Goal: Task Accomplishment & Management: Manage account settings

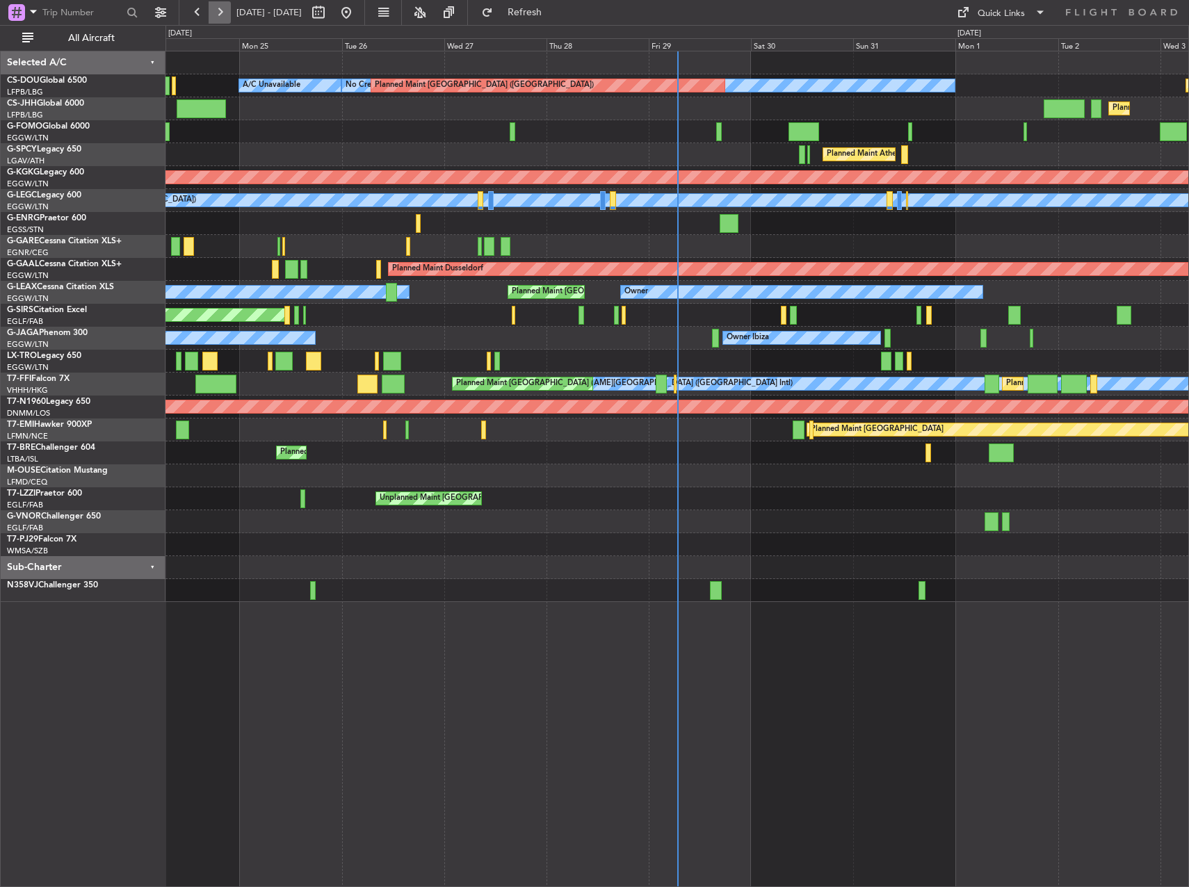
click at [230, 5] on button at bounding box center [220, 12] width 22 height 22
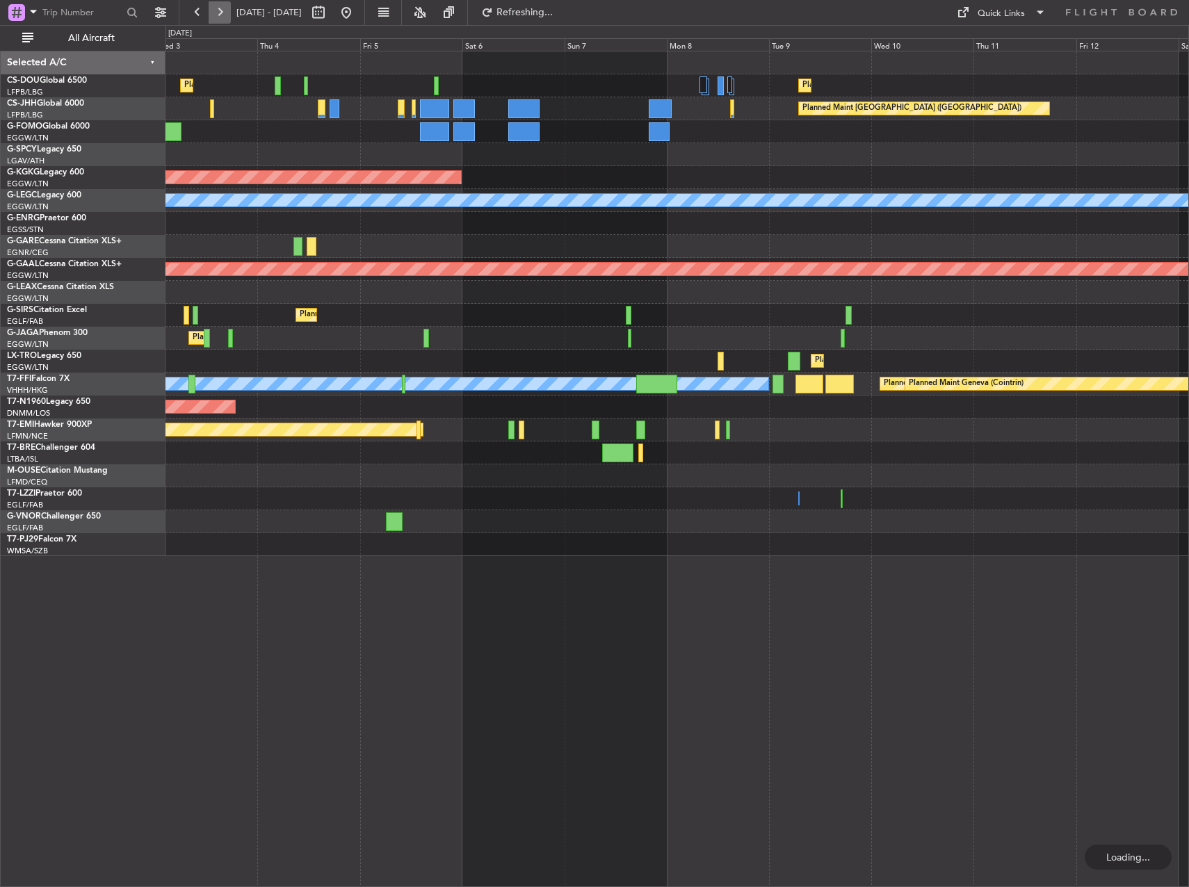
click at [229, 12] on button at bounding box center [220, 12] width 22 height 22
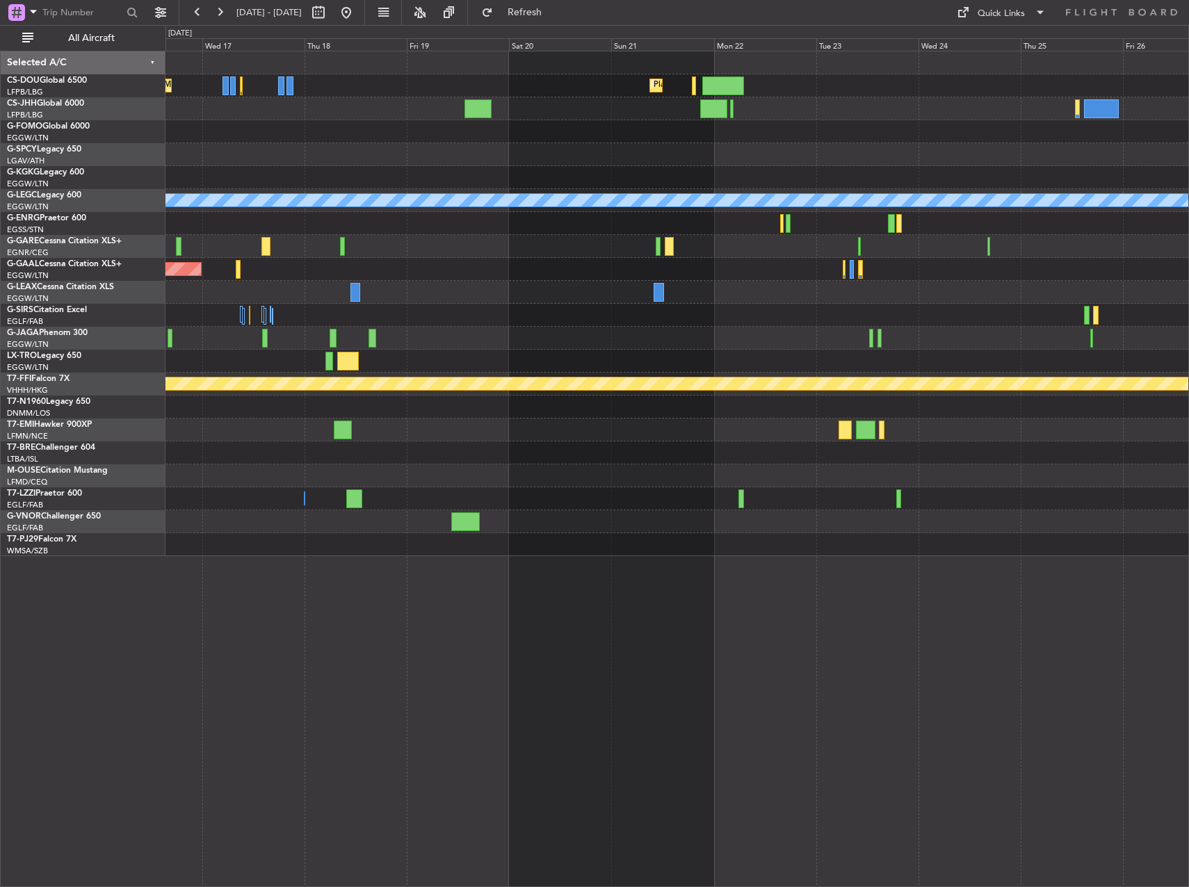
click at [463, 435] on div "Planned Maint Paris (Le Bourget) Planned Maint Paris (Le Bourget) A/C Unavailab…" at bounding box center [676, 303] width 1023 height 505
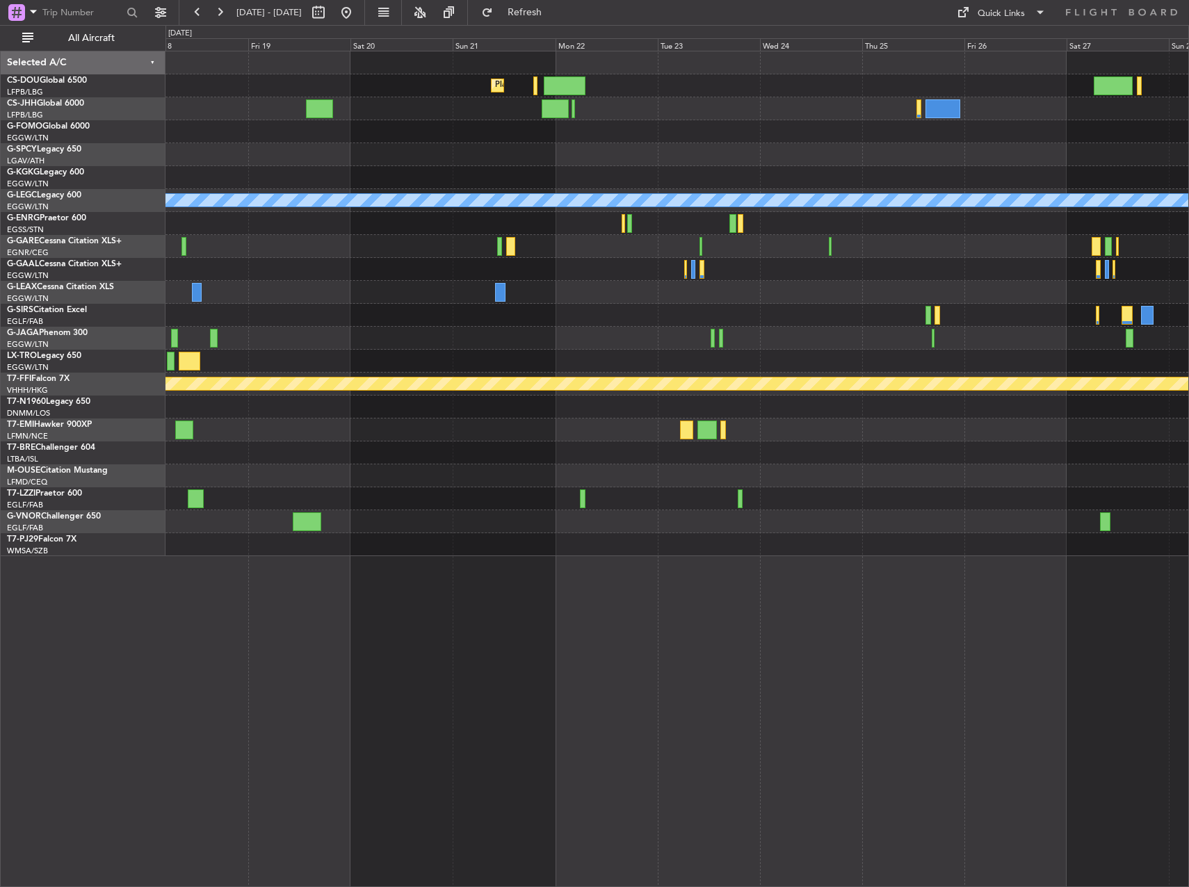
click at [580, 530] on div "Planned Maint Paris (Le Bourget) Planned Maint Paris (Le Bourget) Planned Maint…" at bounding box center [676, 303] width 1023 height 505
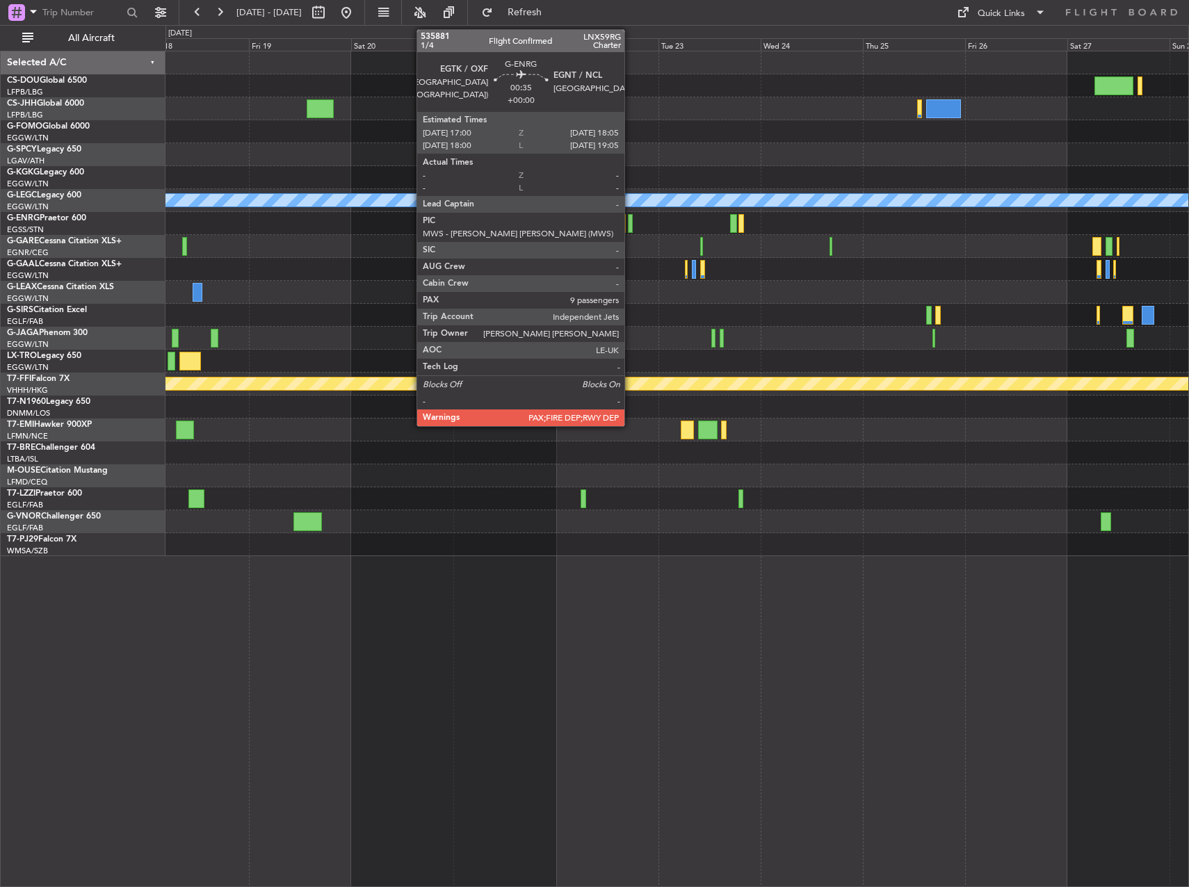
click at [631, 221] on div at bounding box center [630, 223] width 5 height 19
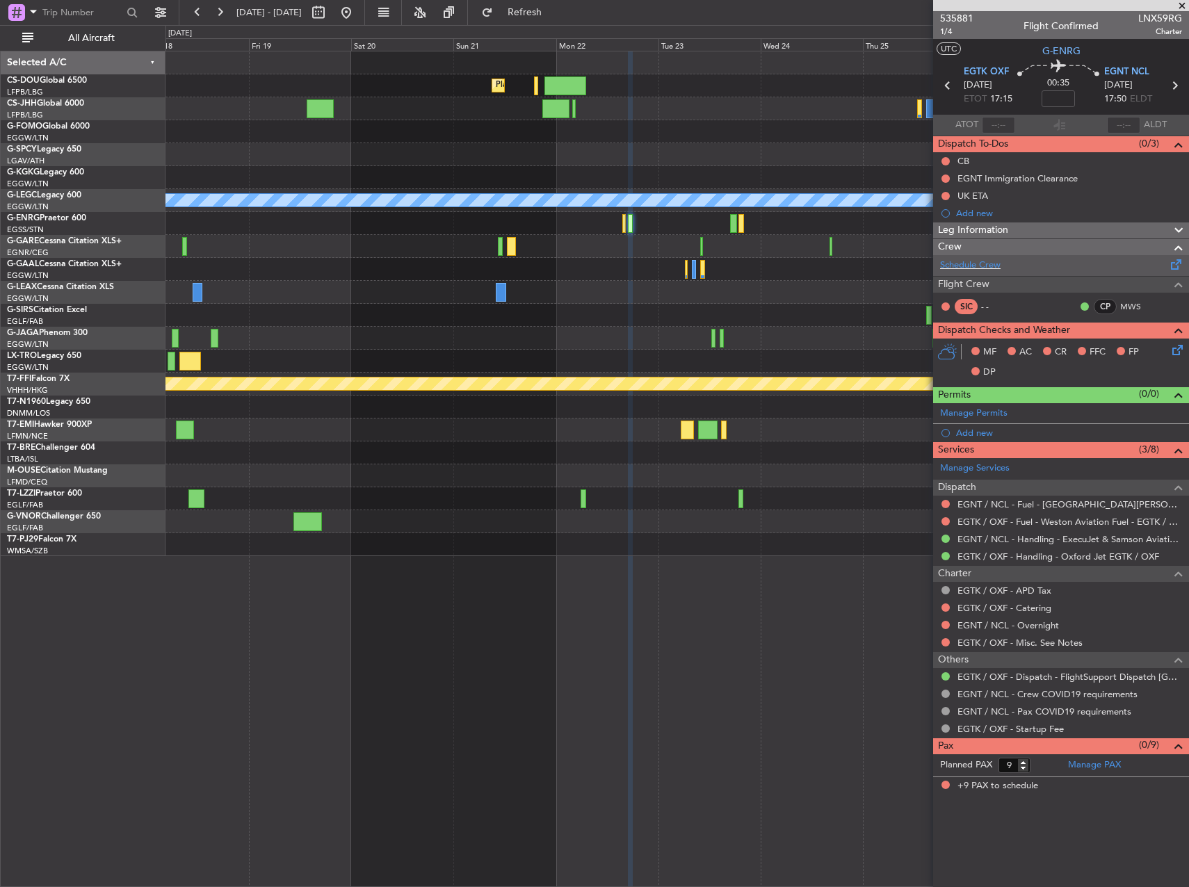
click at [1030, 268] on div "Schedule Crew" at bounding box center [1061, 265] width 256 height 21
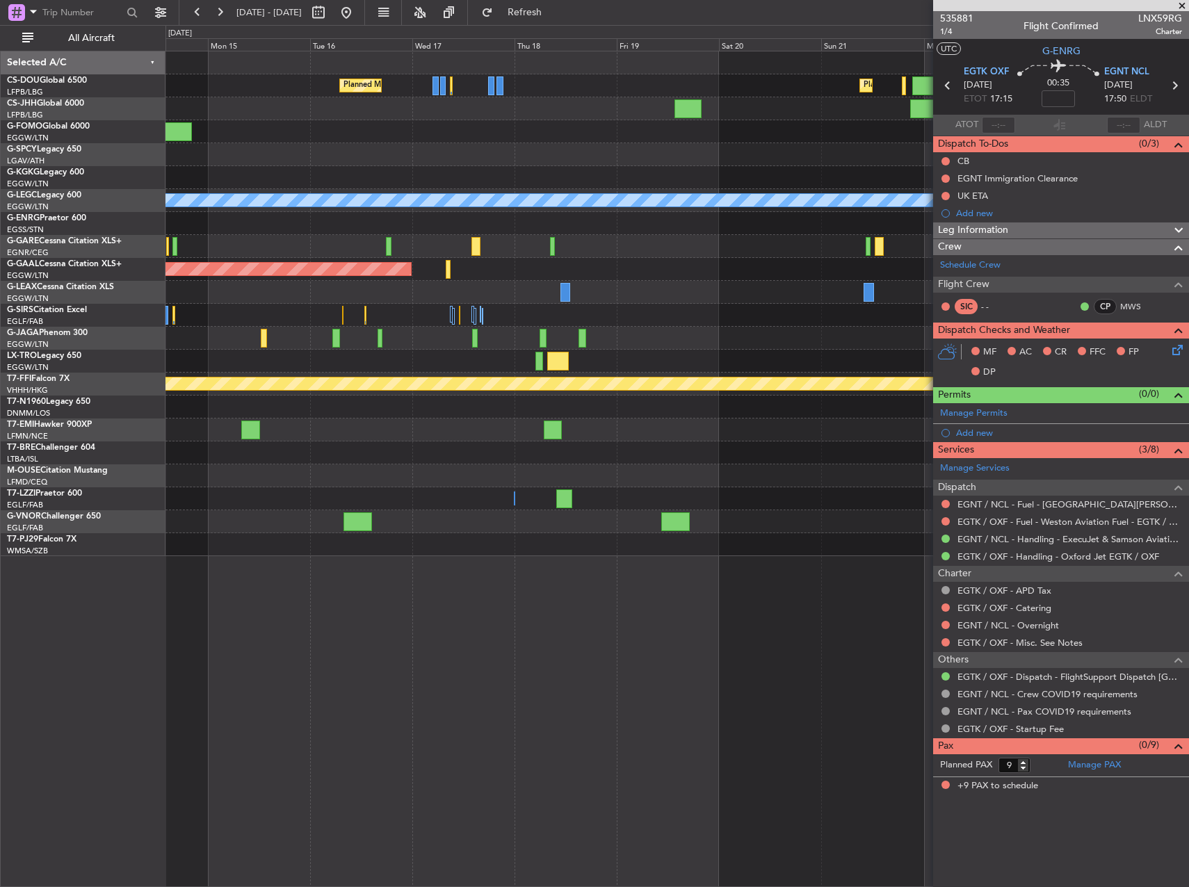
click at [790, 288] on div at bounding box center [676, 292] width 1023 height 23
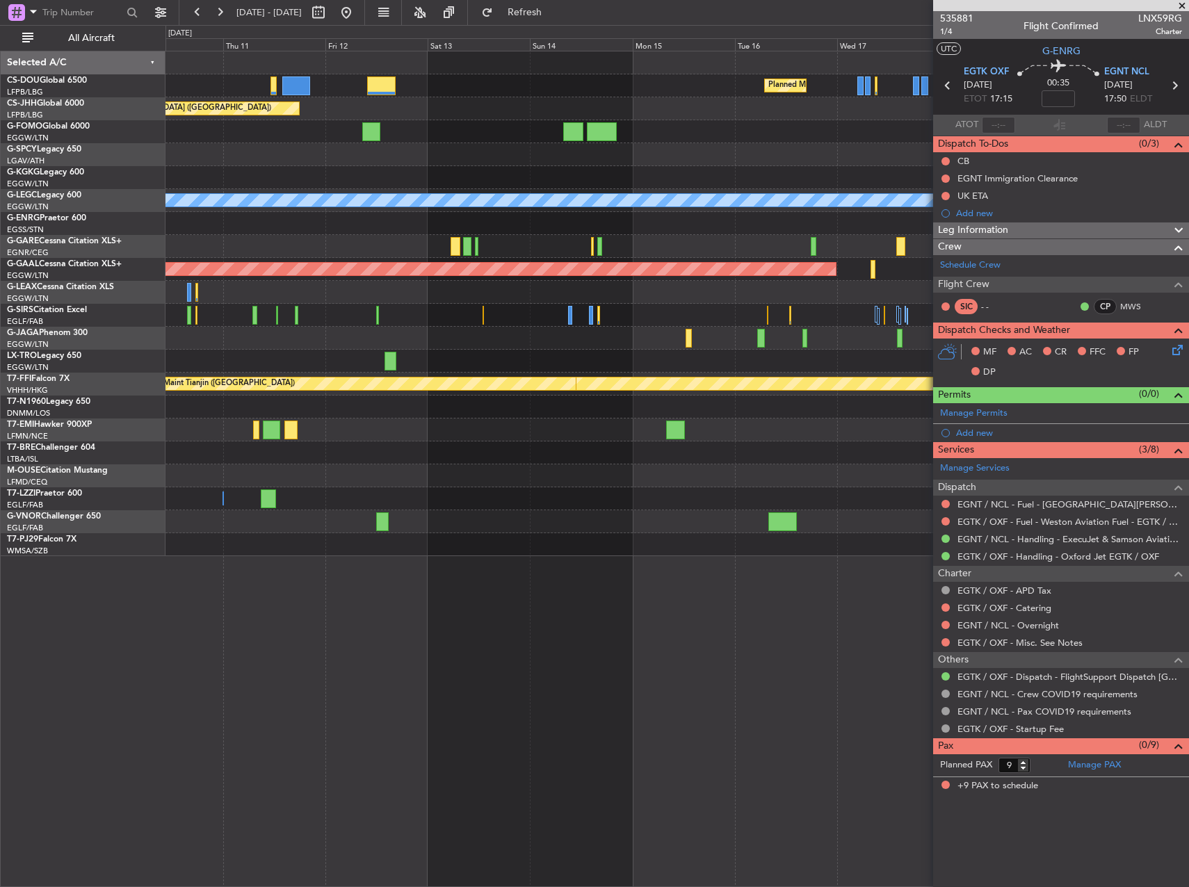
click at [820, 310] on div "Planned Maint [GEOGRAPHIC_DATA] ([GEOGRAPHIC_DATA]) Planned Maint [GEOGRAPHIC_D…" at bounding box center [676, 303] width 1023 height 505
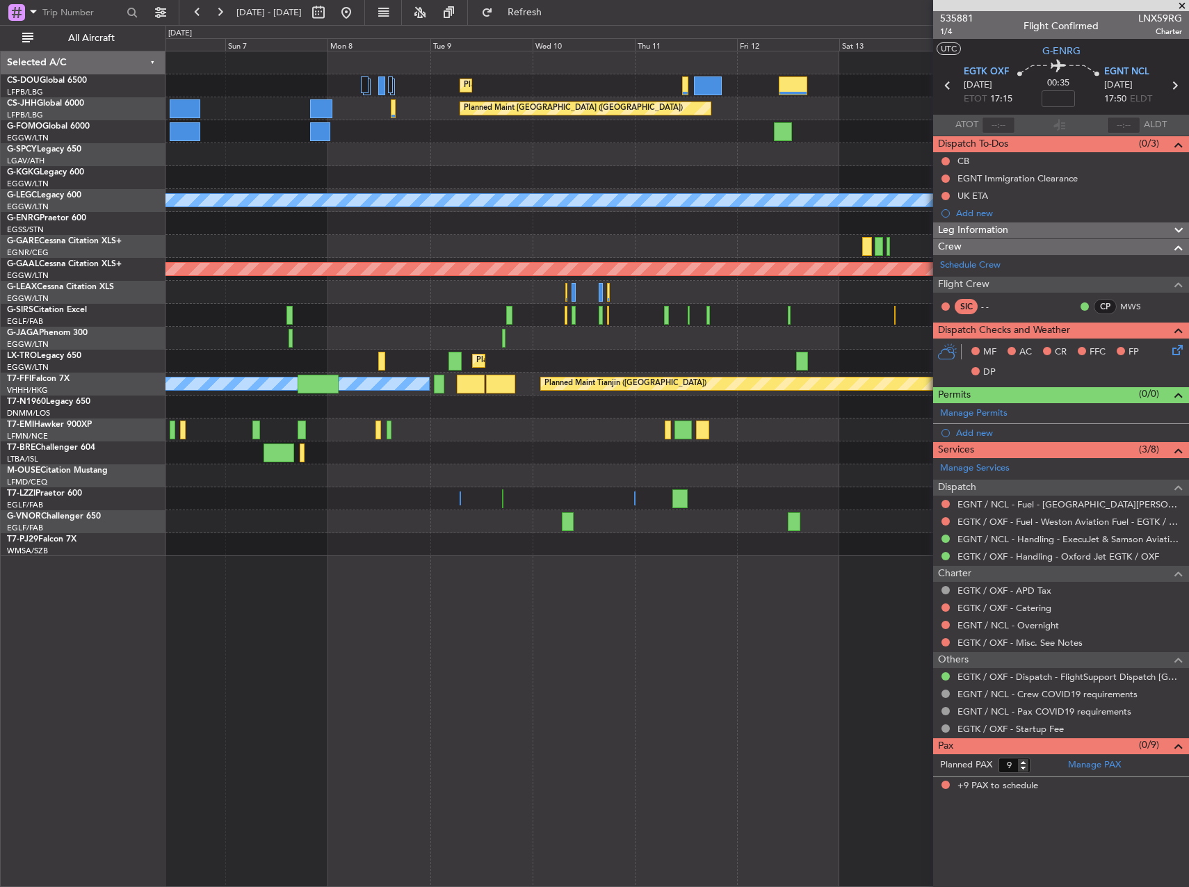
click at [800, 292] on div "Planned Maint Paris (Le Bourget) Planned Maint Paris (Le Bourget) Planned Maint…" at bounding box center [676, 303] width 1023 height 505
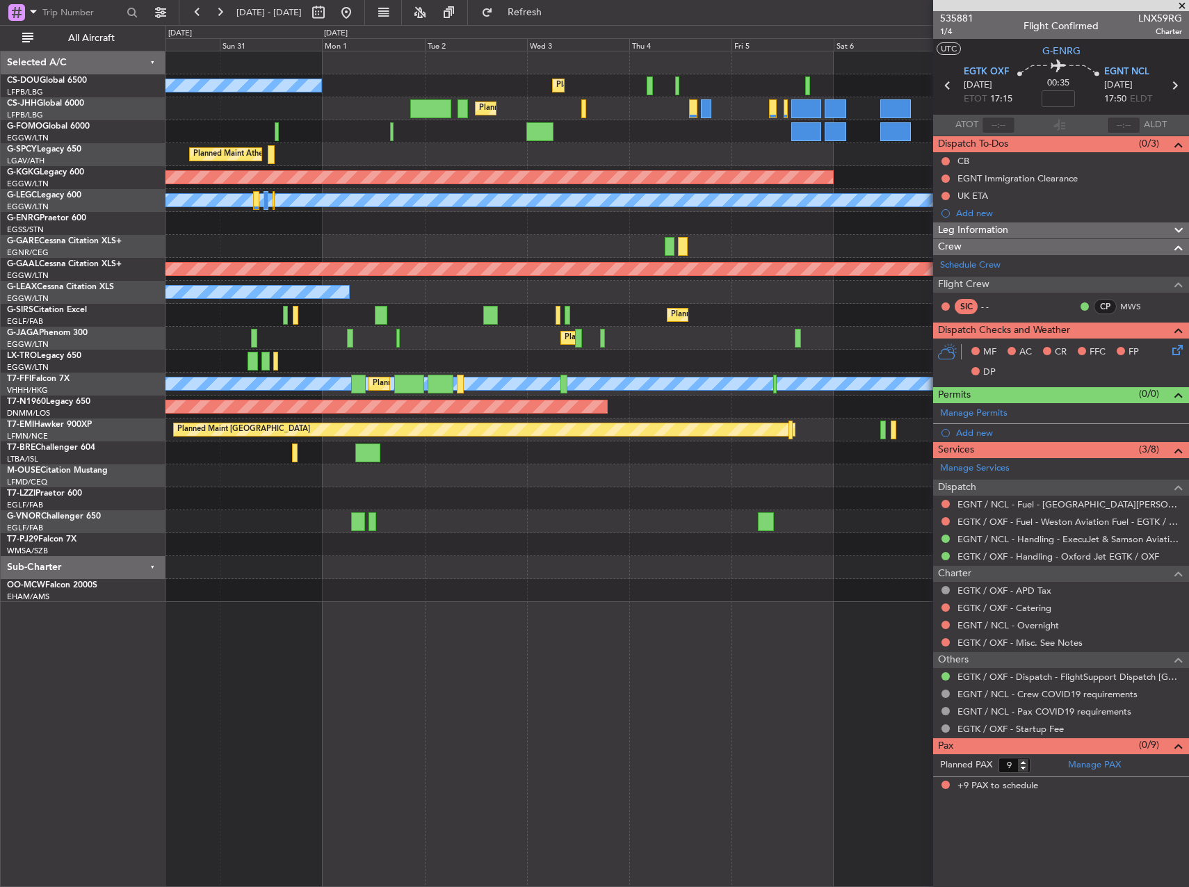
click at [682, 292] on div "Owner" at bounding box center [676, 292] width 1023 height 23
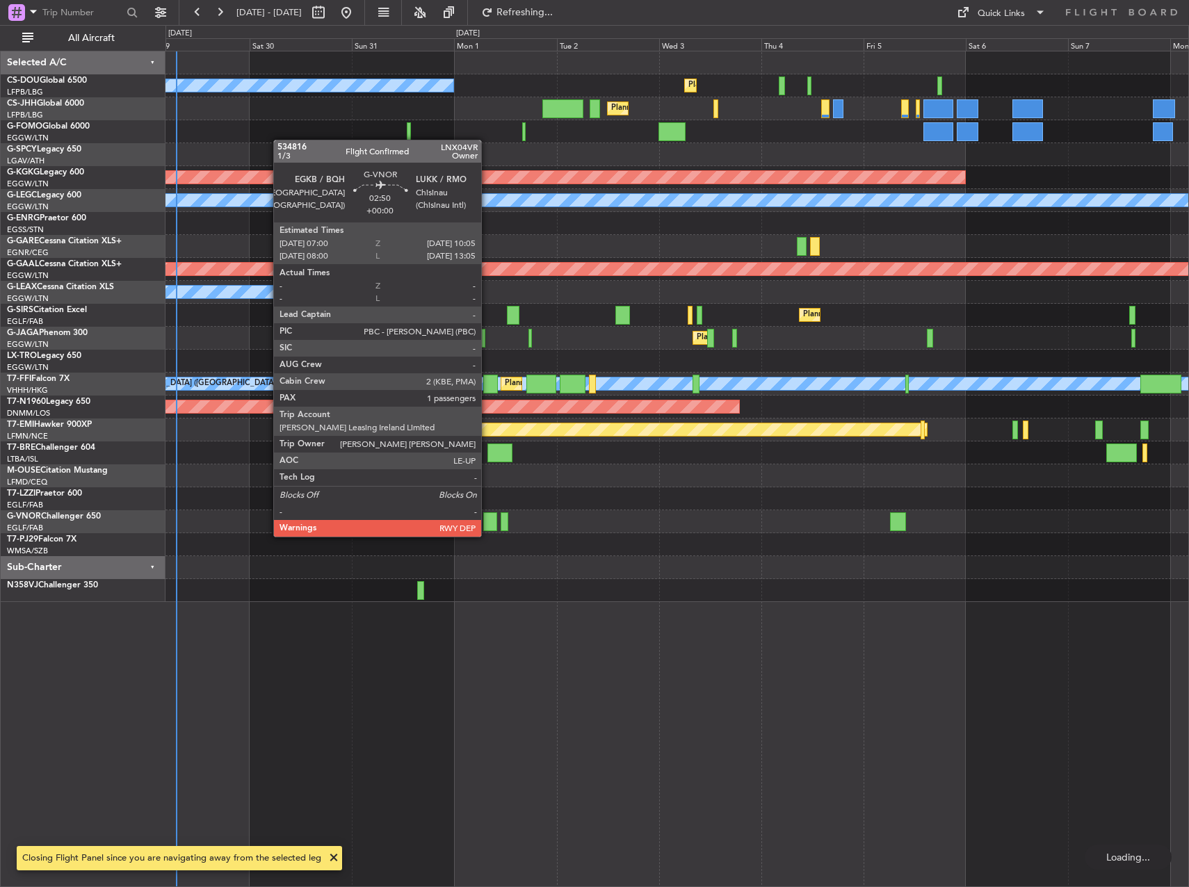
click at [487, 523] on div at bounding box center [489, 521] width 13 height 19
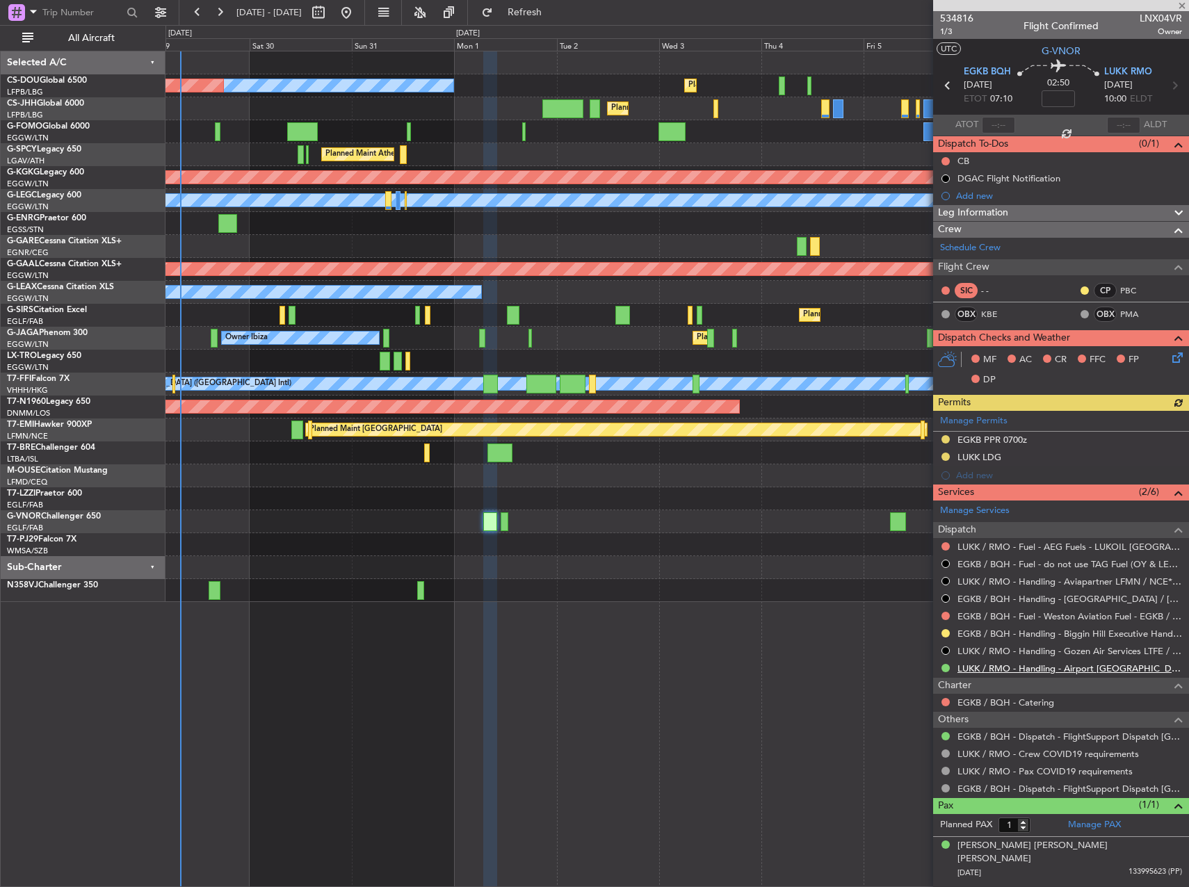
click at [1018, 671] on link "LUKK / RMO - Handling - Airport [GEOGRAPHIC_DATA] LUKK / KIV" at bounding box center [1069, 668] width 225 height 12
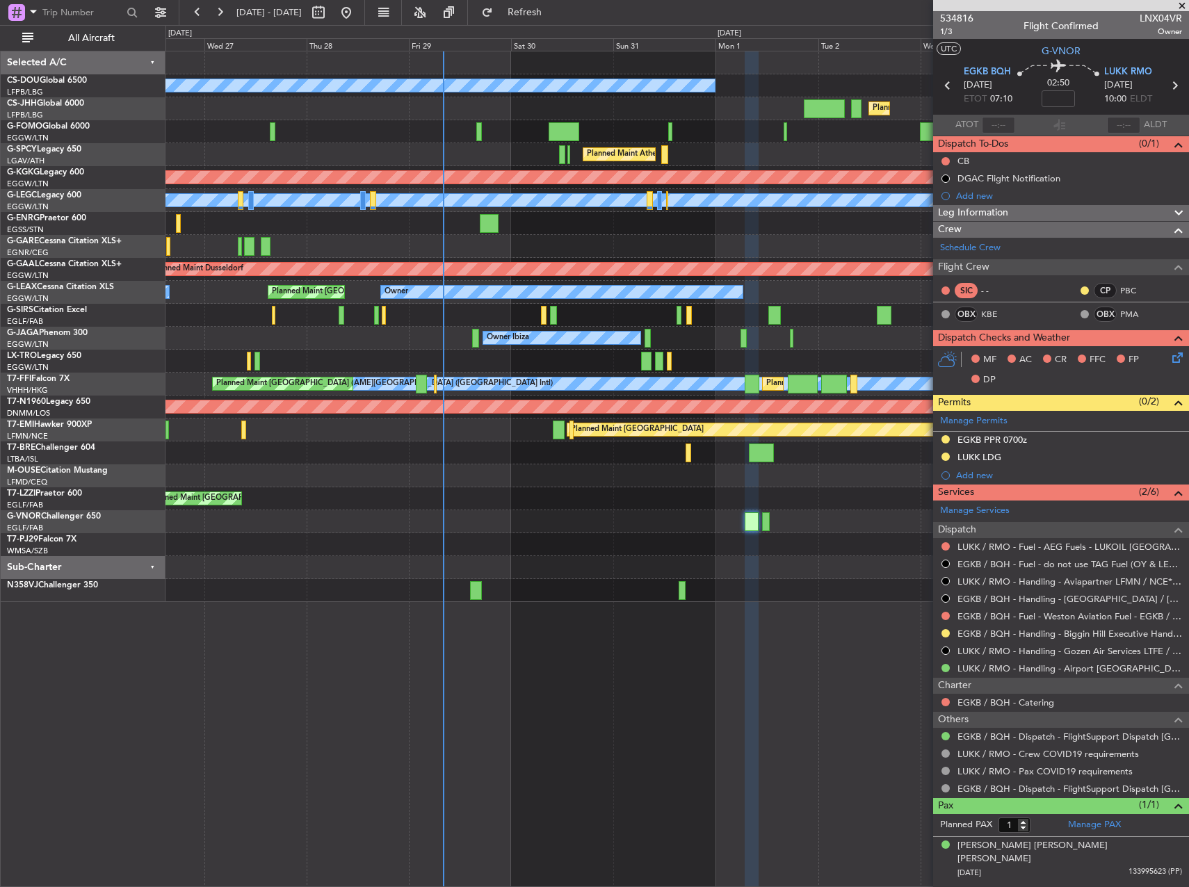
click at [675, 469] on div at bounding box center [676, 475] width 1023 height 23
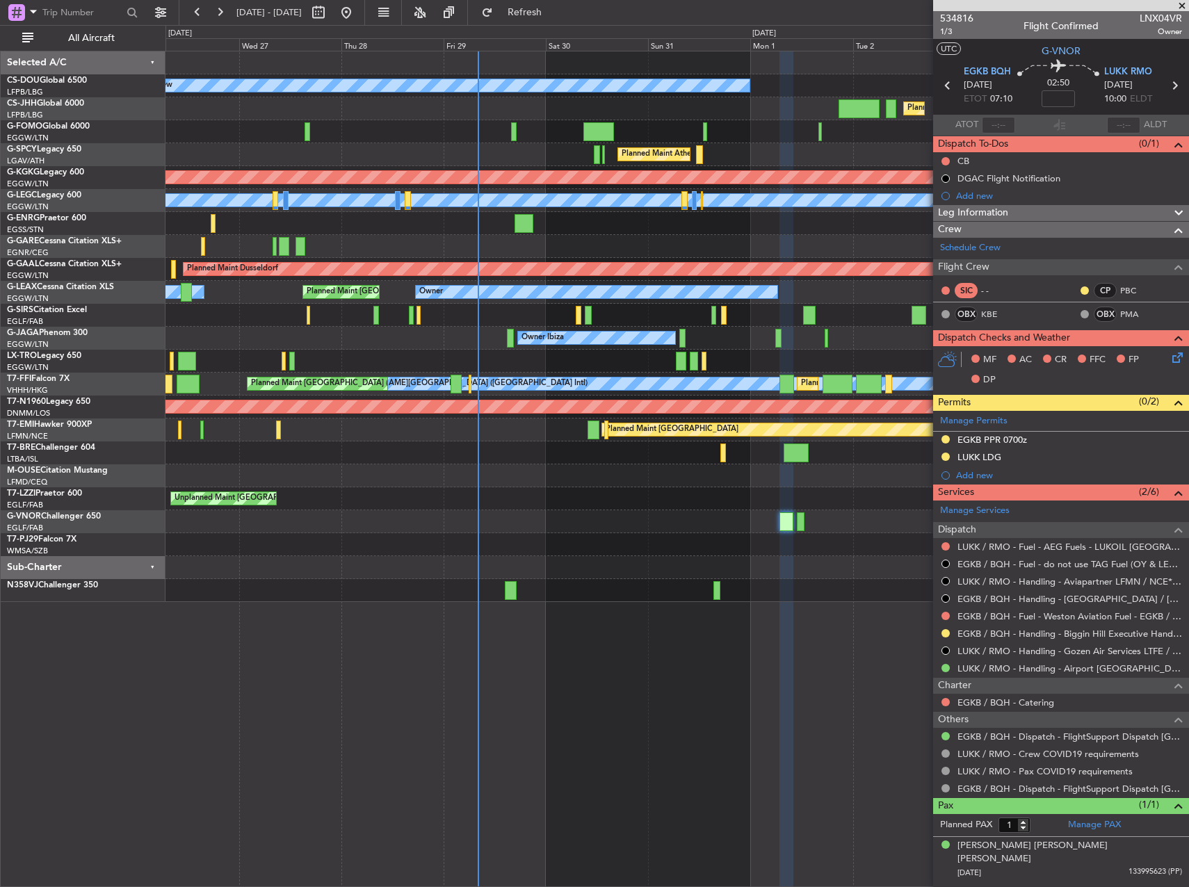
click at [607, 480] on div at bounding box center [676, 475] width 1023 height 23
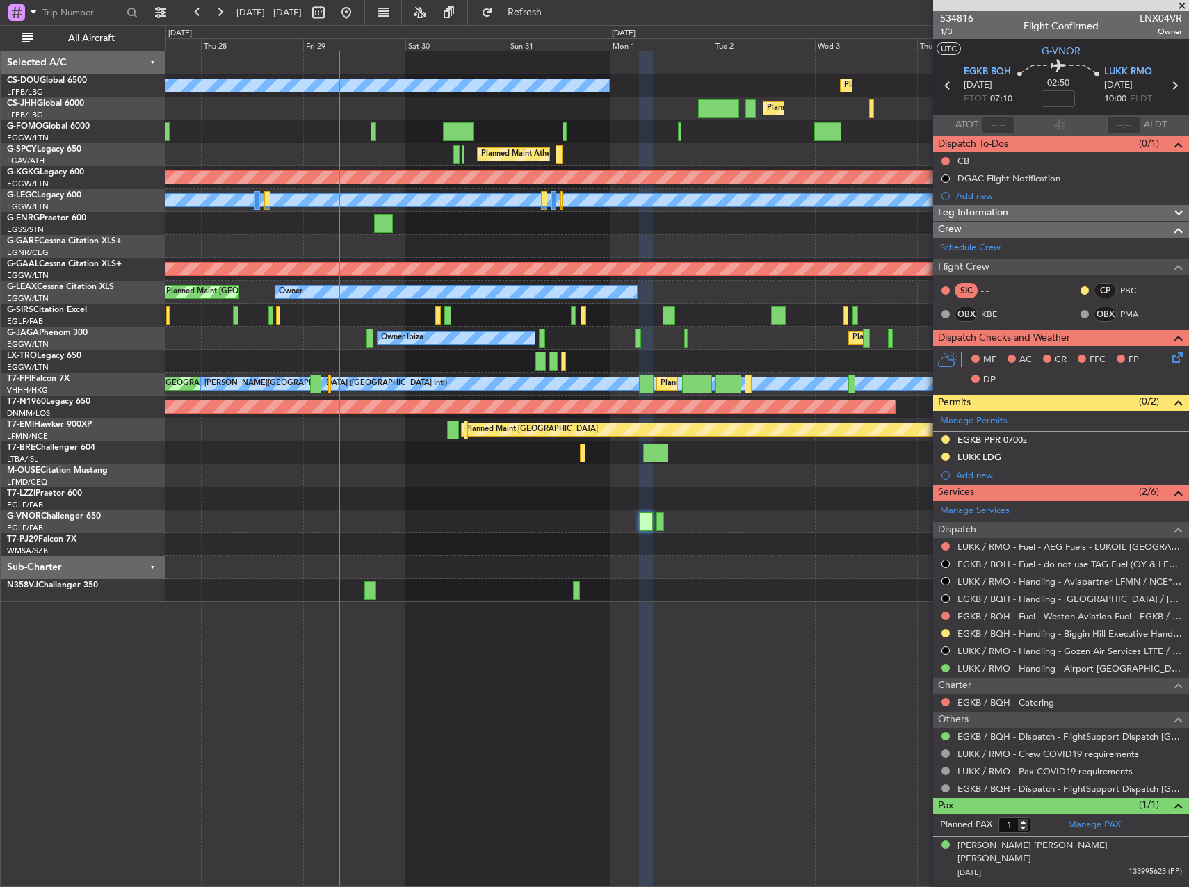
click at [611, 497] on div "Unplanned Maint [GEOGRAPHIC_DATA] ([GEOGRAPHIC_DATA])" at bounding box center [676, 498] width 1023 height 23
click at [548, 16] on span "Refresh" at bounding box center [525, 13] width 58 height 10
click at [536, 10] on button "Refresh" at bounding box center [516, 12] width 83 height 22
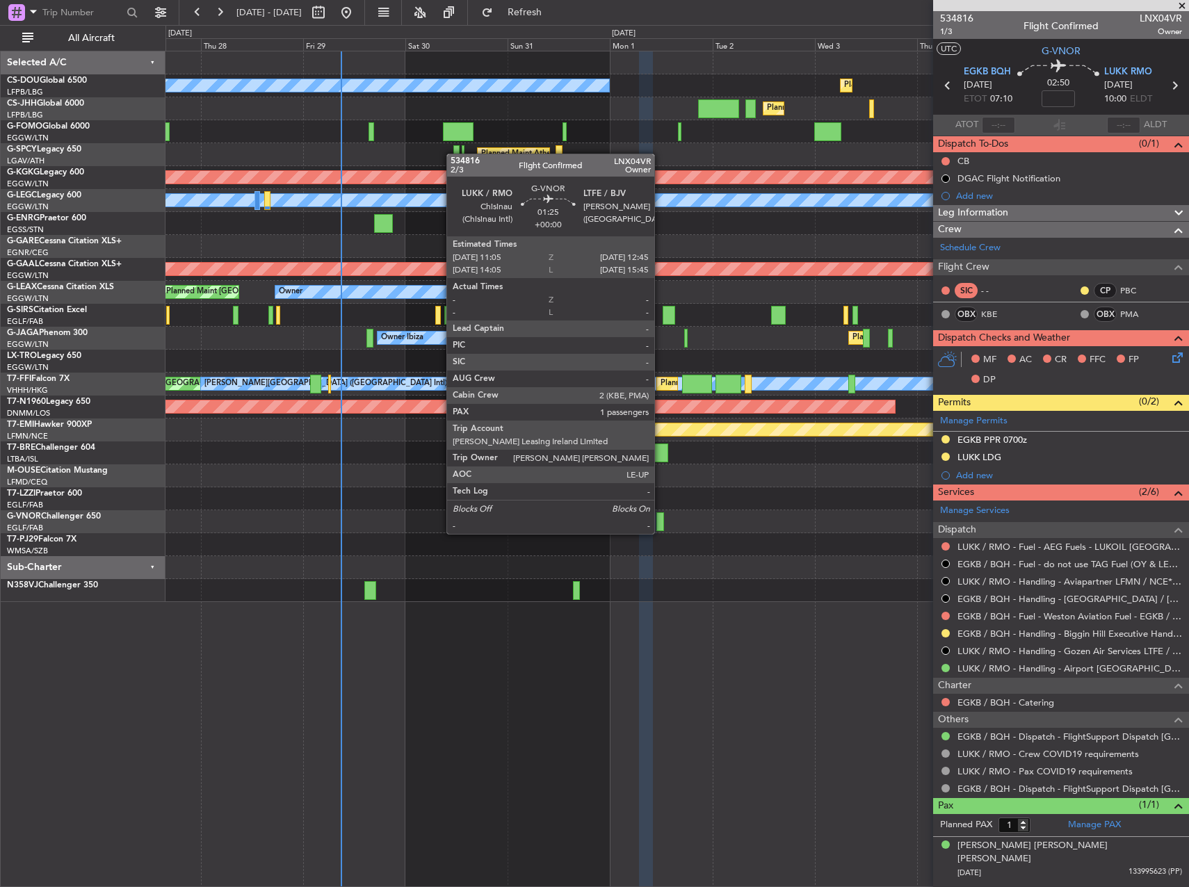
click at [660, 520] on div at bounding box center [660, 521] width 8 height 19
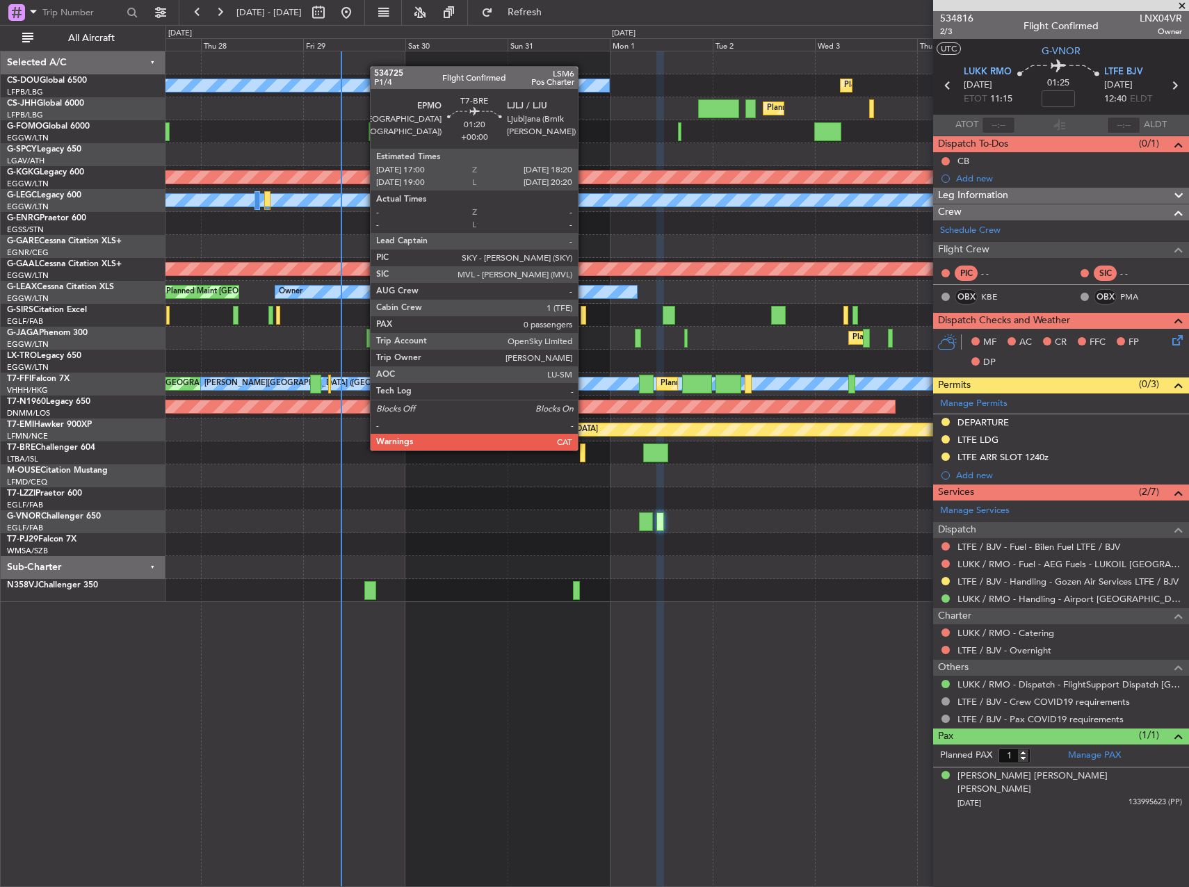
click at [584, 449] on div at bounding box center [583, 453] width 6 height 19
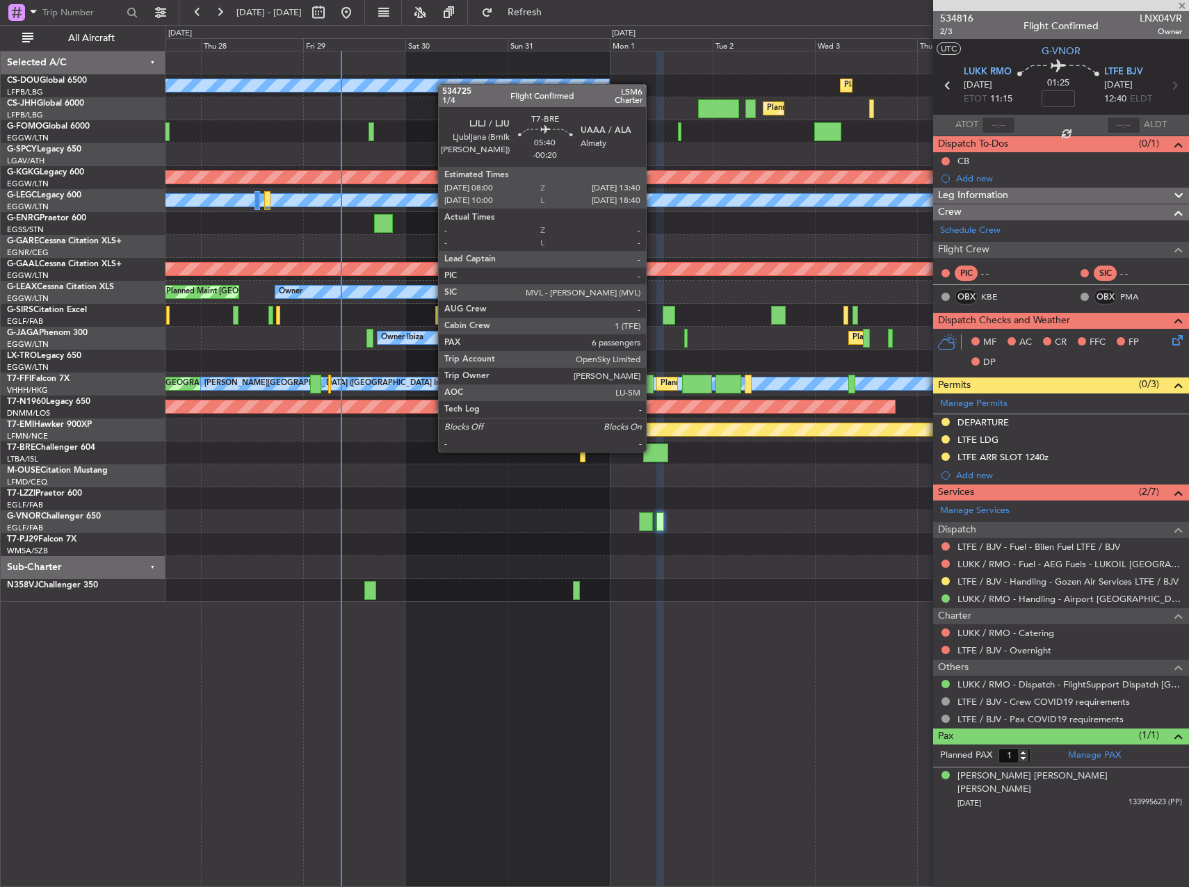
click at [652, 450] on div at bounding box center [655, 453] width 24 height 19
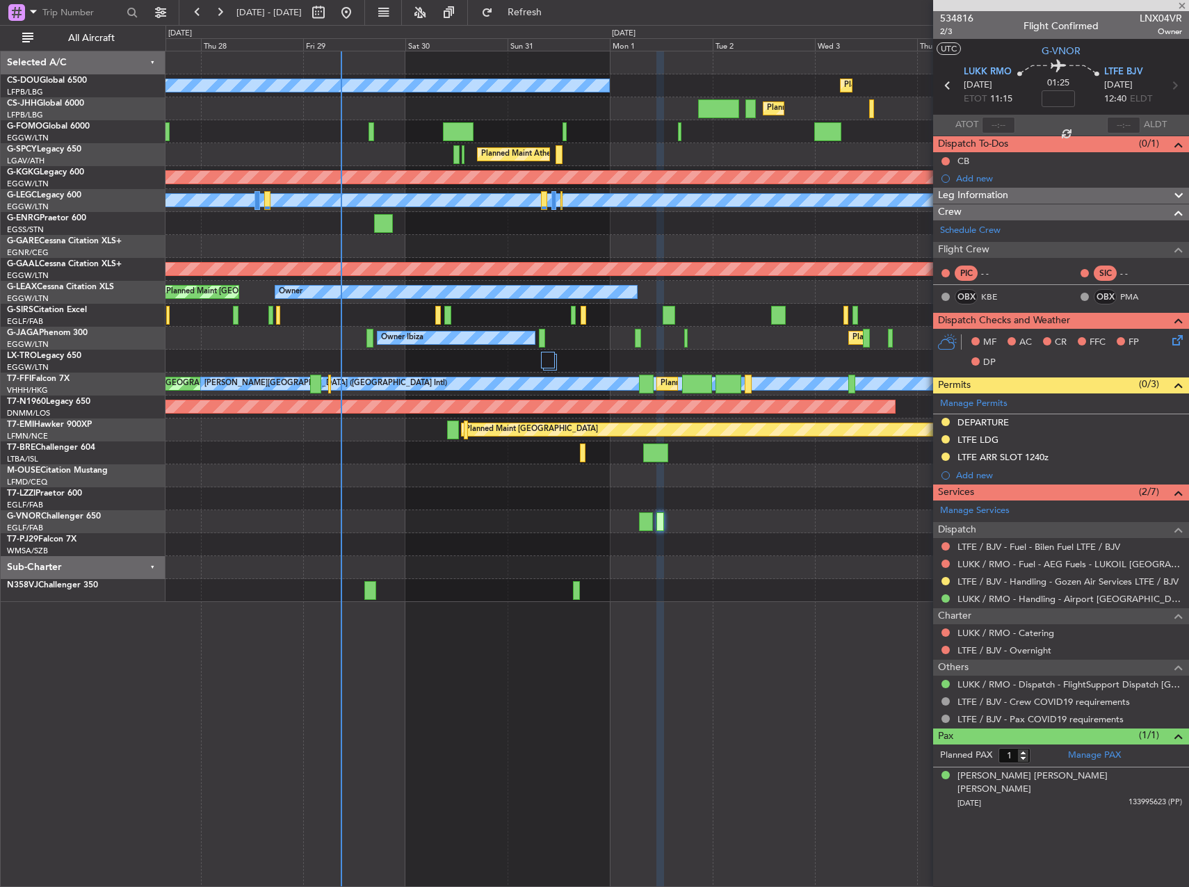
type input "-00:20"
type input "6"
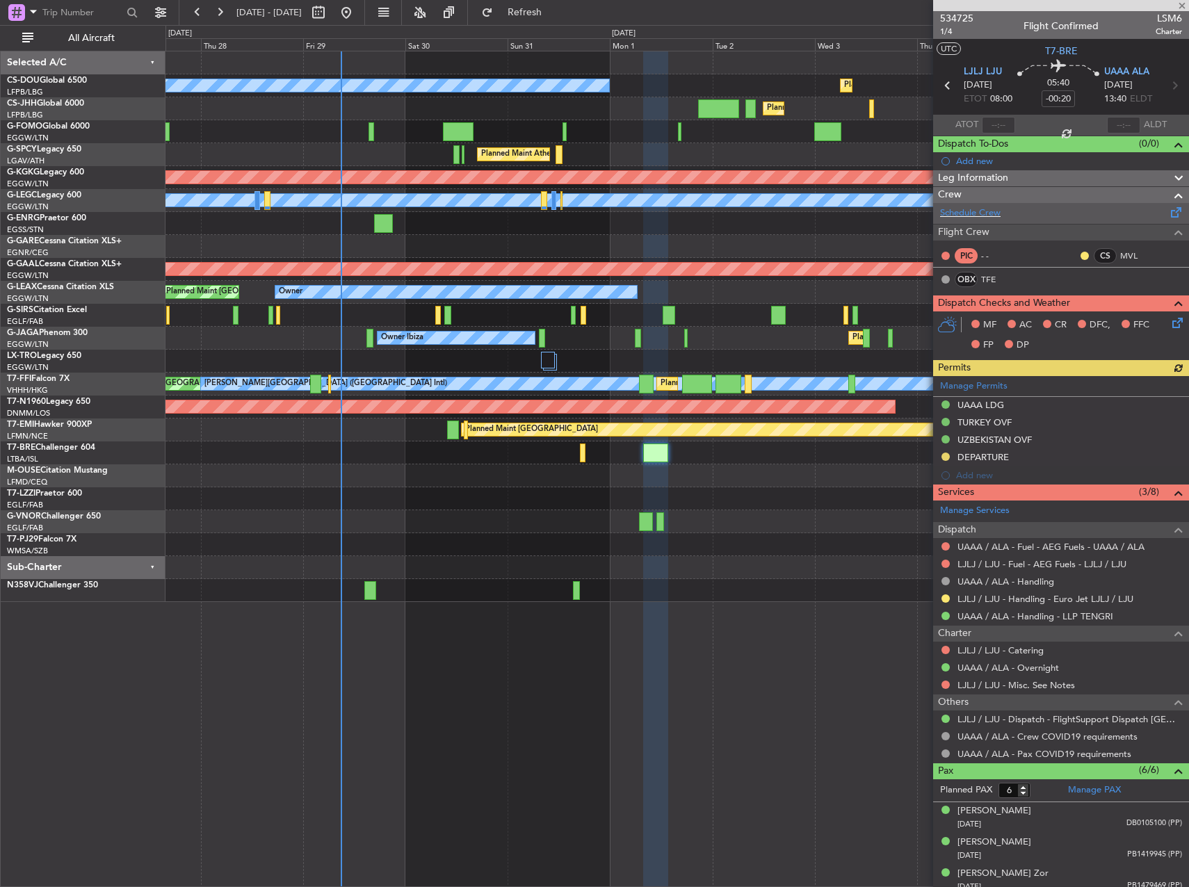
click at [1005, 221] on div "Schedule Crew" at bounding box center [1061, 213] width 256 height 21
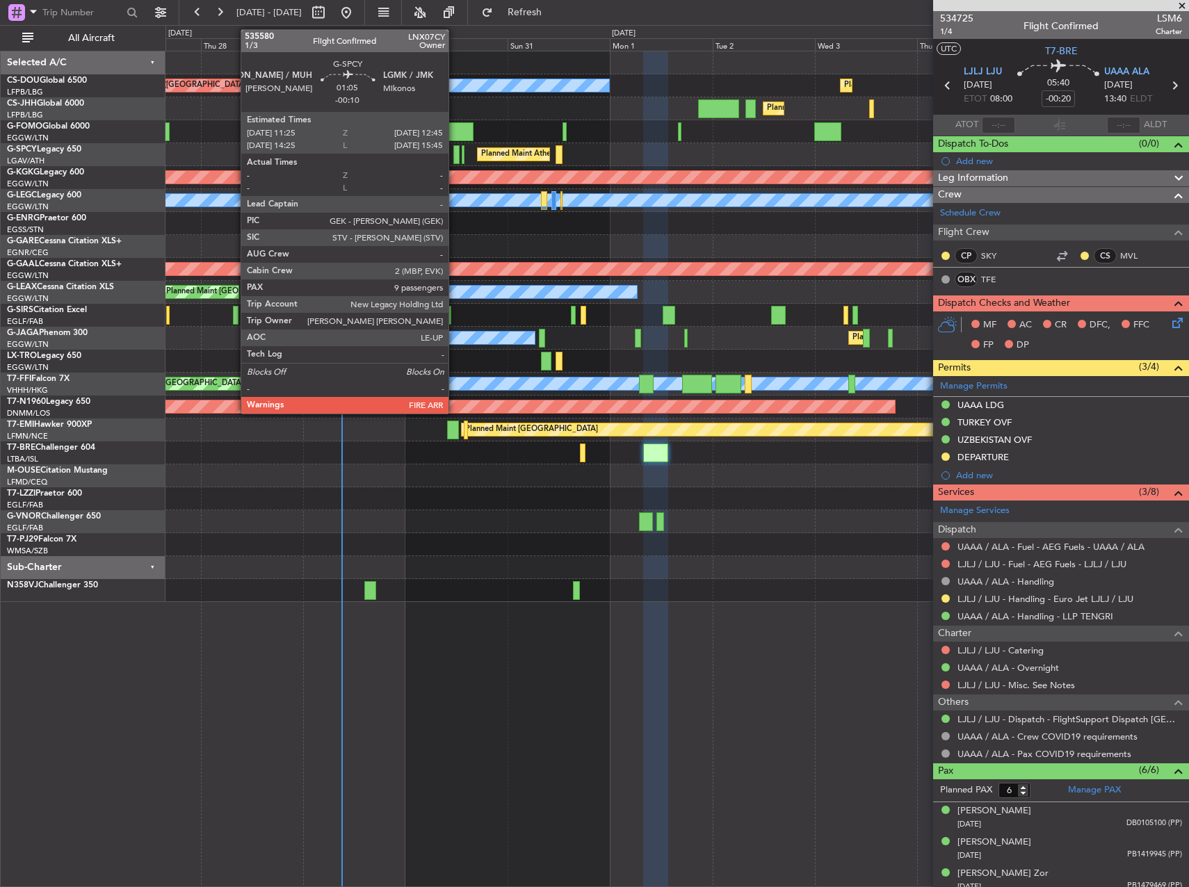
click at [455, 154] on div at bounding box center [456, 154] width 6 height 19
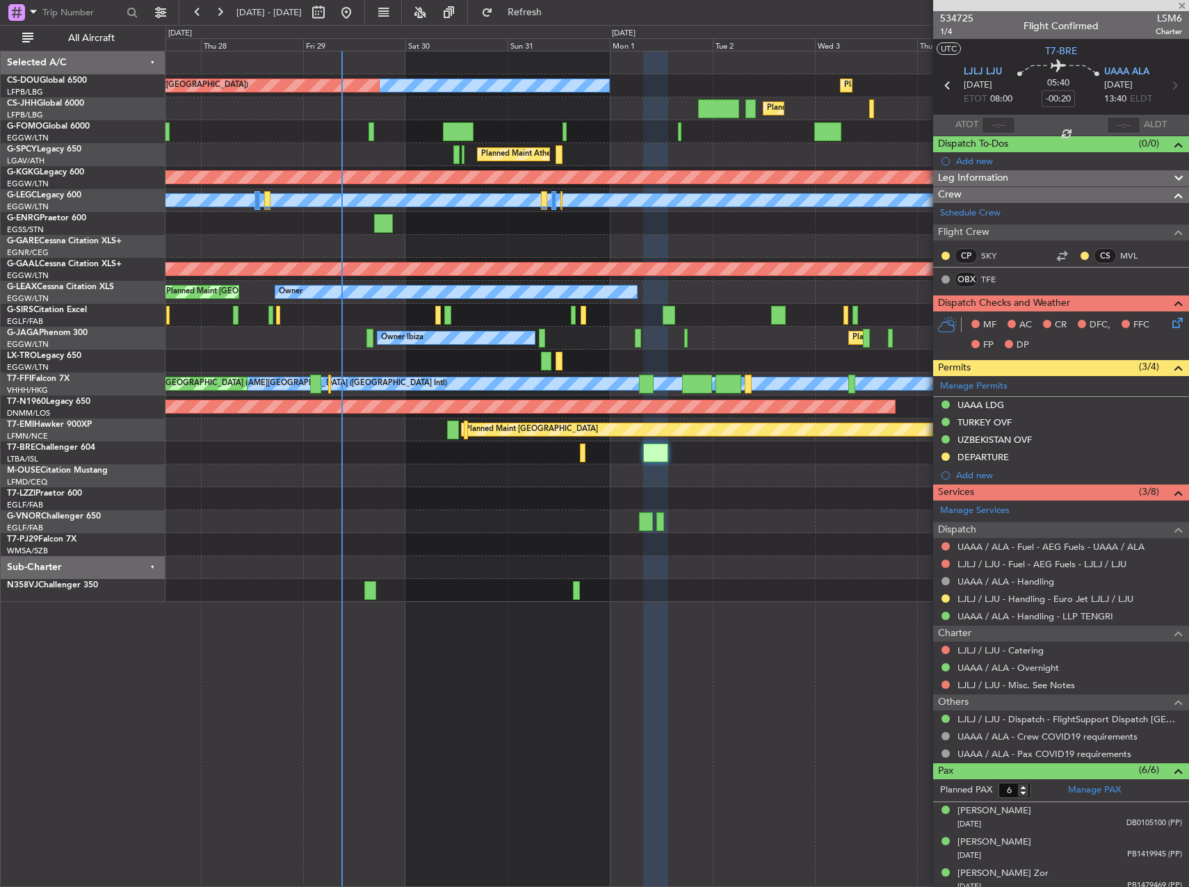
type input "-00:10"
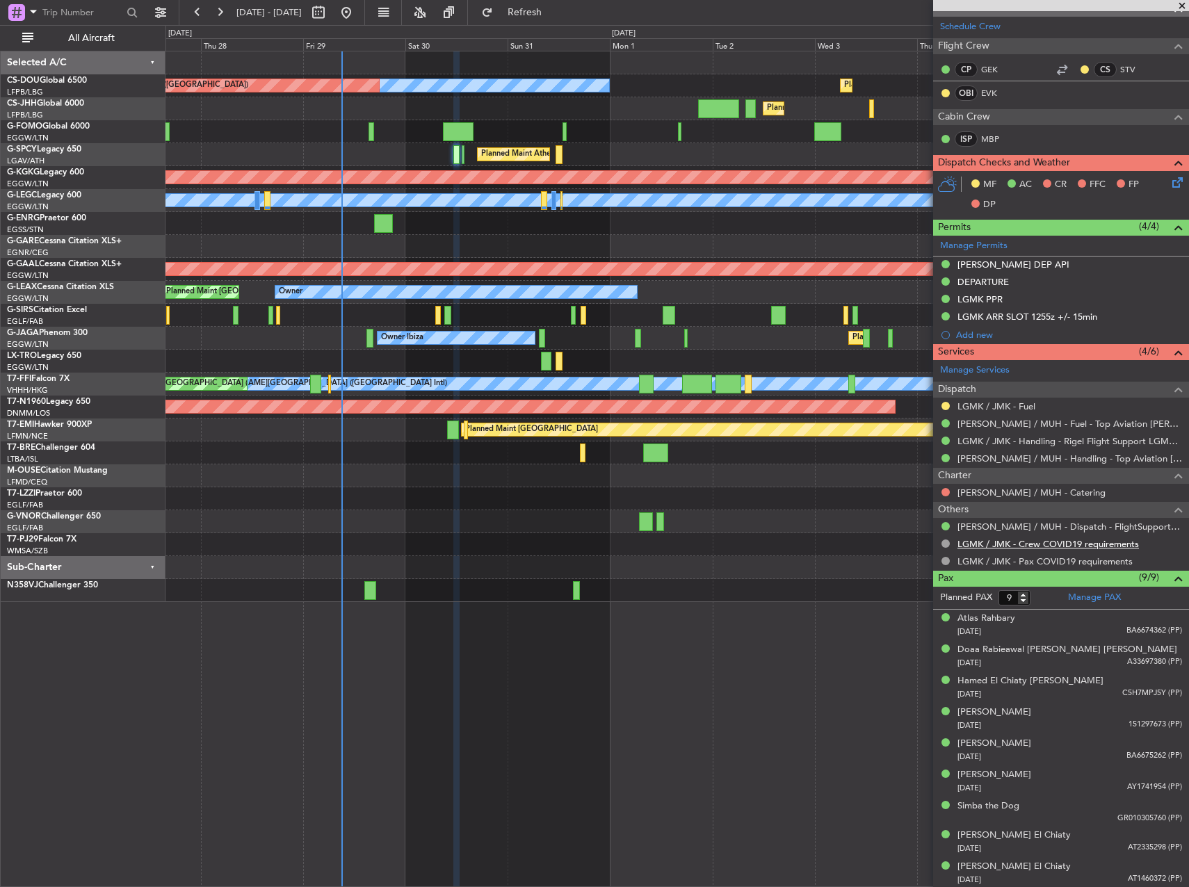
scroll to position [292, 0]
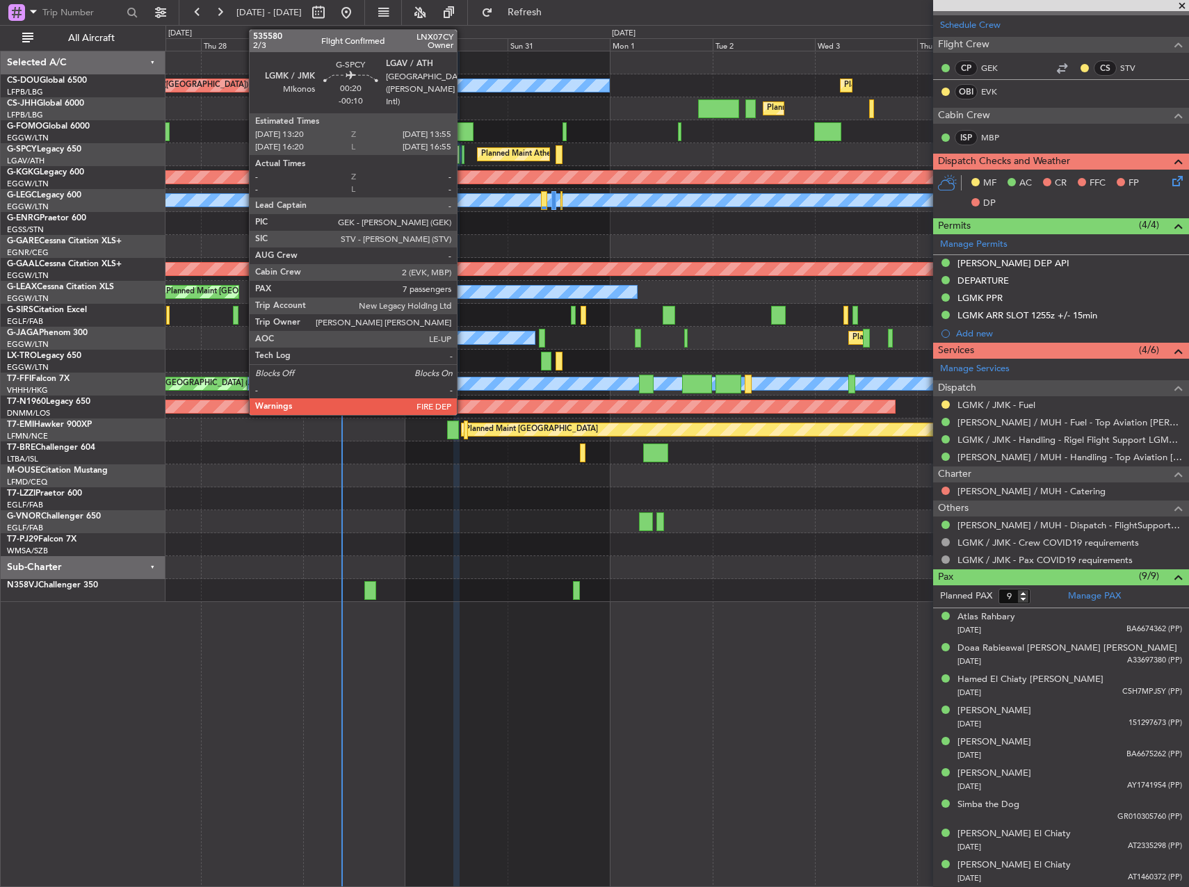
click at [463, 155] on div at bounding box center [463, 154] width 3 height 19
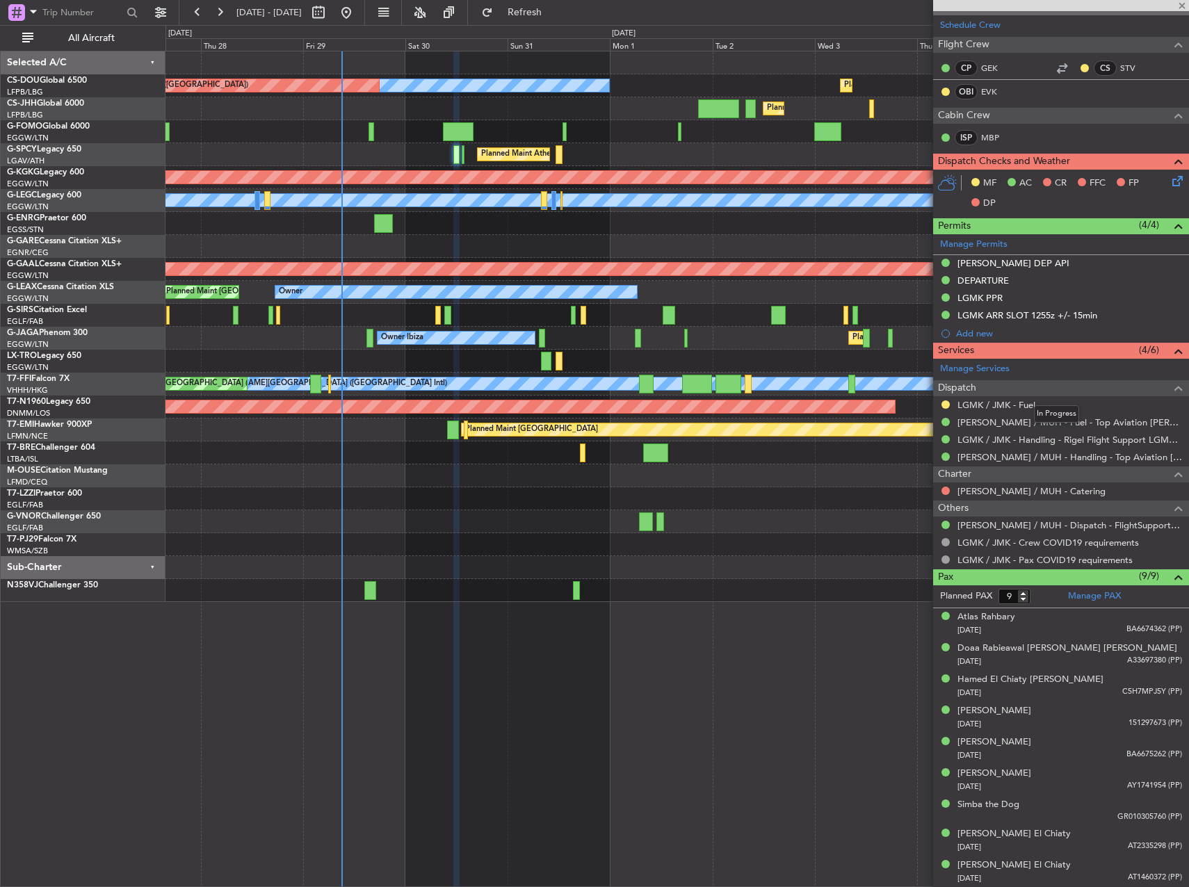
type input "7"
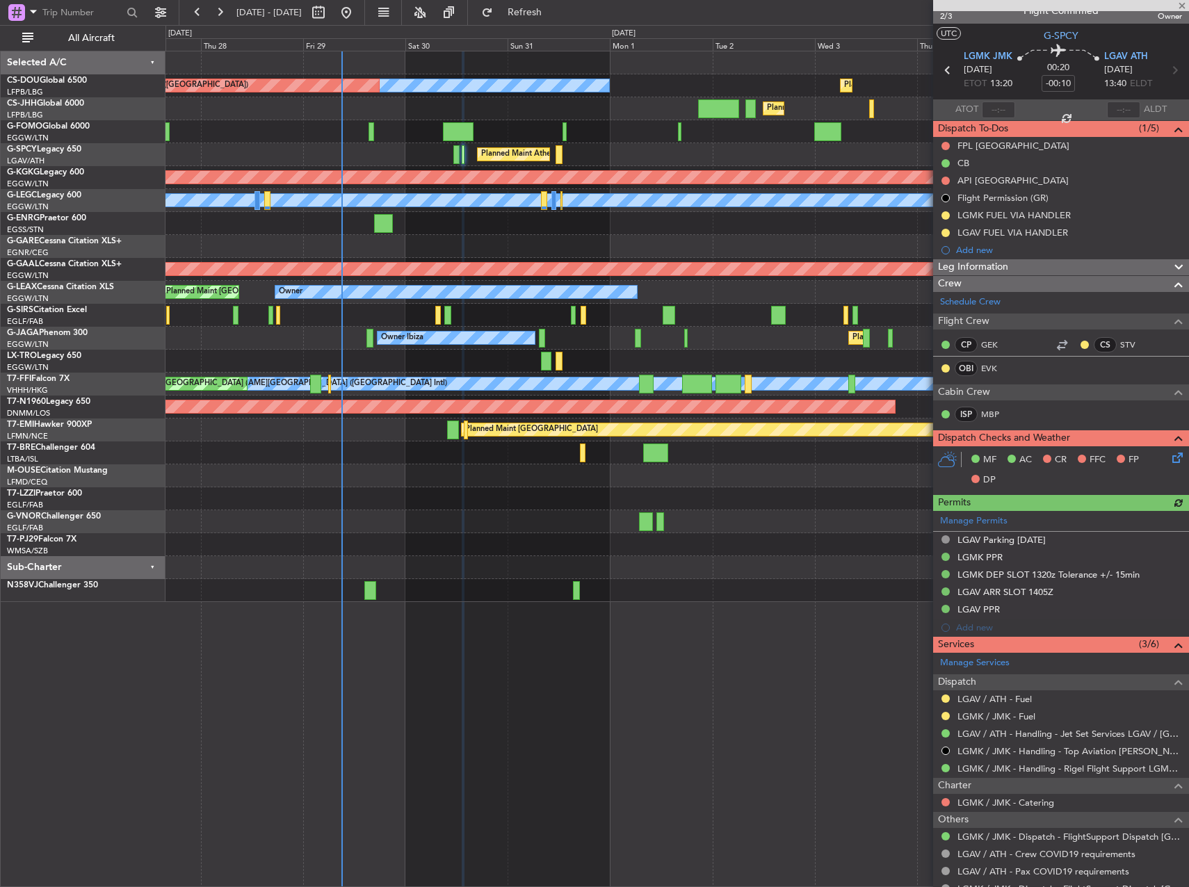
scroll to position [0, 0]
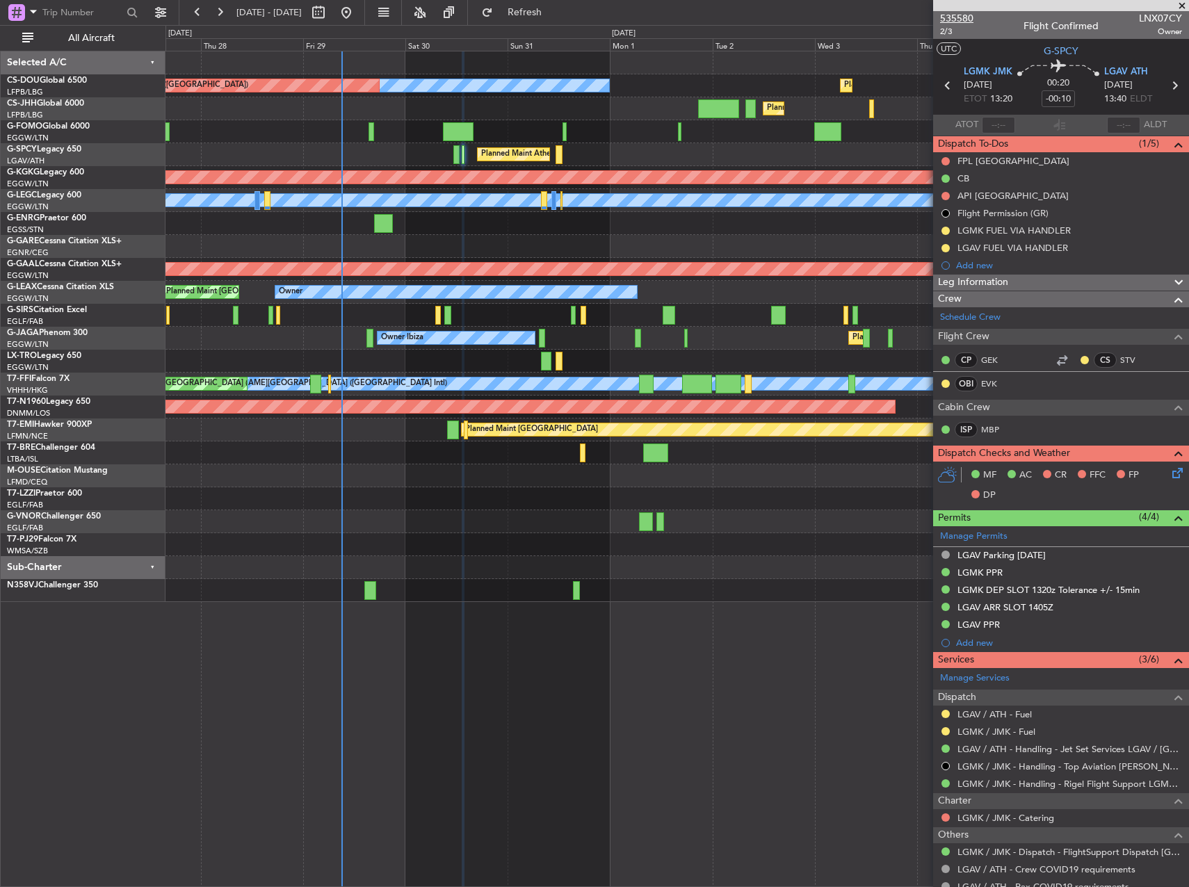
click at [957, 19] on span "535580" at bounding box center [956, 18] width 33 height 15
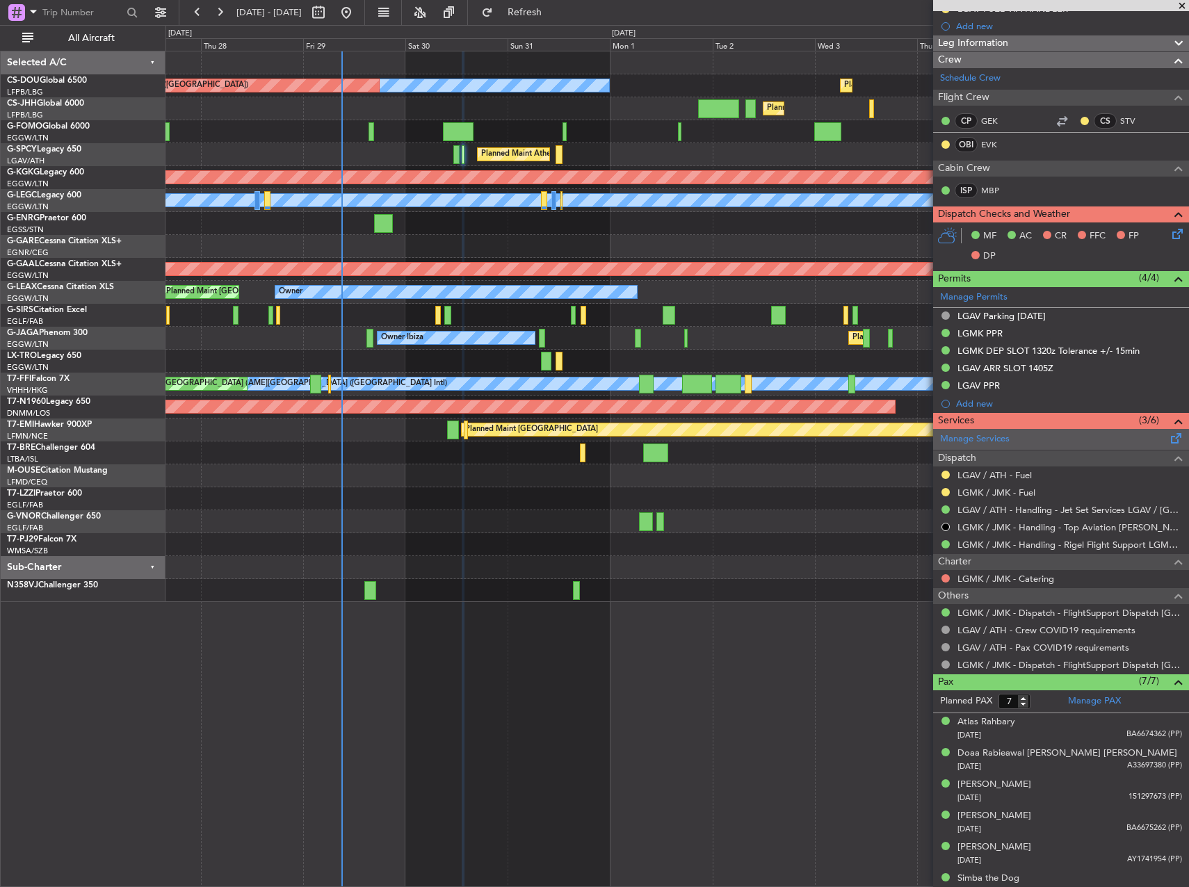
scroll to position [278, 0]
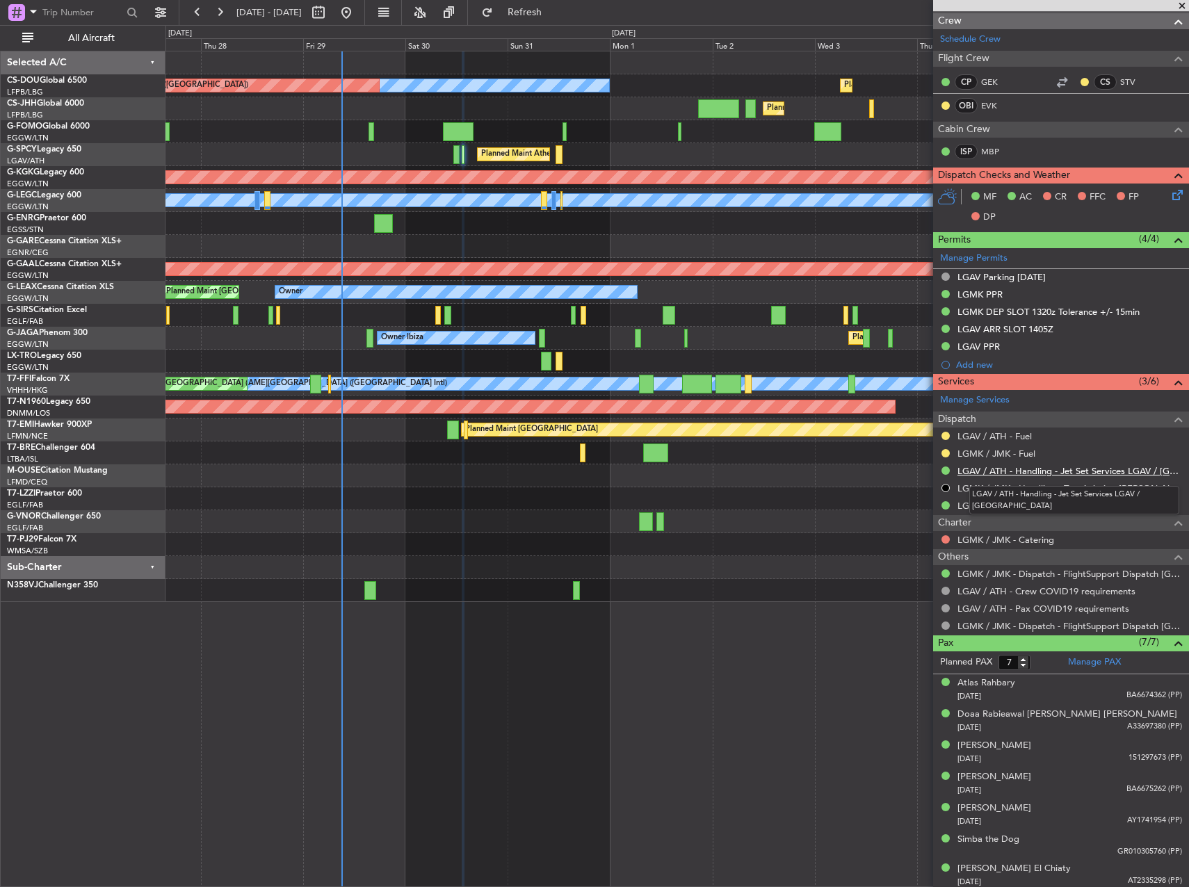
click at [1041, 471] on link "LGAV / ATH - Handling - Jet Set Services LGAV / [GEOGRAPHIC_DATA]" at bounding box center [1069, 471] width 225 height 12
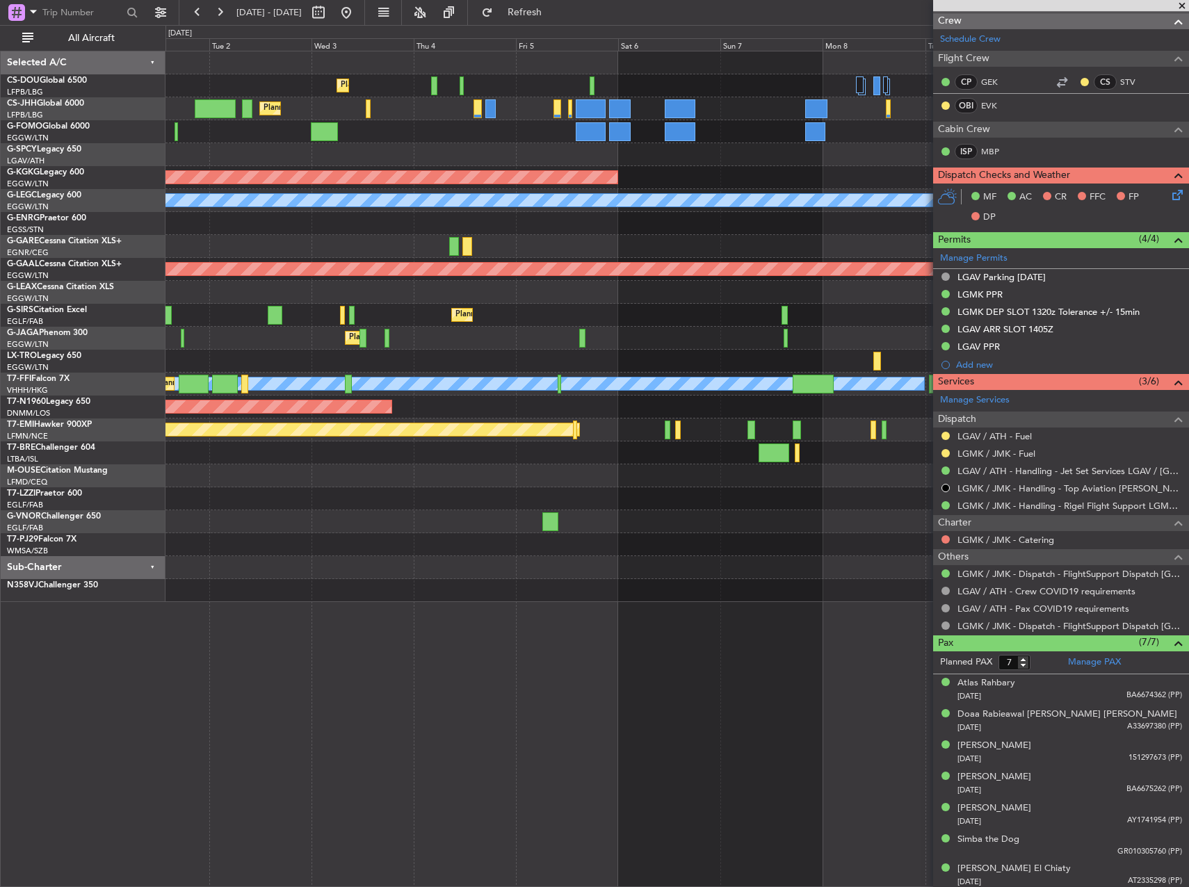
click at [208, 337] on div "Planned Maint Paris (Le Bourget) Planned Maint Paris (Le Bourget) No Crew Plann…" at bounding box center [676, 326] width 1023 height 551
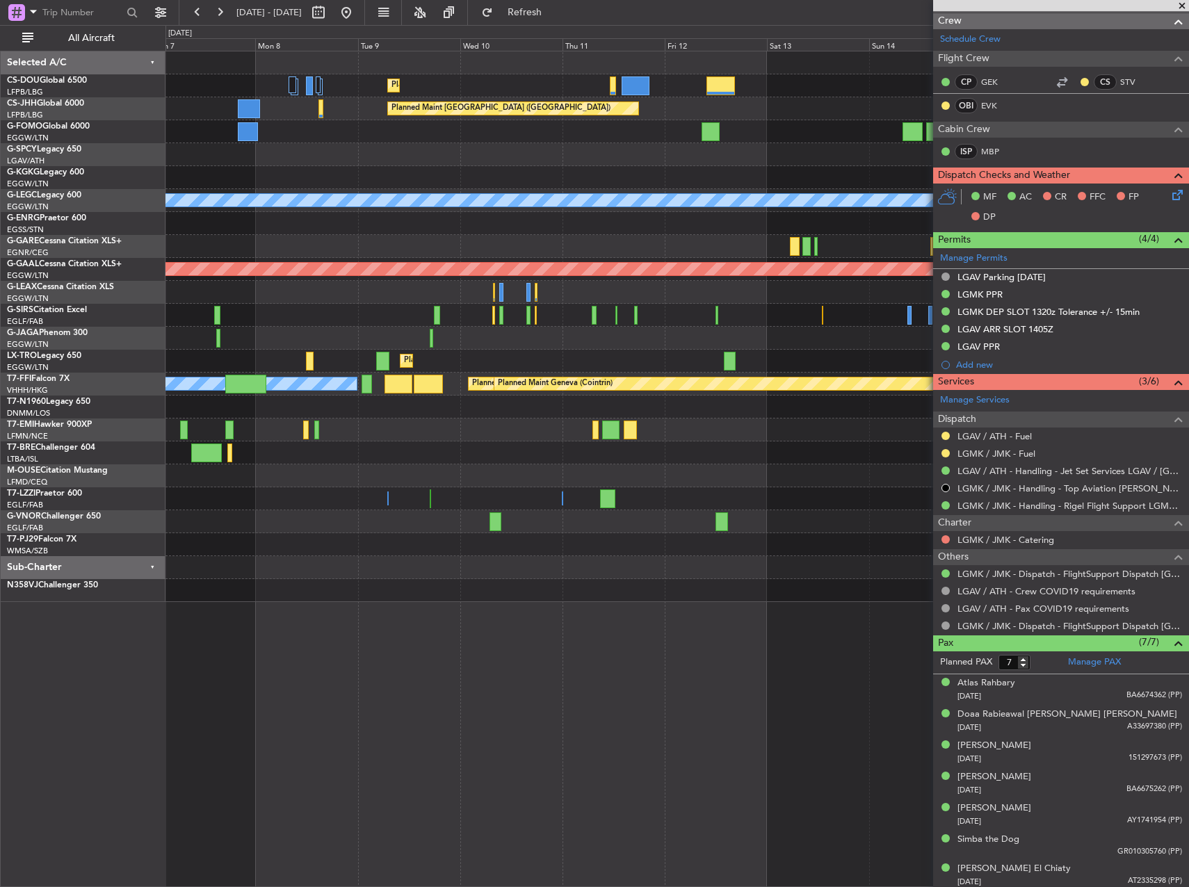
click at [301, 298] on div at bounding box center [676, 292] width 1023 height 23
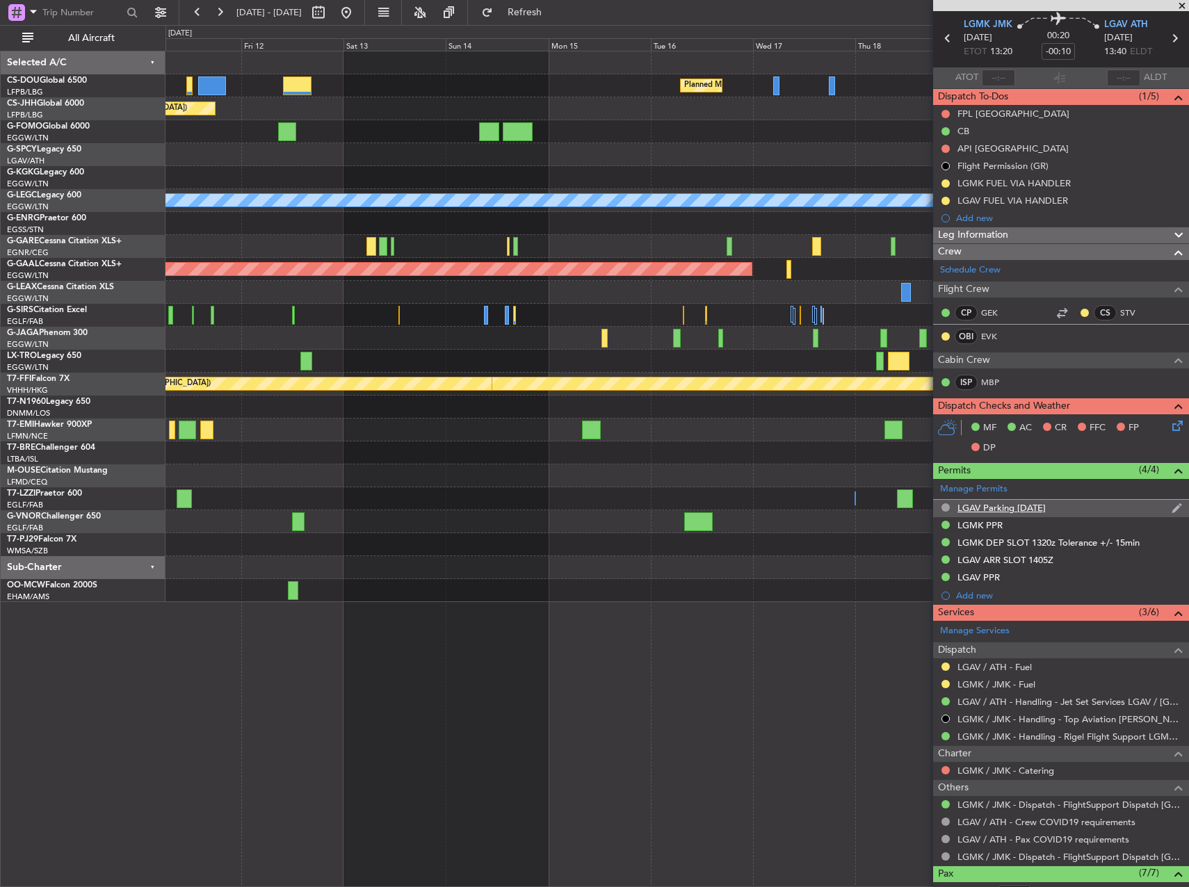
scroll to position [209, 0]
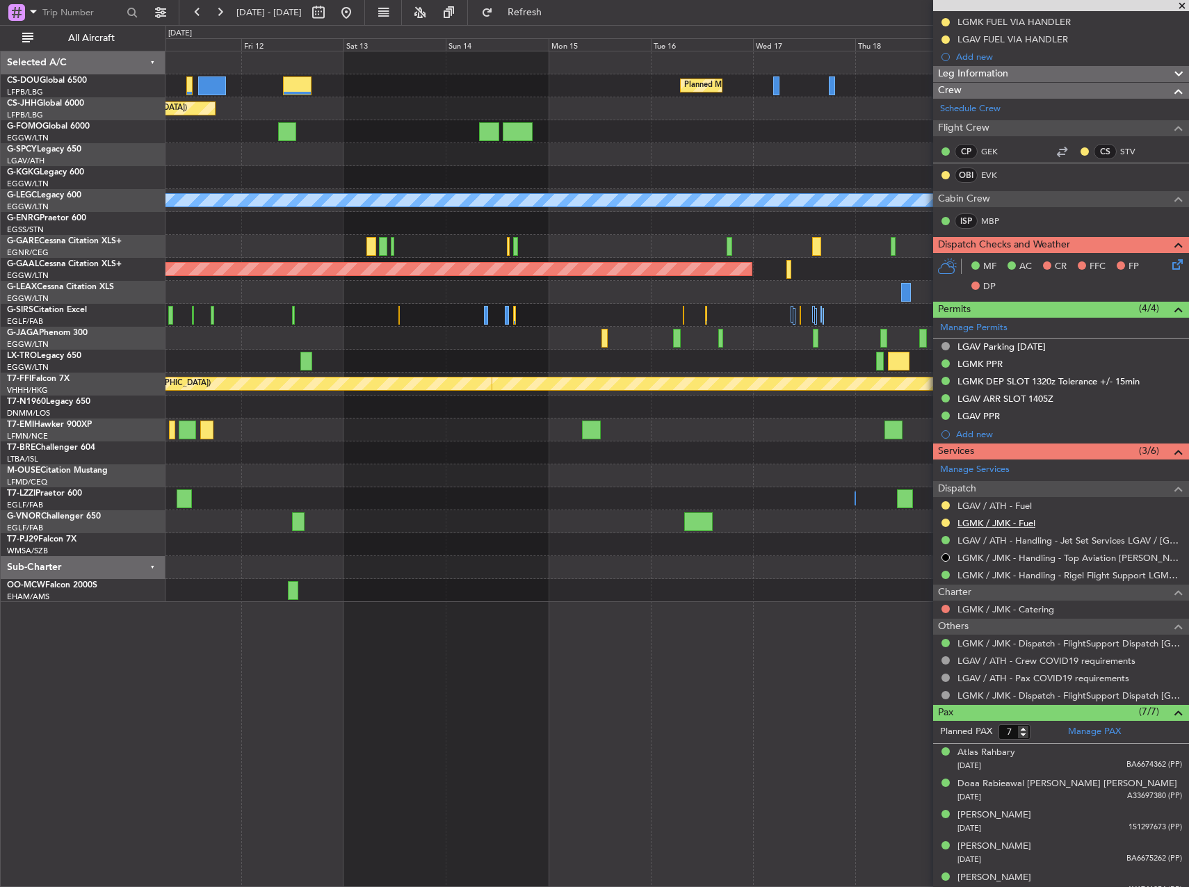
click at [996, 526] on link "LGMK / JMK - Fuel" at bounding box center [996, 523] width 78 height 12
click at [1005, 506] on link "LGAV / ATH - Fuel" at bounding box center [994, 506] width 74 height 12
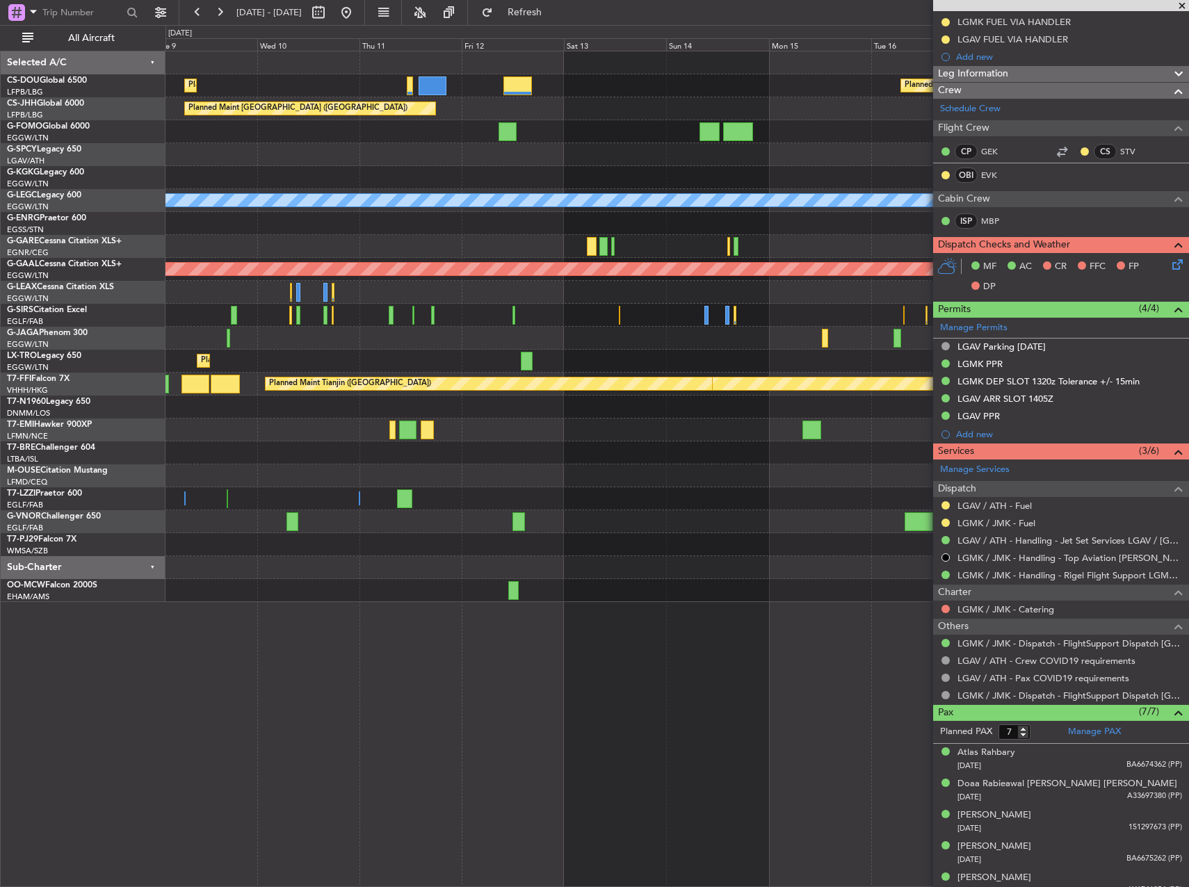
click at [685, 242] on div "Planned Maint [GEOGRAPHIC_DATA] ([GEOGRAPHIC_DATA]) Planned Maint [GEOGRAPHIC_D…" at bounding box center [676, 326] width 1023 height 551
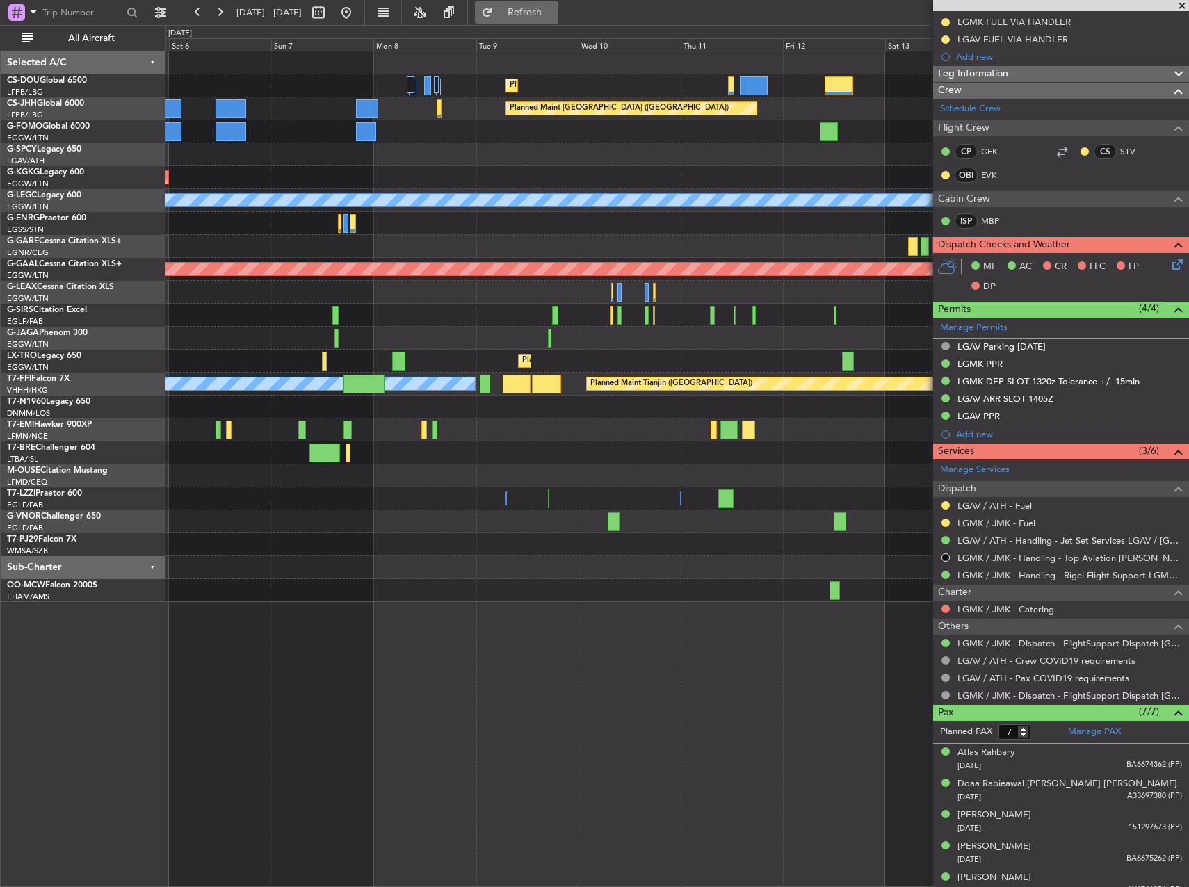
click at [554, 14] on span "Refresh" at bounding box center [525, 13] width 58 height 10
click at [1009, 525] on link "LGMK / JMK - Fuel - AEG Fuels - EKO - LGMK / JMK" at bounding box center [1065, 523] width 217 height 12
click at [1027, 507] on link "LGAV / ATH - Fuel - AEG Fuels - EKO - LGAV / ATH" at bounding box center [1062, 506] width 210 height 12
click at [554, 8] on span "Refresh" at bounding box center [525, 13] width 58 height 10
click at [944, 505] on button at bounding box center [945, 505] width 8 height 8
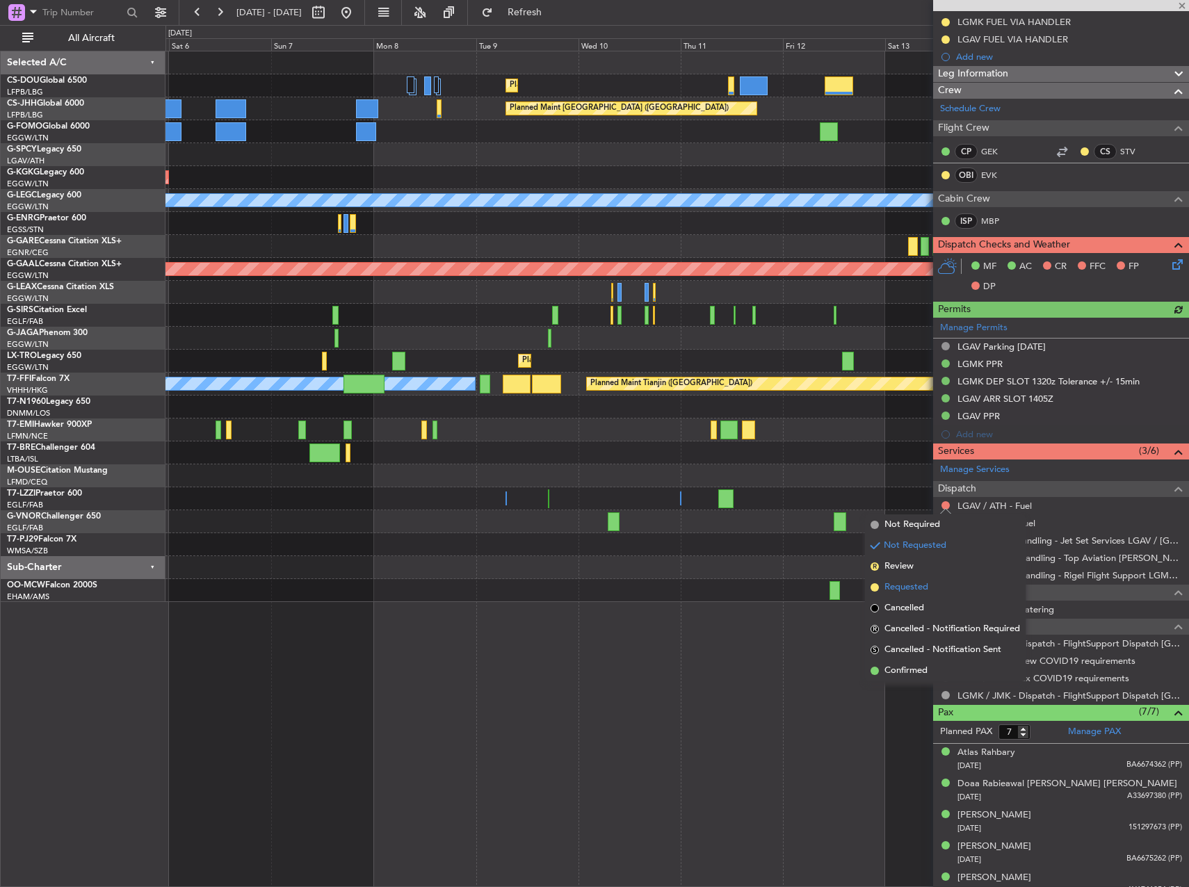
click at [933, 585] on li "Requested" at bounding box center [945, 587] width 161 height 21
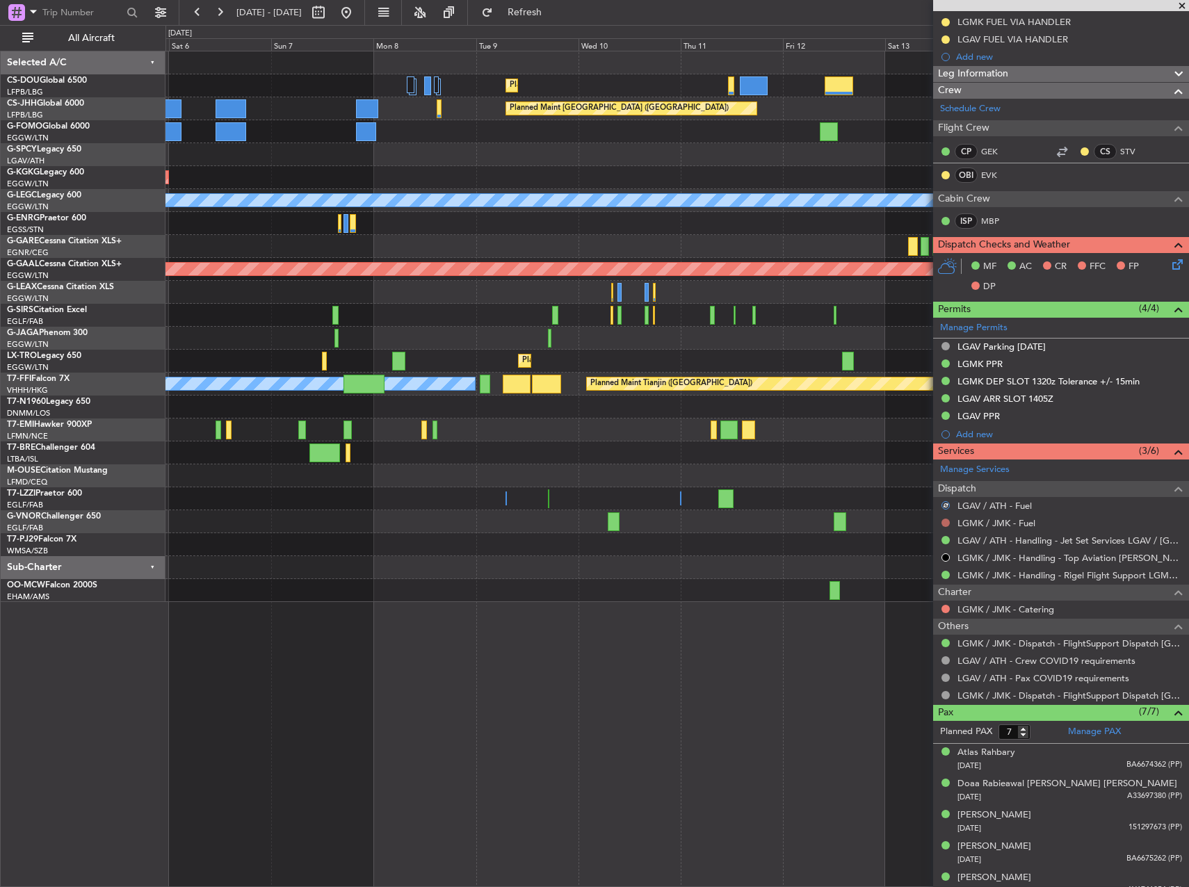
click at [945, 520] on button at bounding box center [945, 523] width 8 height 8
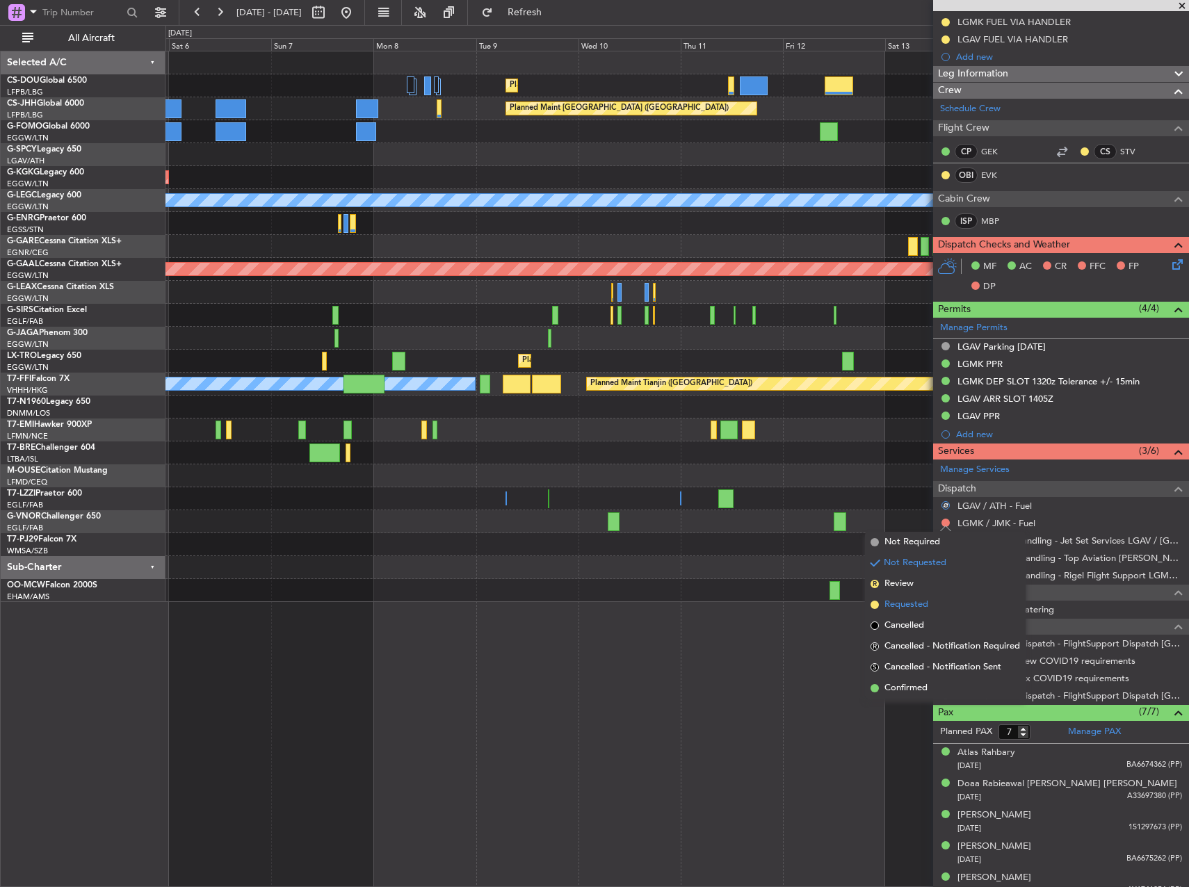
click at [910, 603] on span "Requested" at bounding box center [906, 605] width 44 height 14
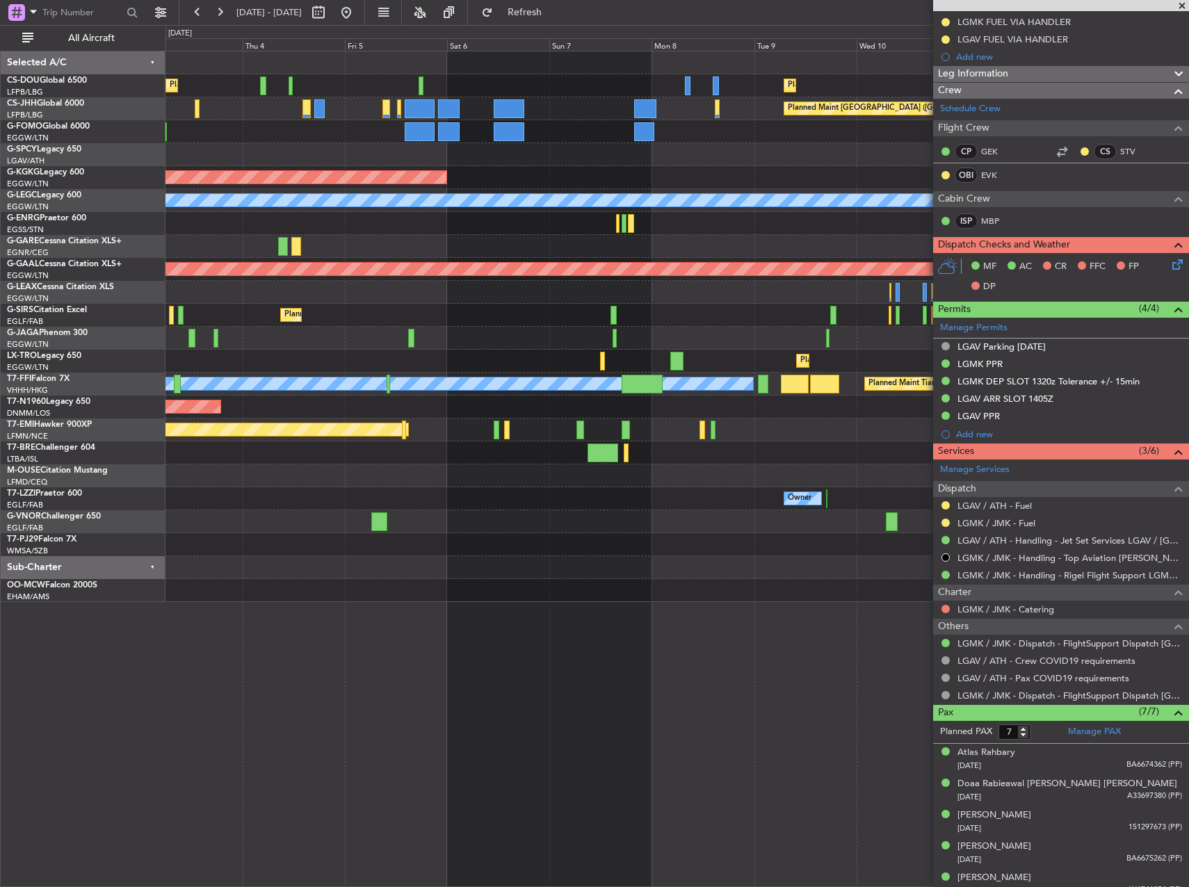
click at [938, 462] on fb-app "[DATE] - [DATE] Refresh Quick Links All Aircraft Planned Maint [GEOGRAPHIC_DATA…" at bounding box center [594, 448] width 1189 height 877
click at [900, 433] on div "Planned Maint [GEOGRAPHIC_DATA] ([GEOGRAPHIC_DATA]) Planned Maint [GEOGRAPHIC_D…" at bounding box center [676, 326] width 1023 height 551
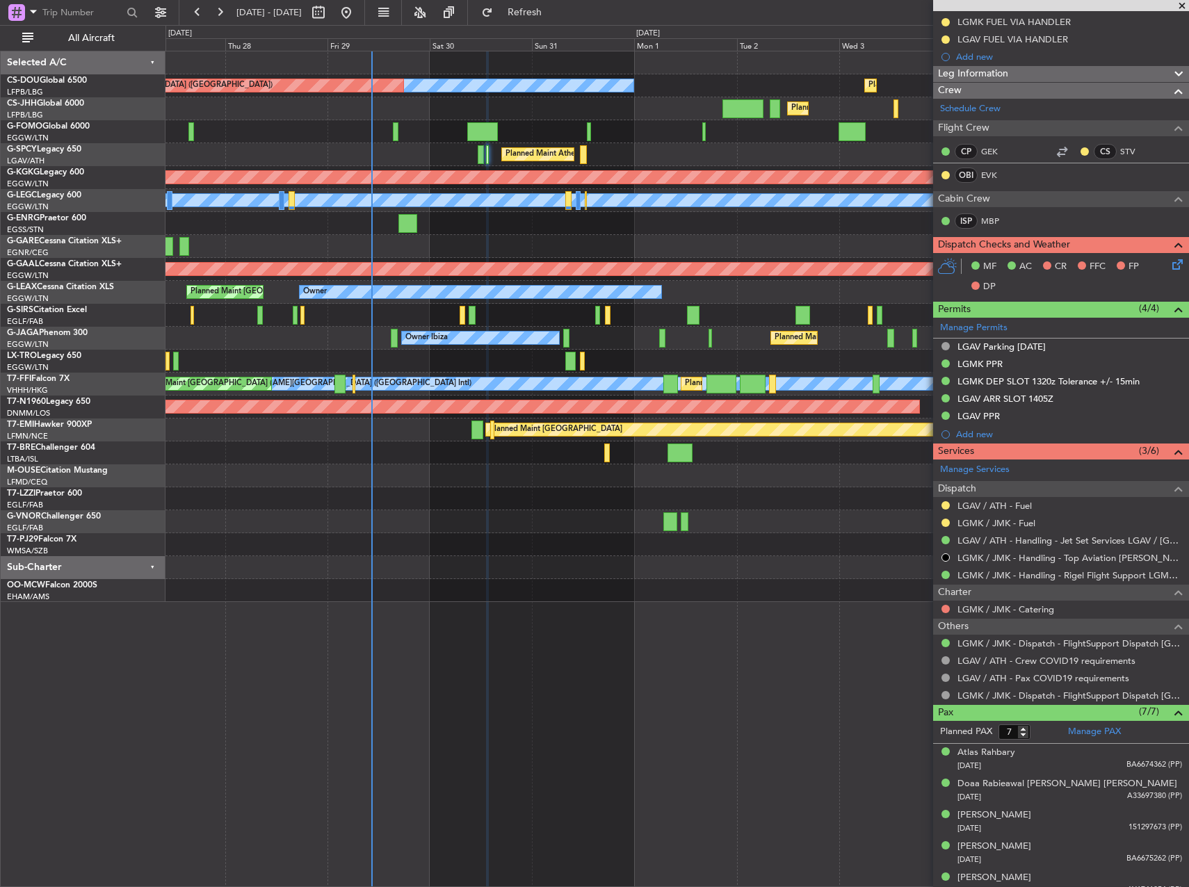
click at [563, 485] on div "Planned Maint [GEOGRAPHIC_DATA] ([GEOGRAPHIC_DATA]) No Crew Planned Maint [GEOG…" at bounding box center [676, 326] width 1023 height 551
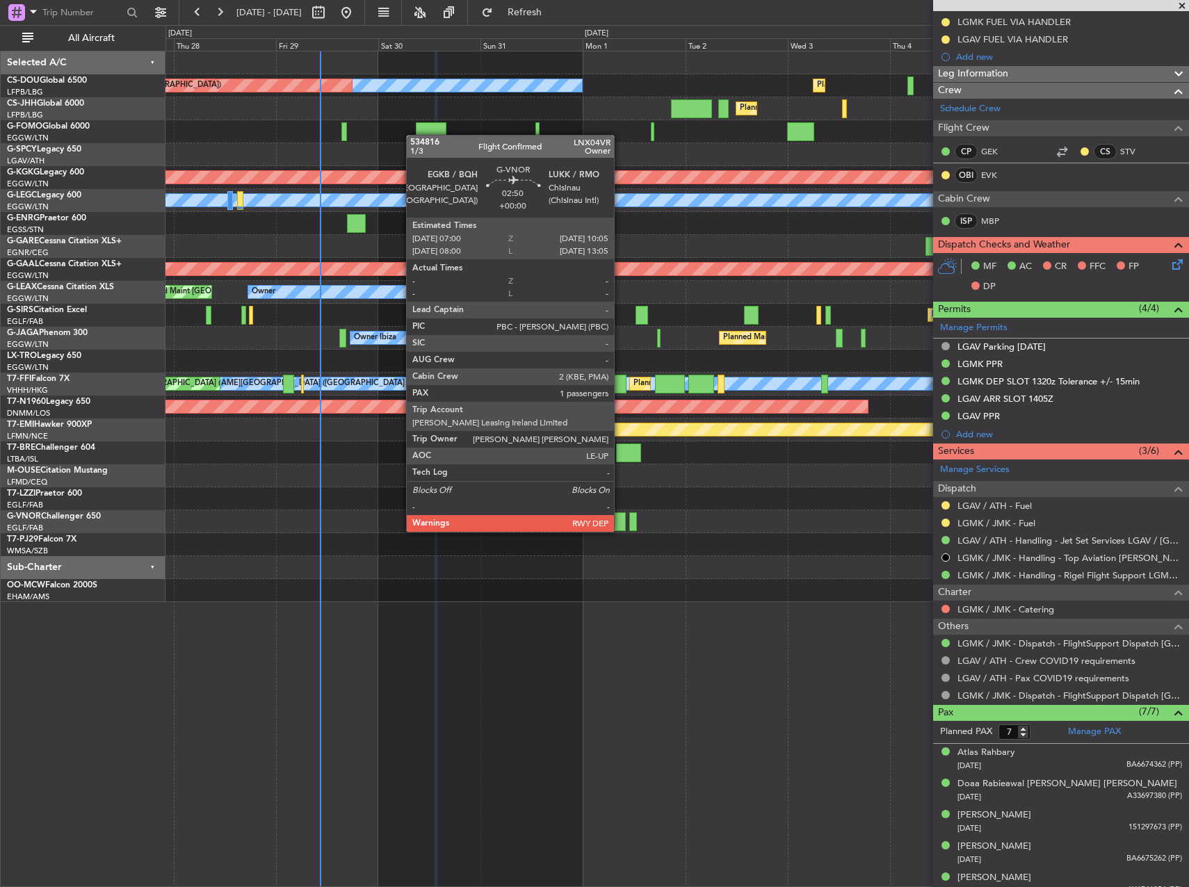
click at [618, 517] on div at bounding box center [618, 521] width 13 height 19
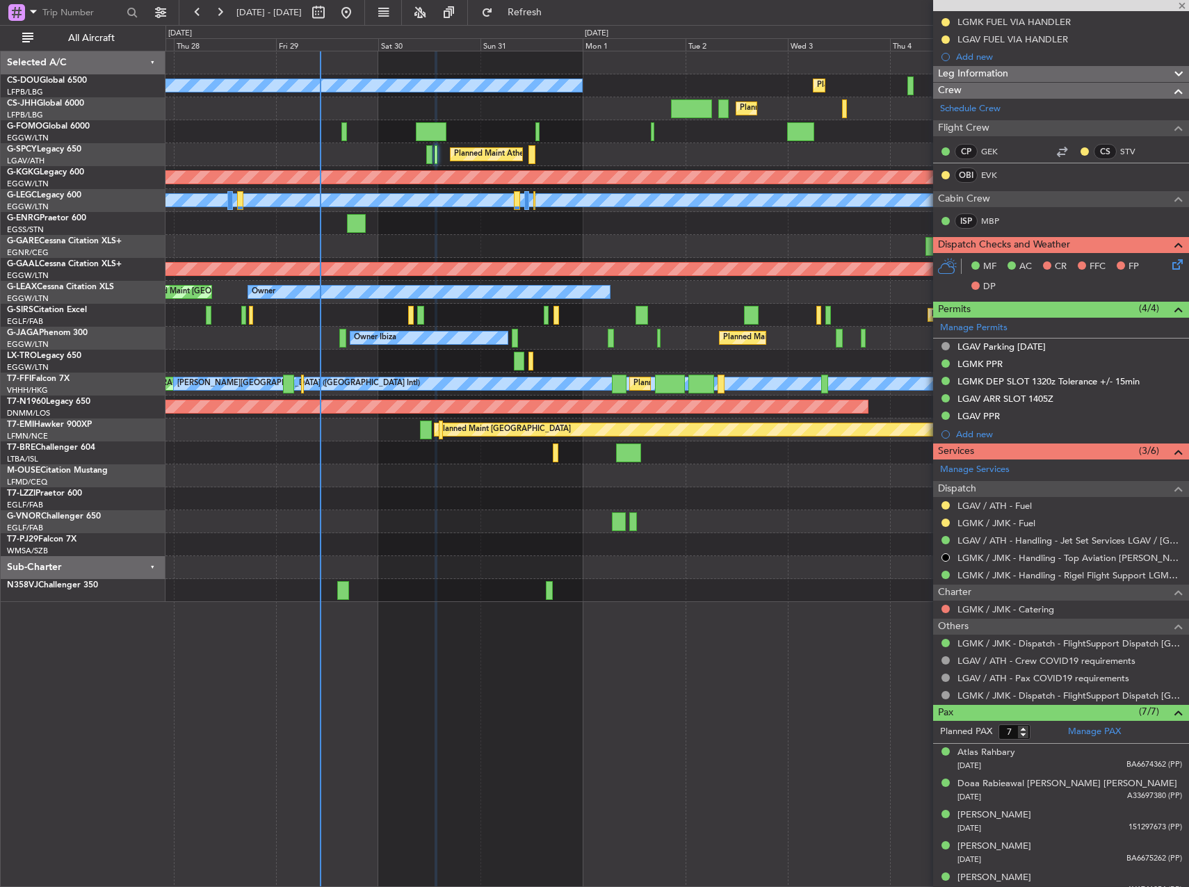
type input "1"
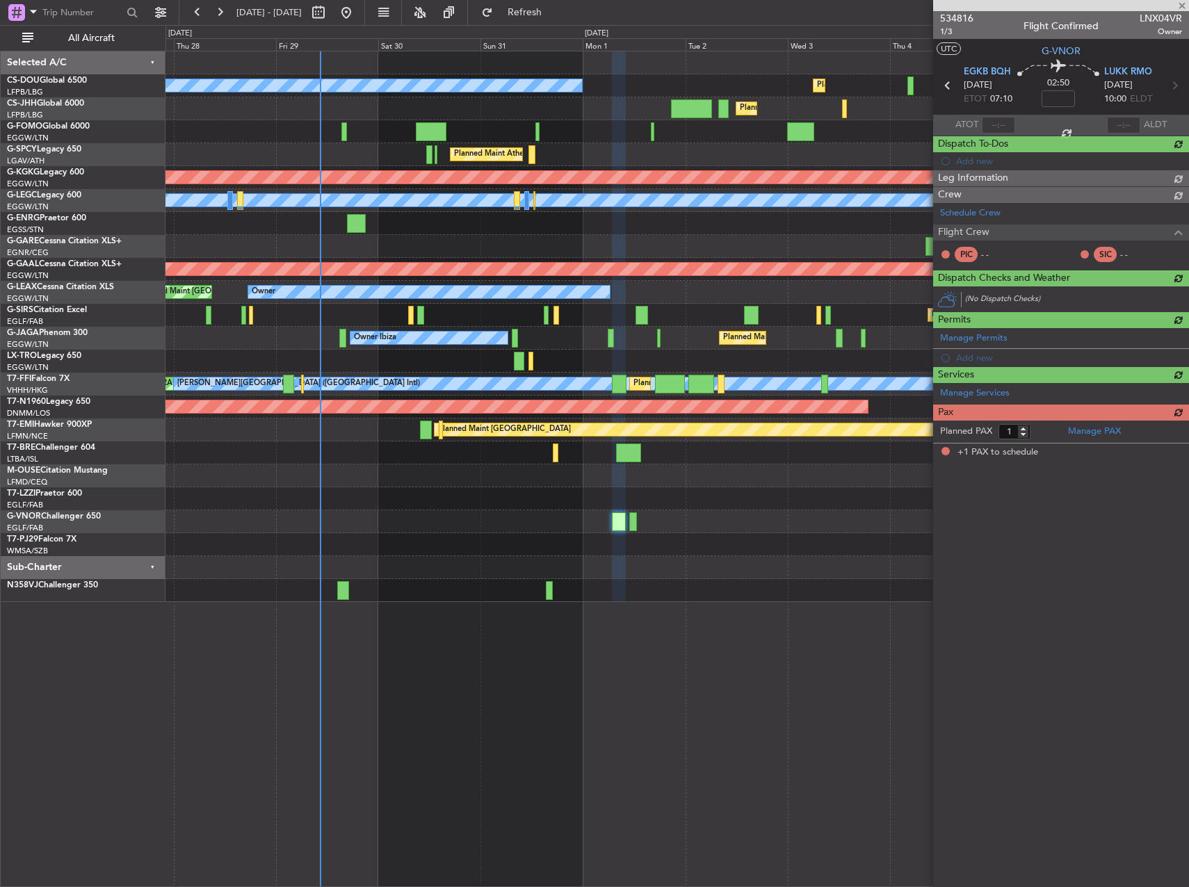
scroll to position [0, 0]
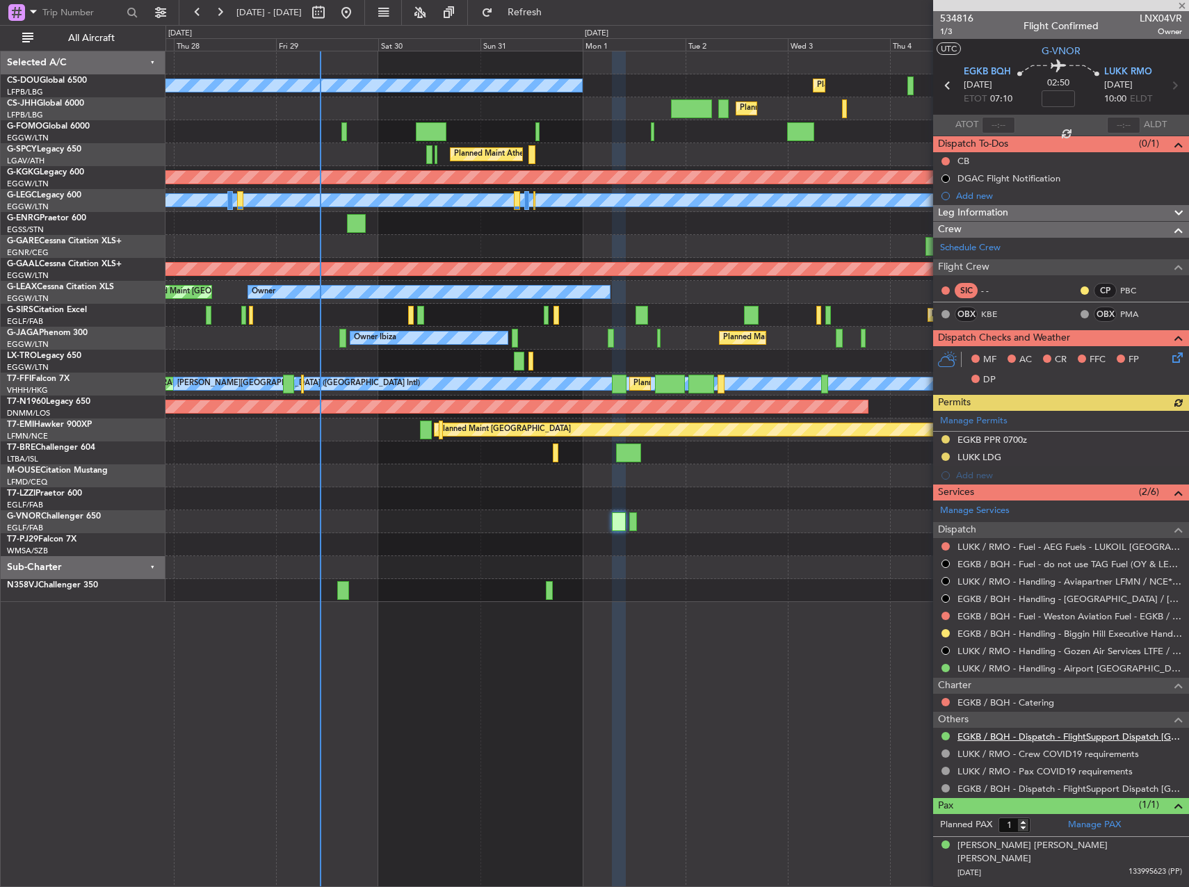
click at [1023, 735] on link "EGKB / BQH - Dispatch - FlightSupport Dispatch [GEOGRAPHIC_DATA]" at bounding box center [1069, 737] width 225 height 12
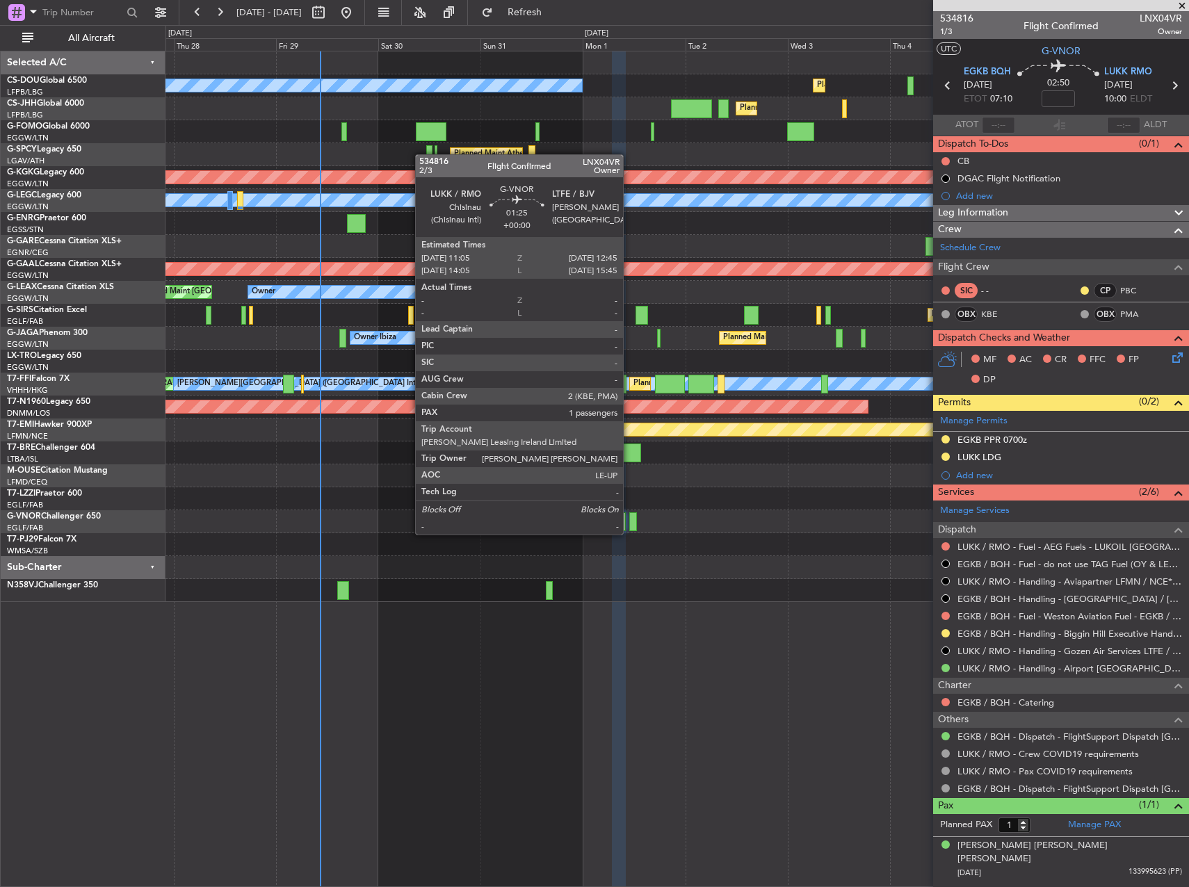
click at [629, 521] on div at bounding box center [633, 521] width 8 height 19
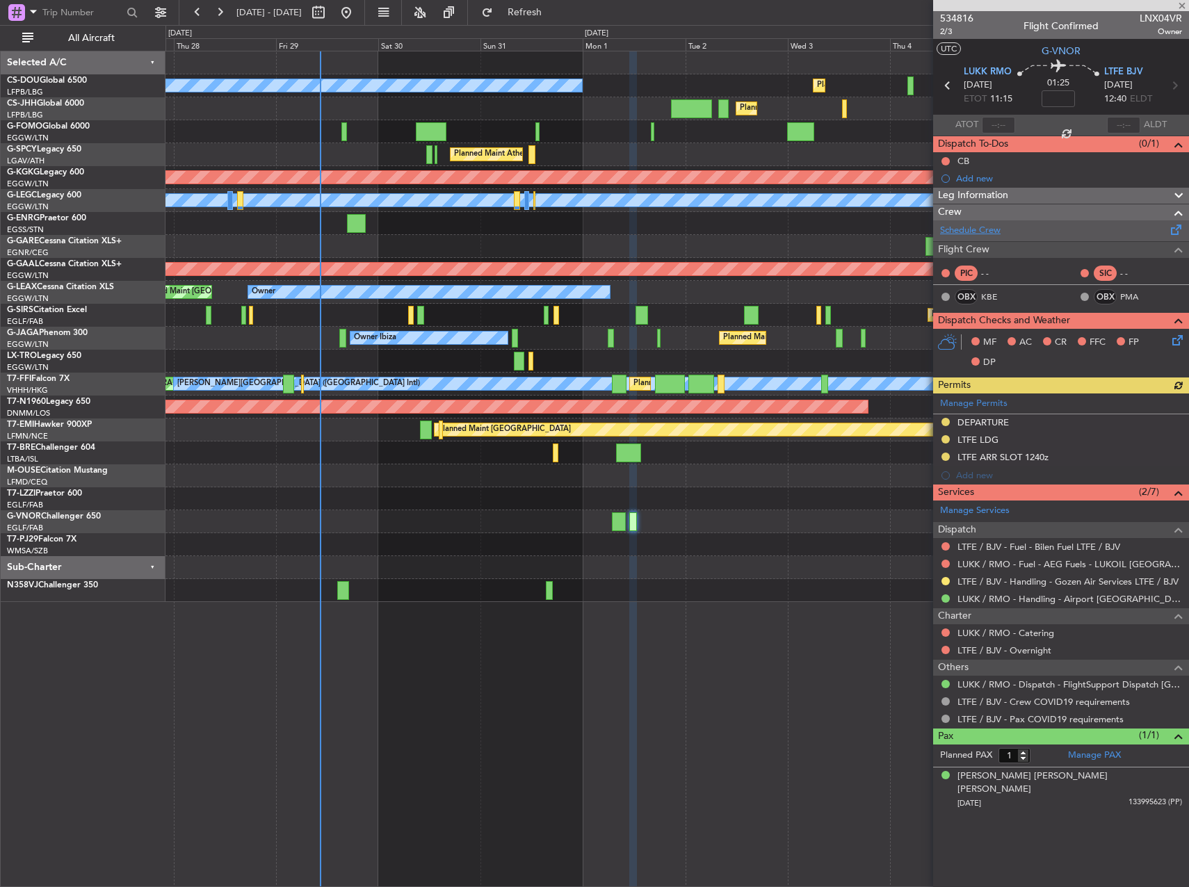
click at [1000, 233] on link "Schedule Crew" at bounding box center [970, 231] width 60 height 14
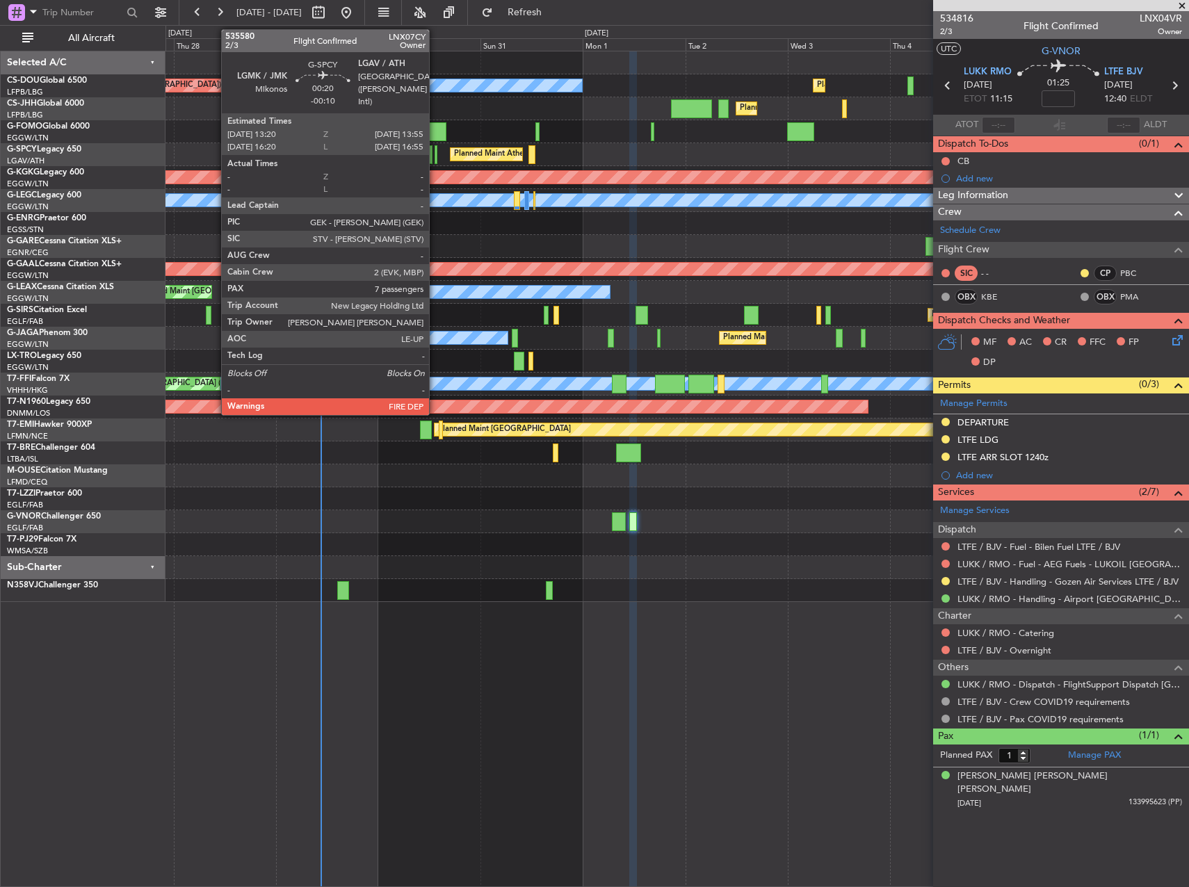
click at [435, 154] on div at bounding box center [435, 154] width 3 height 19
type input "-00:10"
type input "7"
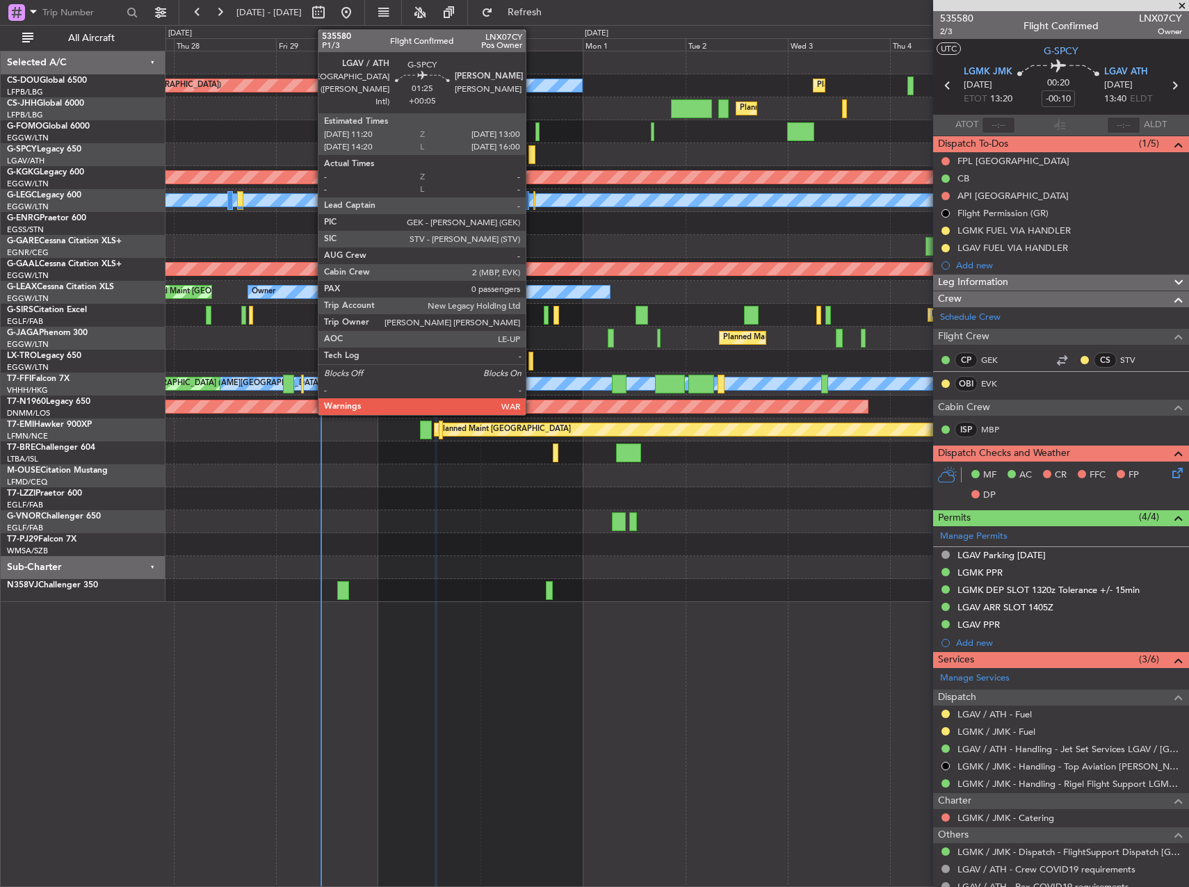
click at [532, 157] on div at bounding box center [532, 154] width 8 height 19
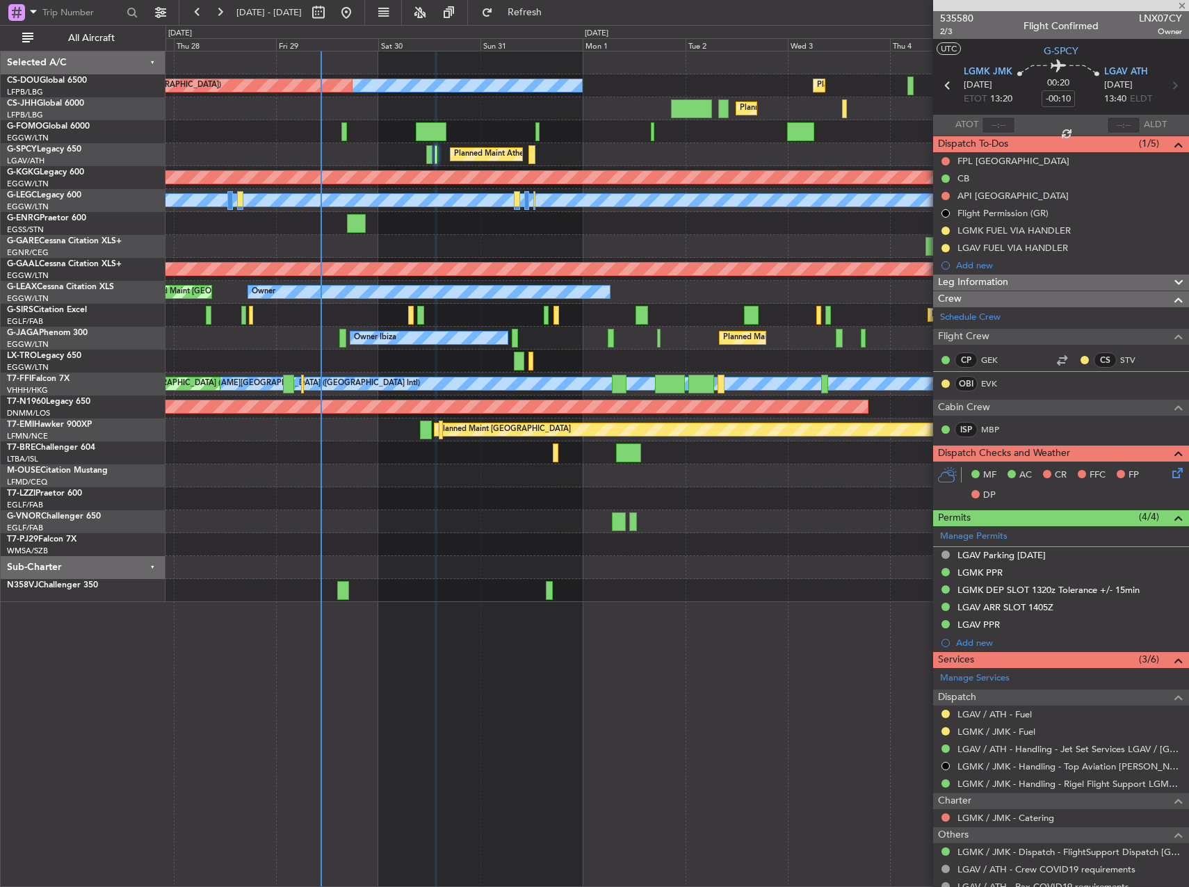
type input "+00:05"
type input "0"
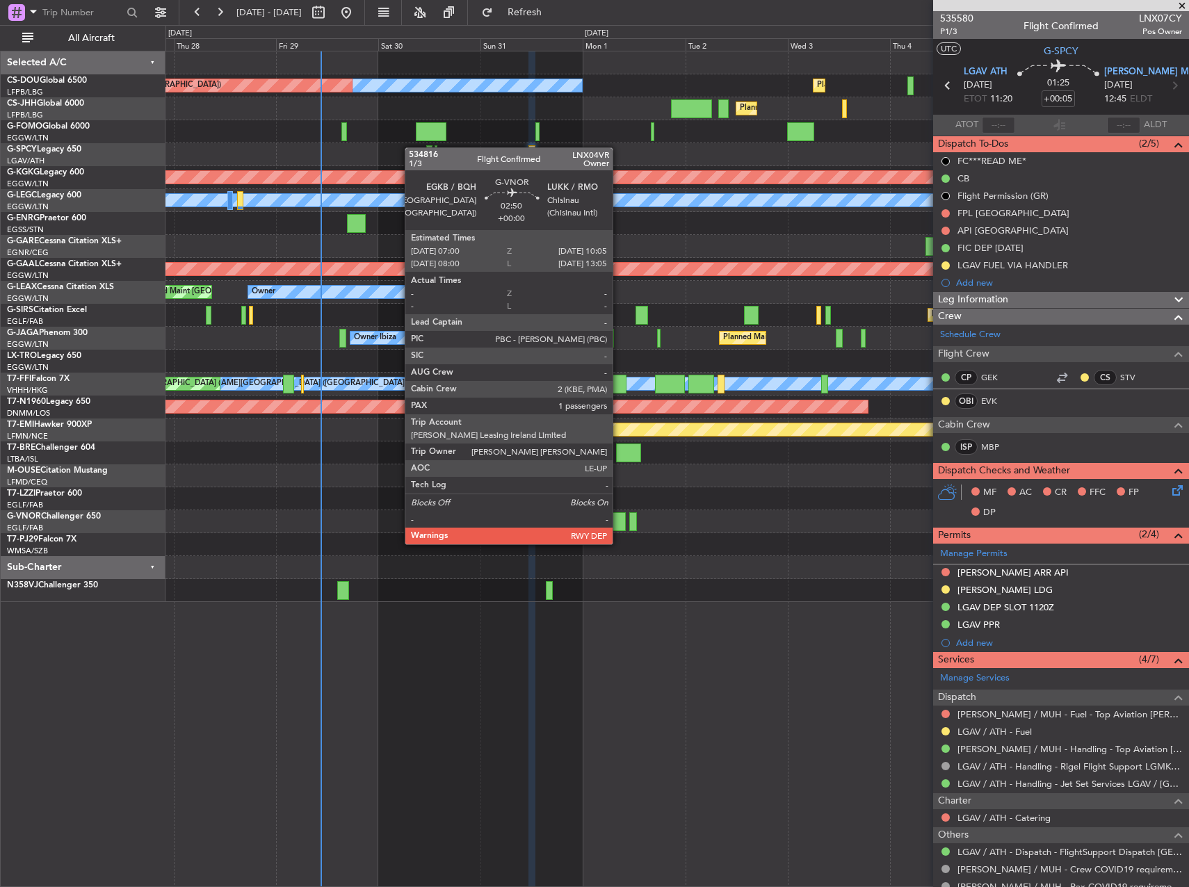
click at [619, 530] on div at bounding box center [618, 521] width 13 height 19
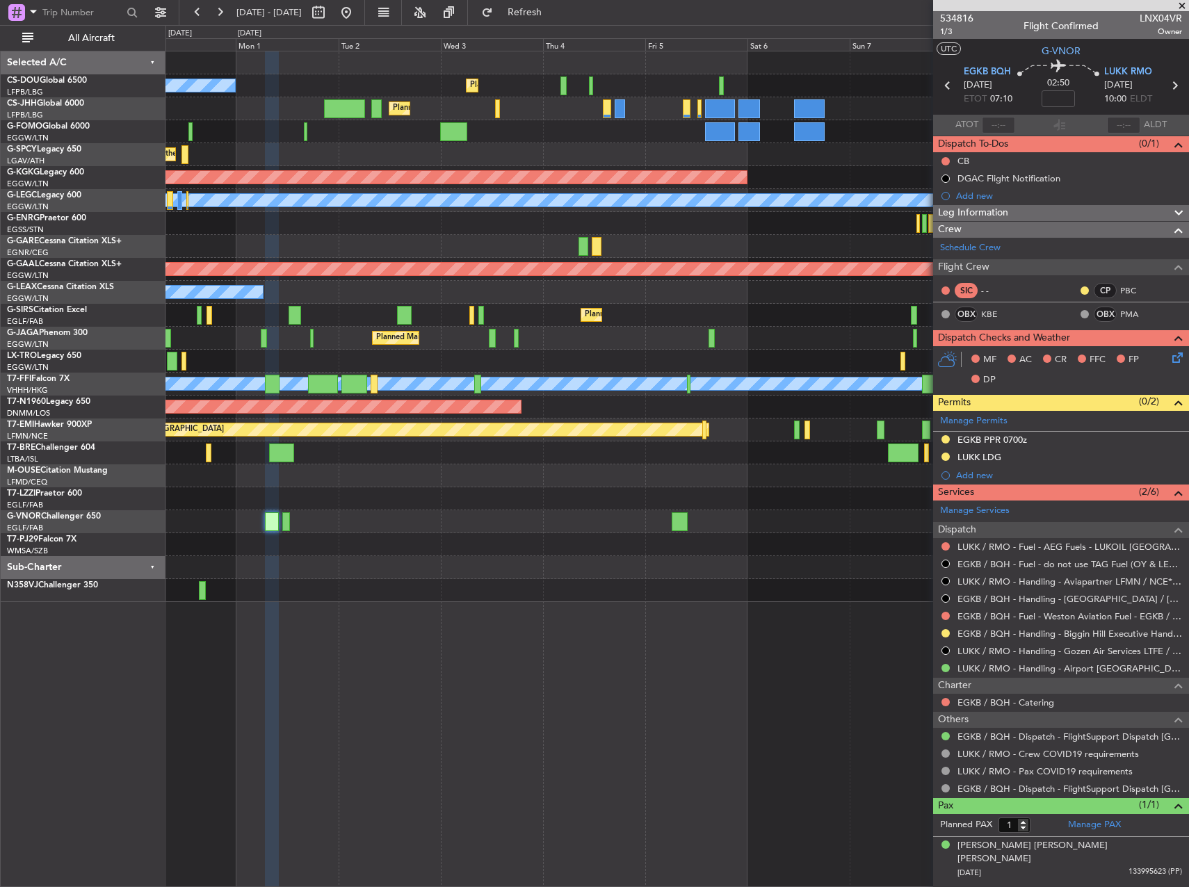
click at [456, 525] on div "Planned Maint [GEOGRAPHIC_DATA] ([GEOGRAPHIC_DATA]) No Crew Planned Maint [GEOG…" at bounding box center [676, 326] width 1023 height 551
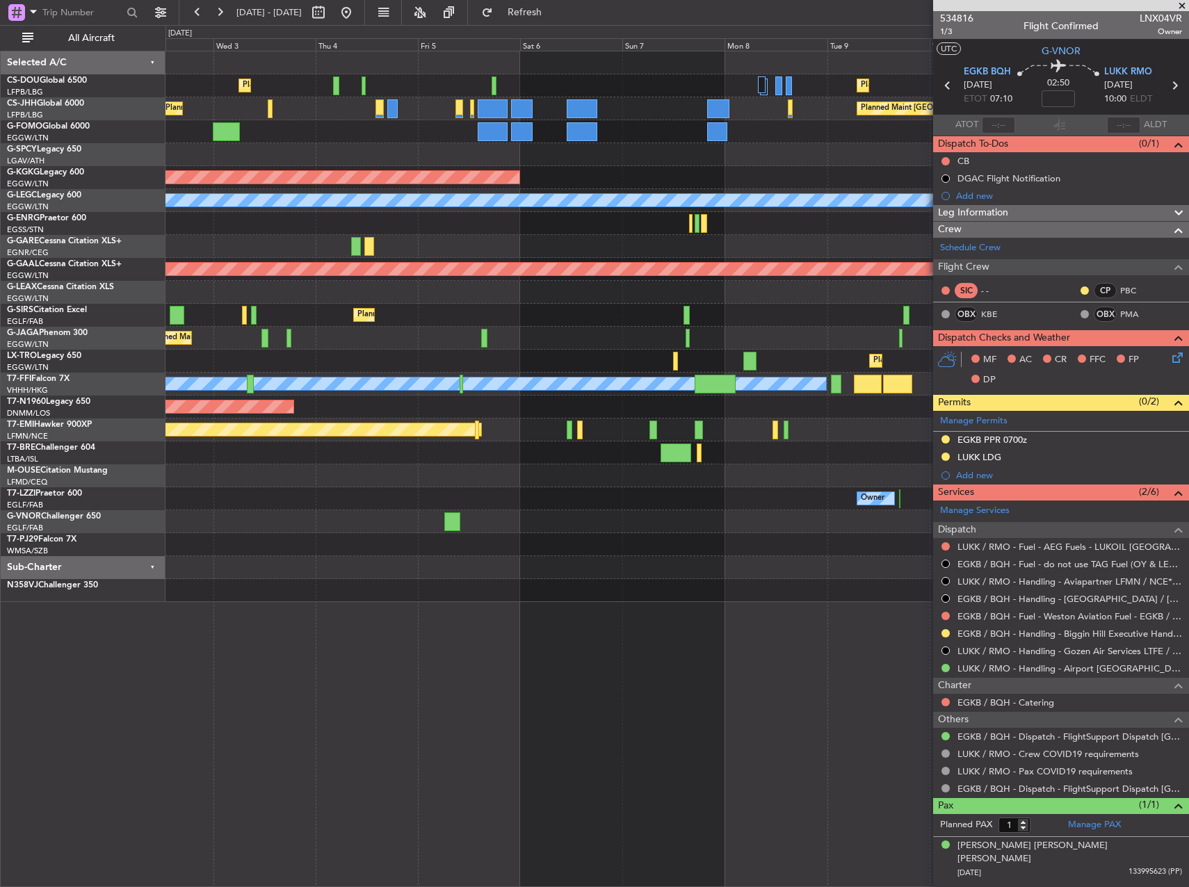
click at [272, 432] on div "Planned Maint [GEOGRAPHIC_DATA] ([GEOGRAPHIC_DATA]) Planned Maint [GEOGRAPHIC_D…" at bounding box center [676, 326] width 1023 height 551
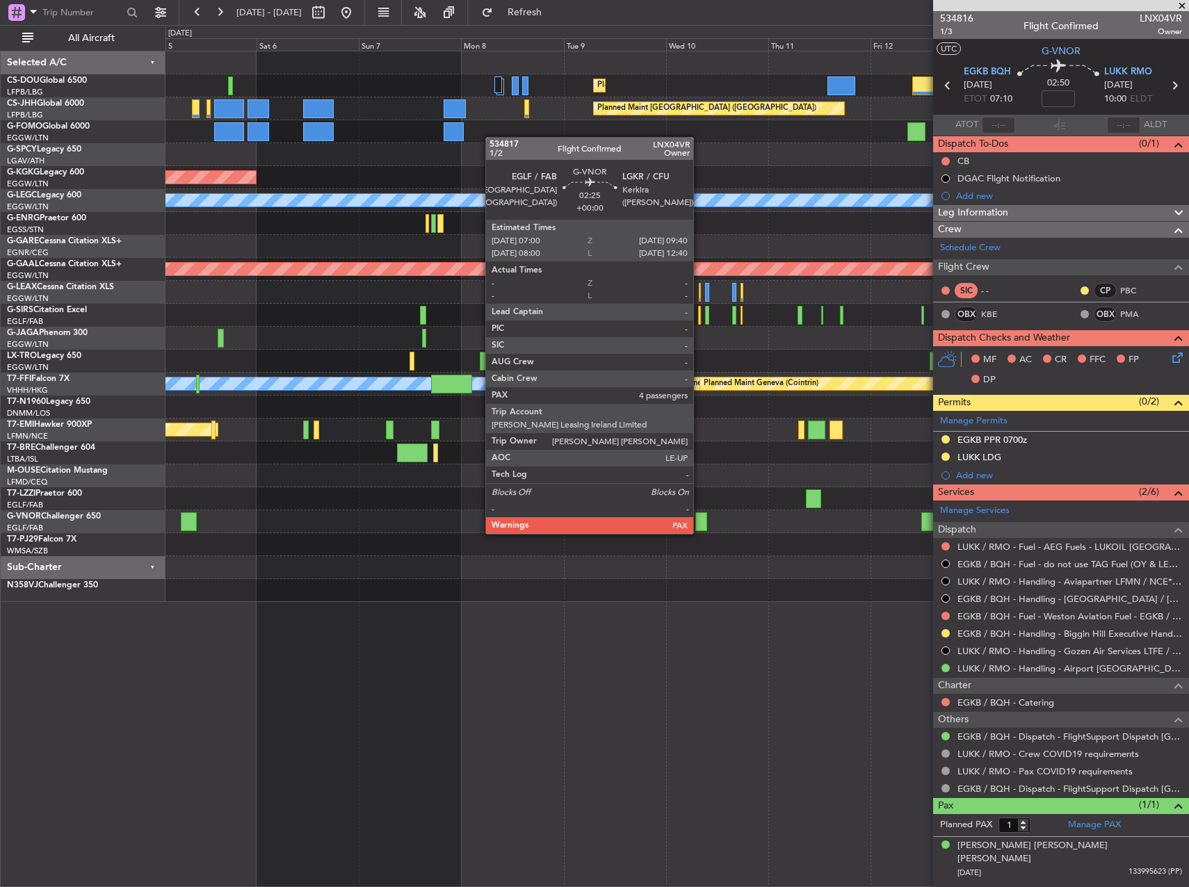
click at [699, 520] on div at bounding box center [701, 521] width 12 height 19
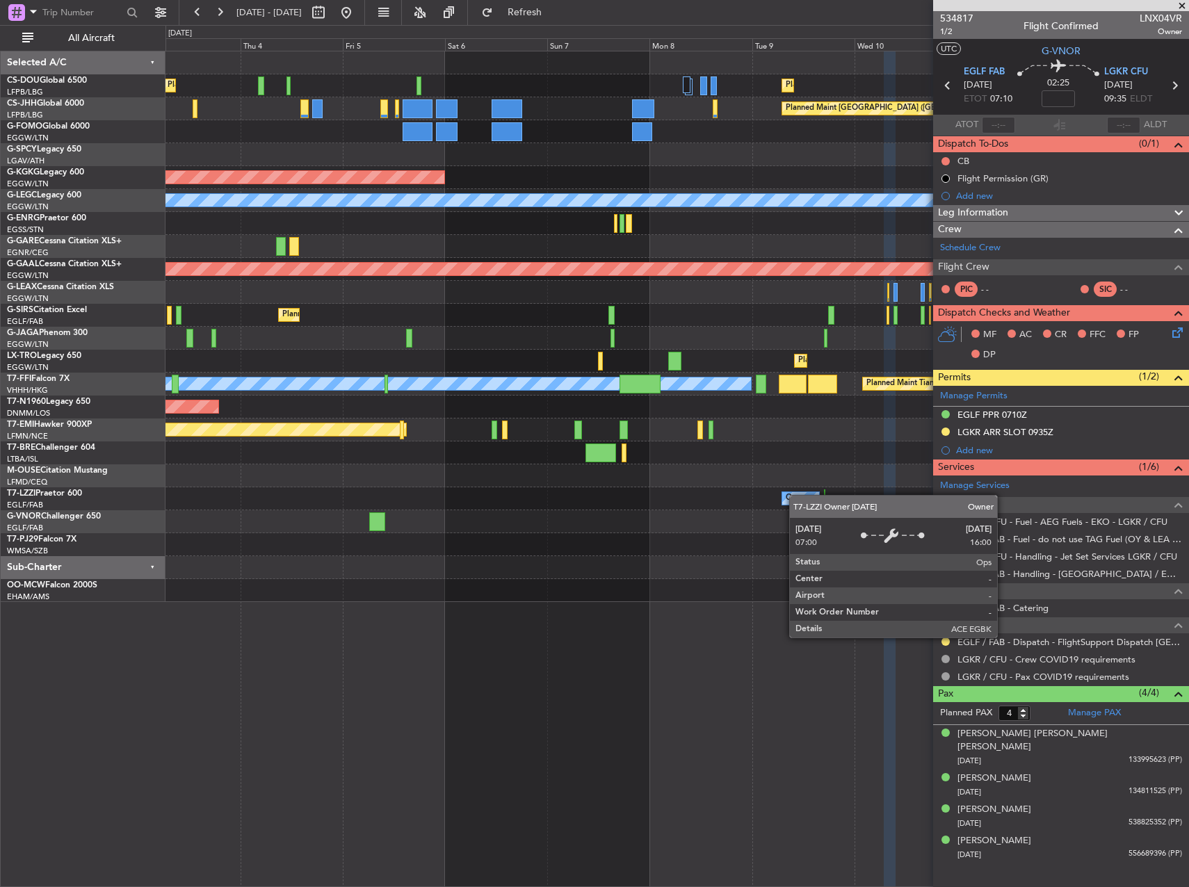
click at [824, 492] on div "Planned Maint [GEOGRAPHIC_DATA] ([GEOGRAPHIC_DATA]) Planned Maint [GEOGRAPHIC_D…" at bounding box center [676, 326] width 1023 height 551
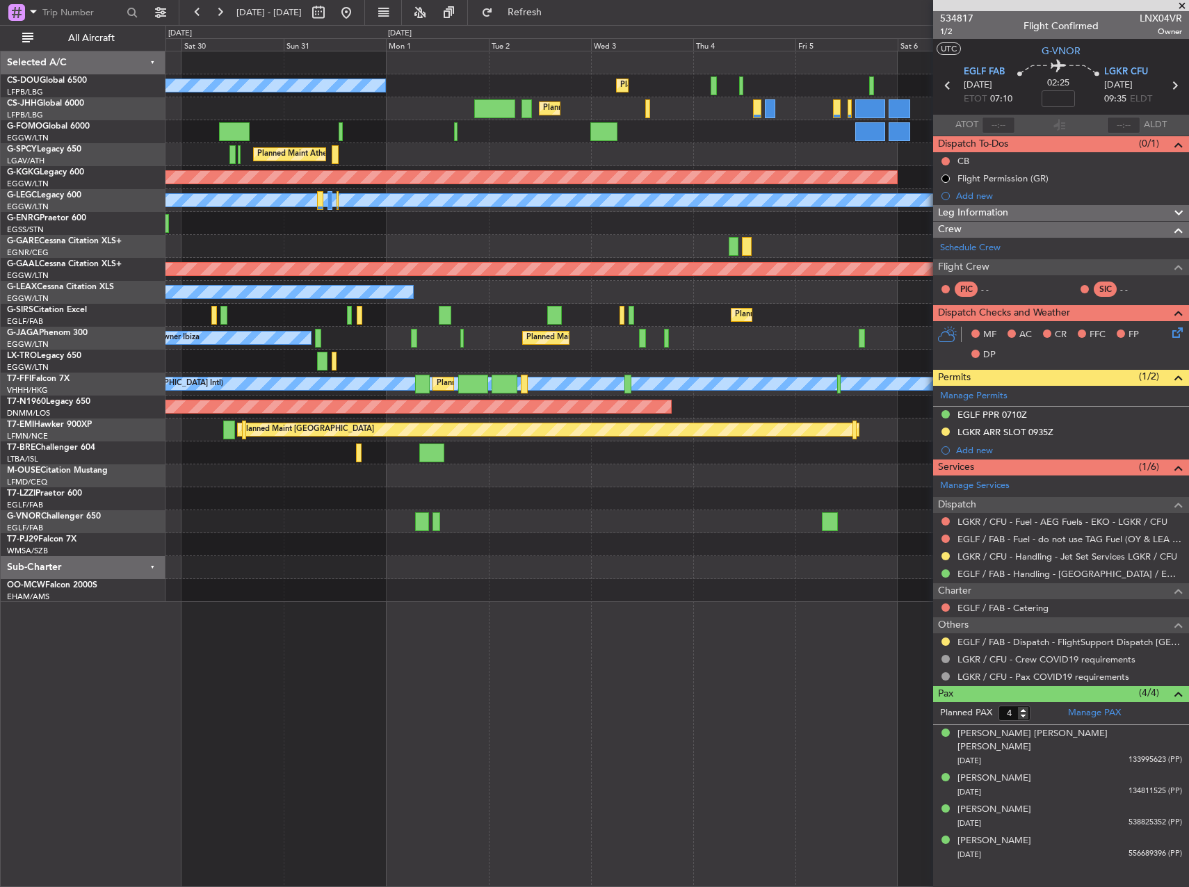
click at [803, 513] on div "Planned Maint [GEOGRAPHIC_DATA] ([GEOGRAPHIC_DATA]) No Crew Planned Maint [GEOG…" at bounding box center [676, 326] width 1023 height 551
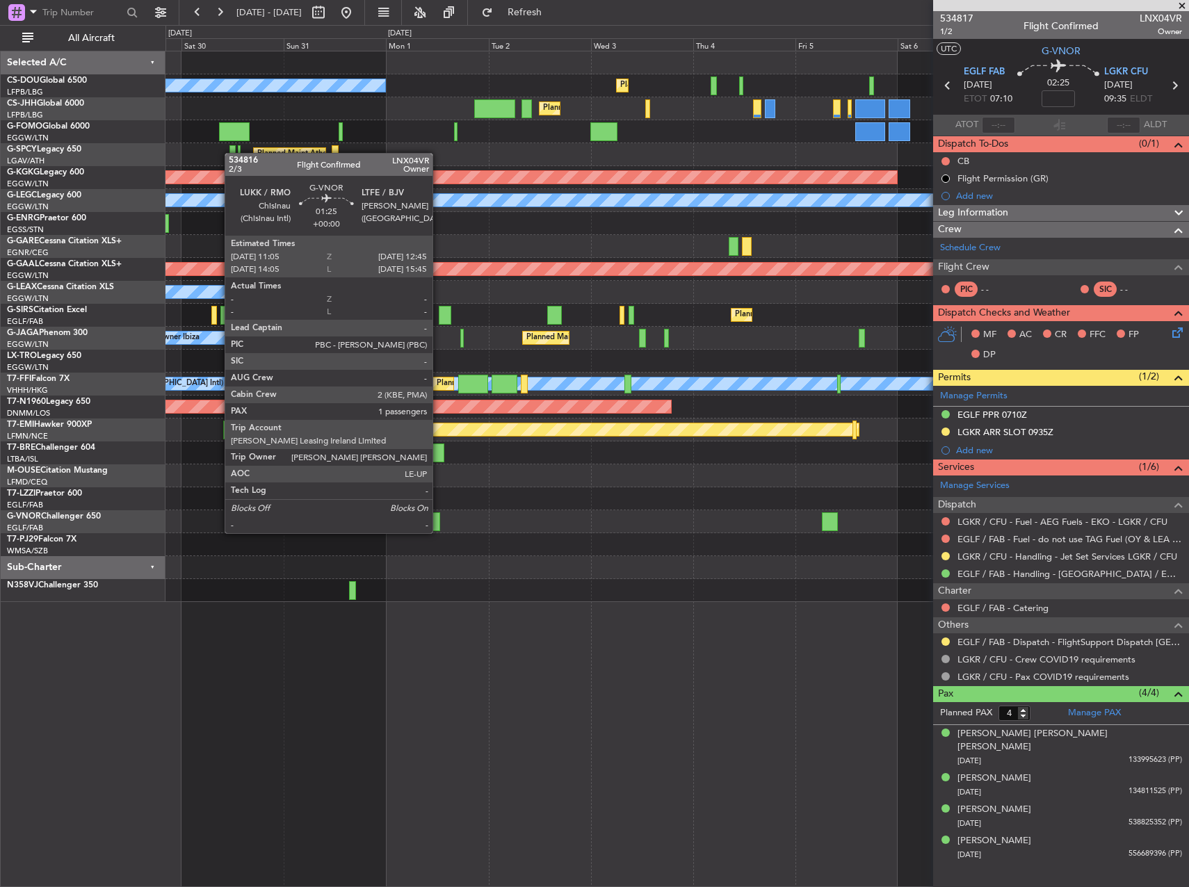
click at [439, 519] on div at bounding box center [436, 521] width 8 height 19
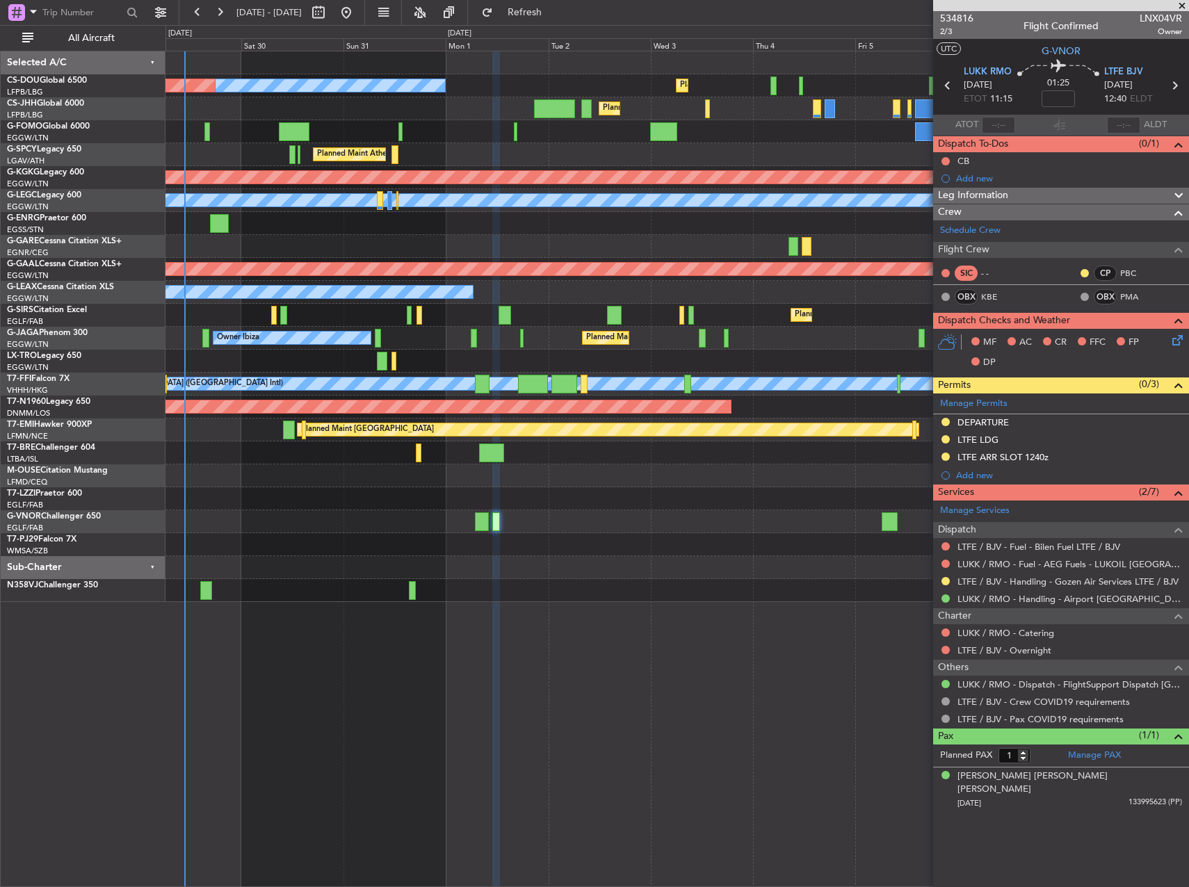
click at [786, 505] on div "Planned Maint [GEOGRAPHIC_DATA] ([GEOGRAPHIC_DATA]) No Crew Planned Maint [GEOG…" at bounding box center [676, 326] width 1023 height 551
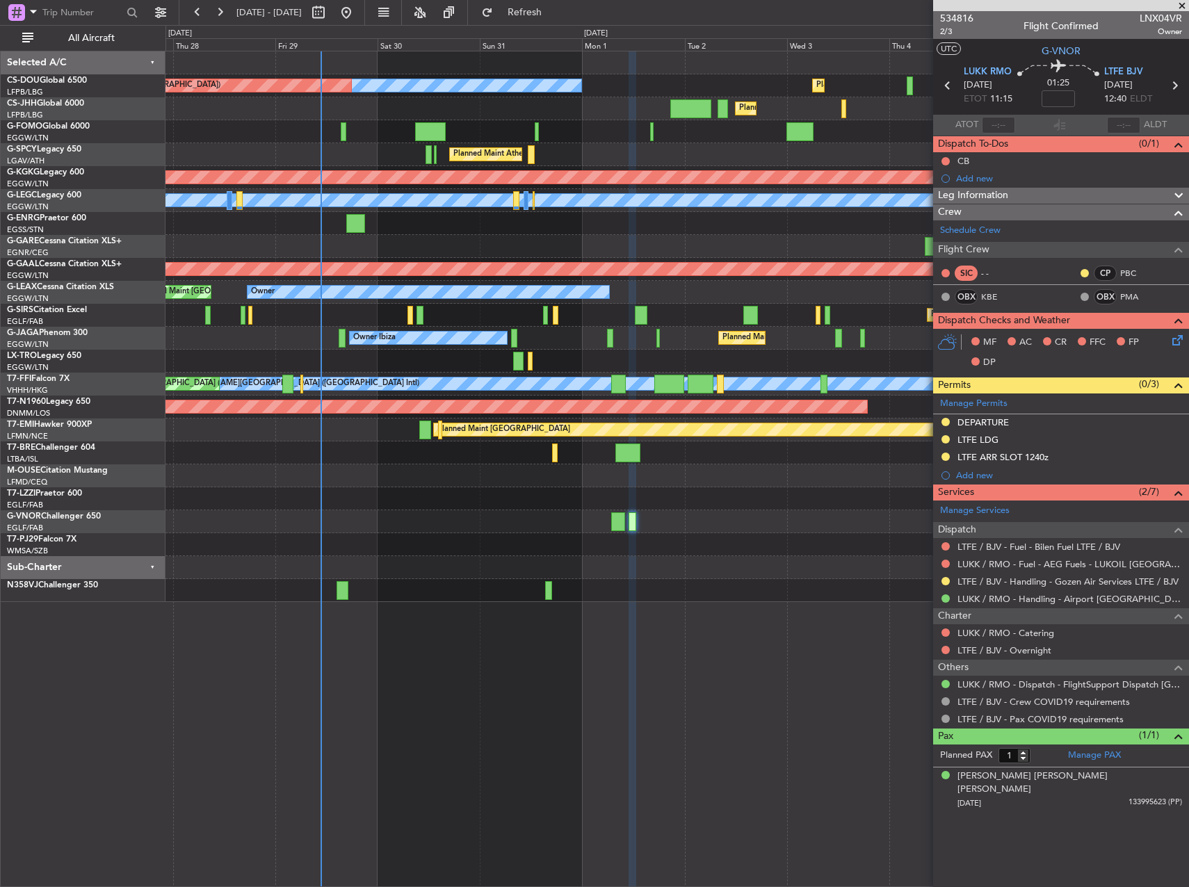
click at [868, 507] on div "Planned Maint [GEOGRAPHIC_DATA] ([GEOGRAPHIC_DATA]) No Crew Planned Maint [GEOG…" at bounding box center [676, 326] width 1023 height 551
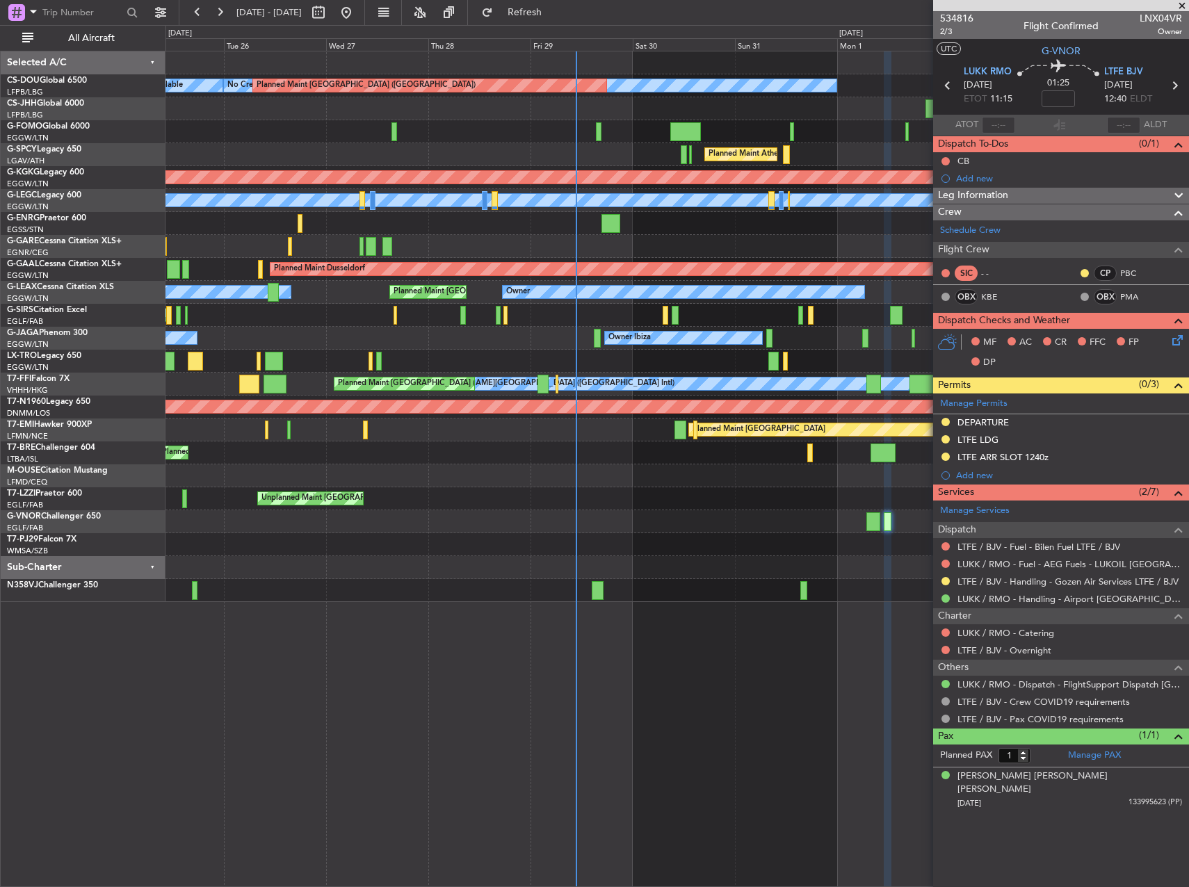
click at [432, 535] on div "Planned Maint [GEOGRAPHIC_DATA] ([GEOGRAPHIC_DATA]) No Crew Planned Maint [GEOG…" at bounding box center [676, 326] width 1023 height 551
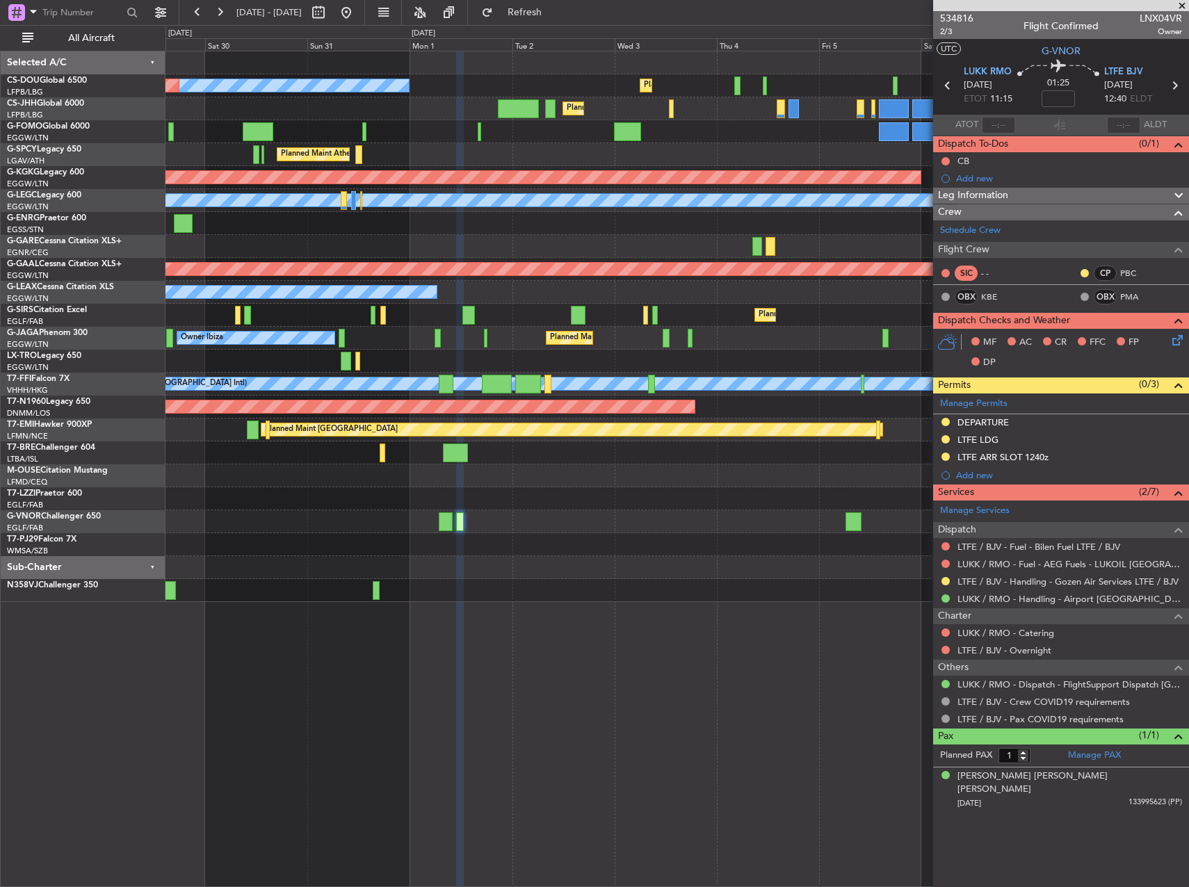
click at [411, 500] on div "Planned Maint [GEOGRAPHIC_DATA] ([GEOGRAPHIC_DATA]) No Crew Planned Maint [GEOG…" at bounding box center [676, 326] width 1023 height 551
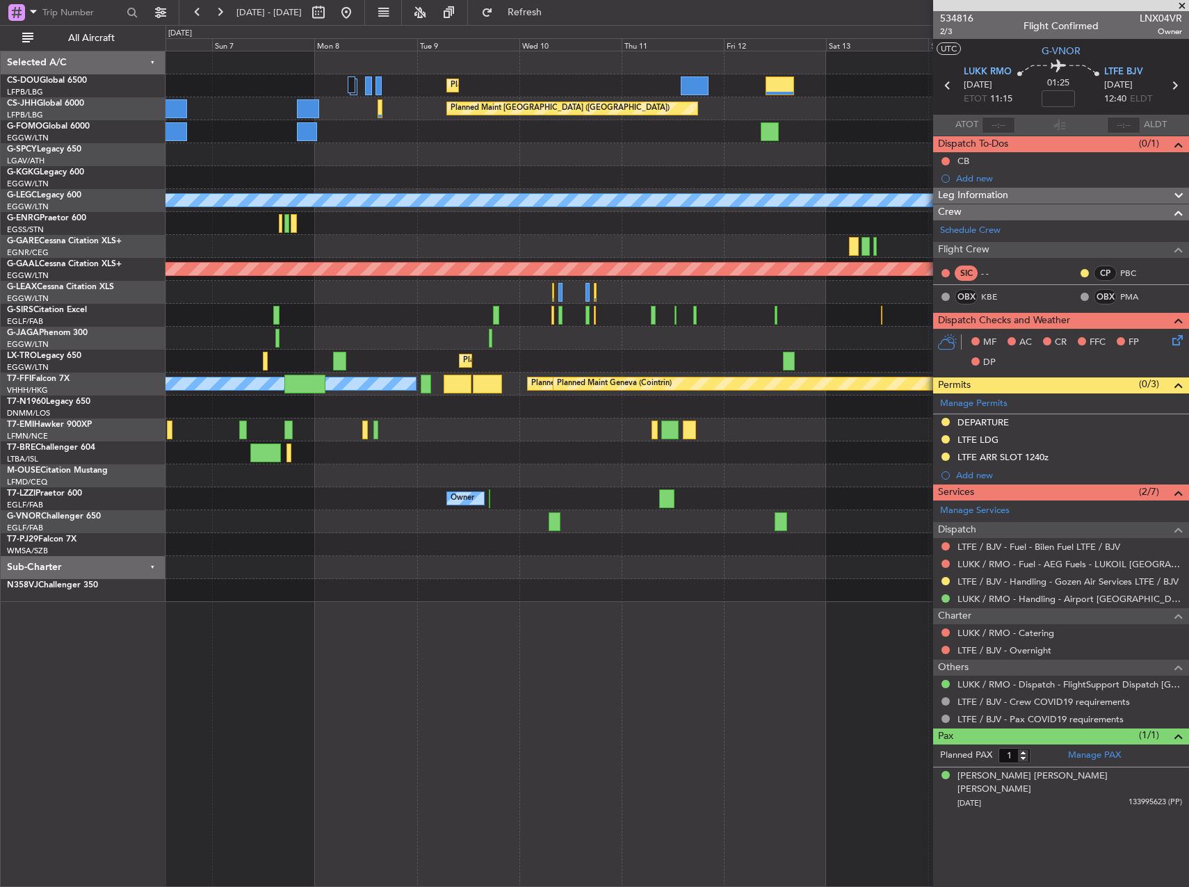
click at [286, 539] on div "Planned Maint [GEOGRAPHIC_DATA] ([GEOGRAPHIC_DATA]) Planned Maint [GEOGRAPHIC_D…" at bounding box center [676, 326] width 1023 height 551
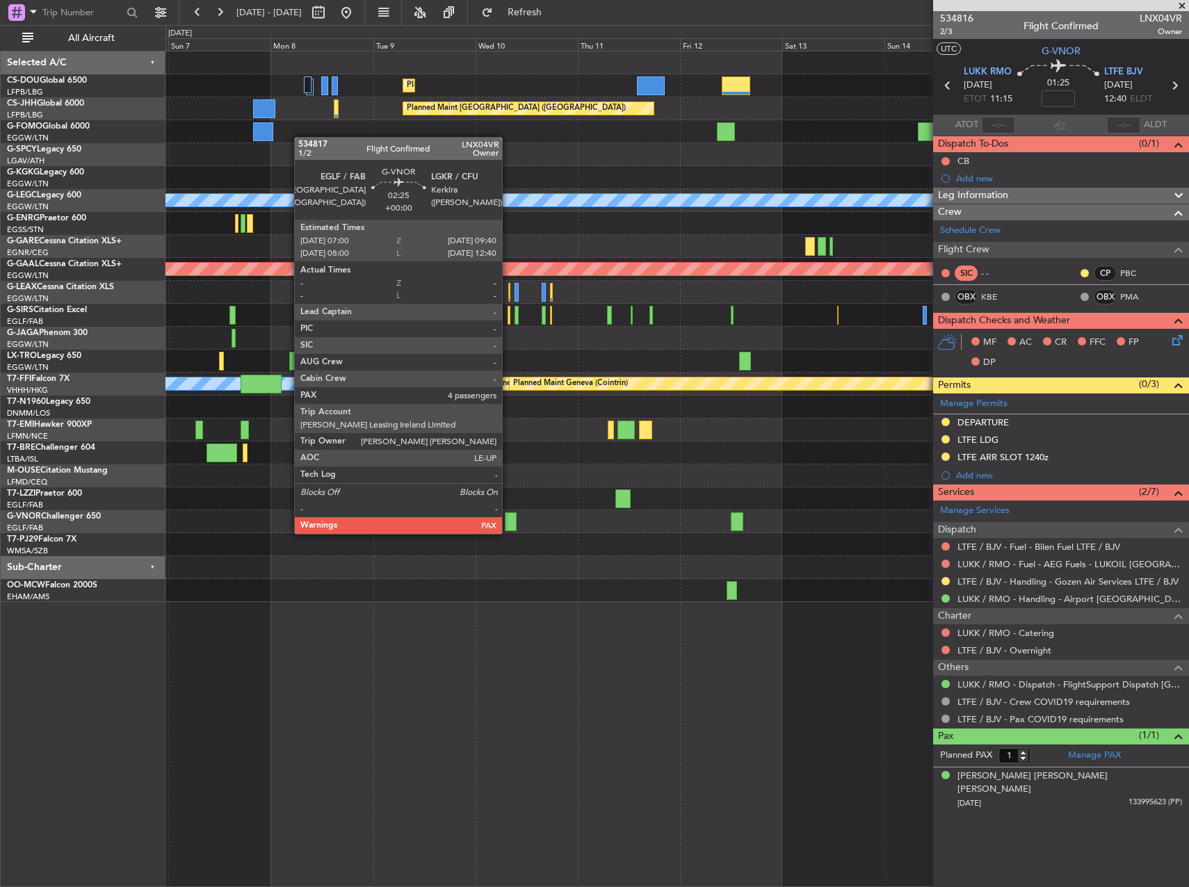
click at [511, 522] on div at bounding box center [511, 521] width 12 height 19
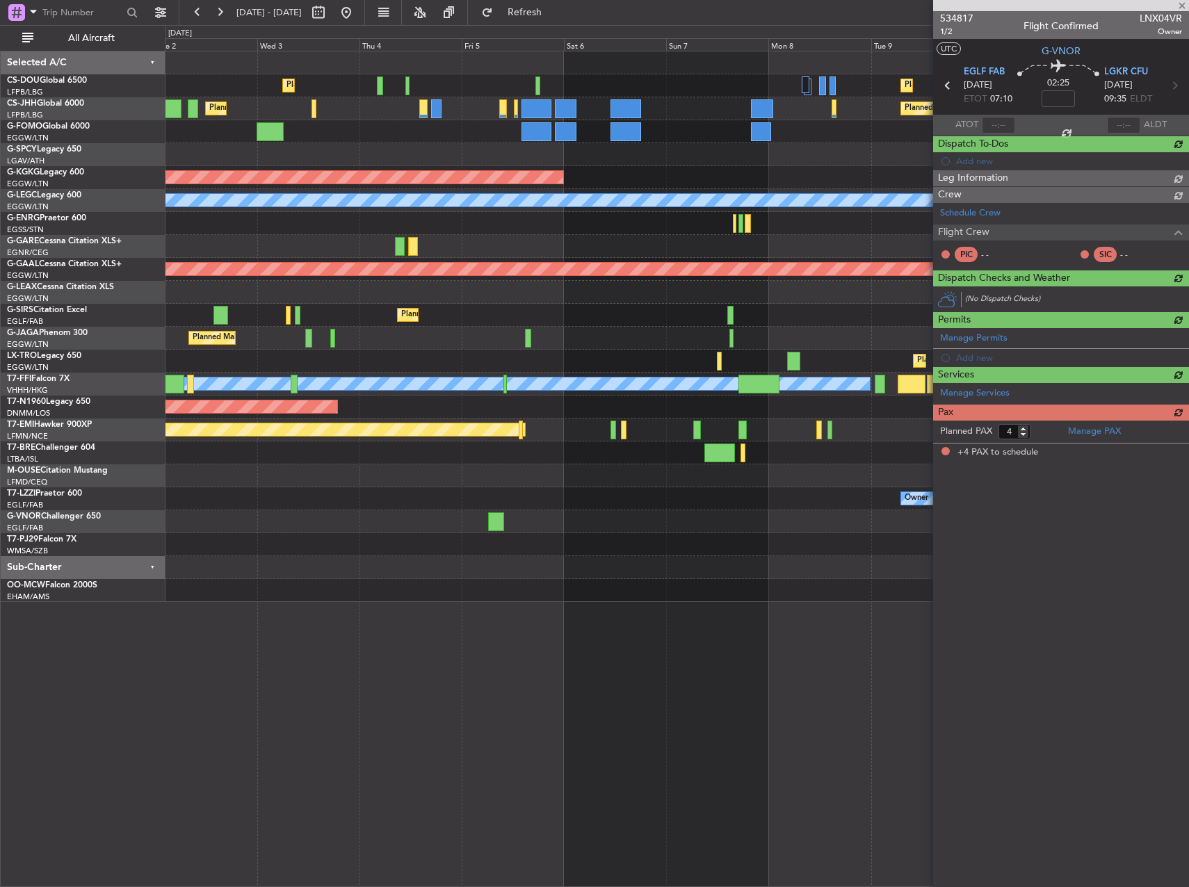
click at [781, 542] on div at bounding box center [676, 544] width 1023 height 23
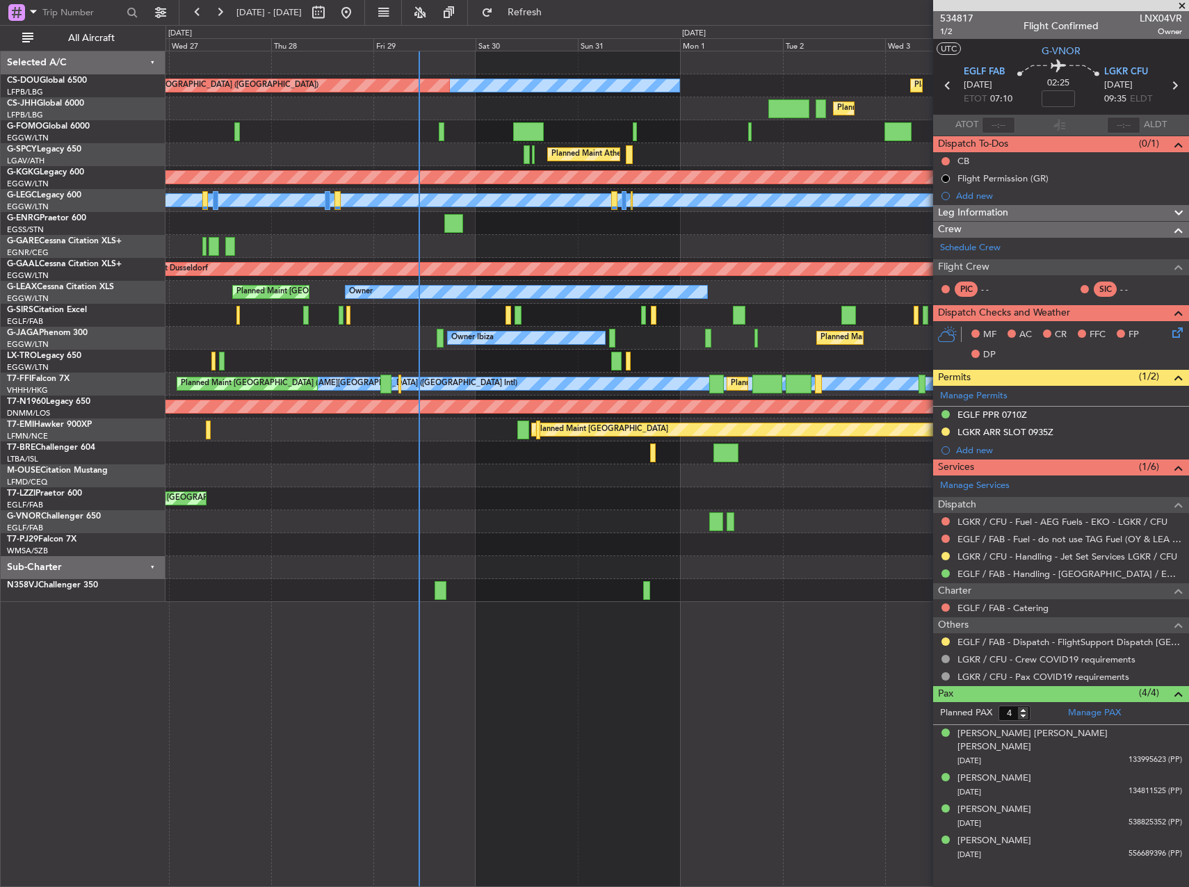
click at [862, 547] on div at bounding box center [676, 544] width 1023 height 23
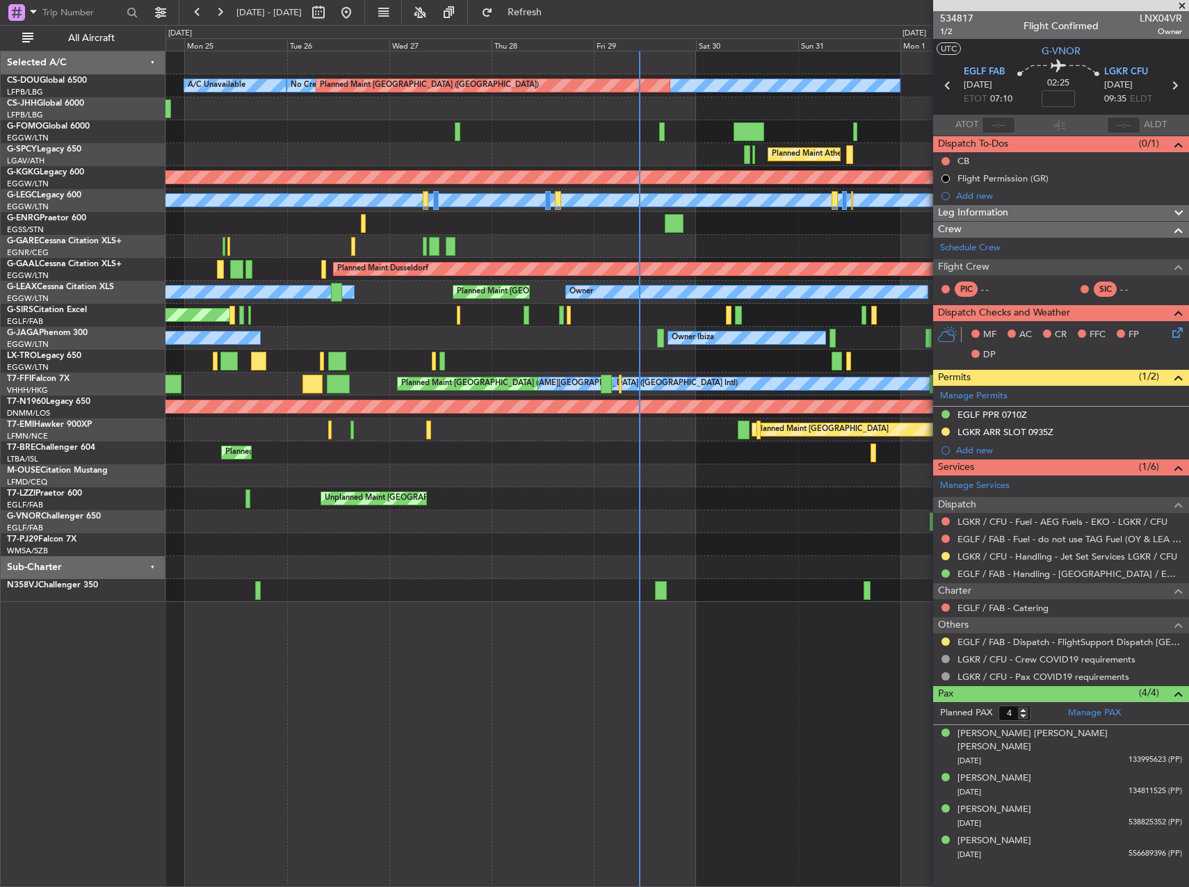
click at [452, 540] on div at bounding box center [676, 544] width 1023 height 23
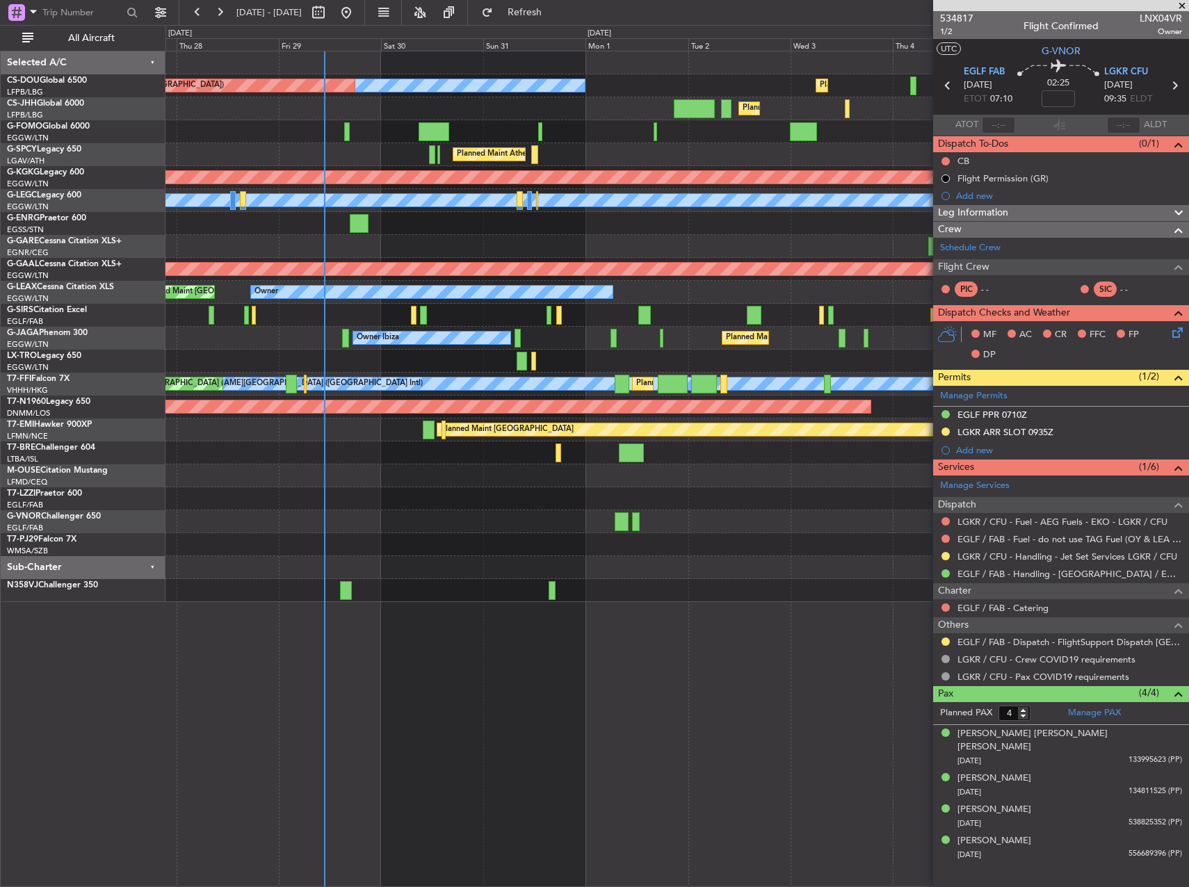
click at [389, 546] on div at bounding box center [676, 544] width 1023 height 23
click at [412, 552] on div "Planned Maint [GEOGRAPHIC_DATA] ([GEOGRAPHIC_DATA]) No Crew Planned Maint [GEOG…" at bounding box center [676, 326] width 1023 height 551
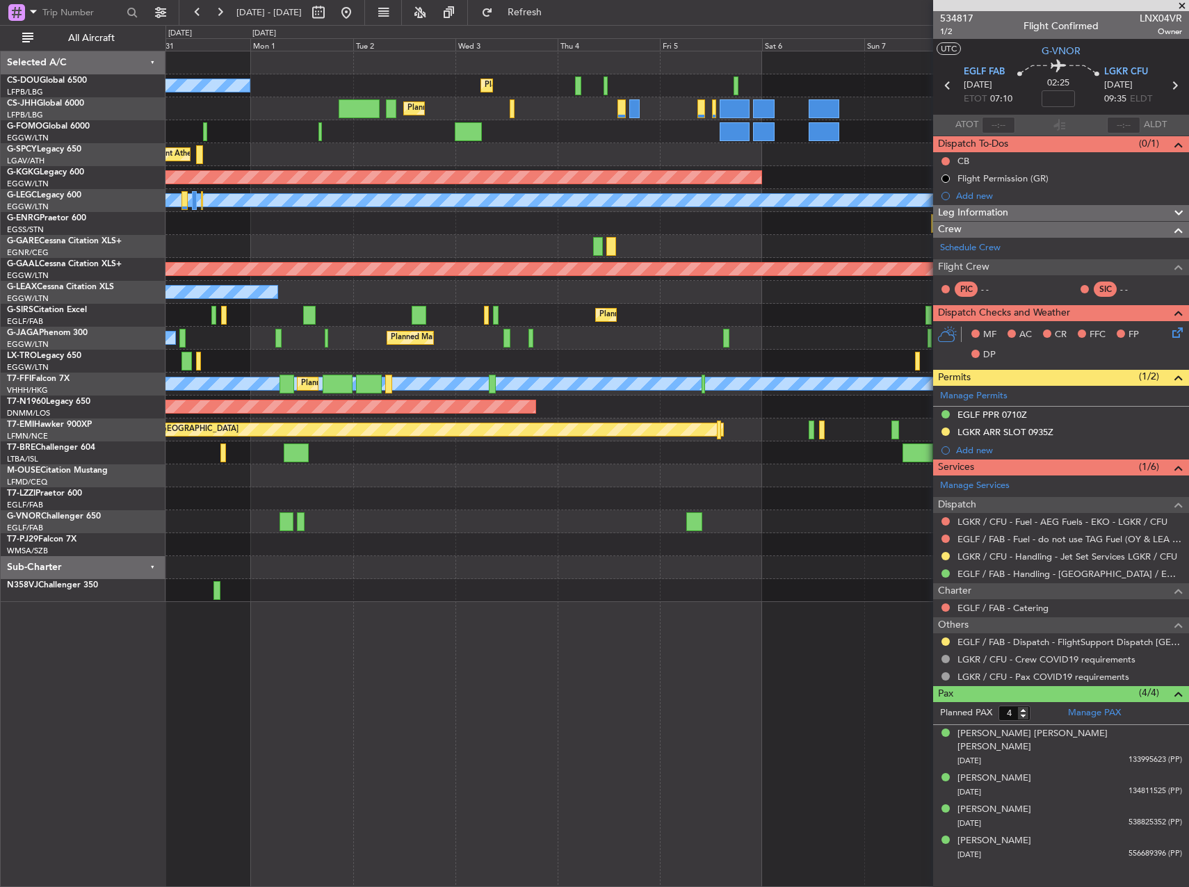
click at [798, 519] on div "Planned Maint [GEOGRAPHIC_DATA] ([GEOGRAPHIC_DATA]) No Crew Planned Maint [GEOG…" at bounding box center [676, 326] width 1023 height 551
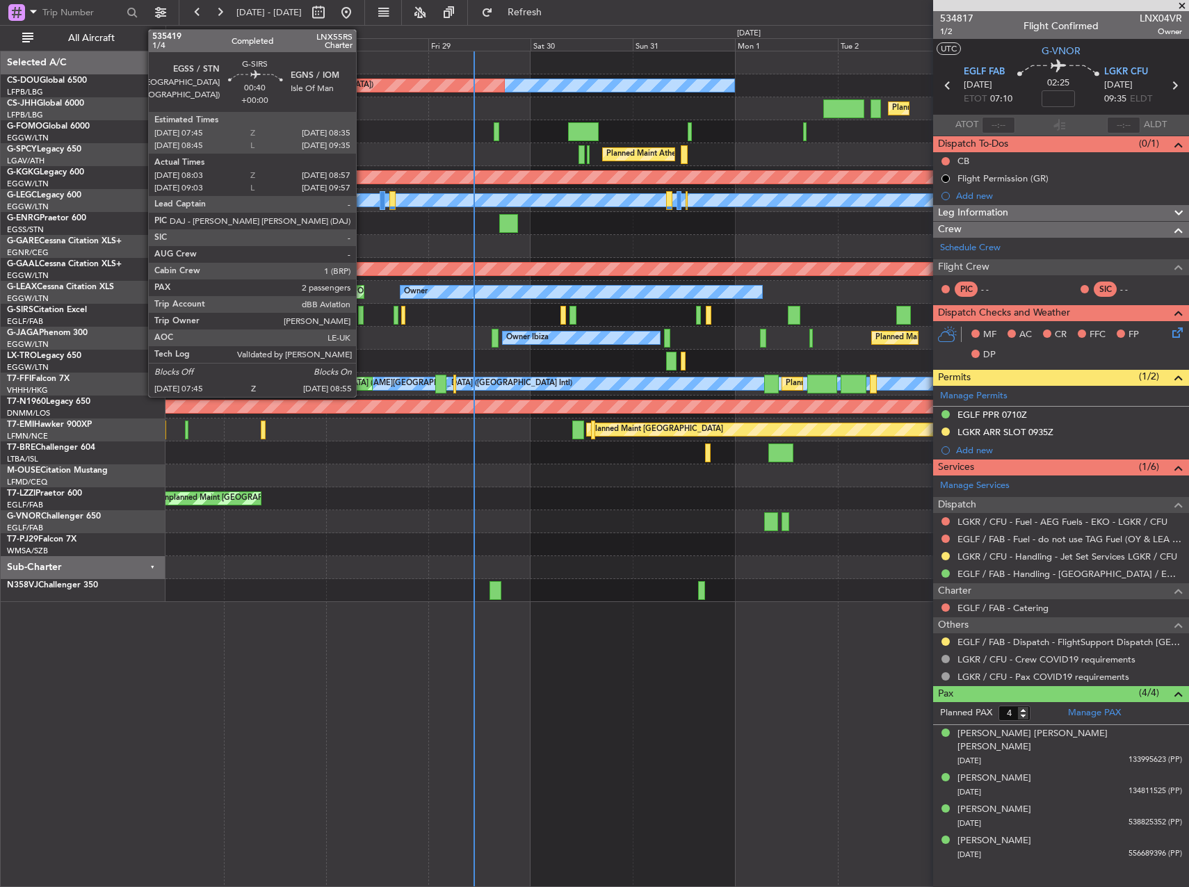
click at [710, 324] on div "Planned Maint [GEOGRAPHIC_DATA] ([GEOGRAPHIC_DATA]) No Crew Planned Maint [GEOG…" at bounding box center [676, 326] width 1023 height 551
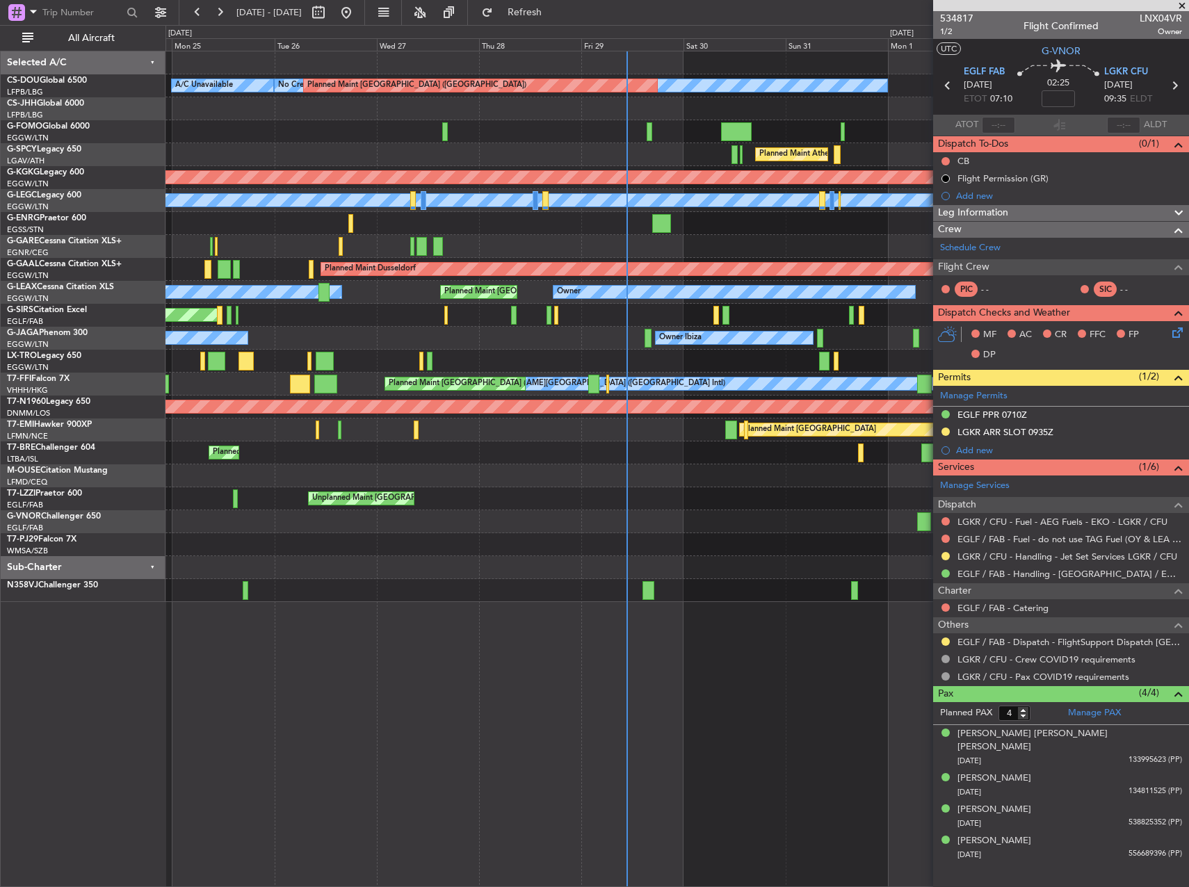
click at [335, 438] on div "No Crew Planned Maint [GEOGRAPHIC_DATA] ([GEOGRAPHIC_DATA]) A/C Unavailable Pla…" at bounding box center [676, 326] width 1023 height 551
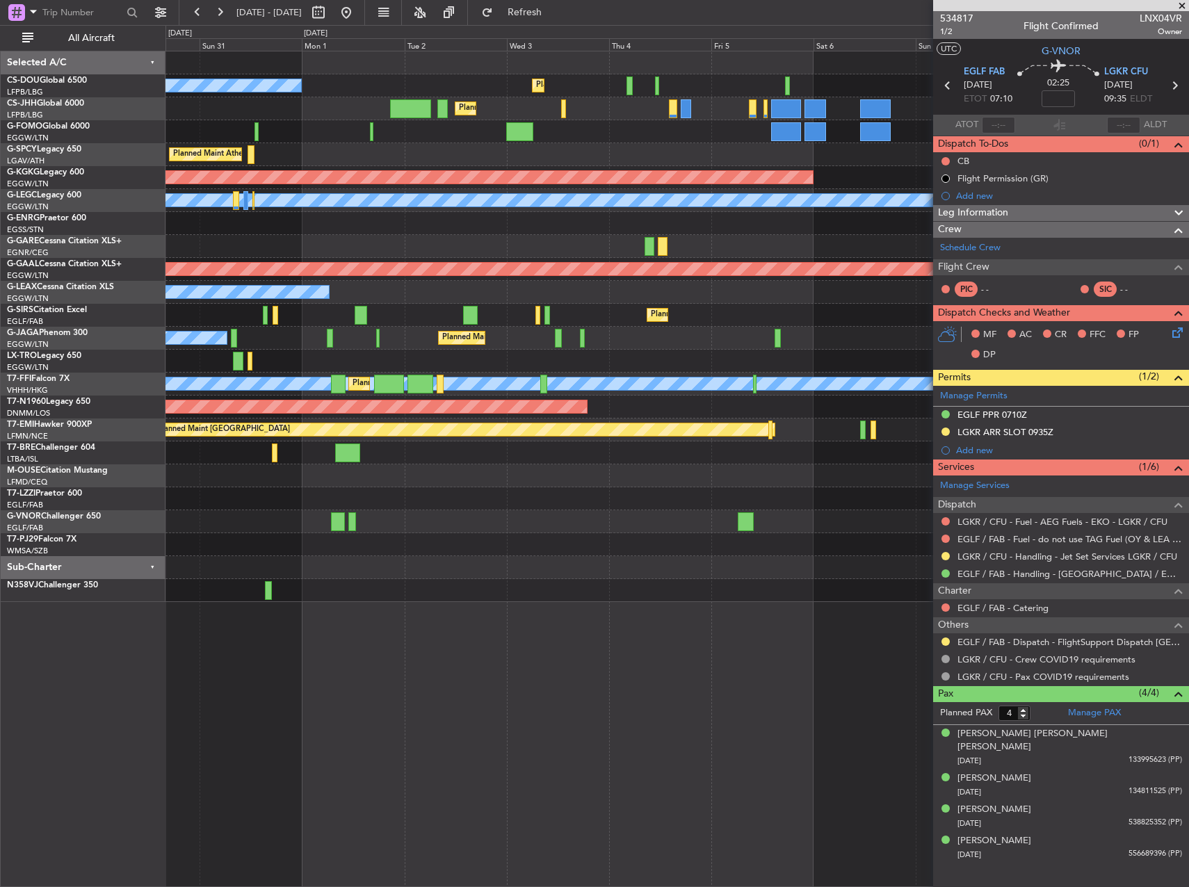
click at [422, 445] on div "No Crew Planned Maint [GEOGRAPHIC_DATA] ([GEOGRAPHIC_DATA]) Planned Maint [GEOG…" at bounding box center [676, 326] width 1023 height 551
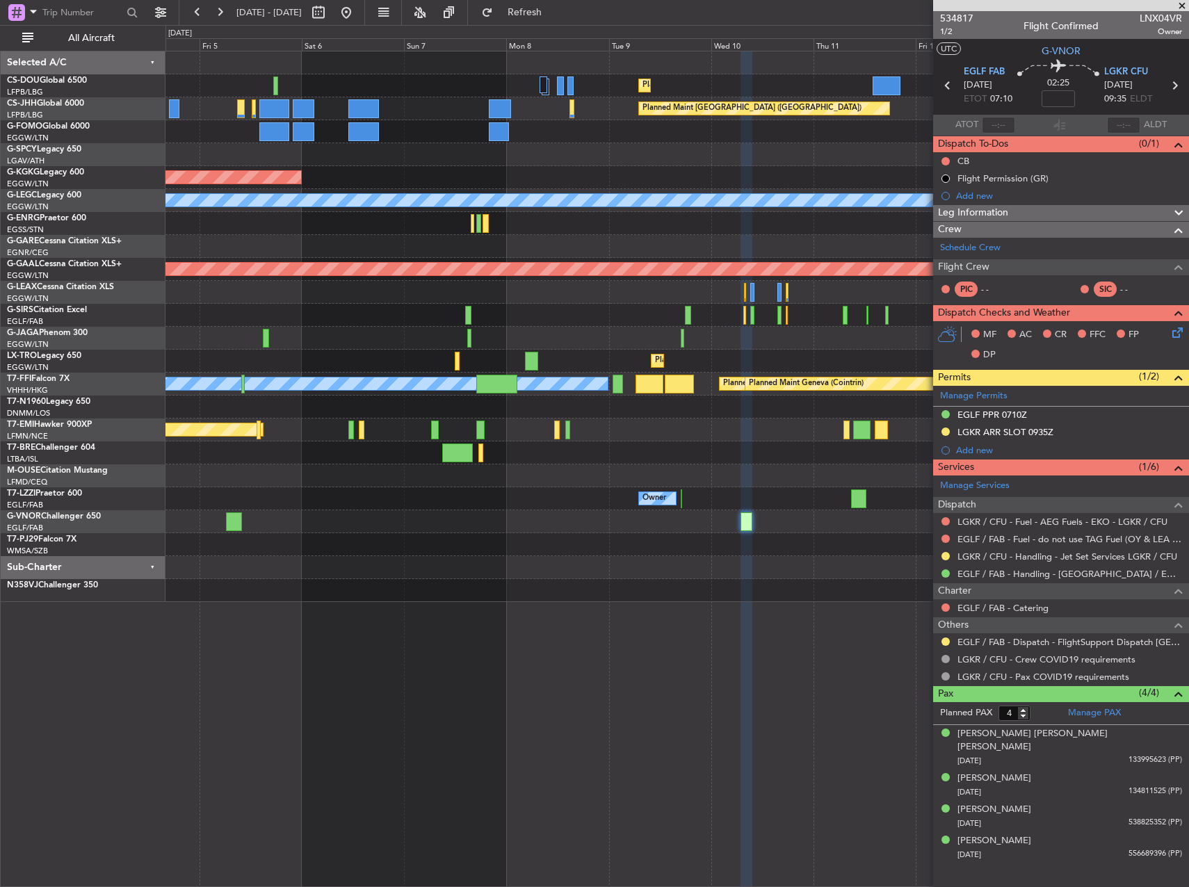
click at [517, 473] on div at bounding box center [676, 475] width 1023 height 23
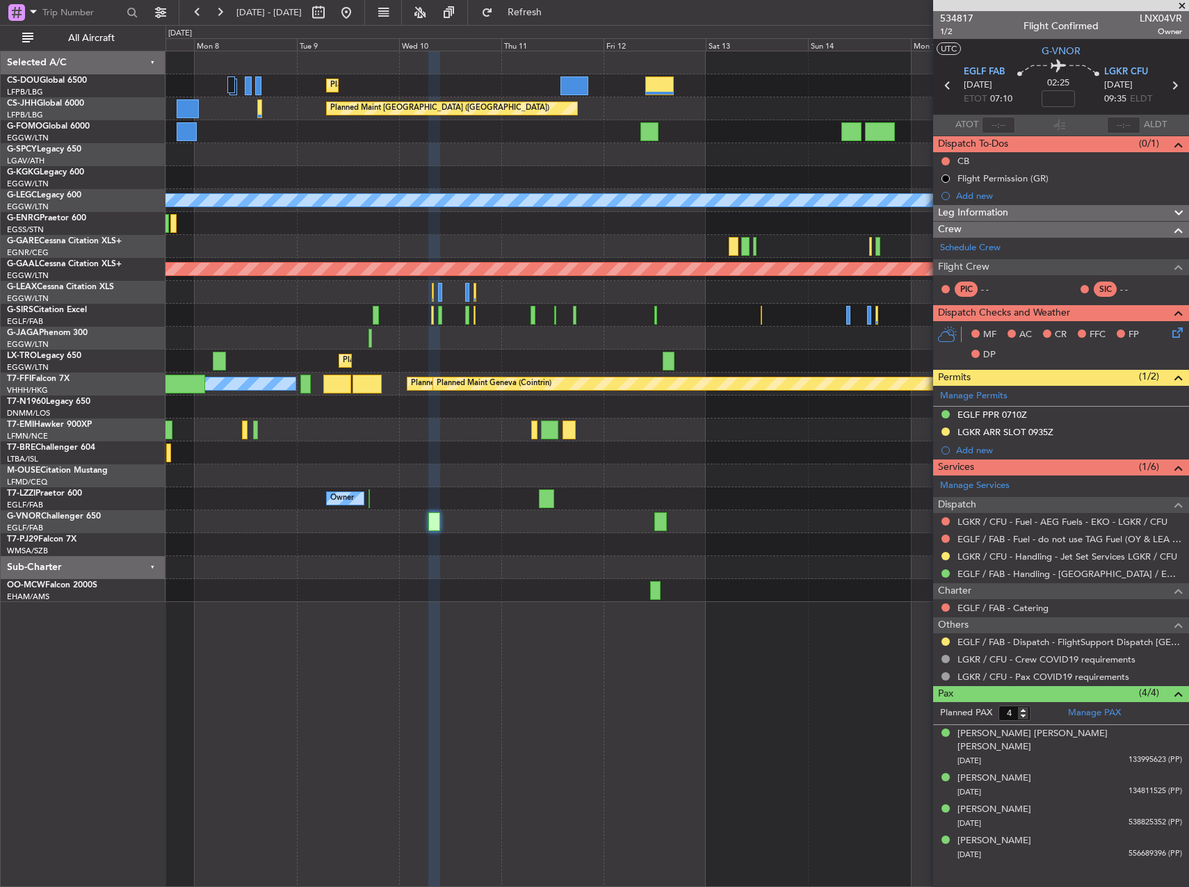
click at [583, 480] on div "Planned Maint [GEOGRAPHIC_DATA] ([GEOGRAPHIC_DATA]) Planned Maint [GEOGRAPHIC_D…" at bounding box center [676, 326] width 1023 height 551
click at [268, 467] on div "Planned Maint [GEOGRAPHIC_DATA] ([GEOGRAPHIC_DATA]) Planned Maint [GEOGRAPHIC_D…" at bounding box center [676, 326] width 1023 height 551
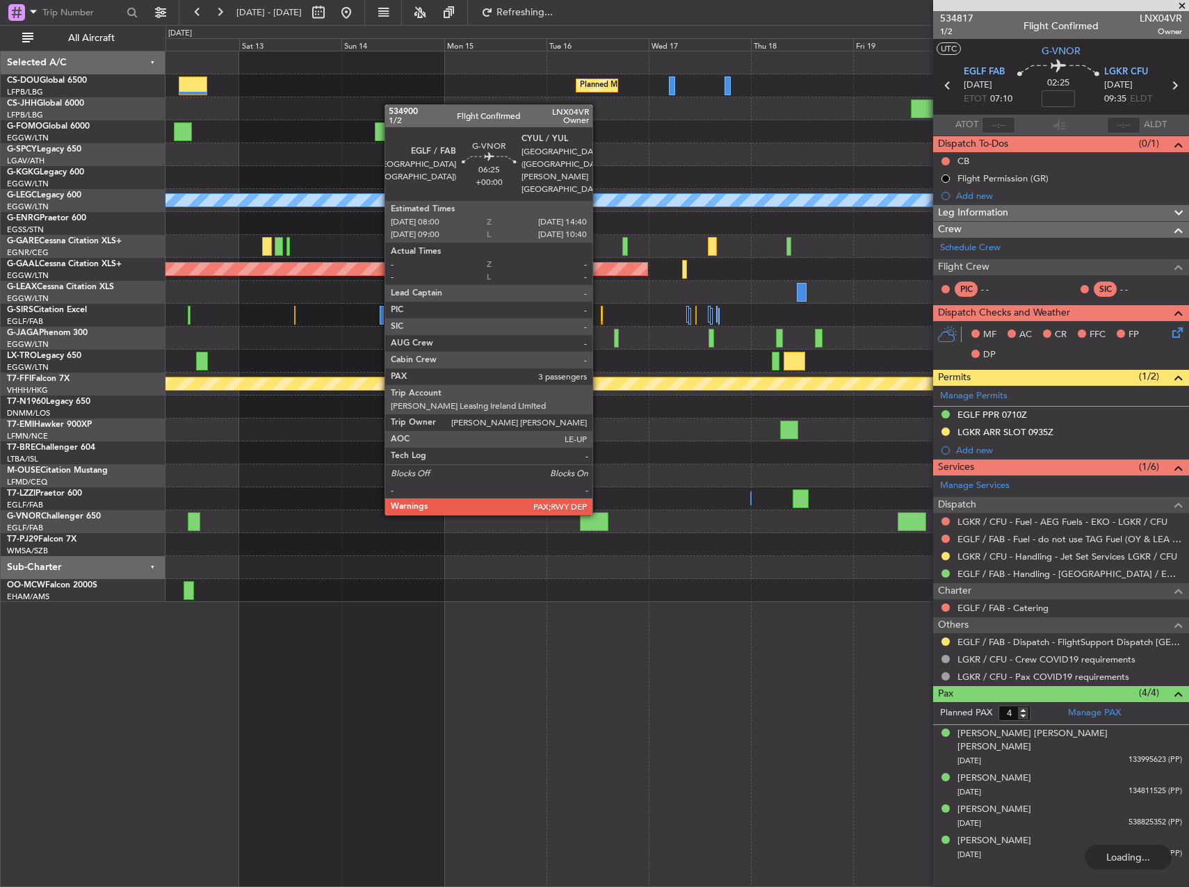
click at [599, 526] on div at bounding box center [594, 521] width 29 height 19
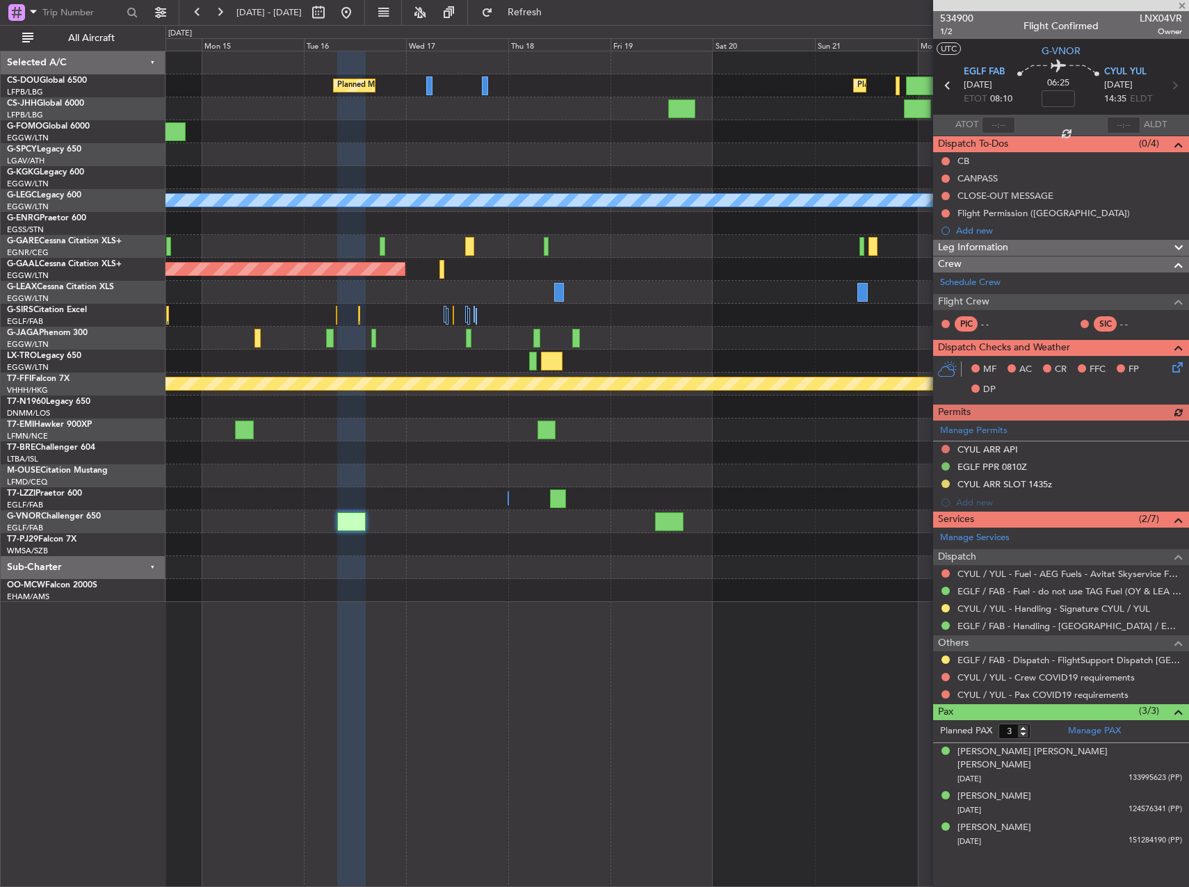
click at [361, 545] on div at bounding box center [676, 544] width 1023 height 23
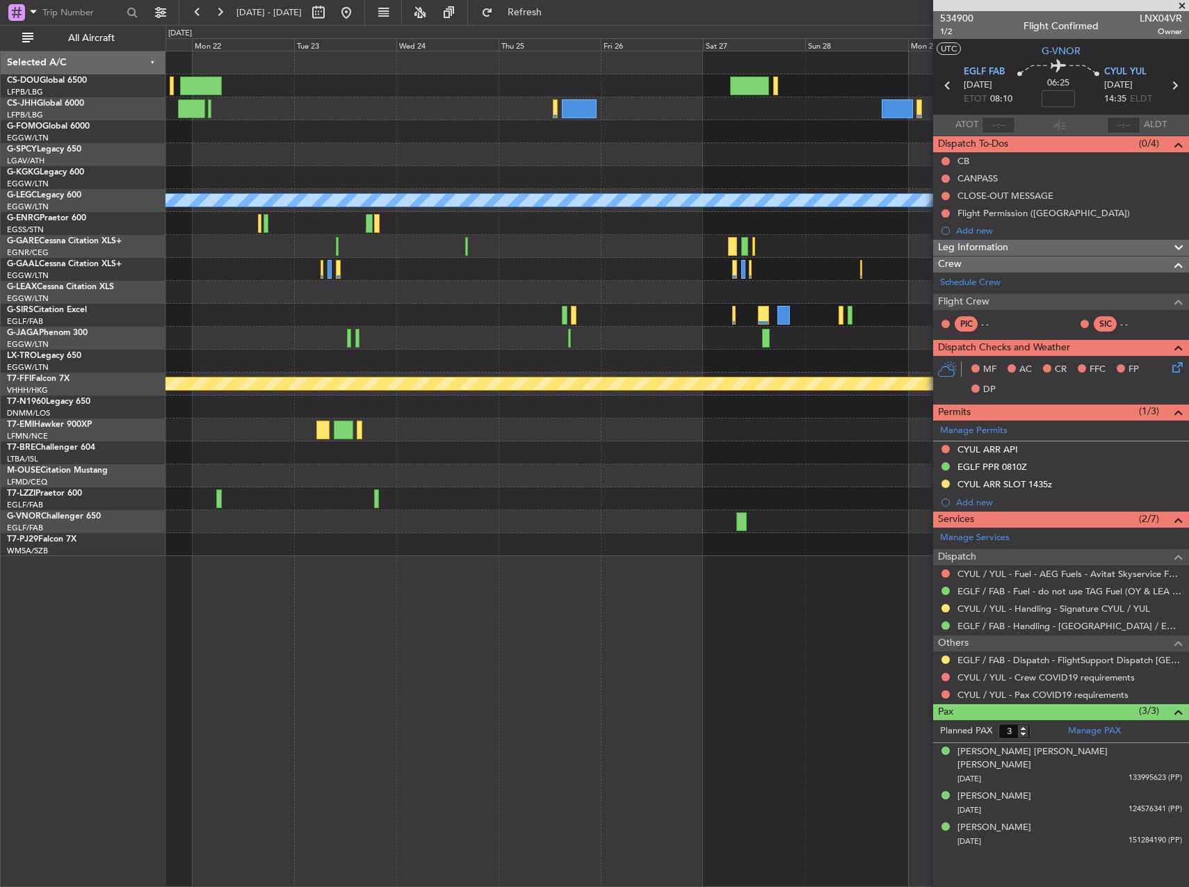
click at [607, 556] on div "Planned Maint [GEOGRAPHIC_DATA] ([GEOGRAPHIC_DATA]) Planned Maint [GEOGRAPHIC_D…" at bounding box center [676, 469] width 1023 height 836
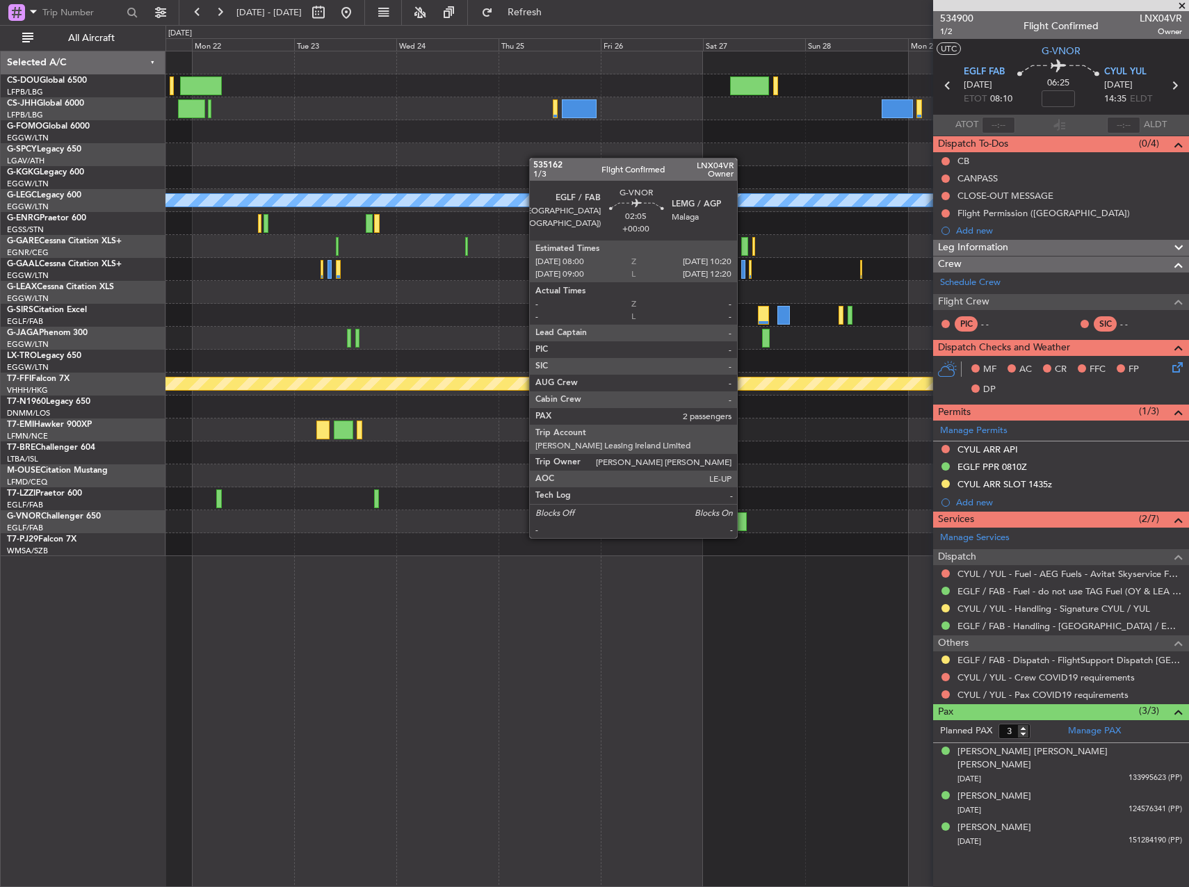
click at [743, 524] on div at bounding box center [741, 521] width 10 height 19
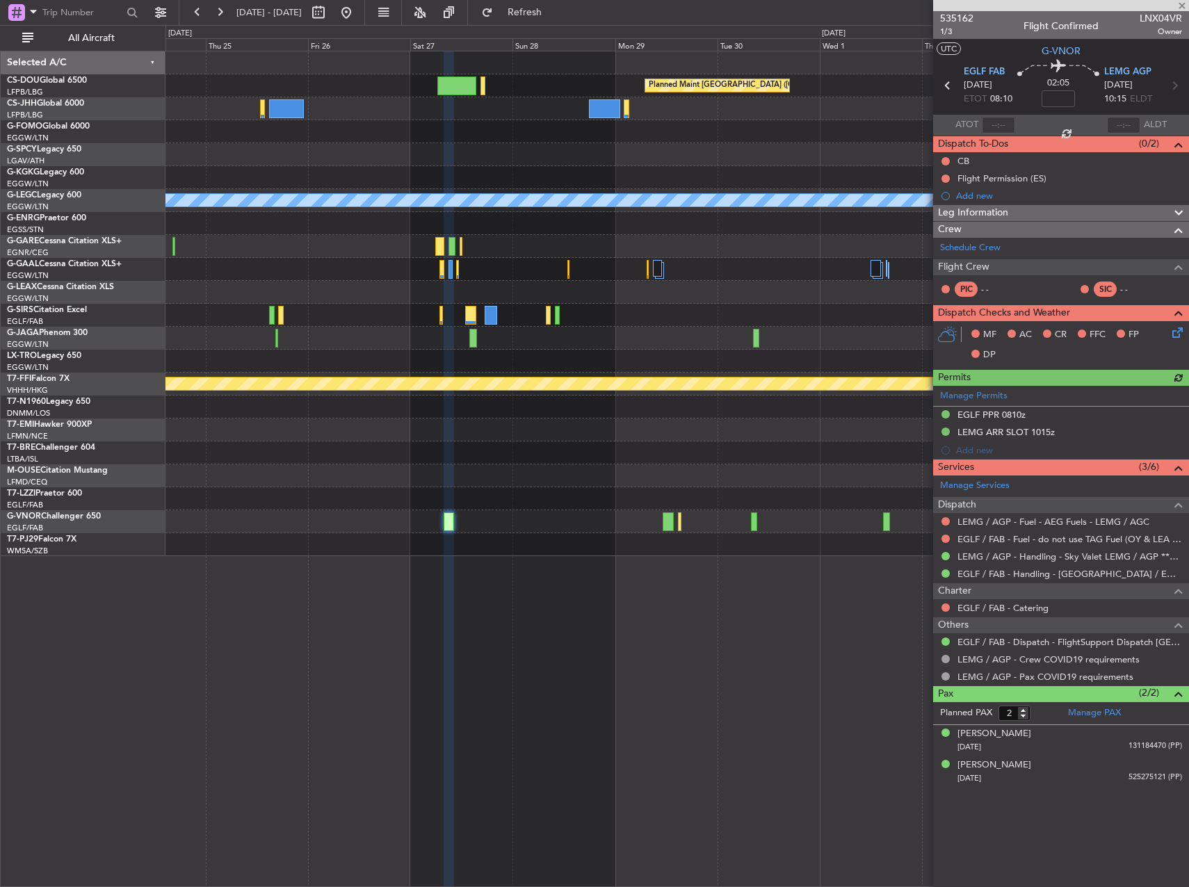
click at [441, 532] on div "Planned Maint [GEOGRAPHIC_DATA] ([GEOGRAPHIC_DATA]) A/C Unavailable [GEOGRAPHIC…" at bounding box center [676, 303] width 1023 height 505
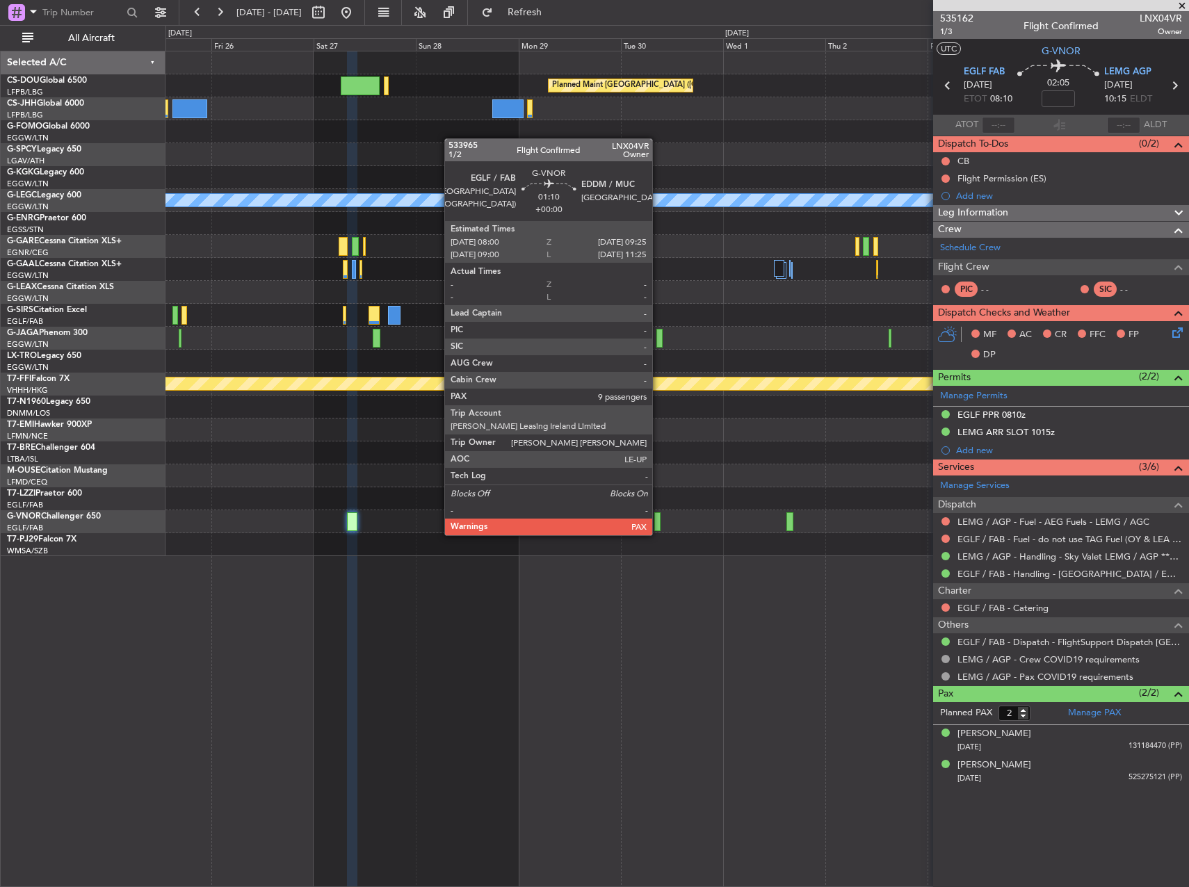
click at [658, 521] on div at bounding box center [657, 521] width 6 height 19
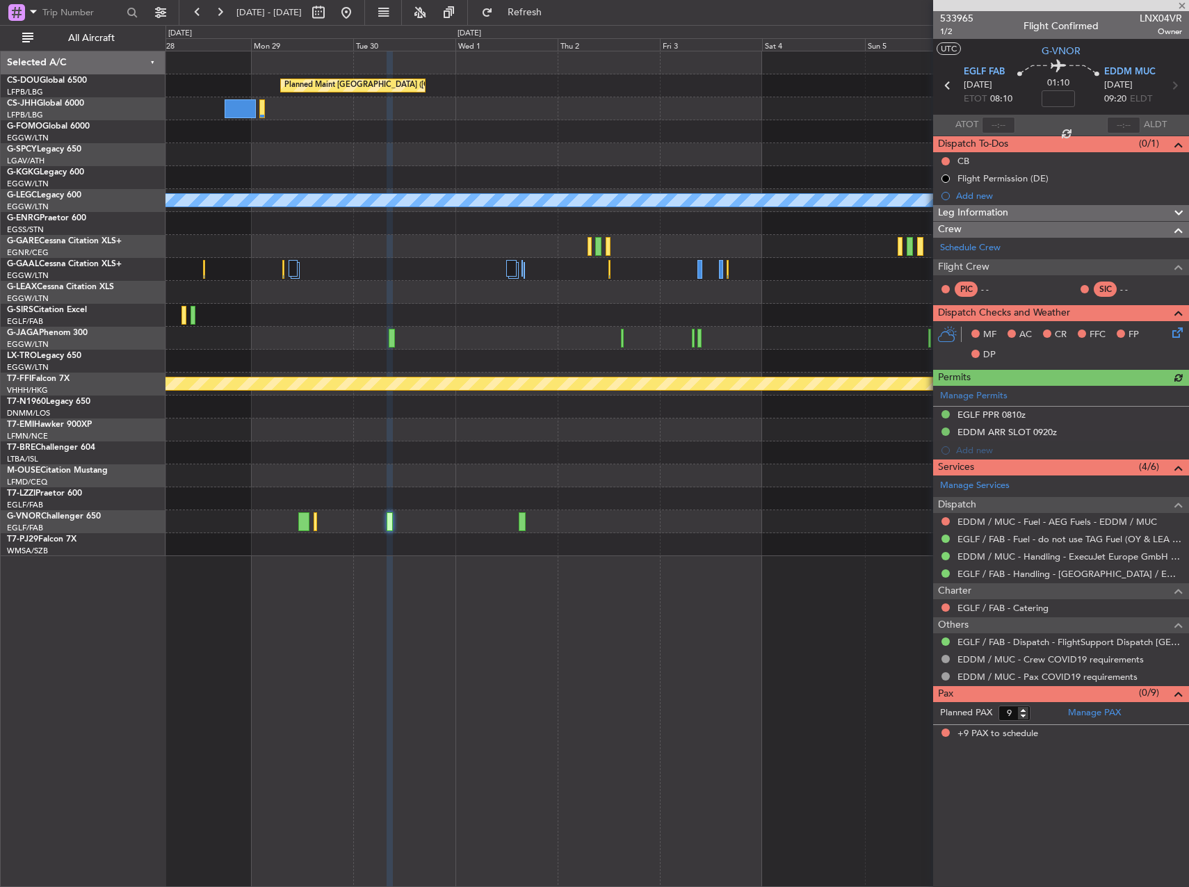
click at [491, 528] on div "Planned Maint [GEOGRAPHIC_DATA] ([GEOGRAPHIC_DATA]) A/C Unavailable [GEOGRAPHIC…" at bounding box center [676, 303] width 1023 height 505
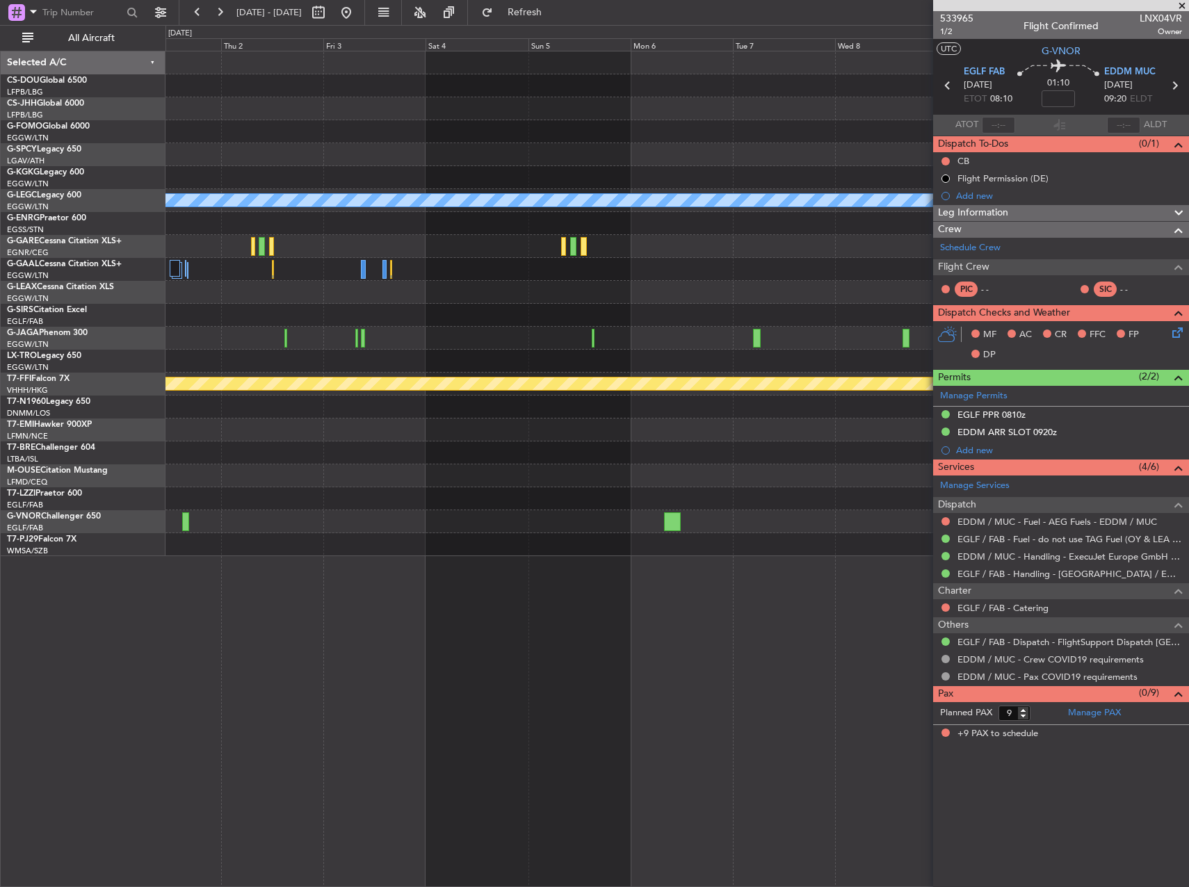
click at [444, 546] on div at bounding box center [676, 544] width 1023 height 23
click at [680, 523] on div at bounding box center [672, 521] width 17 height 19
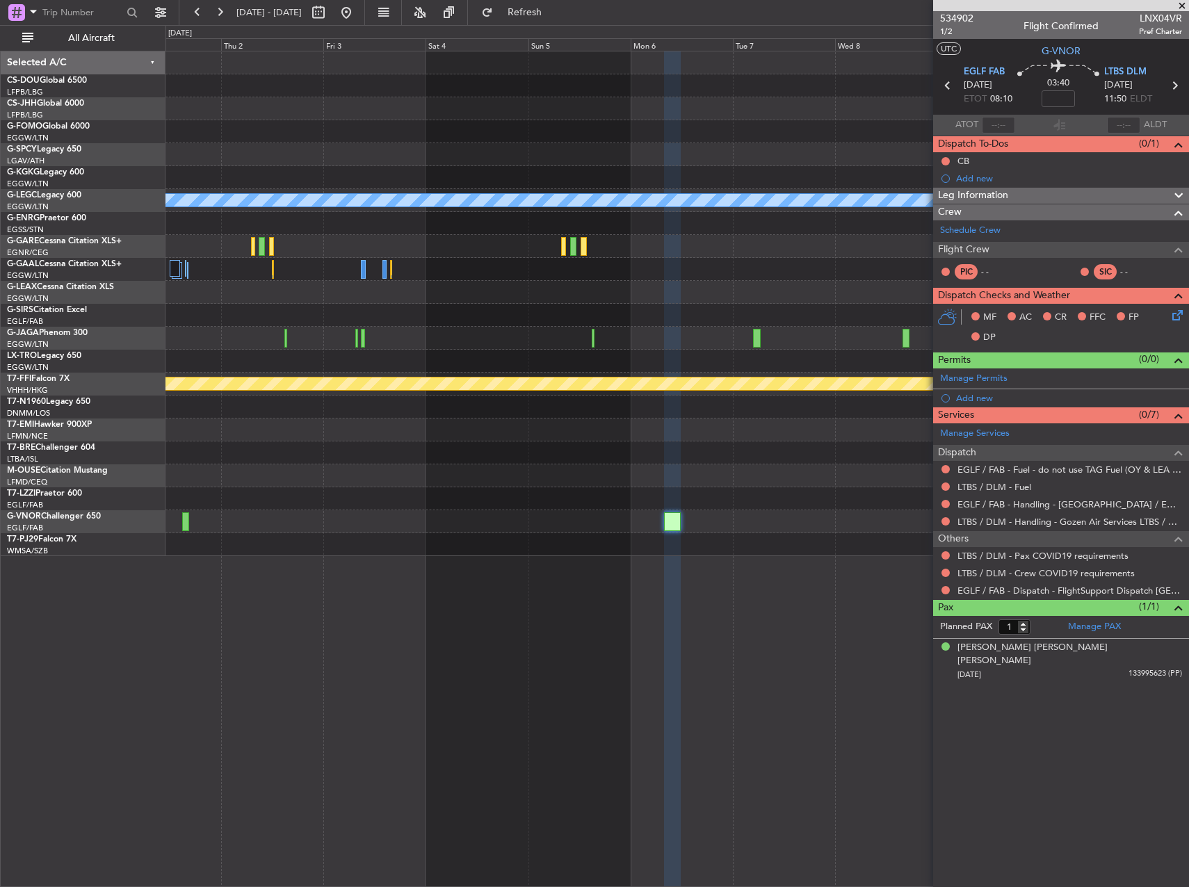
click at [734, 471] on div "Planned Maint [GEOGRAPHIC_DATA] ([GEOGRAPHIC_DATA]) A/C Unavailable [GEOGRAPHIC…" at bounding box center [676, 303] width 1023 height 505
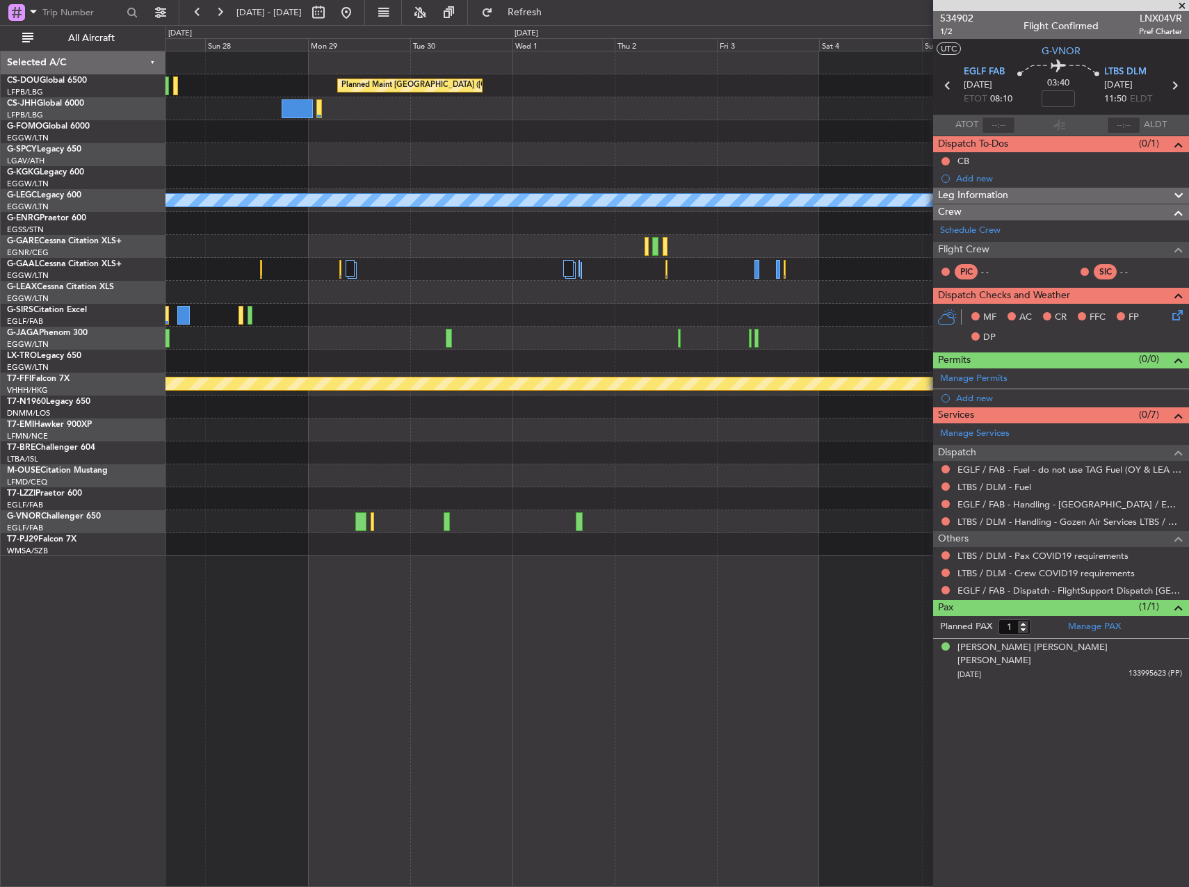
click at [553, 489] on div at bounding box center [676, 498] width 1023 height 23
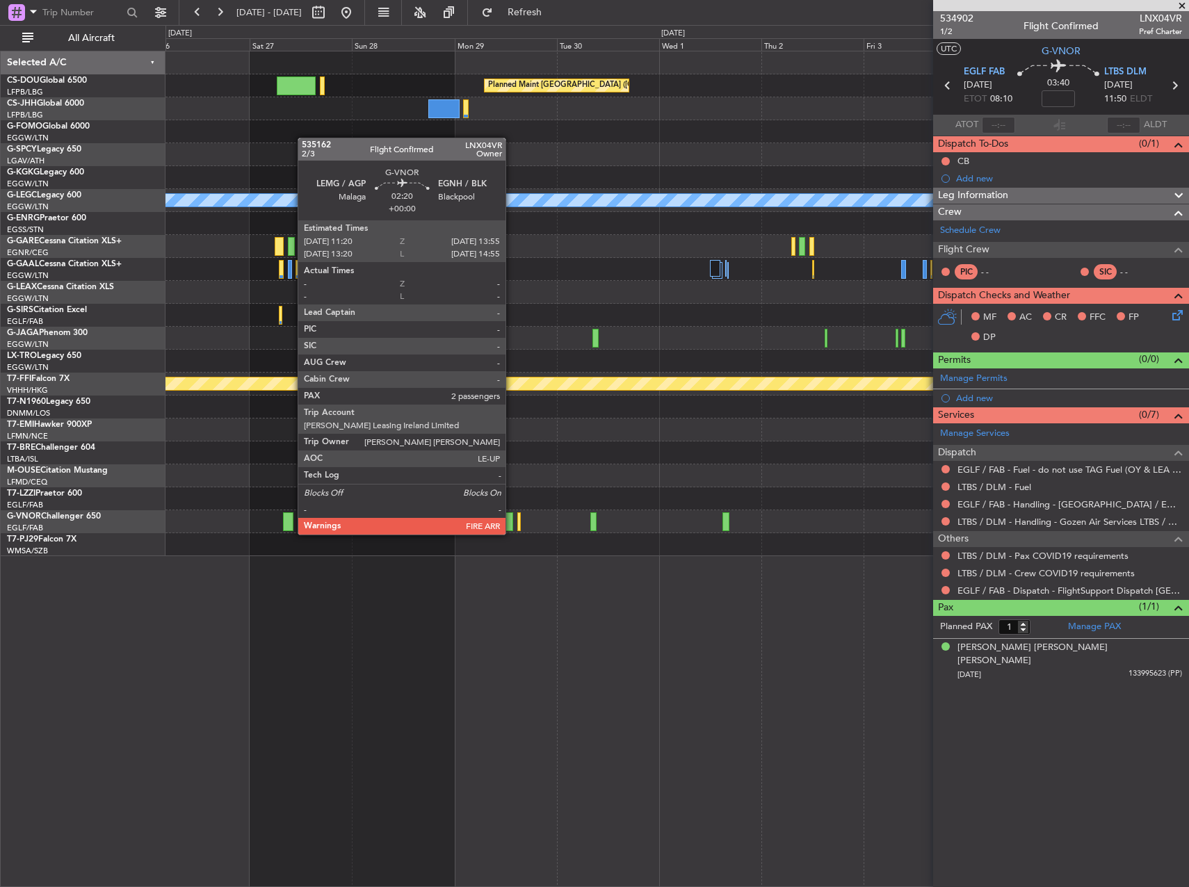
click at [512, 521] on div at bounding box center [507, 521] width 11 height 19
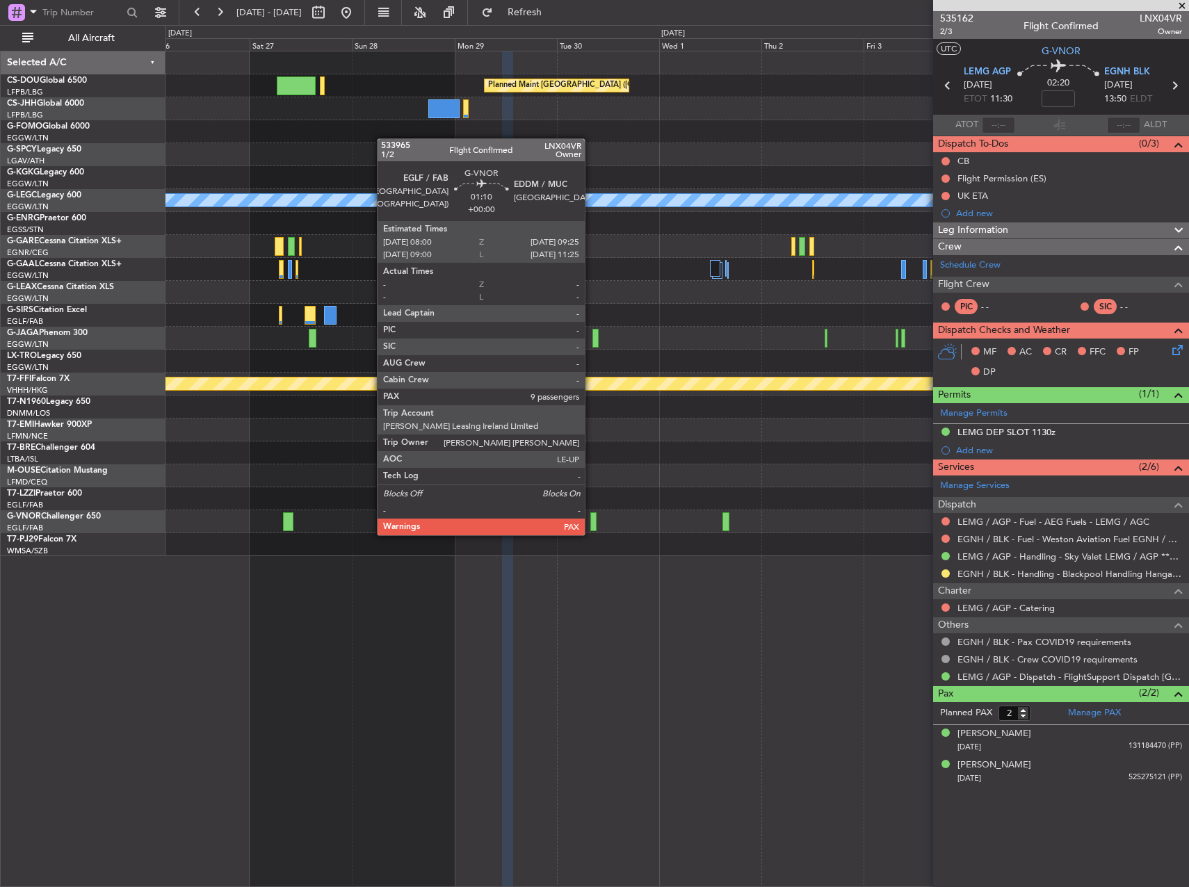
click at [591, 521] on div at bounding box center [593, 521] width 6 height 19
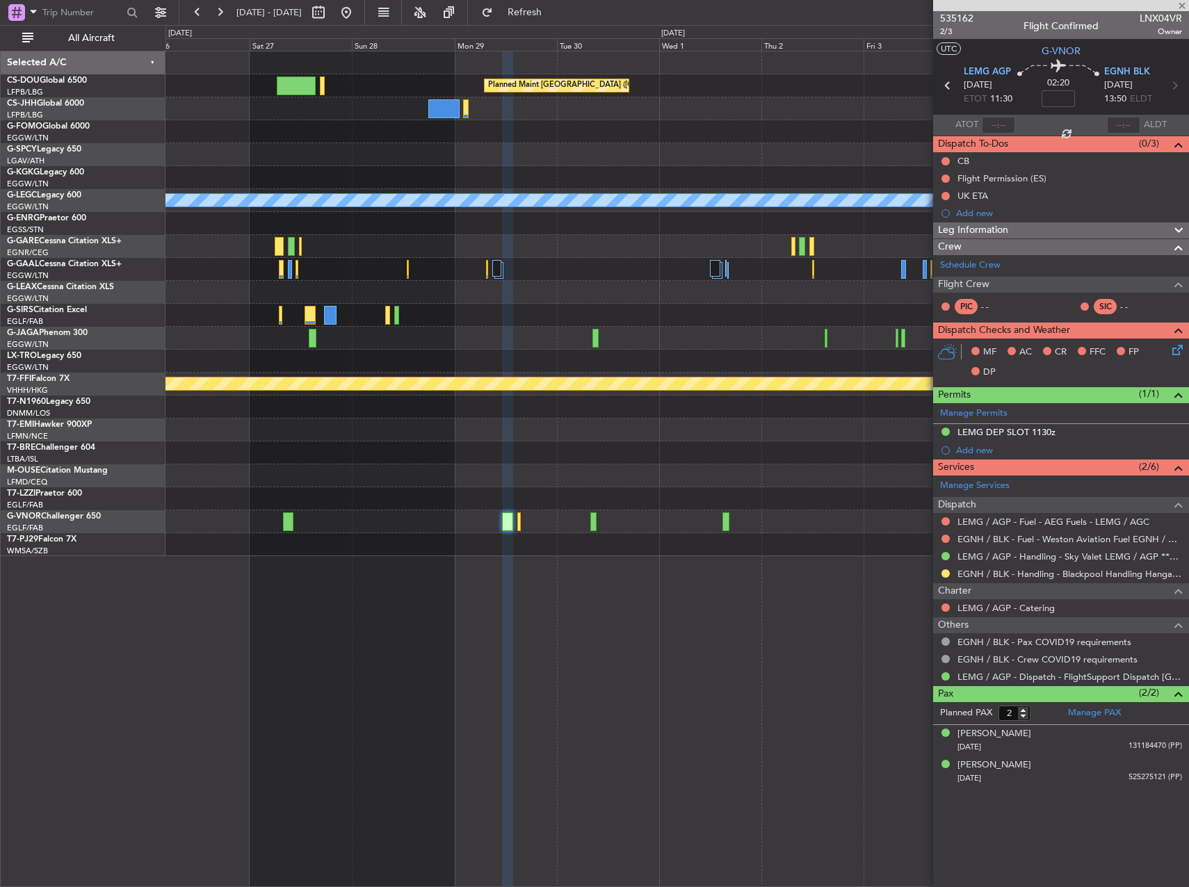
type input "9"
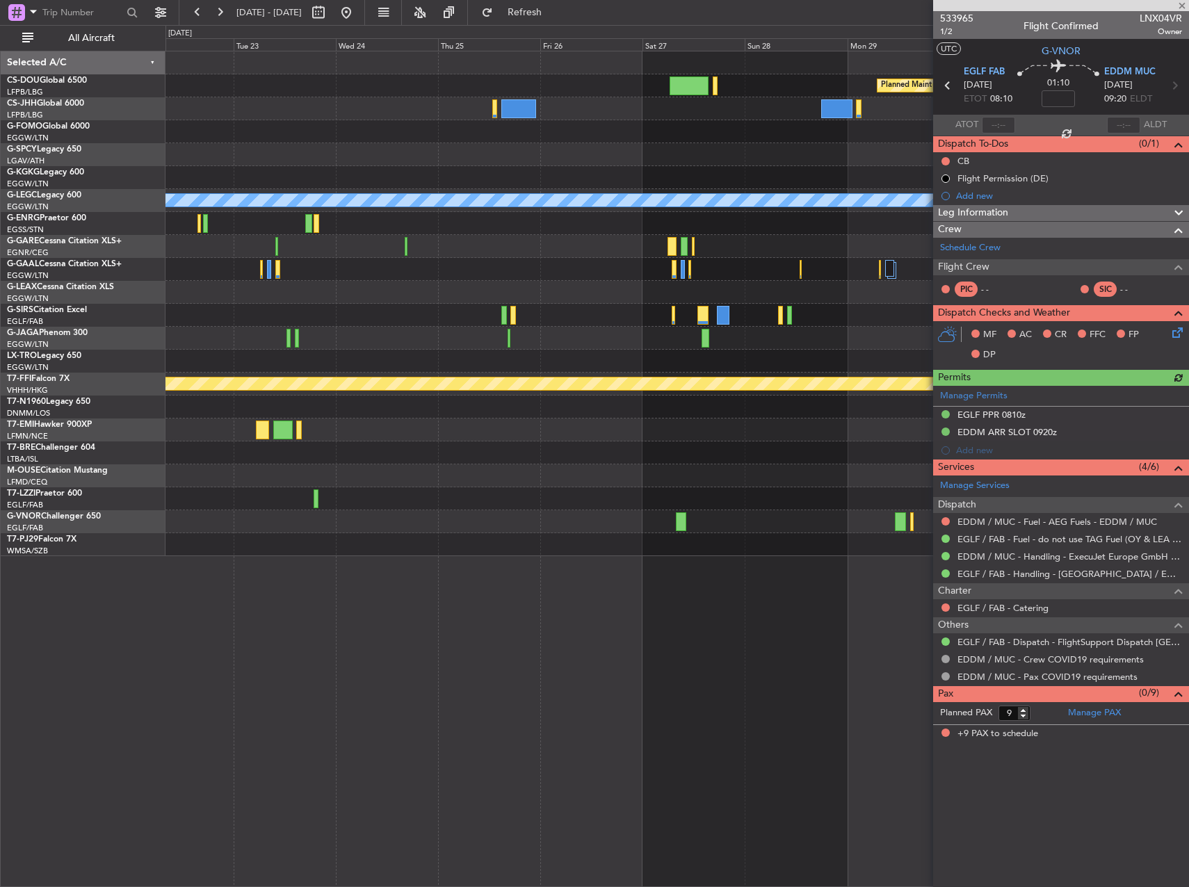
click at [925, 548] on div "Planned Maint [GEOGRAPHIC_DATA] ([GEOGRAPHIC_DATA]) Planned Maint [GEOGRAPHIC_D…" at bounding box center [676, 469] width 1023 height 836
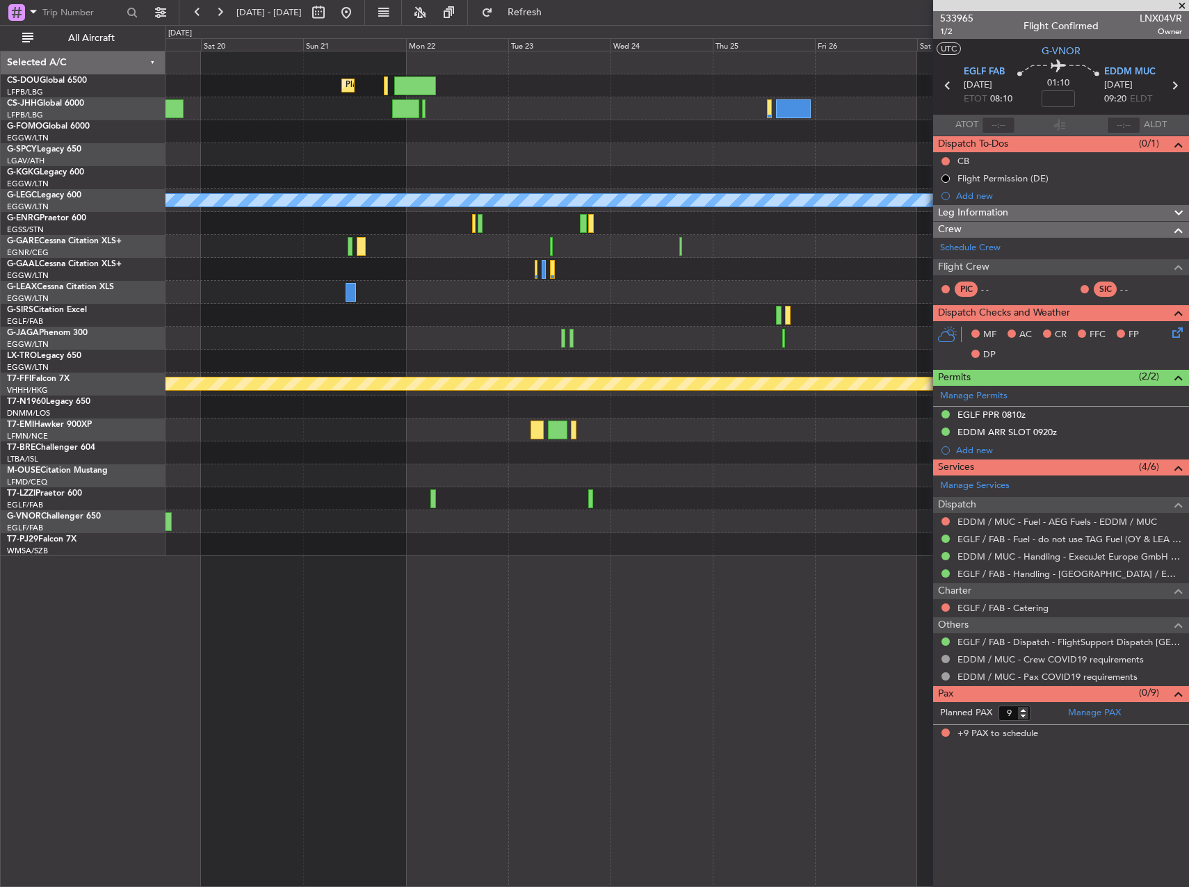
click at [879, 554] on div "Planned Maint [GEOGRAPHIC_DATA] ([GEOGRAPHIC_DATA]) Planned Maint [GEOGRAPHIC_D…" at bounding box center [676, 469] width 1023 height 836
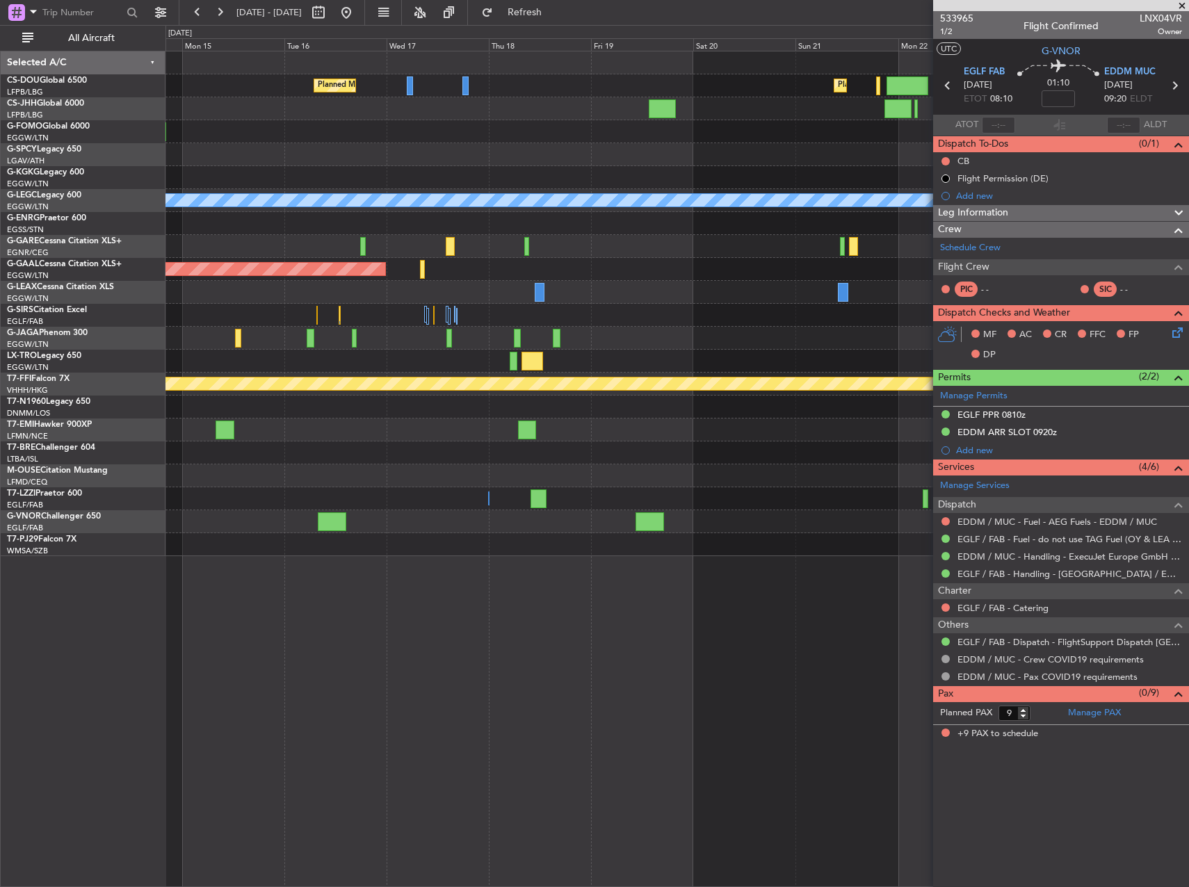
click at [864, 496] on div "Owner" at bounding box center [676, 498] width 1023 height 23
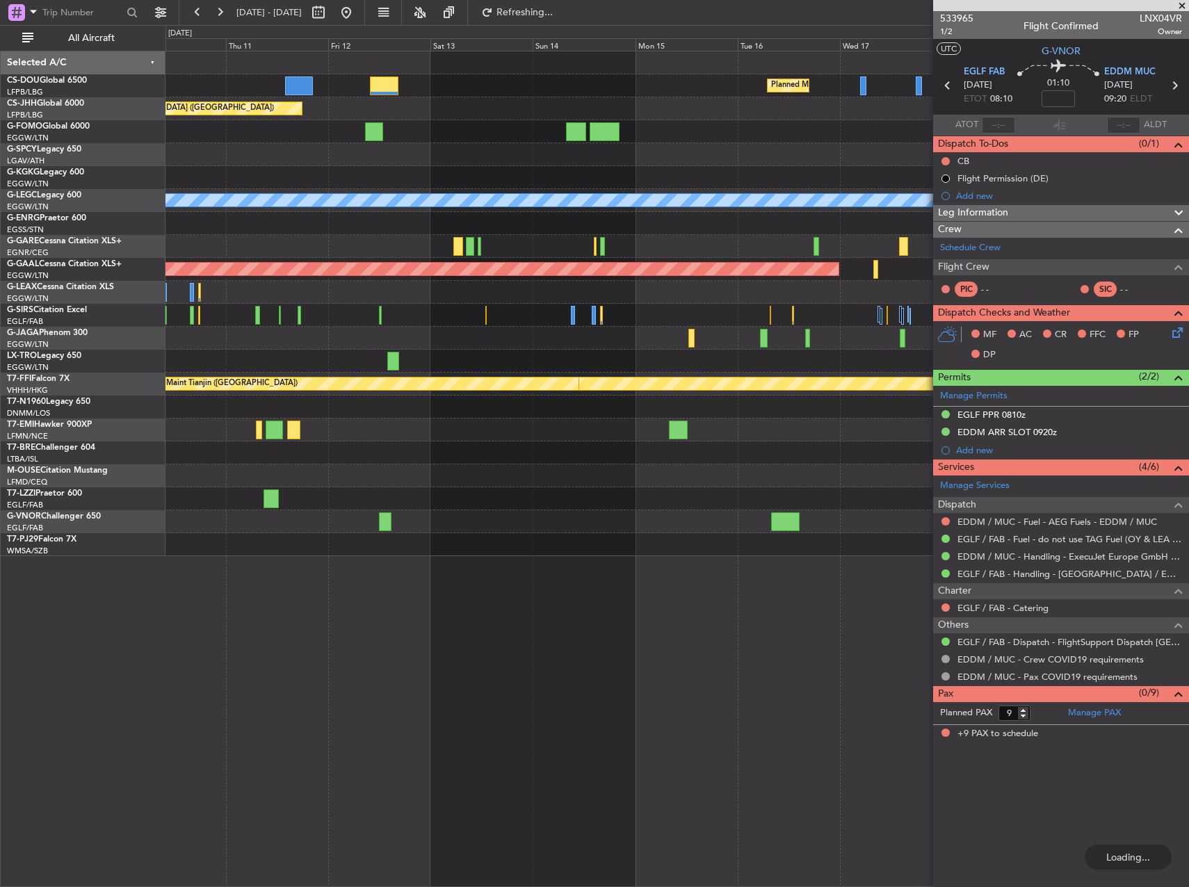
click at [765, 410] on div "Planned Maint [GEOGRAPHIC_DATA] ([GEOGRAPHIC_DATA]) Planned Maint [GEOGRAPHIC_D…" at bounding box center [676, 303] width 1023 height 505
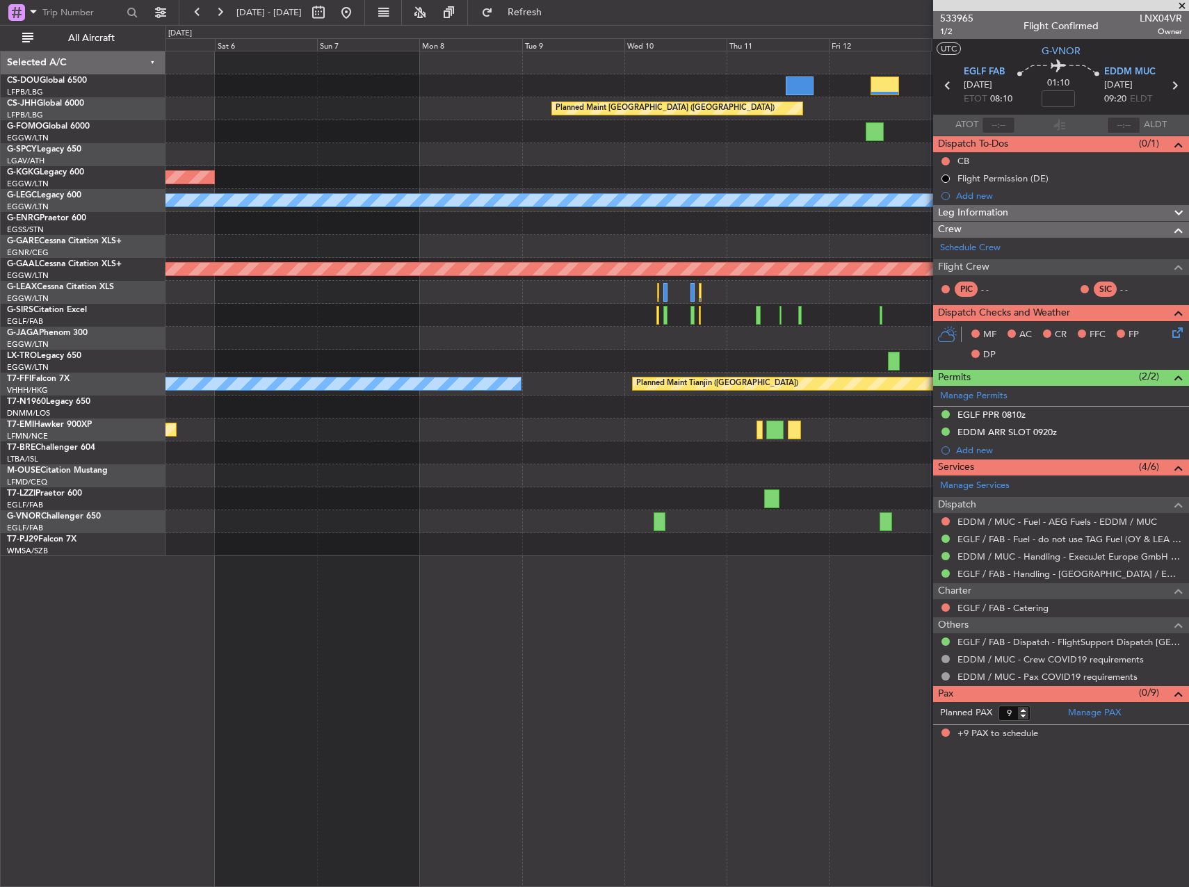
click at [840, 464] on div "Planned Maint [GEOGRAPHIC_DATA] ([GEOGRAPHIC_DATA]) Planned Maint [GEOGRAPHIC_D…" at bounding box center [676, 303] width 1023 height 505
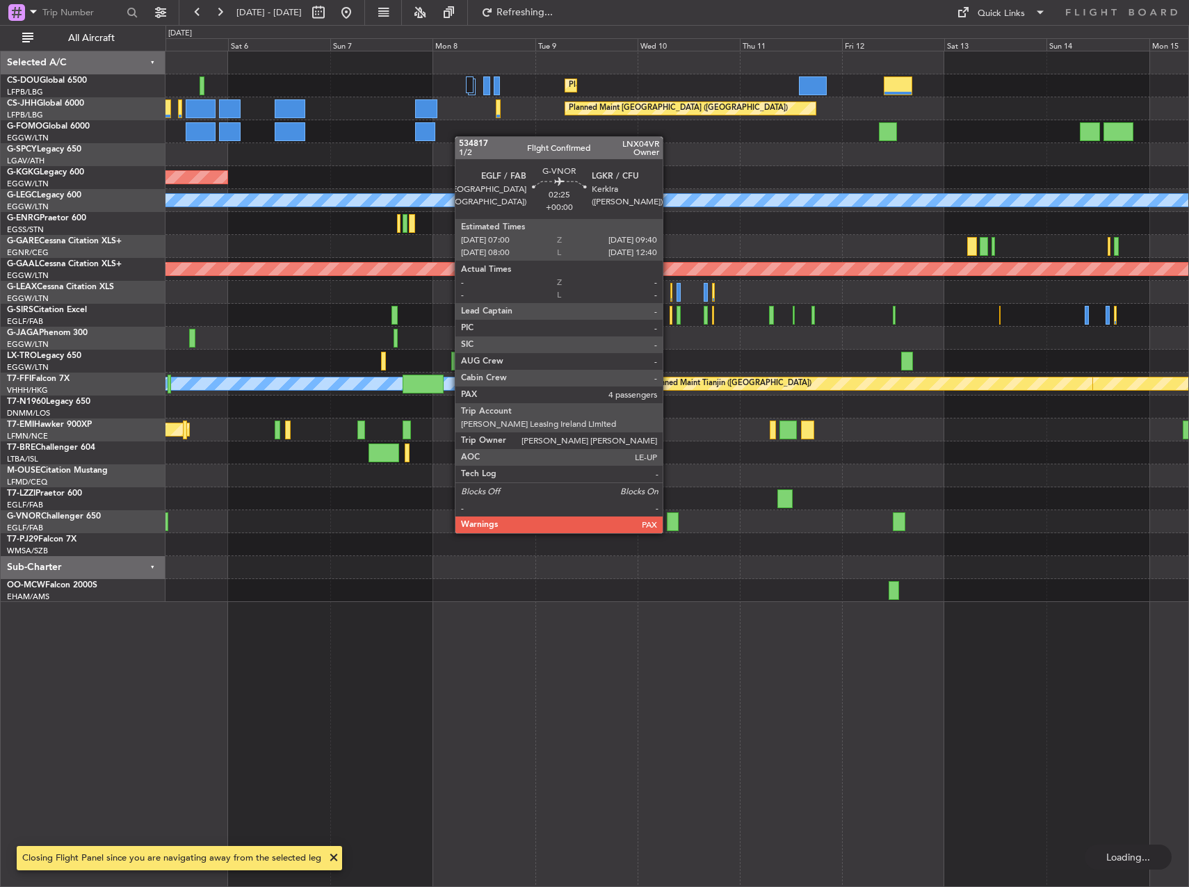
click at [669, 519] on div at bounding box center [673, 521] width 12 height 19
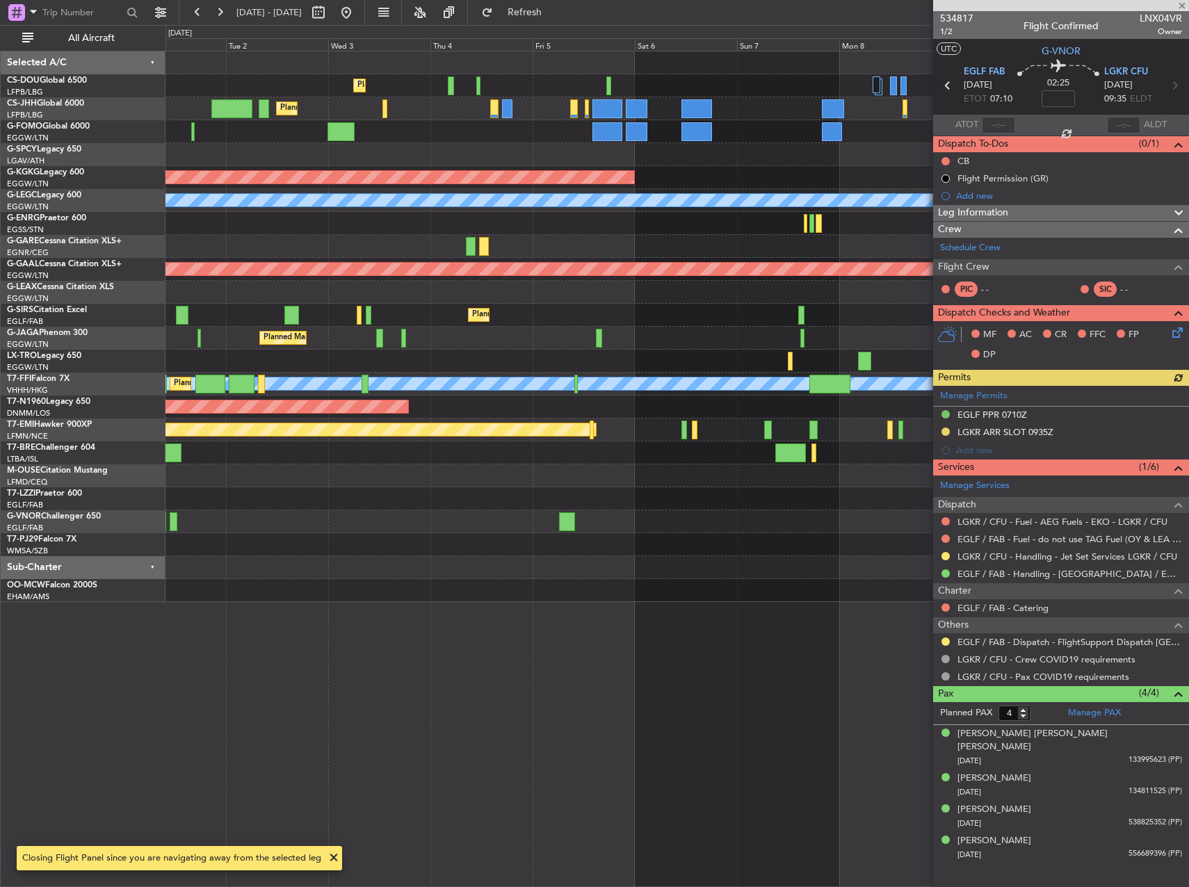
click at [932, 497] on div "Planned Maint [GEOGRAPHIC_DATA] ([GEOGRAPHIC_DATA]) Planned Maint [GEOGRAPHIC_D…" at bounding box center [676, 326] width 1023 height 551
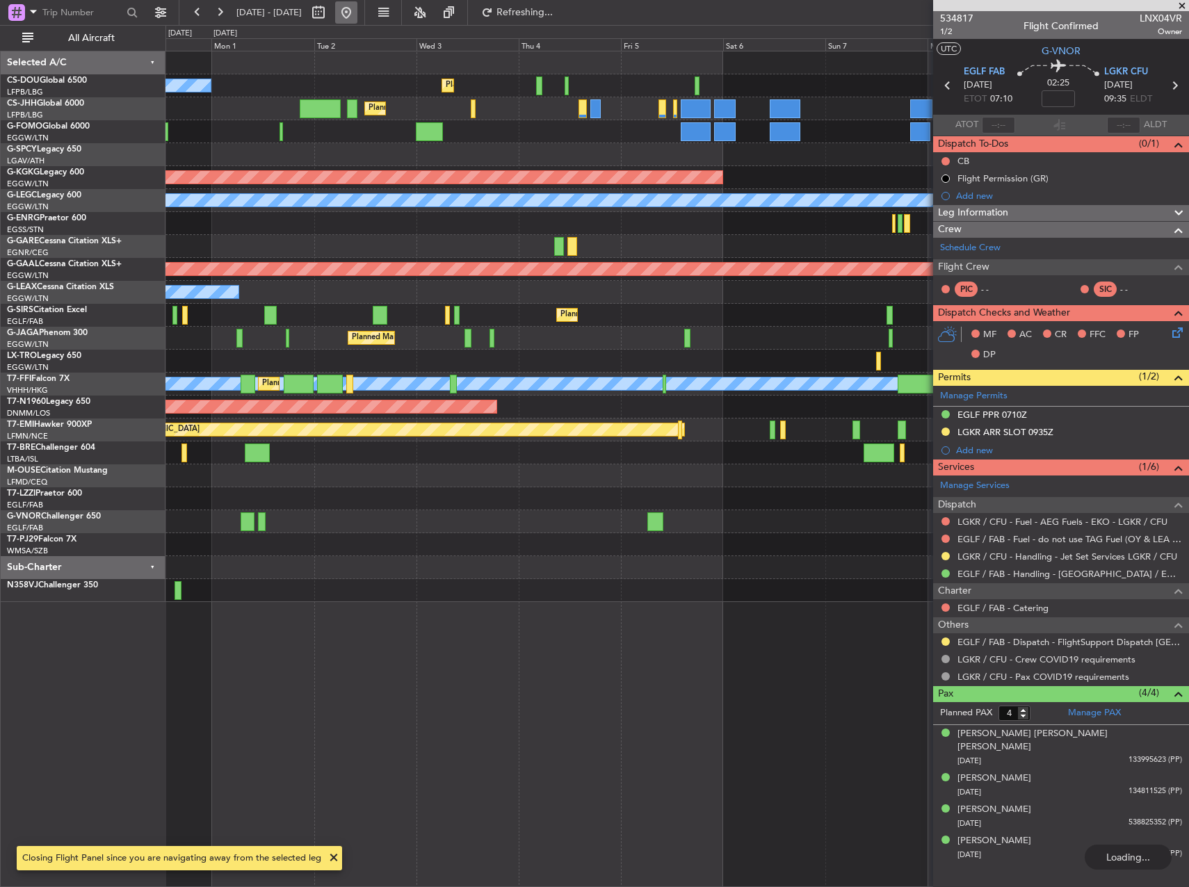
click at [357, 10] on button at bounding box center [346, 12] width 22 height 22
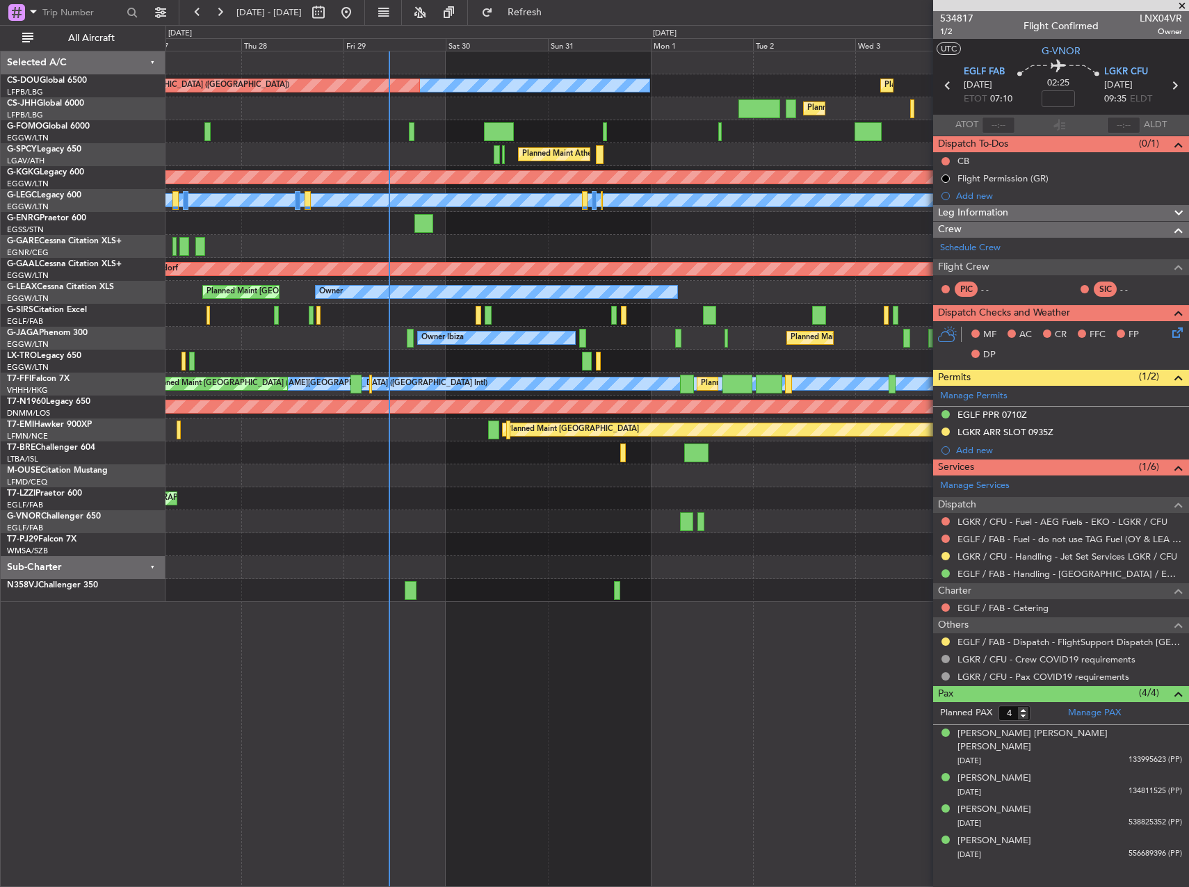
click at [500, 563] on div at bounding box center [676, 567] width 1023 height 23
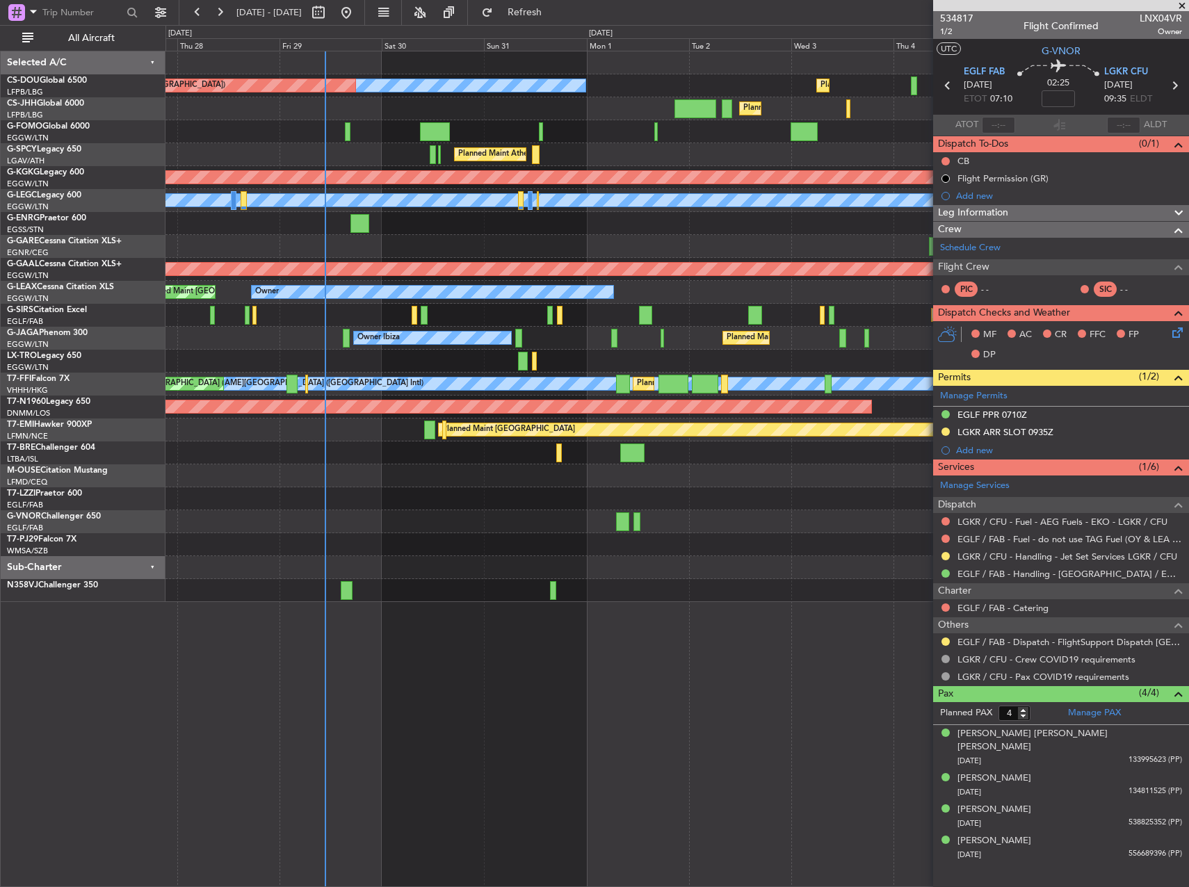
click at [44, 346] on div "No Crew Planned Maint Paris (Le Bourget) Planned Maint Paris (Le Bourget) Plann…" at bounding box center [594, 456] width 1189 height 862
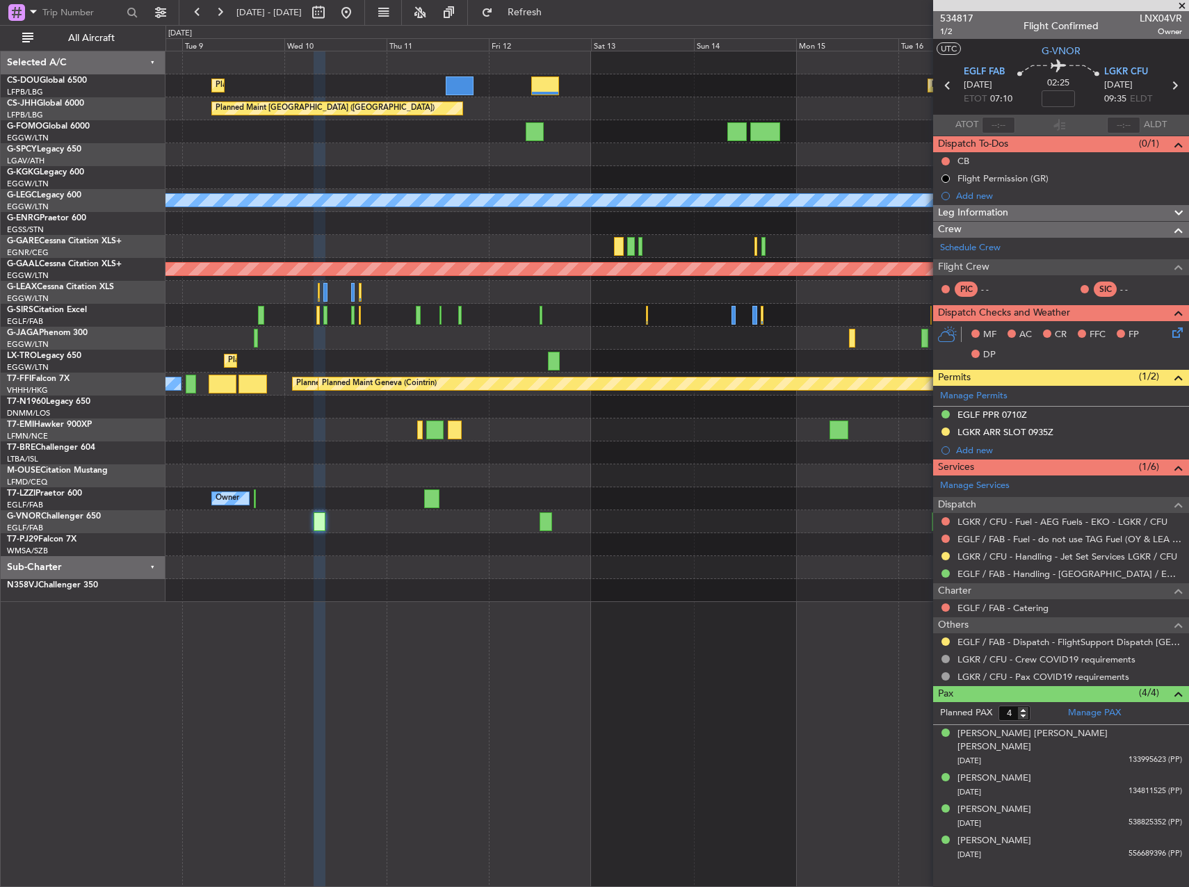
click at [63, 386] on div "Planned Maint Paris (Le Bourget) Planned Maint Paris (Le Bourget) Planned Maint…" at bounding box center [594, 456] width 1189 height 862
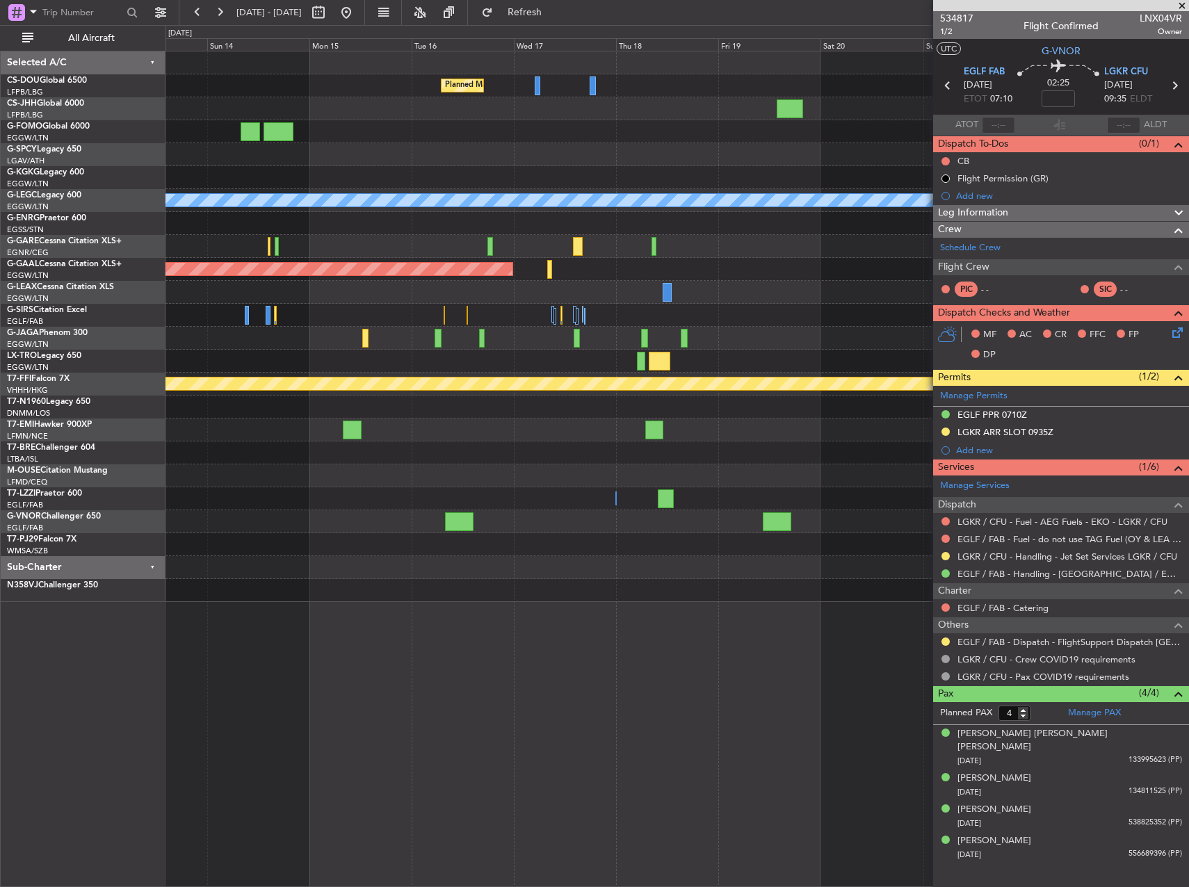
click at [299, 339] on div "Planned Maint Paris (Le Bourget) Planned Maint Paris (Le Bourget) Planned Maint…" at bounding box center [676, 326] width 1023 height 551
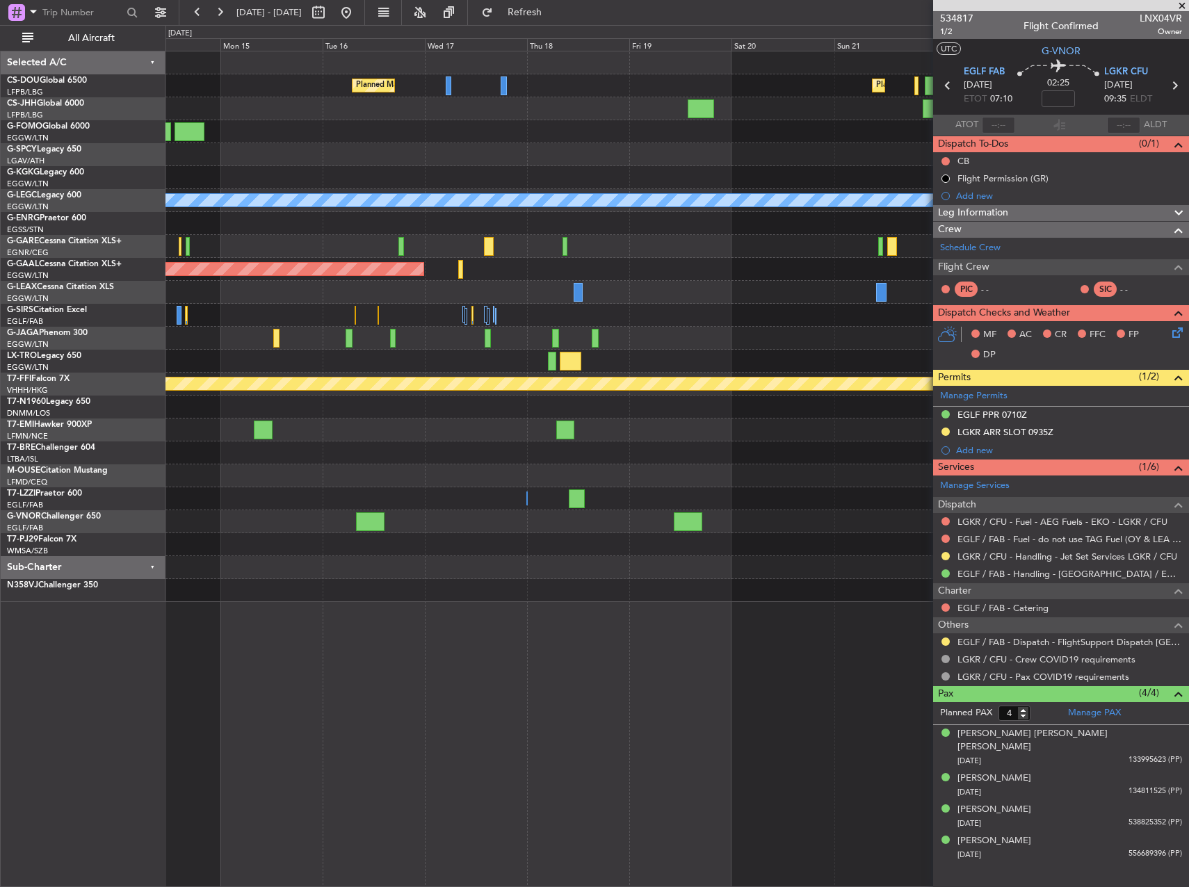
click at [133, 337] on div "Planned Maint Paris (Le Bourget) Planned Maint Paris (Le Bourget) A/C Unavailab…" at bounding box center [594, 456] width 1189 height 862
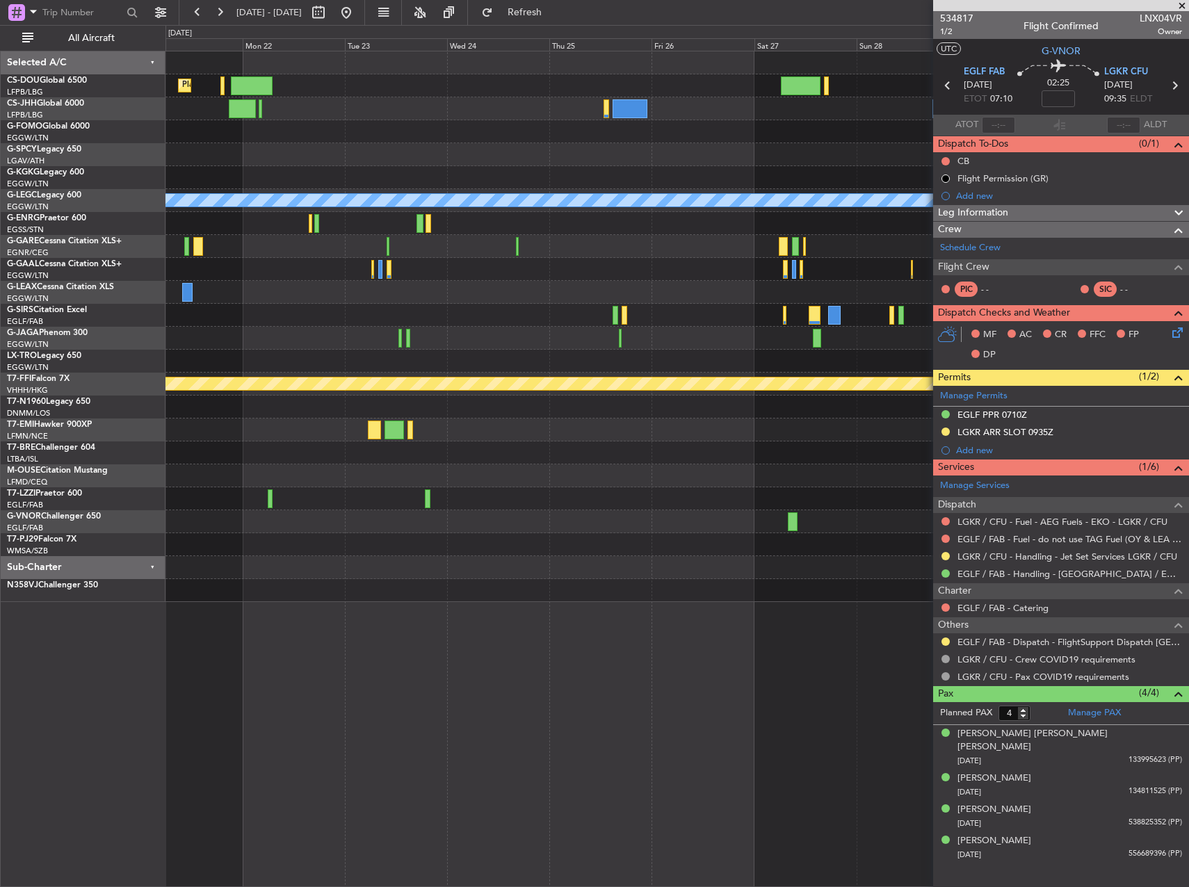
click at [222, 307] on div "Planned Maint Paris (Le Bourget) Planned Maint Paris (Le Bourget) A/C Unavailab…" at bounding box center [676, 326] width 1023 height 551
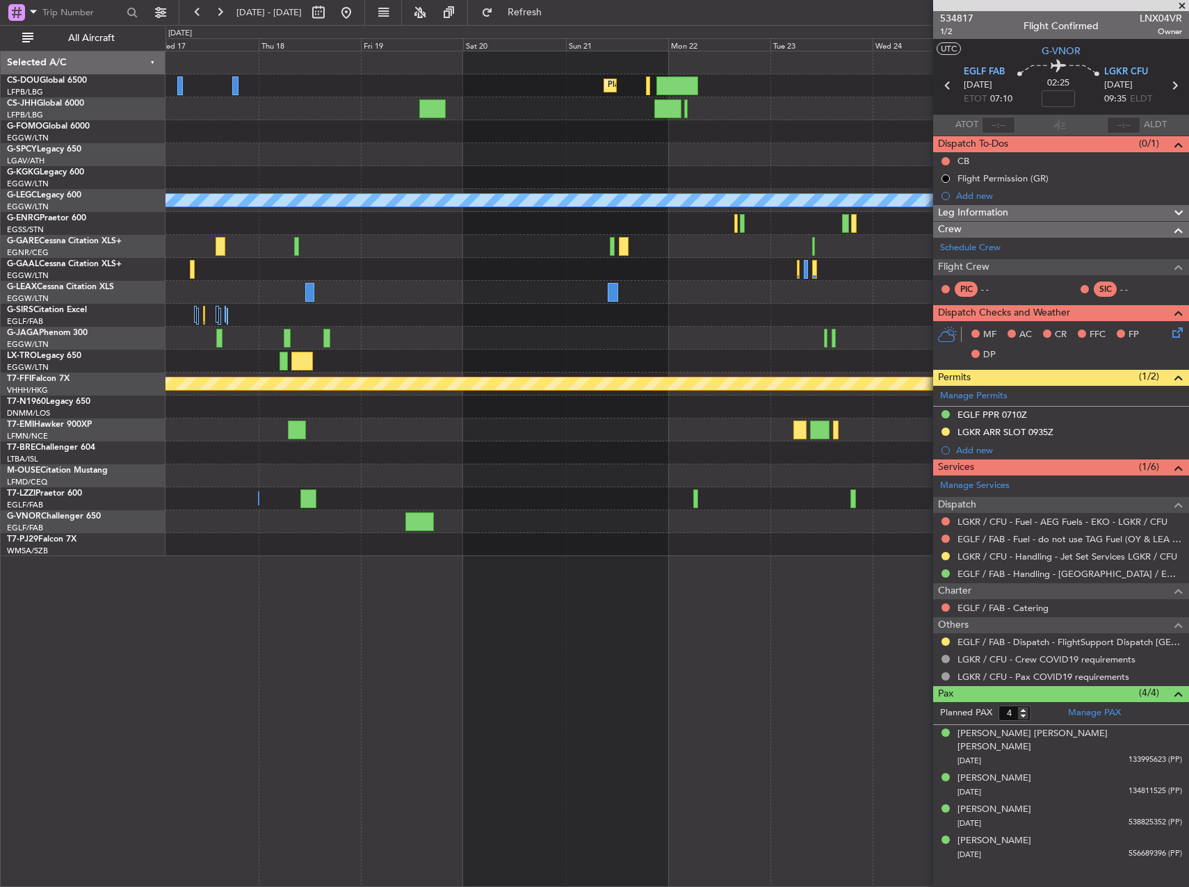
click at [1132, 336] on fb-app "24 Sep 2025 - 04 Oct 2025 Refresh Quick Links All Aircraft Planned Maint Paris …" at bounding box center [594, 448] width 1189 height 877
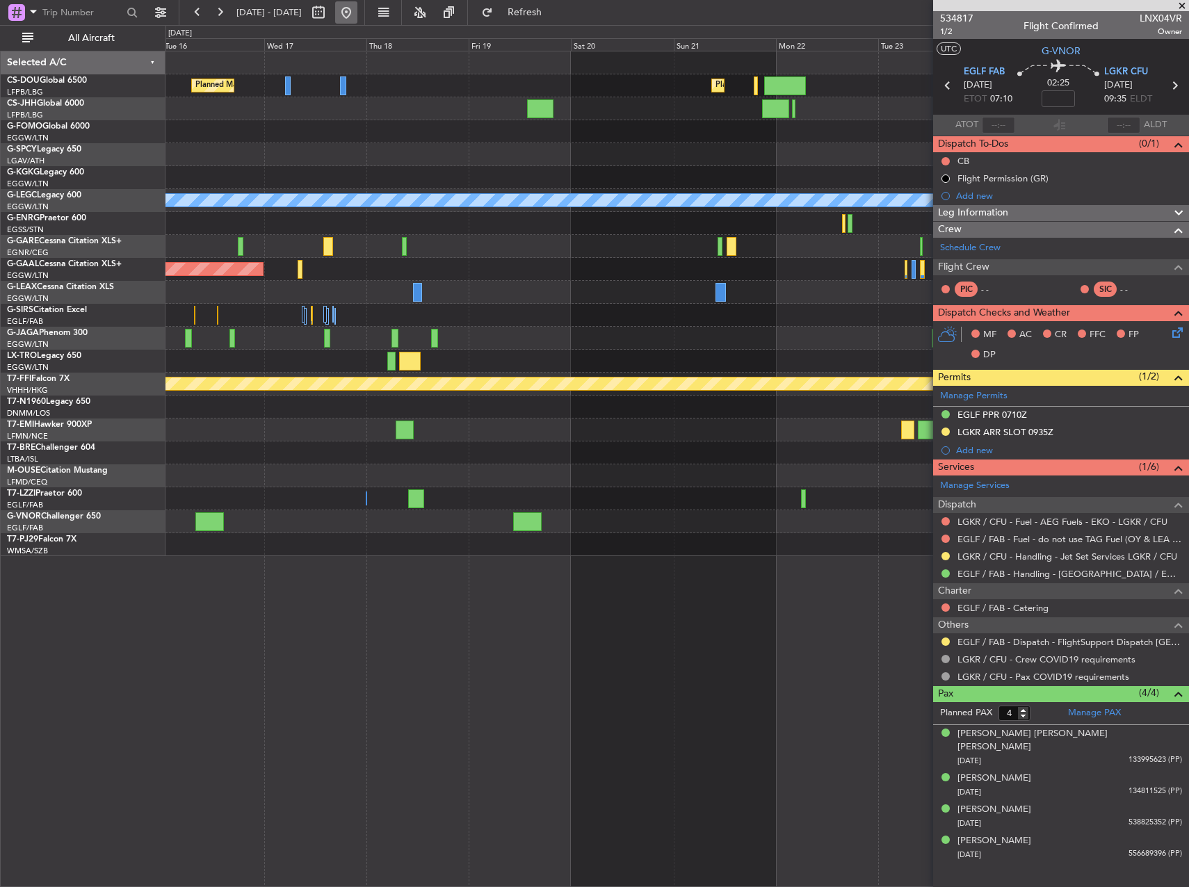
click at [357, 13] on button at bounding box center [346, 12] width 22 height 22
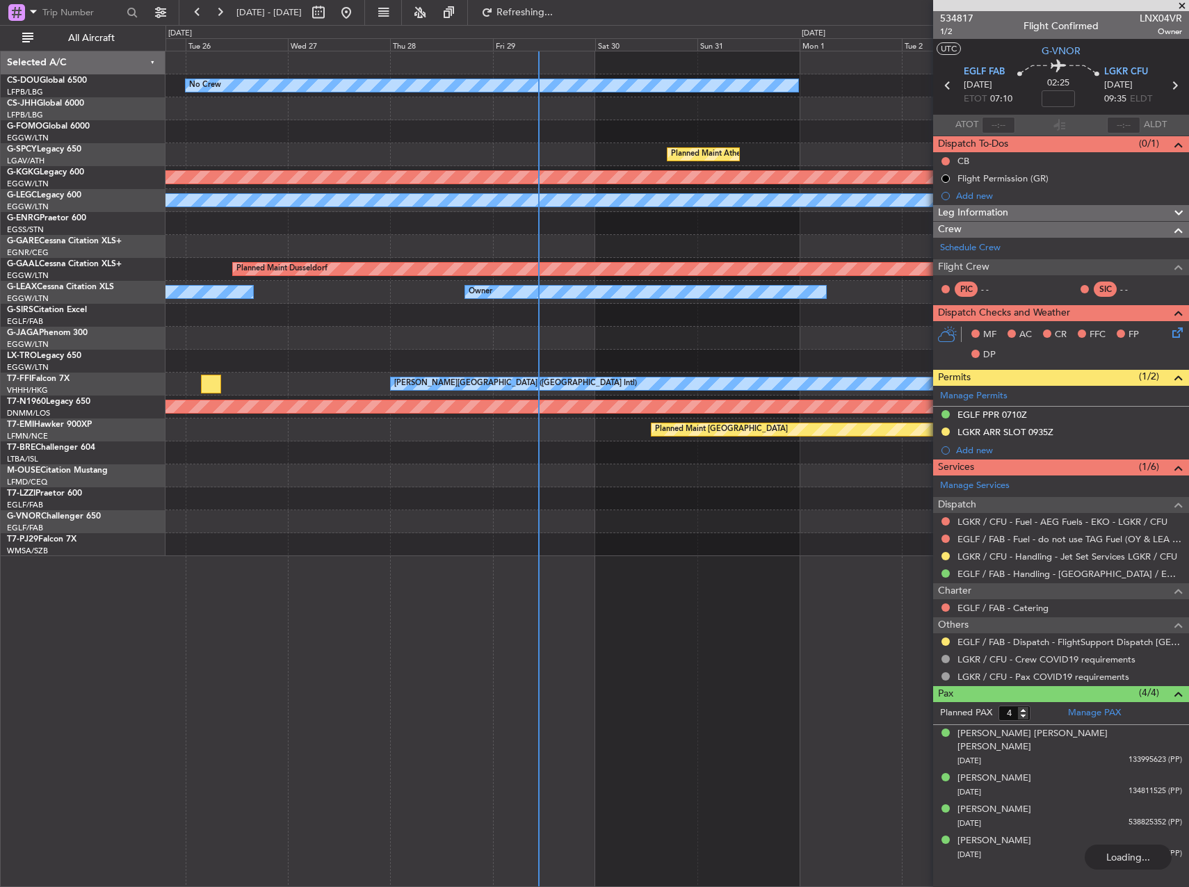
click at [473, 437] on div "No Crew Planned Maint Athens (Eleftherios Venizelos Intl) AOG Maint Istanbul (A…" at bounding box center [676, 303] width 1023 height 505
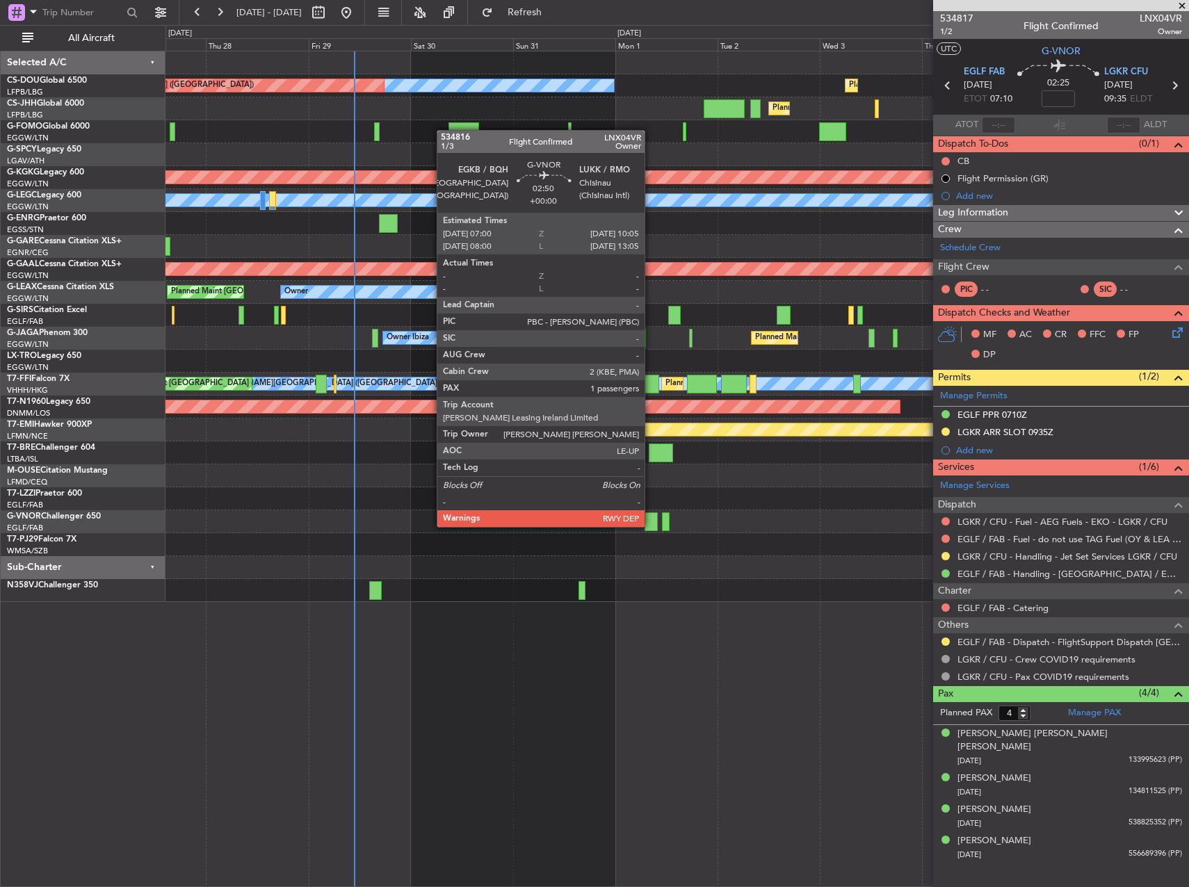
click at [651, 513] on div at bounding box center [650, 521] width 13 height 19
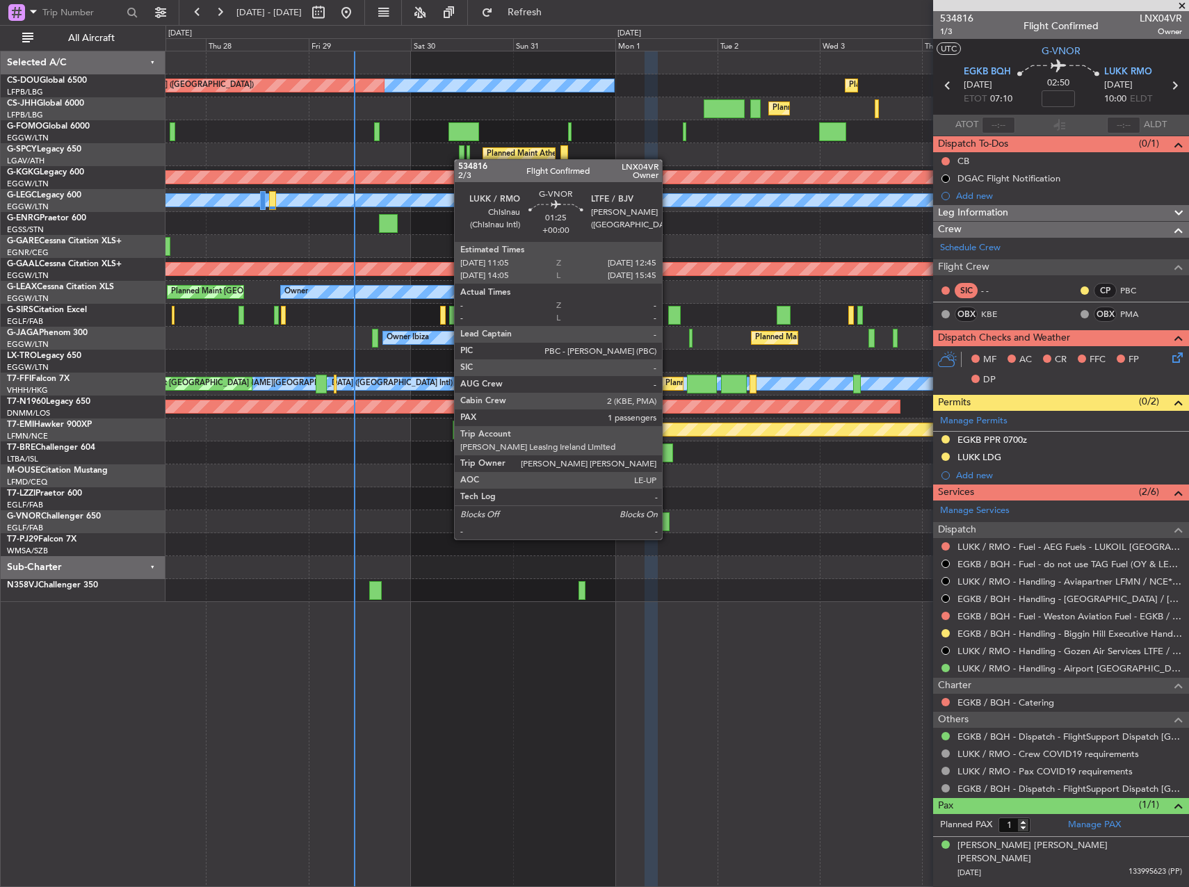
click at [668, 526] on div at bounding box center [666, 521] width 8 height 19
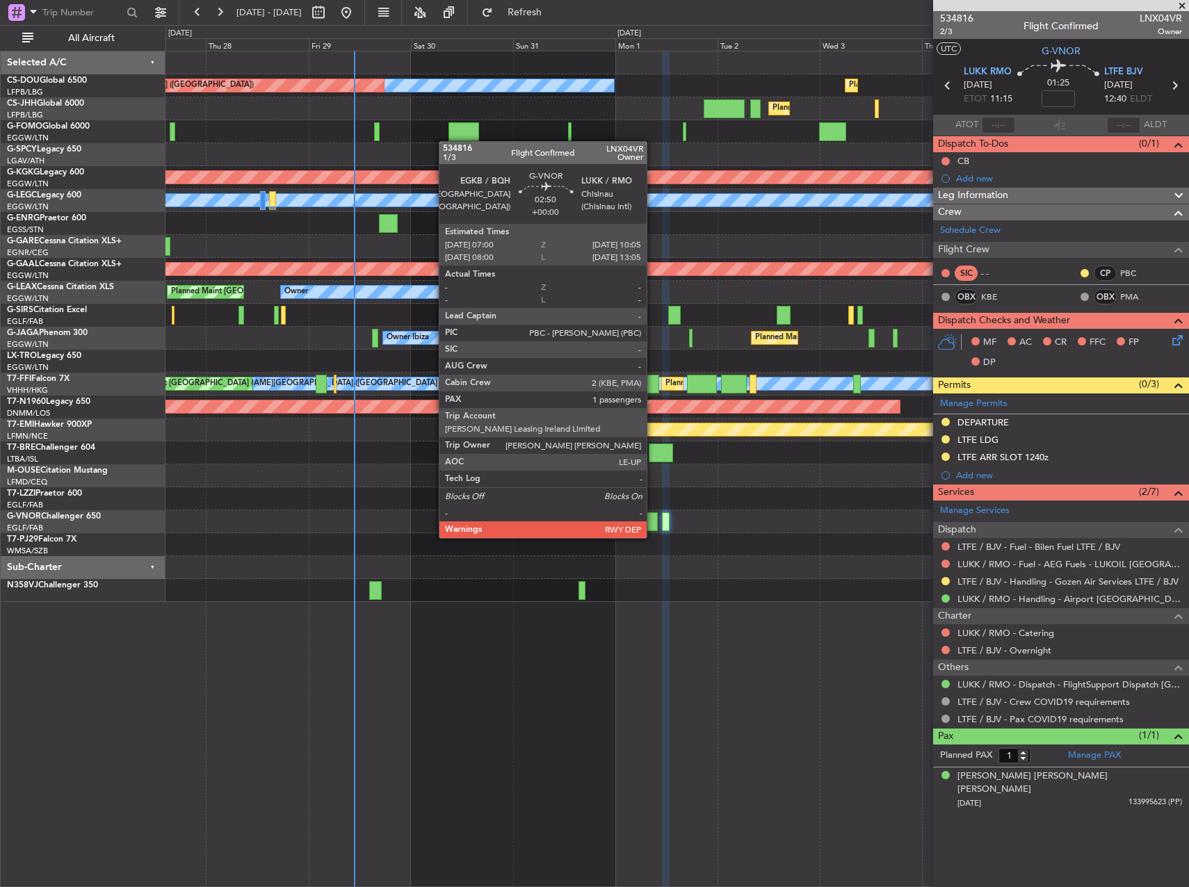
click at [653, 524] on div at bounding box center [650, 521] width 13 height 19
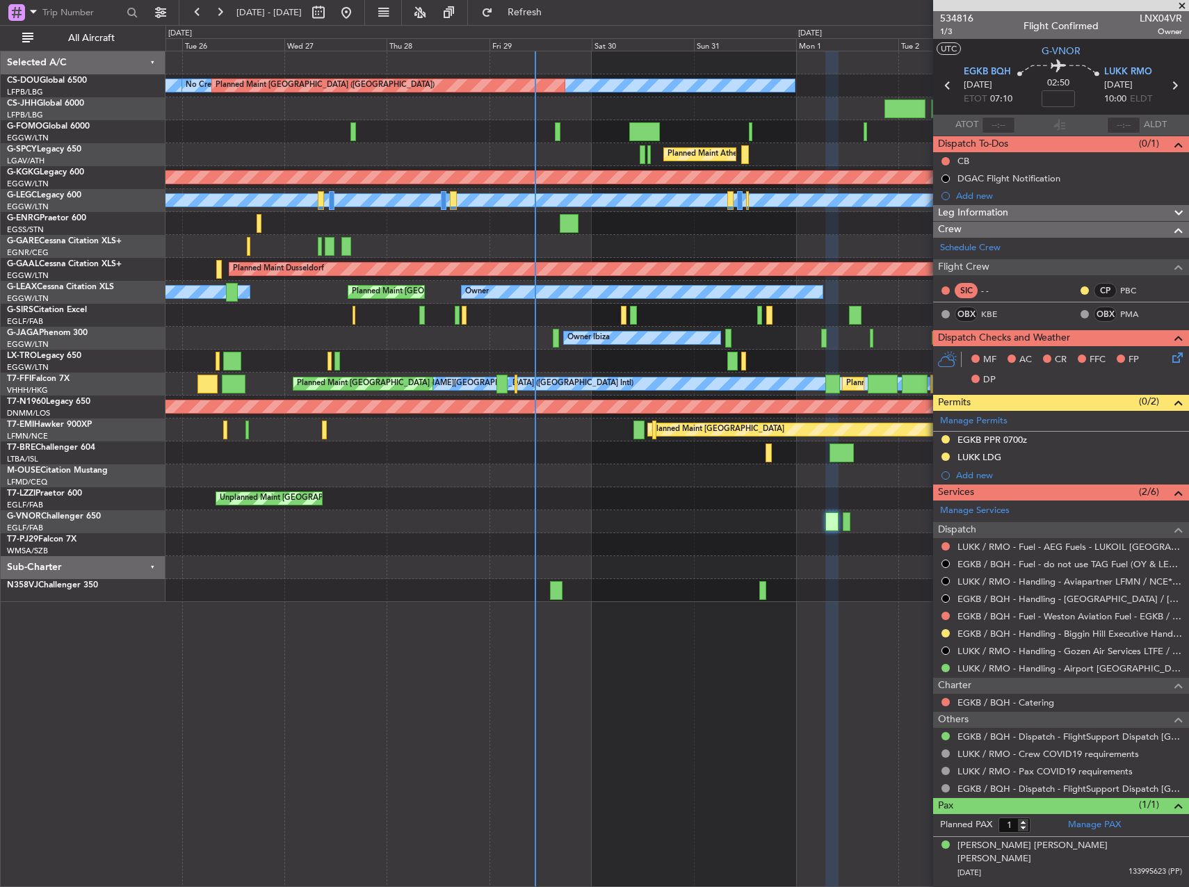
click at [682, 517] on div at bounding box center [676, 521] width 1023 height 23
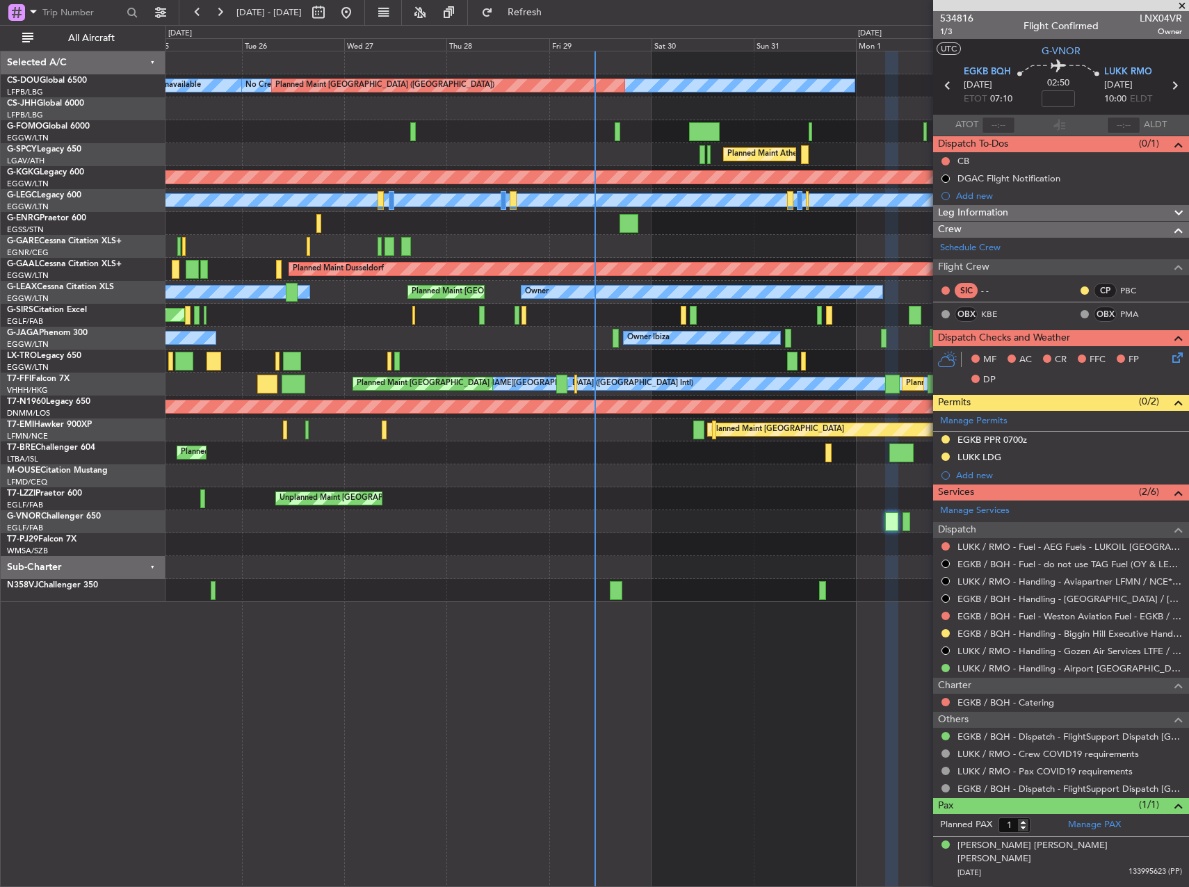
click at [674, 528] on div at bounding box center [676, 521] width 1023 height 23
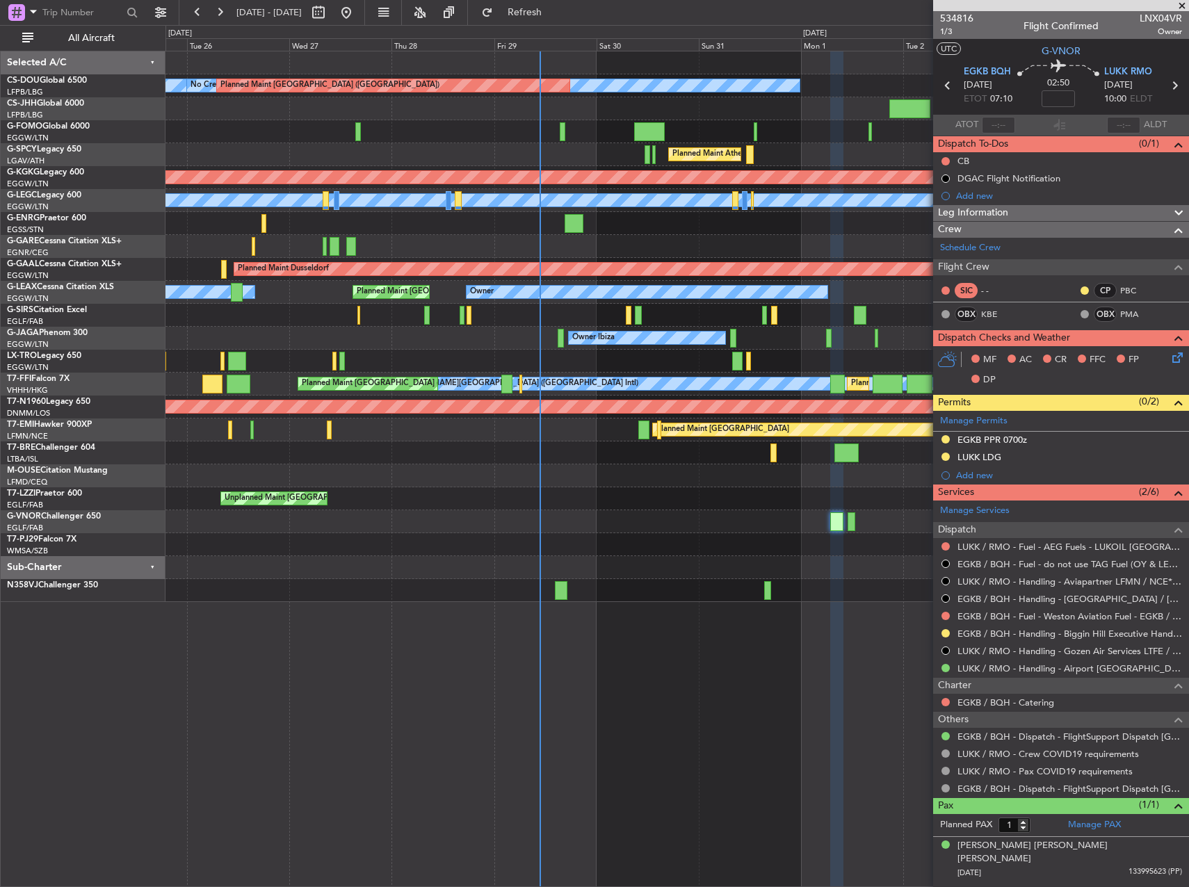
click at [766, 536] on div at bounding box center [676, 544] width 1023 height 23
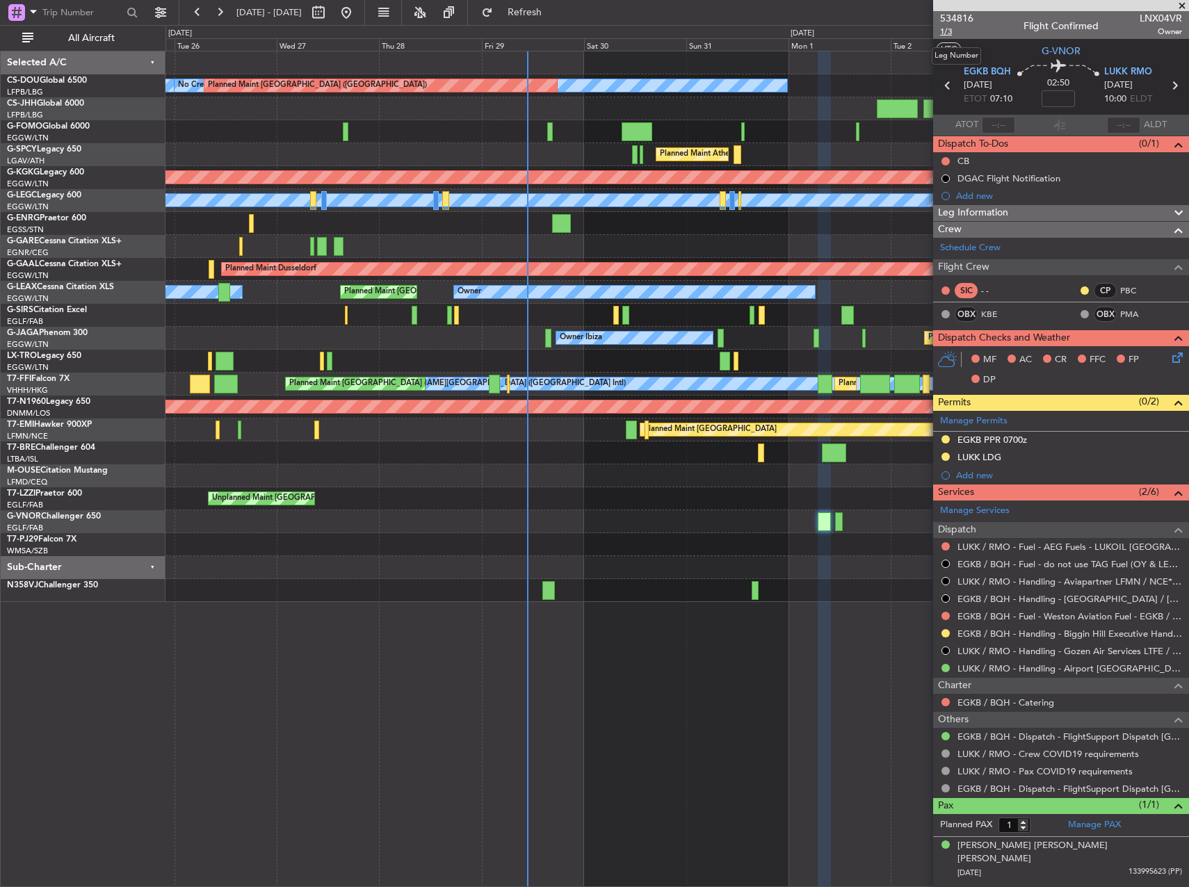
click at [947, 29] on span "1/3" at bounding box center [956, 32] width 33 height 12
click at [1187, 8] on span at bounding box center [1182, 6] width 14 height 13
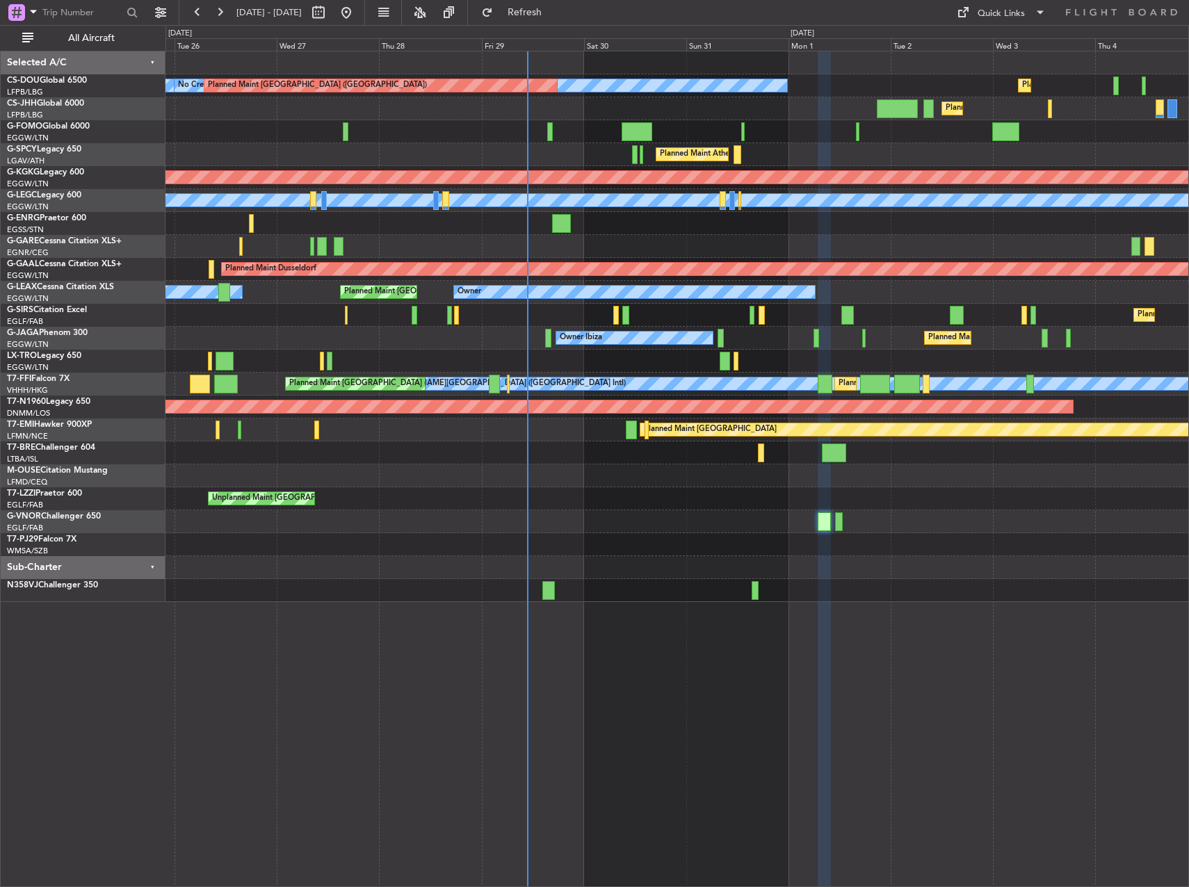
type input "0"
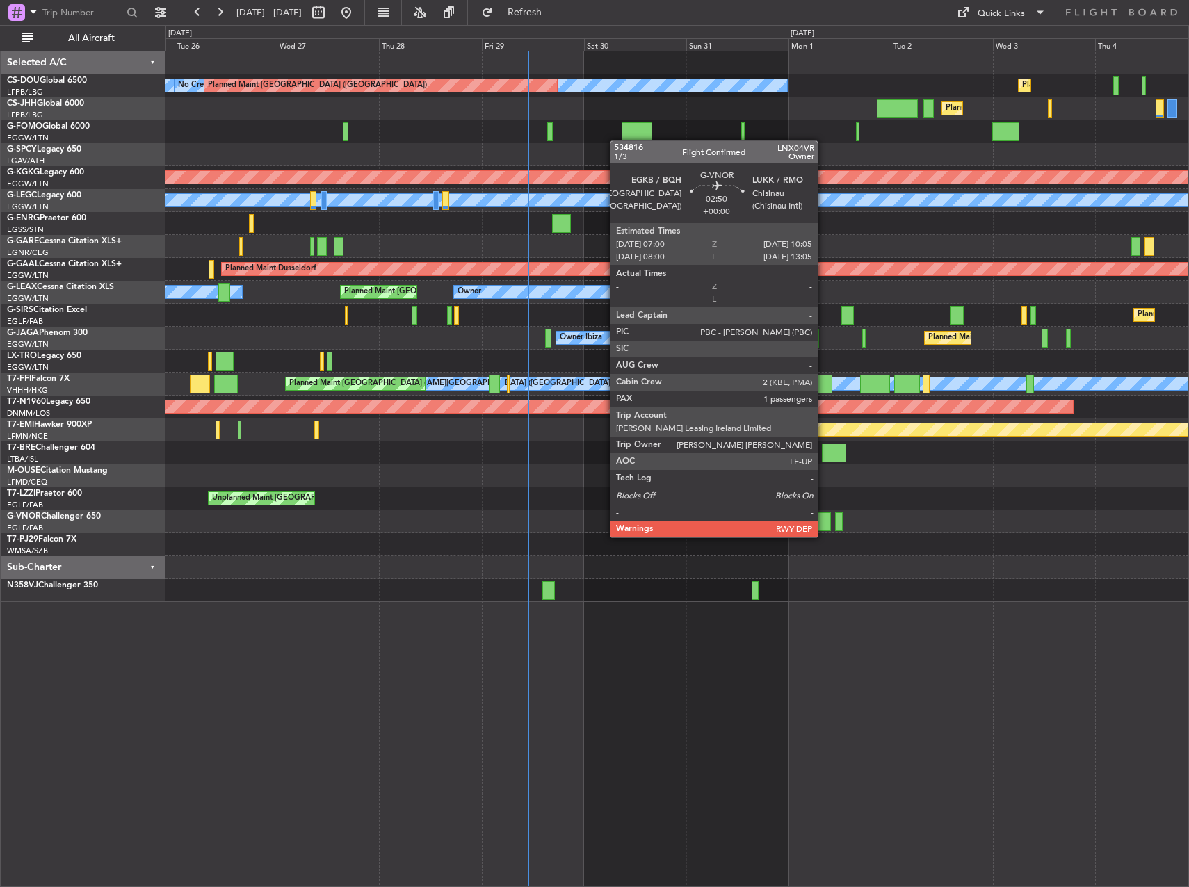
click at [824, 523] on div at bounding box center [824, 521] width 13 height 19
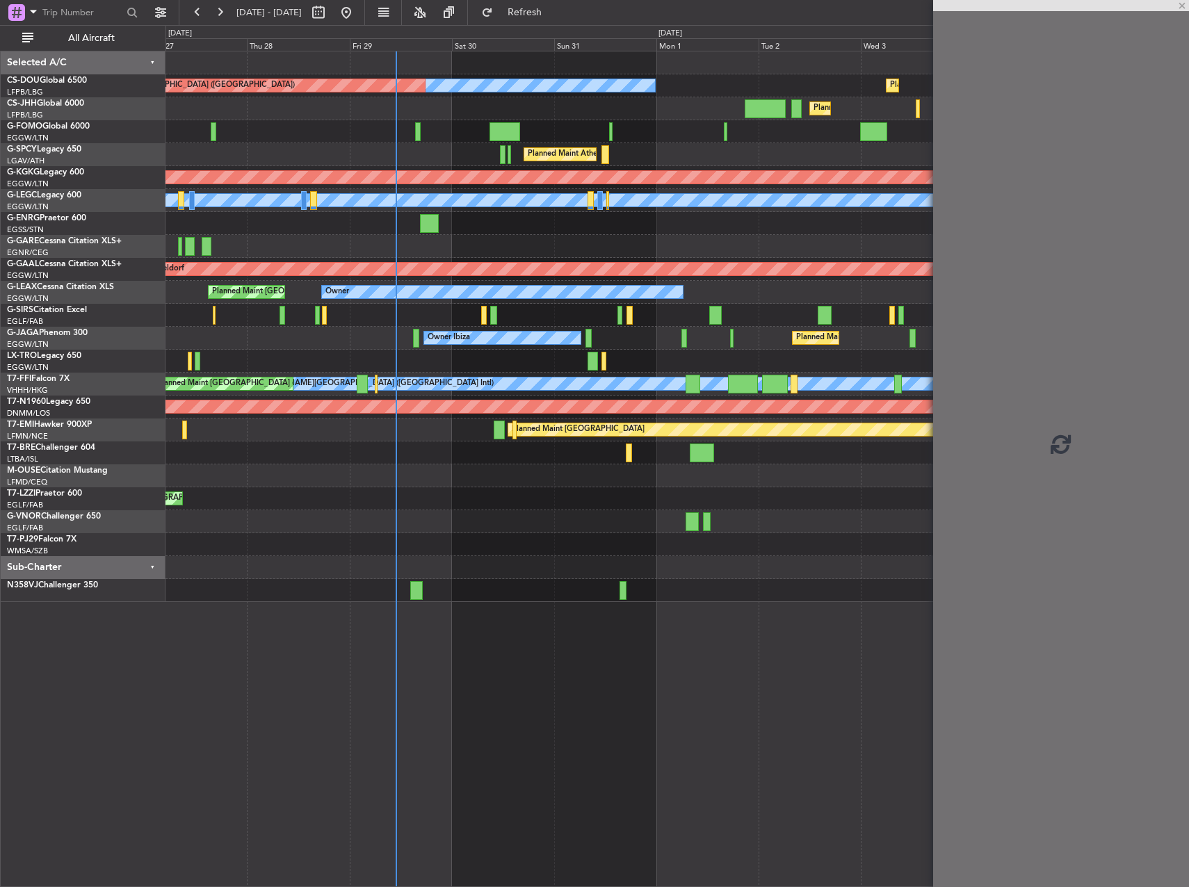
click at [638, 515] on div at bounding box center [676, 521] width 1023 height 23
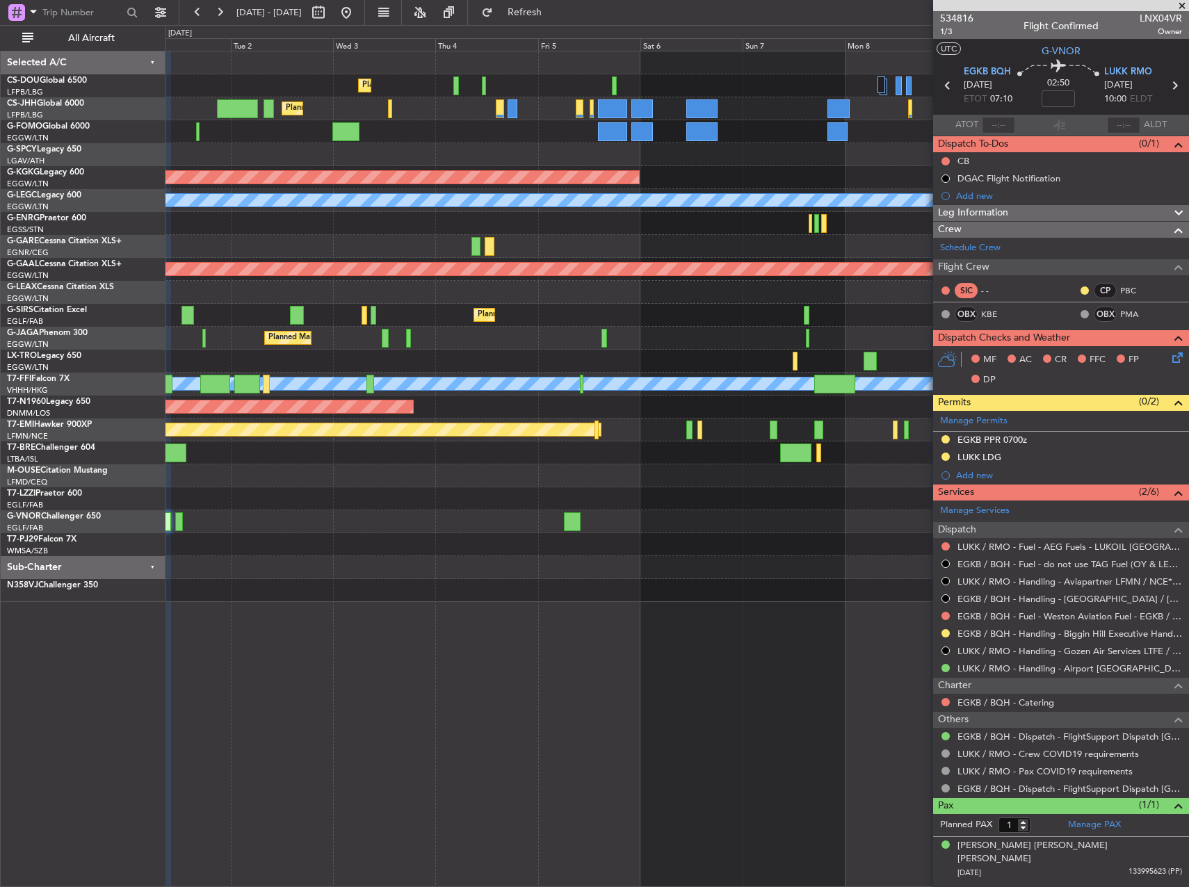
click at [537, 469] on div at bounding box center [676, 475] width 1023 height 23
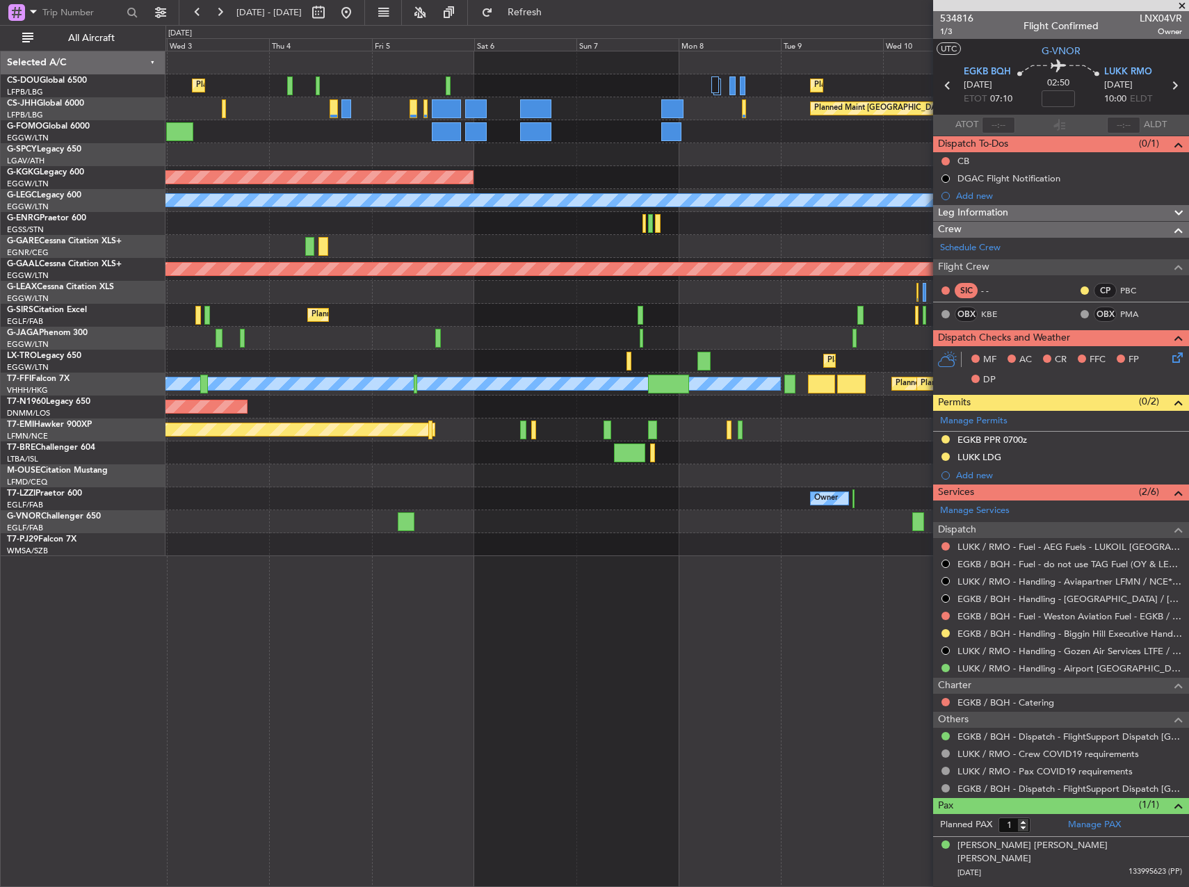
click at [345, 290] on div "Planned Maint Paris (Le Bourget) Planned Maint Paris (Le Bourget) No Crew Plann…" at bounding box center [676, 303] width 1023 height 505
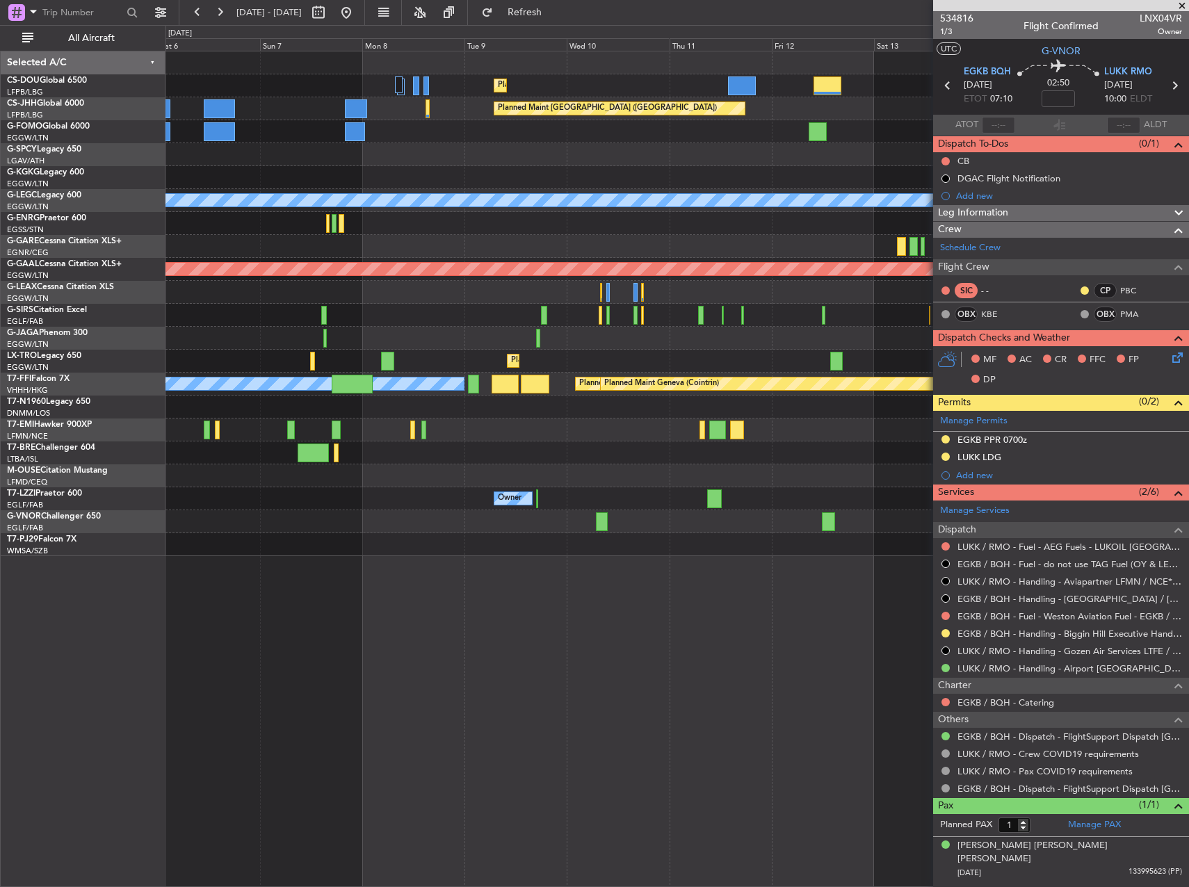
click at [586, 311] on div "Planned Maint [GEOGRAPHIC_DATA] ([GEOGRAPHIC_DATA])" at bounding box center [676, 315] width 1023 height 23
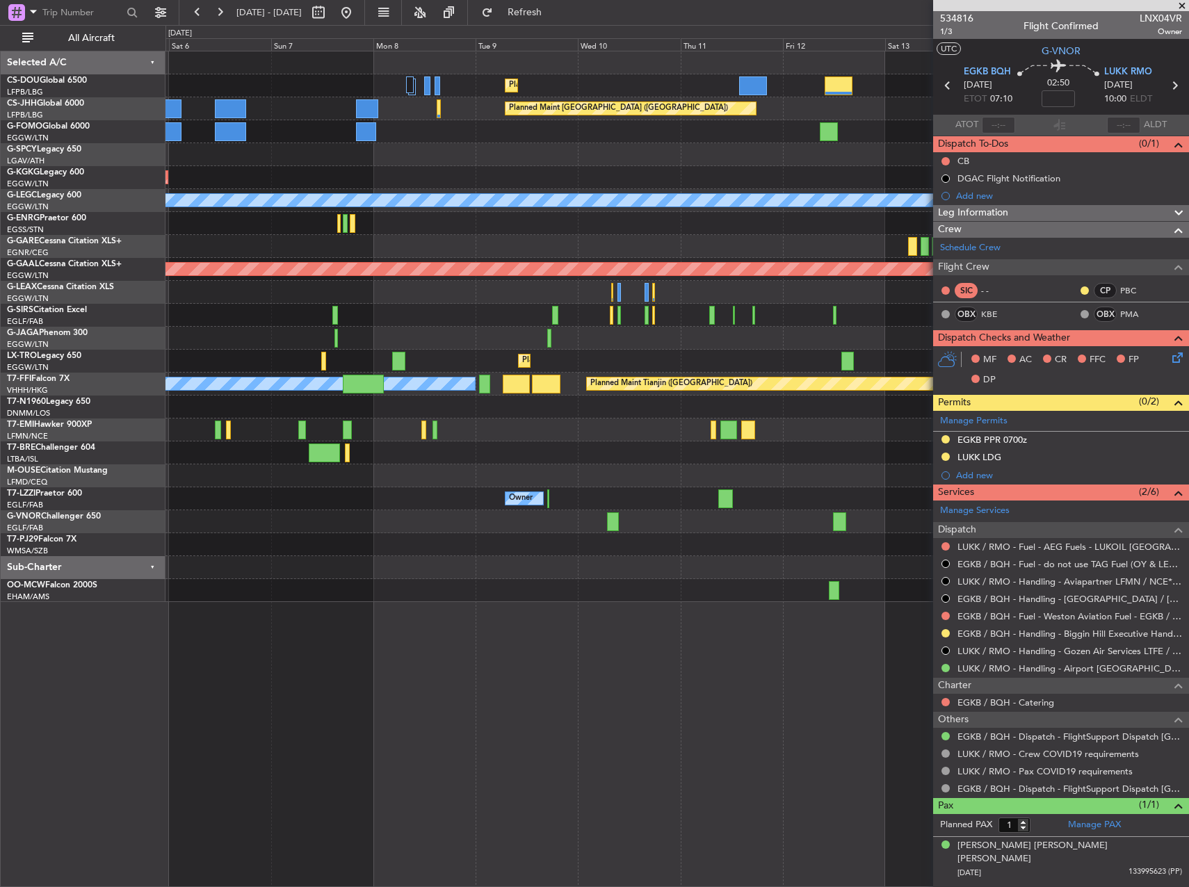
click at [806, 394] on div "Planned Maint Paris (Le Bourget) Planned Maint Paris (Le Bourget) Planned Maint…" at bounding box center [676, 326] width 1023 height 551
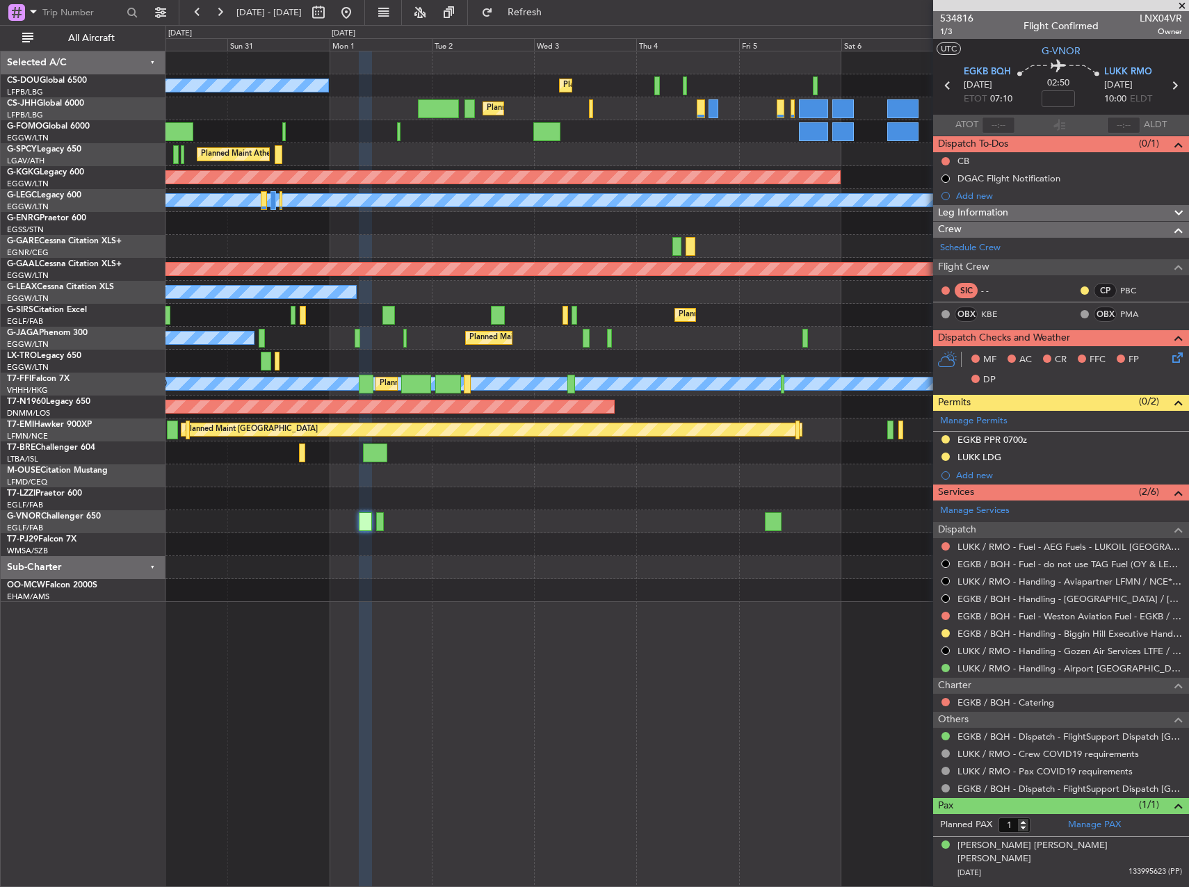
click at [763, 432] on div "Planned Maint [GEOGRAPHIC_DATA]" at bounding box center [676, 429] width 1023 height 23
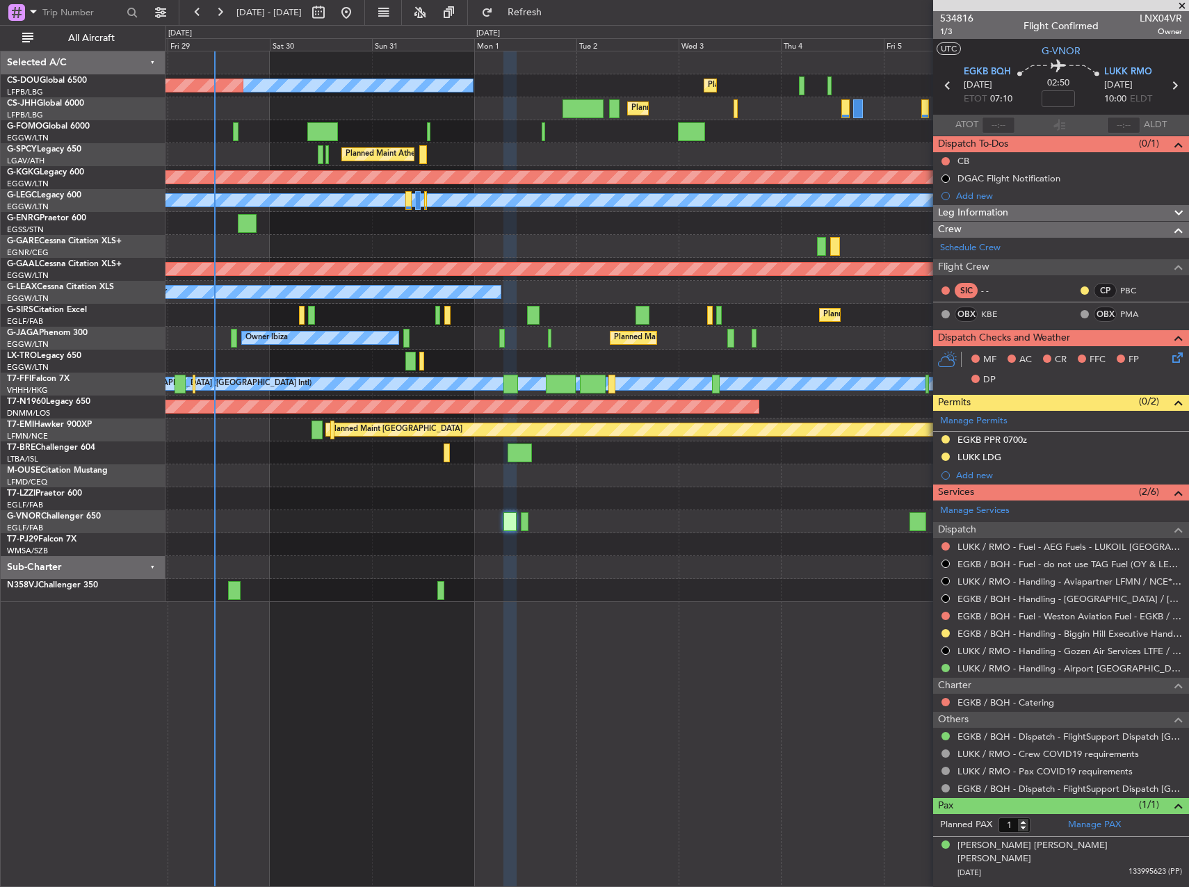
click at [774, 627] on div "Planned Maint Paris (Le Bourget) No Crew Planned Maint Paris (Le Bourget) Plann…" at bounding box center [676, 469] width 1023 height 836
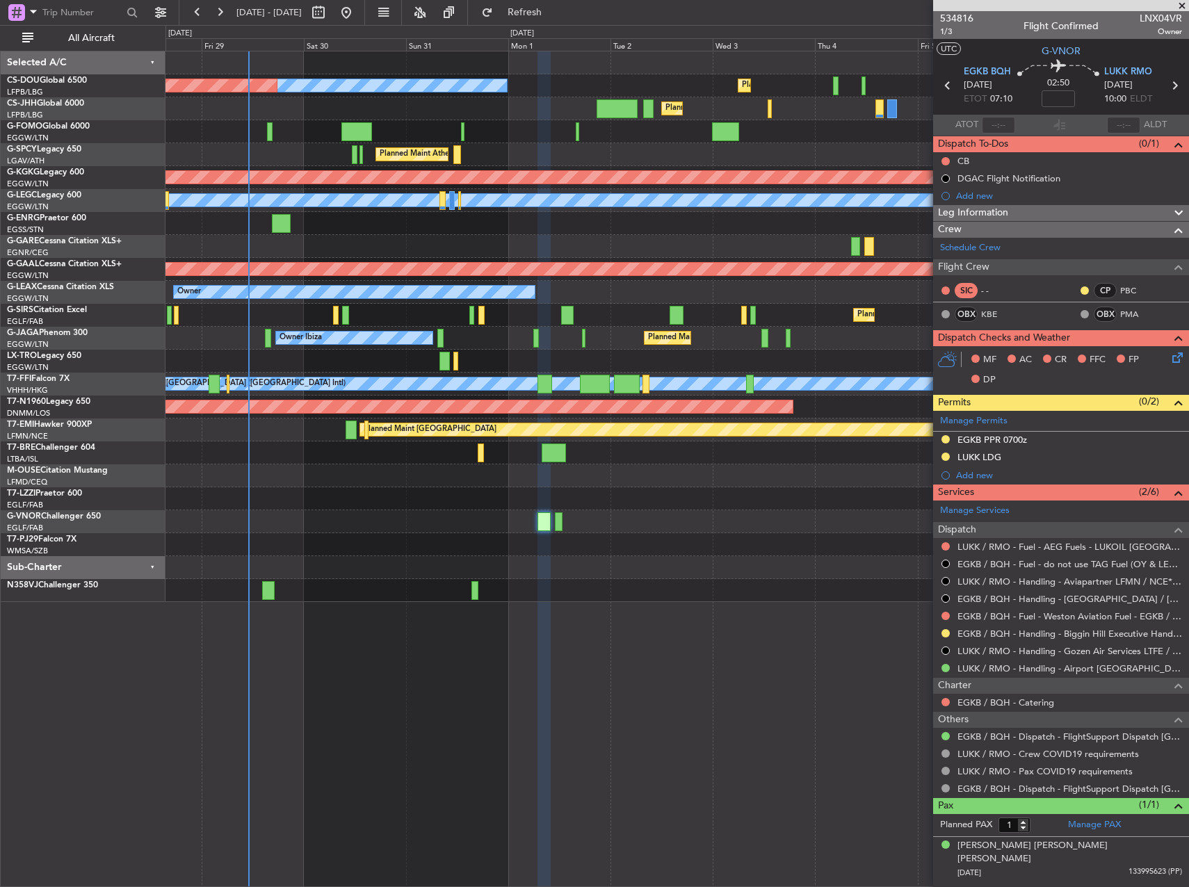
click at [525, 561] on div "Planned Maint Paris (Le Bourget) No Crew Planned Maint Paris (Le Bourget) Plann…" at bounding box center [676, 326] width 1023 height 551
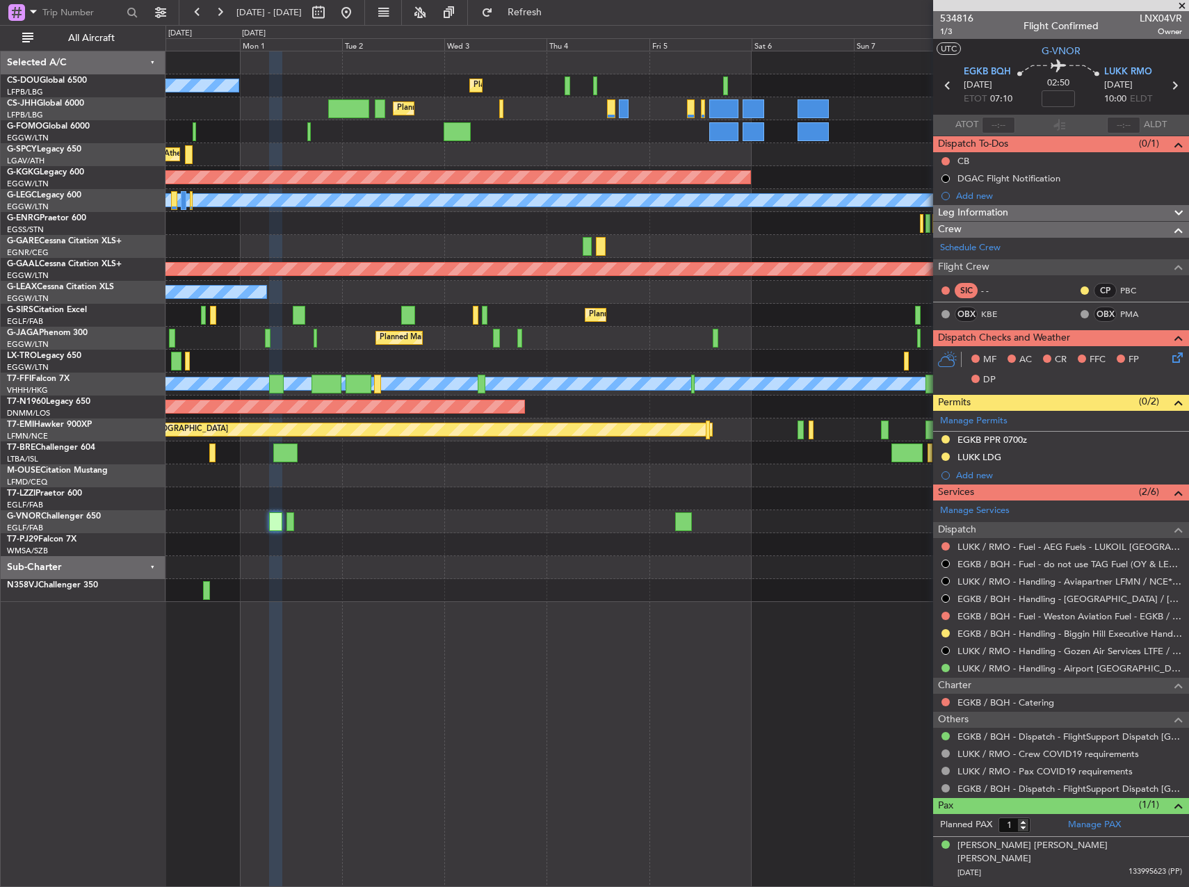
click at [508, 536] on div "Planned Maint [GEOGRAPHIC_DATA] ([GEOGRAPHIC_DATA]) No Crew Planned Maint [GEOG…" at bounding box center [676, 326] width 1023 height 551
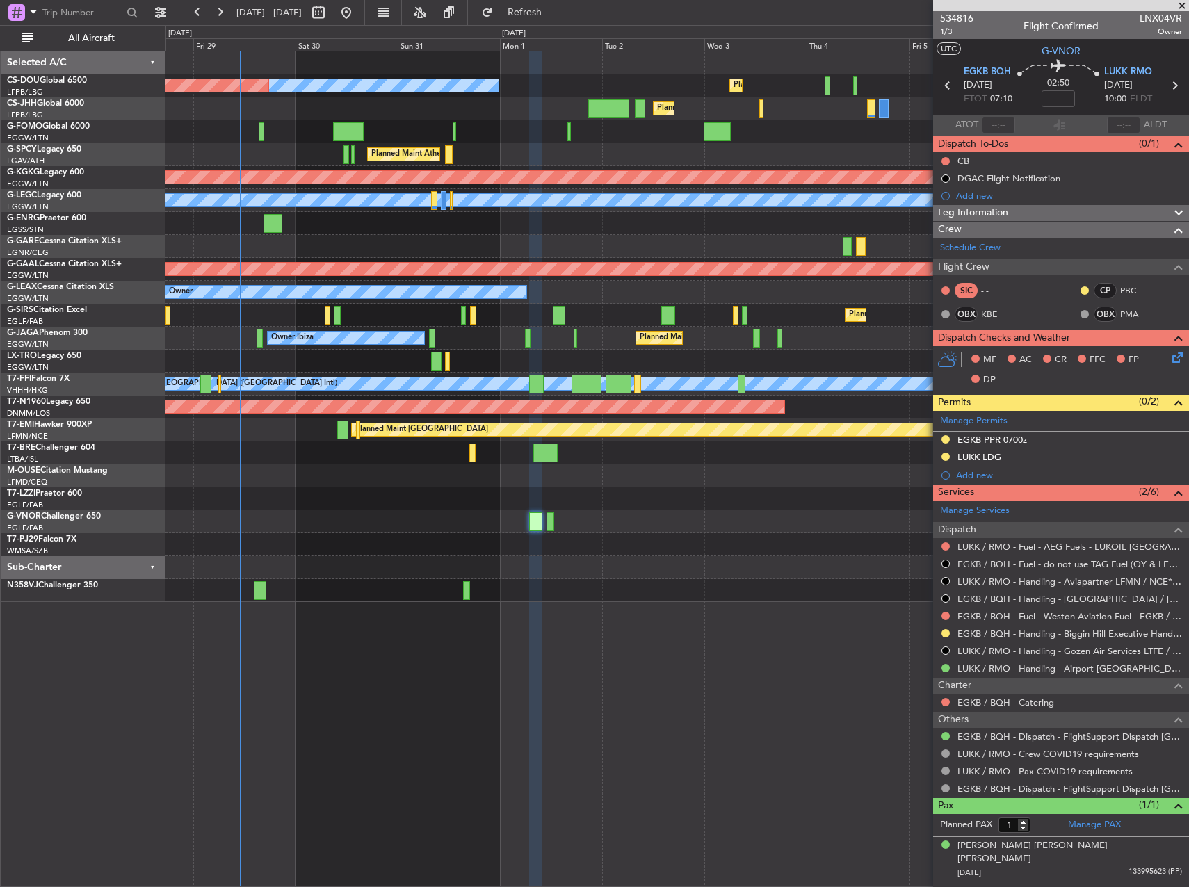
click at [708, 541] on div at bounding box center [676, 544] width 1023 height 23
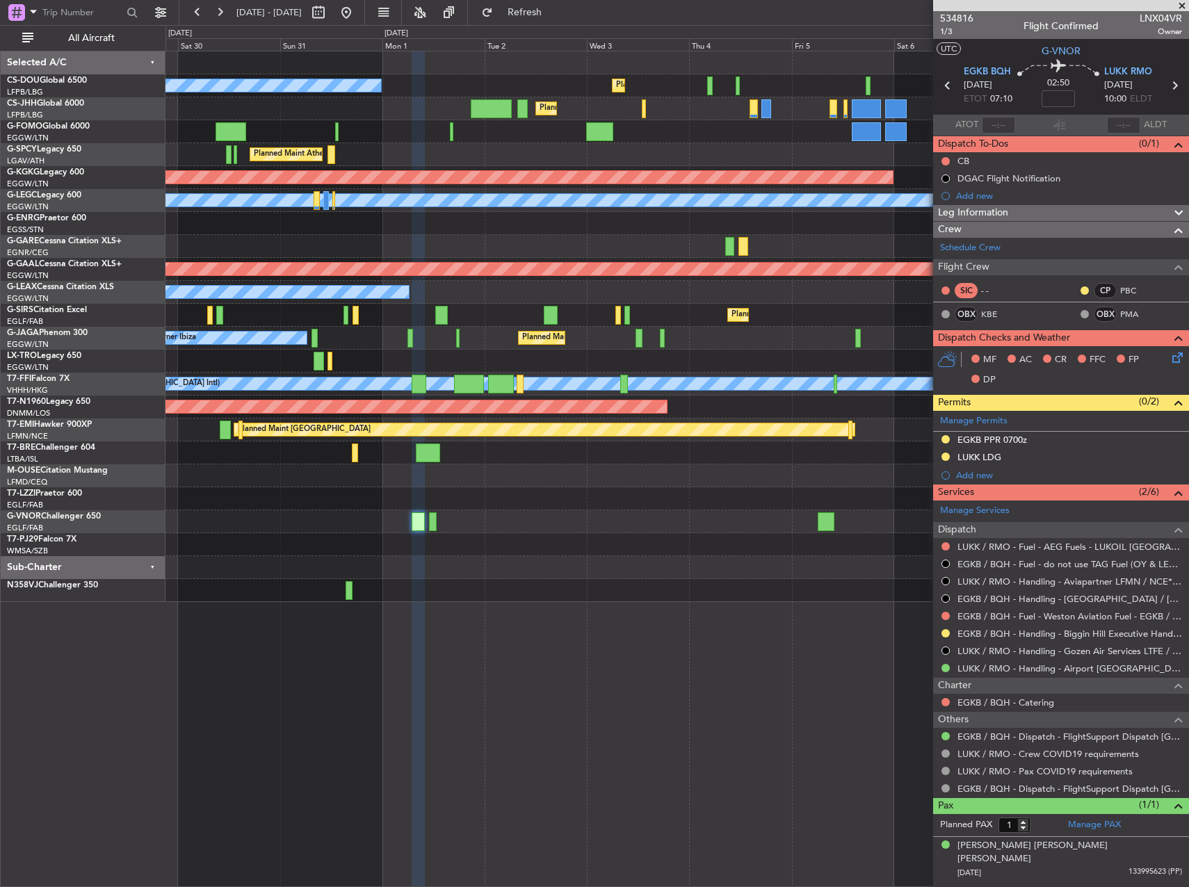
click at [469, 260] on div "Planned Maint Dusseldorf" at bounding box center [676, 269] width 1023 height 23
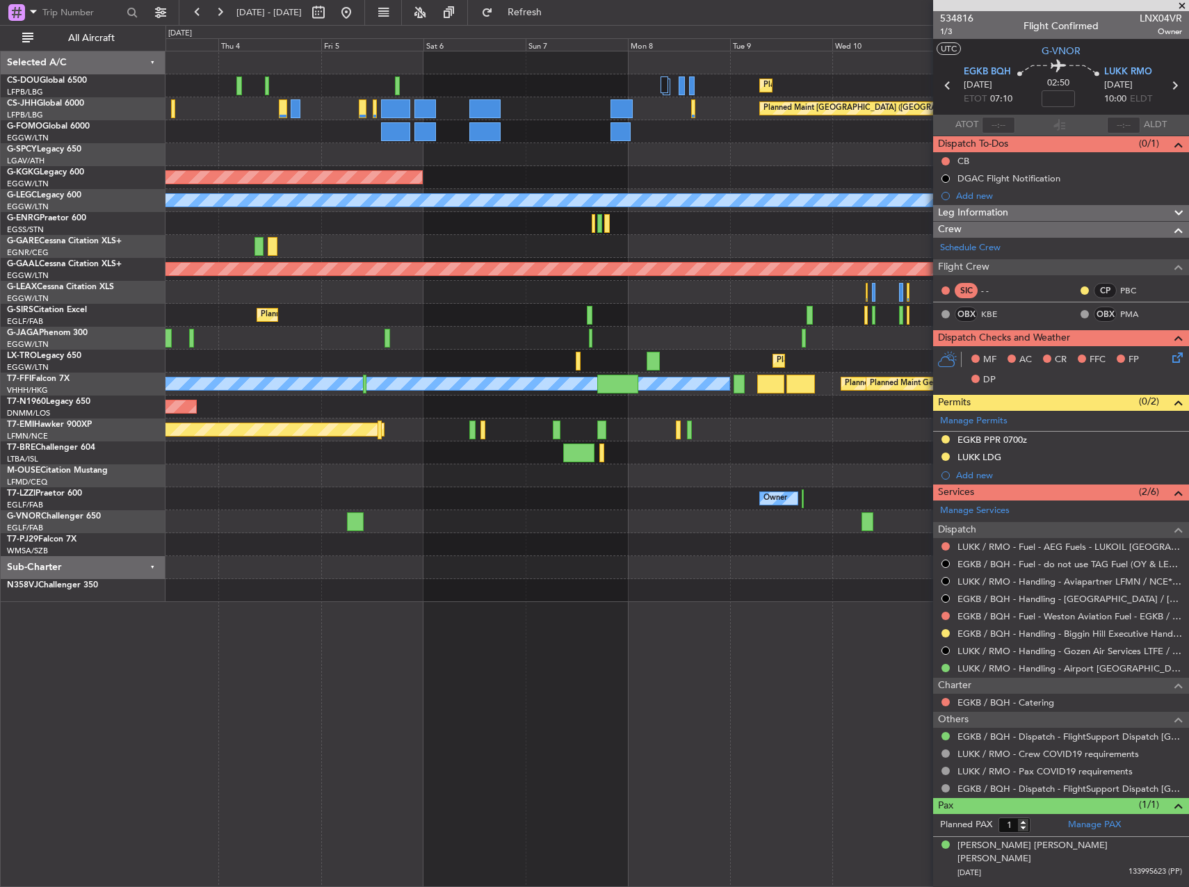
click at [373, 361] on div "Planned Maint Paris (Le Bourget) Planned Maint Paris (Le Bourget) No Crew Plann…" at bounding box center [676, 326] width 1023 height 551
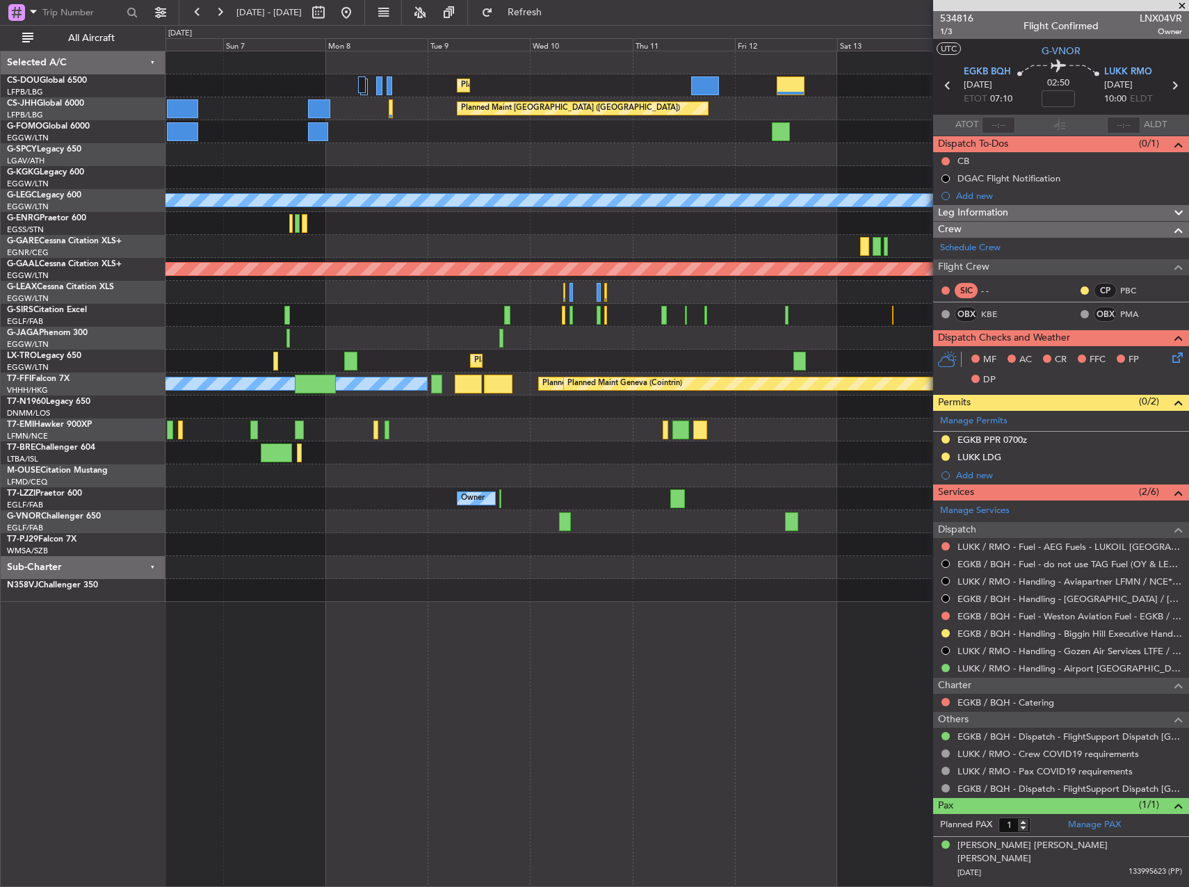
click at [419, 363] on div "Planned Maint [GEOGRAPHIC_DATA] ([GEOGRAPHIC_DATA]) Planned Maint [GEOGRAPHIC_D…" at bounding box center [676, 326] width 1023 height 551
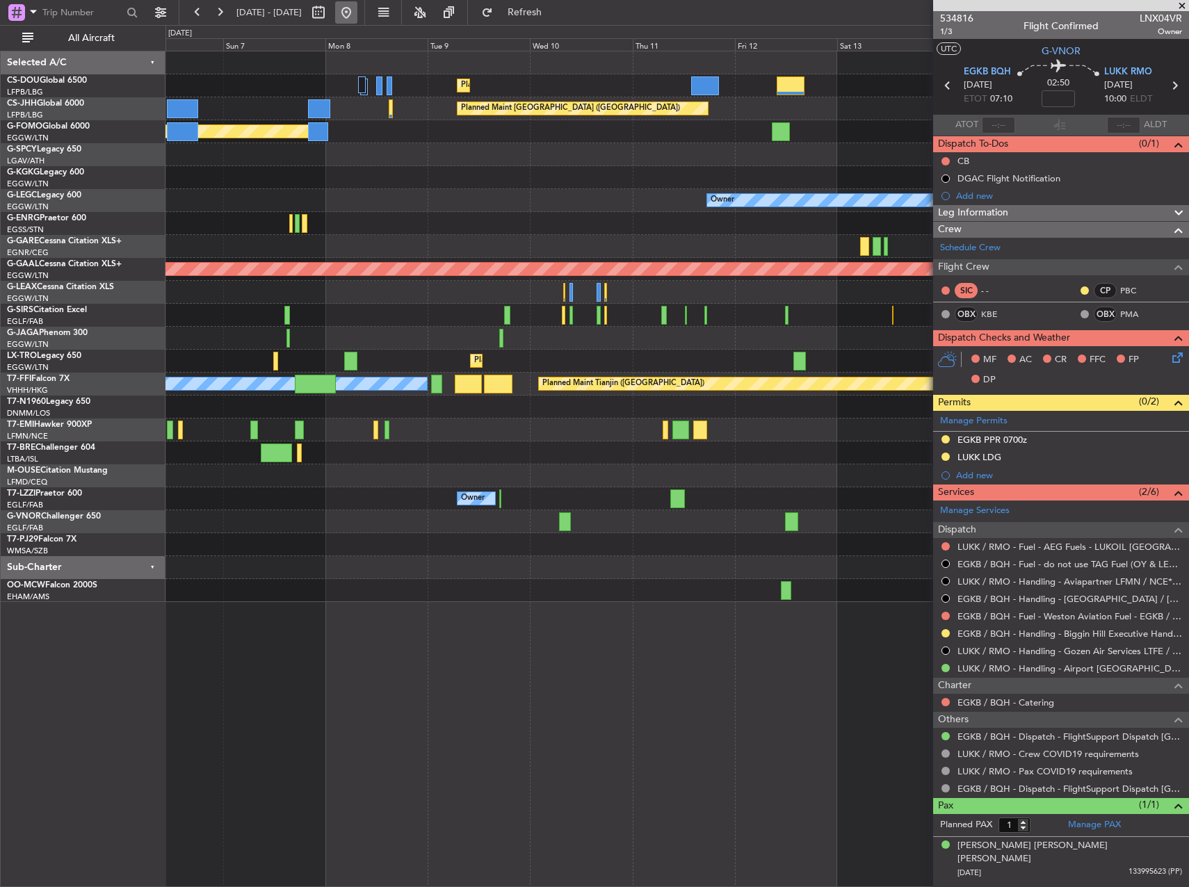
click at [357, 13] on button at bounding box center [346, 12] width 22 height 22
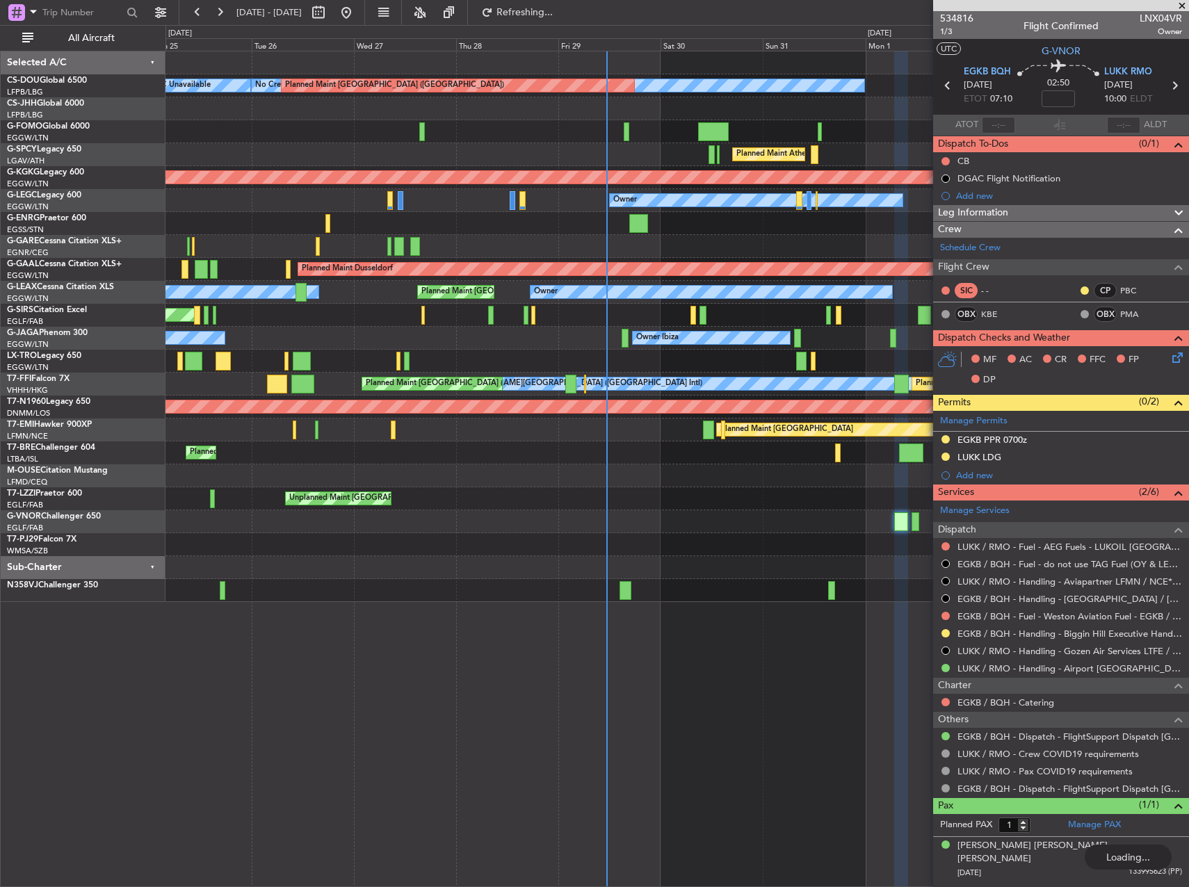
click at [587, 236] on div at bounding box center [676, 246] width 1023 height 23
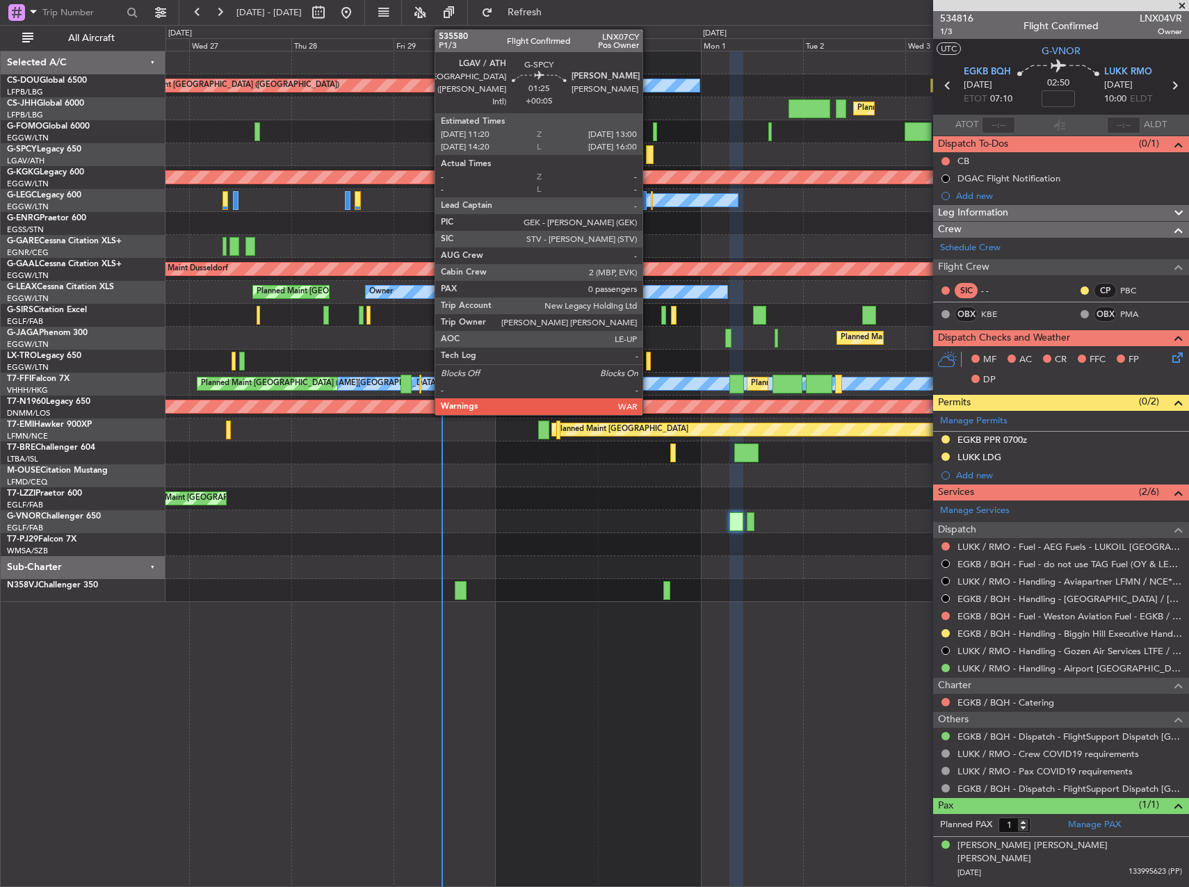
click at [649, 151] on div at bounding box center [650, 154] width 8 height 19
type input "+00:05"
type input "0"
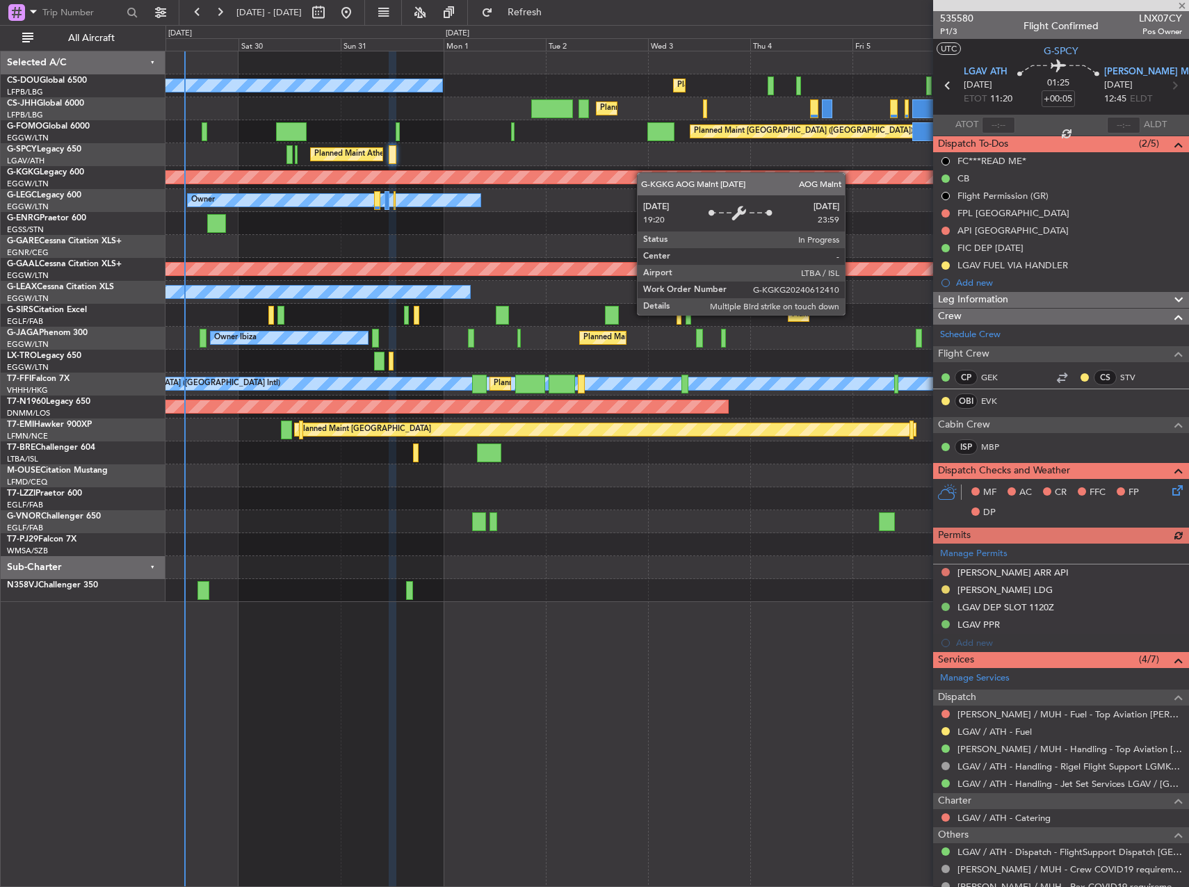
click at [510, 184] on div "Planned Maint Paris (Le Bourget) No Crew Planned Maint Paris (Le Bourget) Plann…" at bounding box center [676, 326] width 1023 height 551
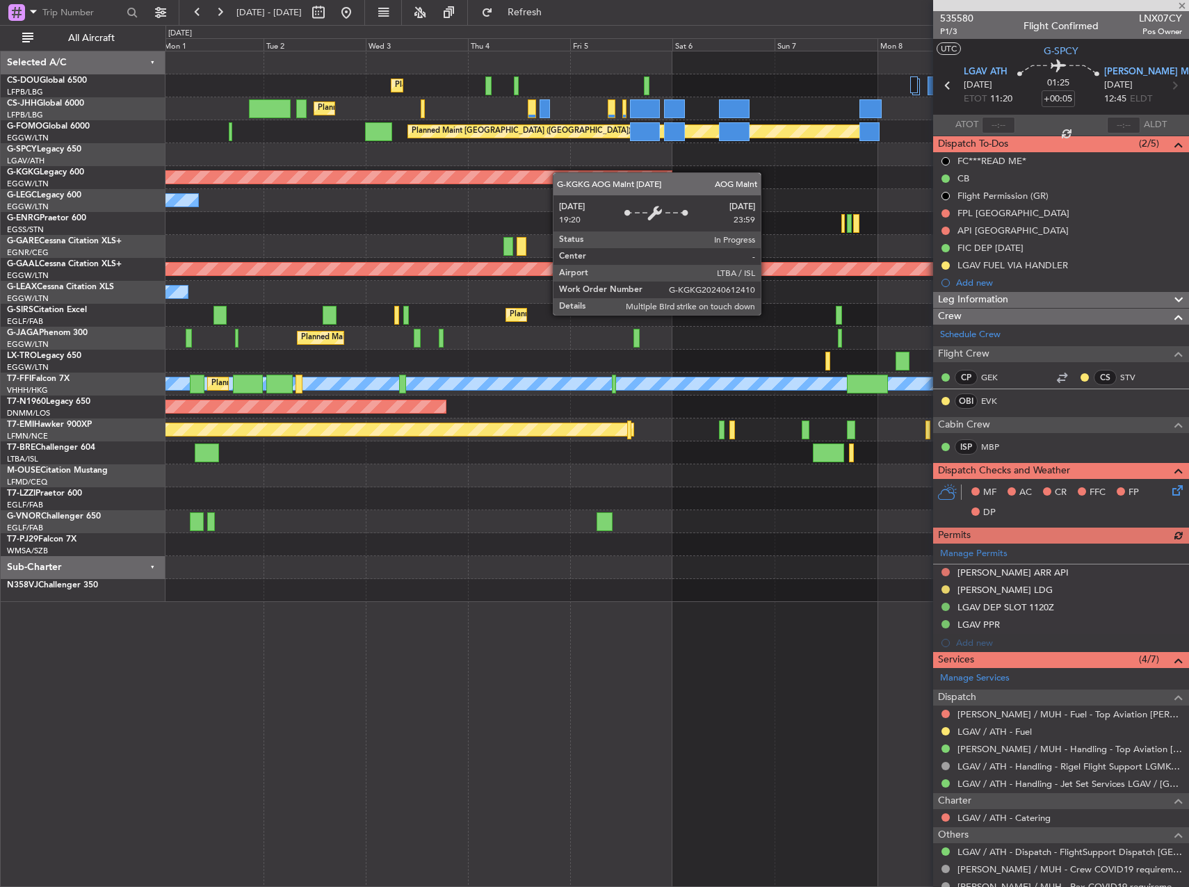
click at [436, 188] on div "Planned Maint Paris (Le Bourget) Planned Maint Paris (Le Bourget) No Crew Plann…" at bounding box center [676, 326] width 1023 height 551
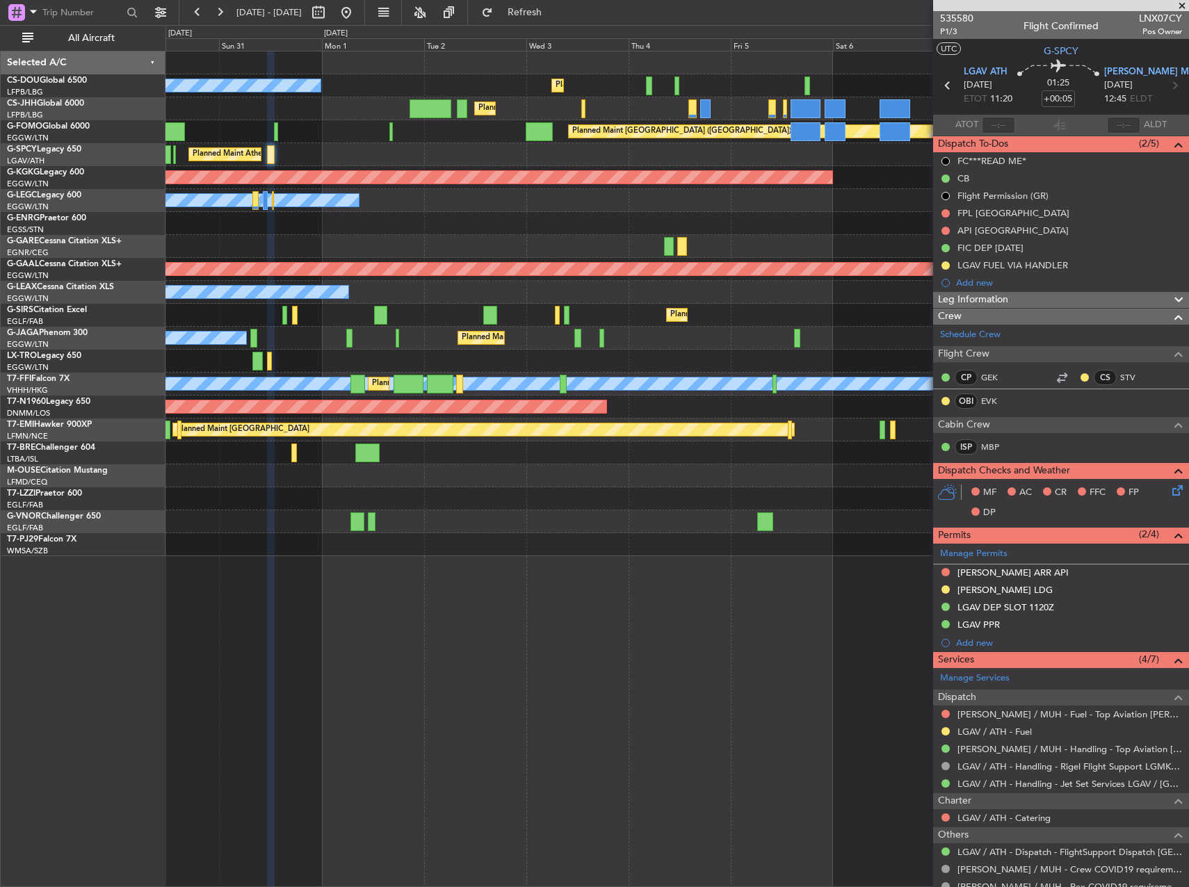
click at [731, 168] on div "Planned Maint Paris (Le Bourget) Planned Maint Paris (Le Bourget) No Crew Plann…" at bounding box center [676, 303] width 1023 height 505
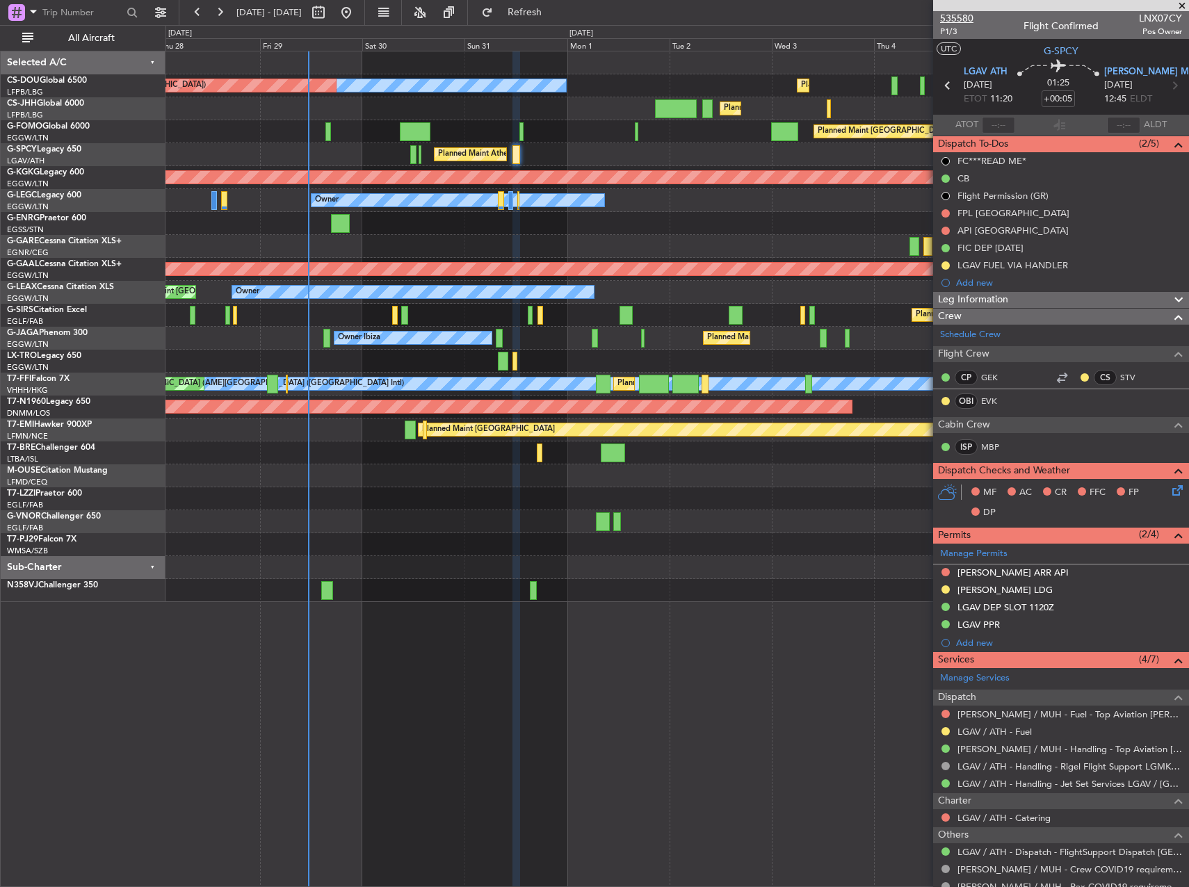
click at [951, 15] on span "535580" at bounding box center [956, 18] width 33 height 15
click at [962, 854] on link "LGAV / ATH - Dispatch - FlightSupport Dispatch [GEOGRAPHIC_DATA]" at bounding box center [1069, 852] width 225 height 12
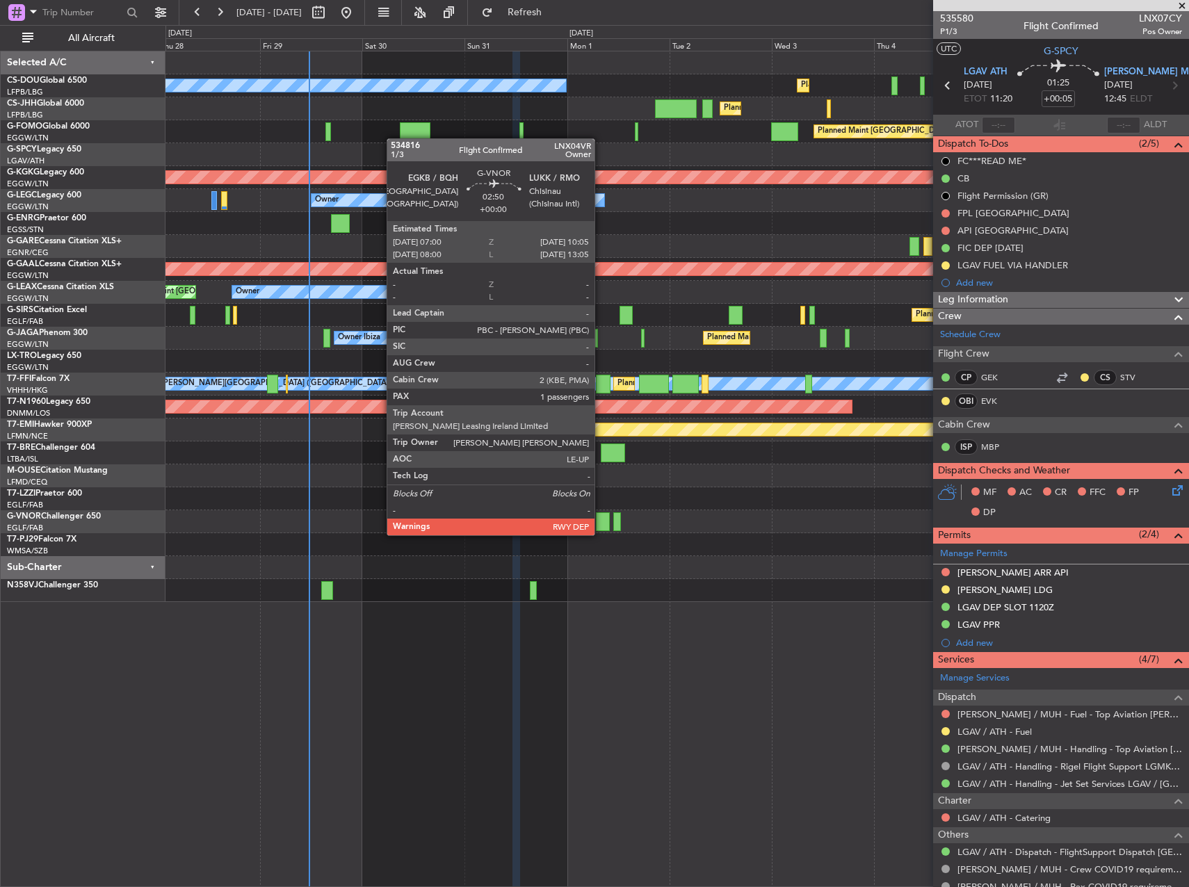
click at [601, 521] on div at bounding box center [602, 521] width 13 height 19
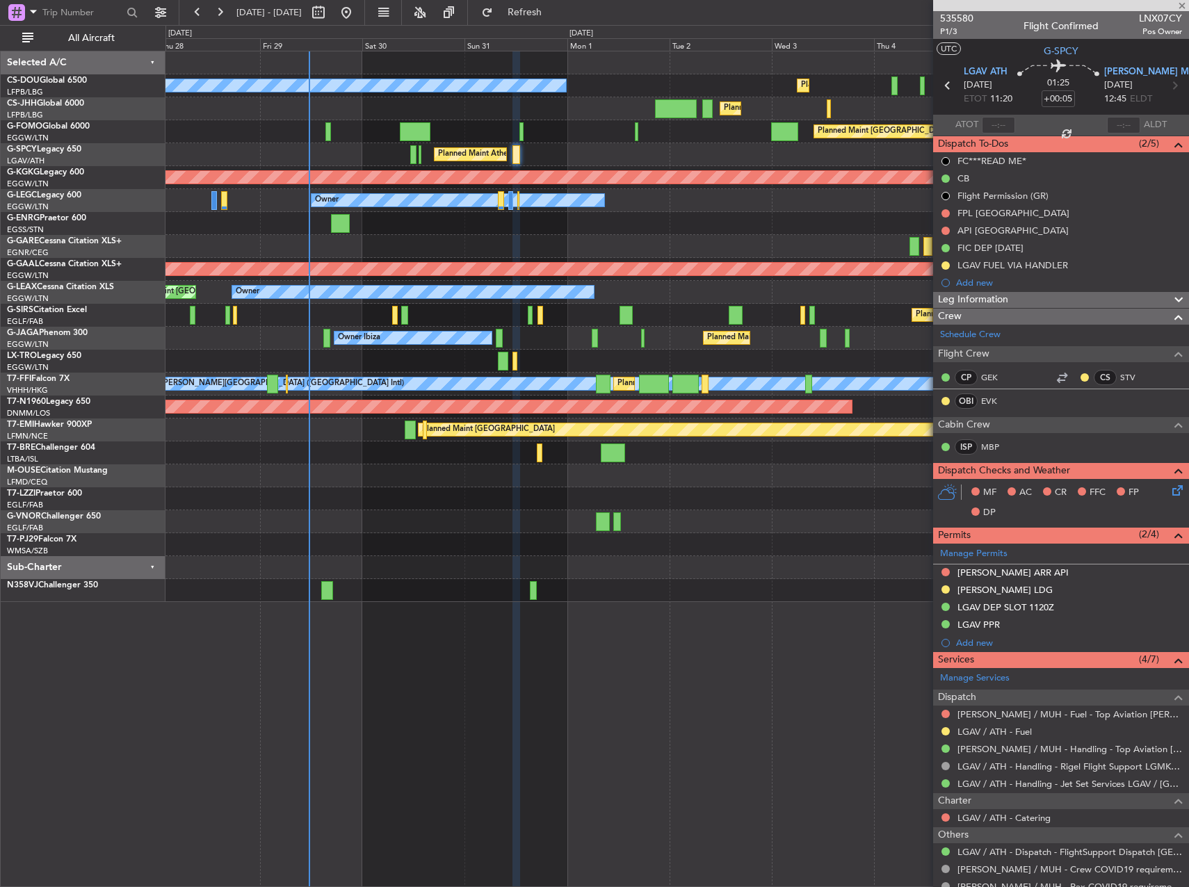
type input "1"
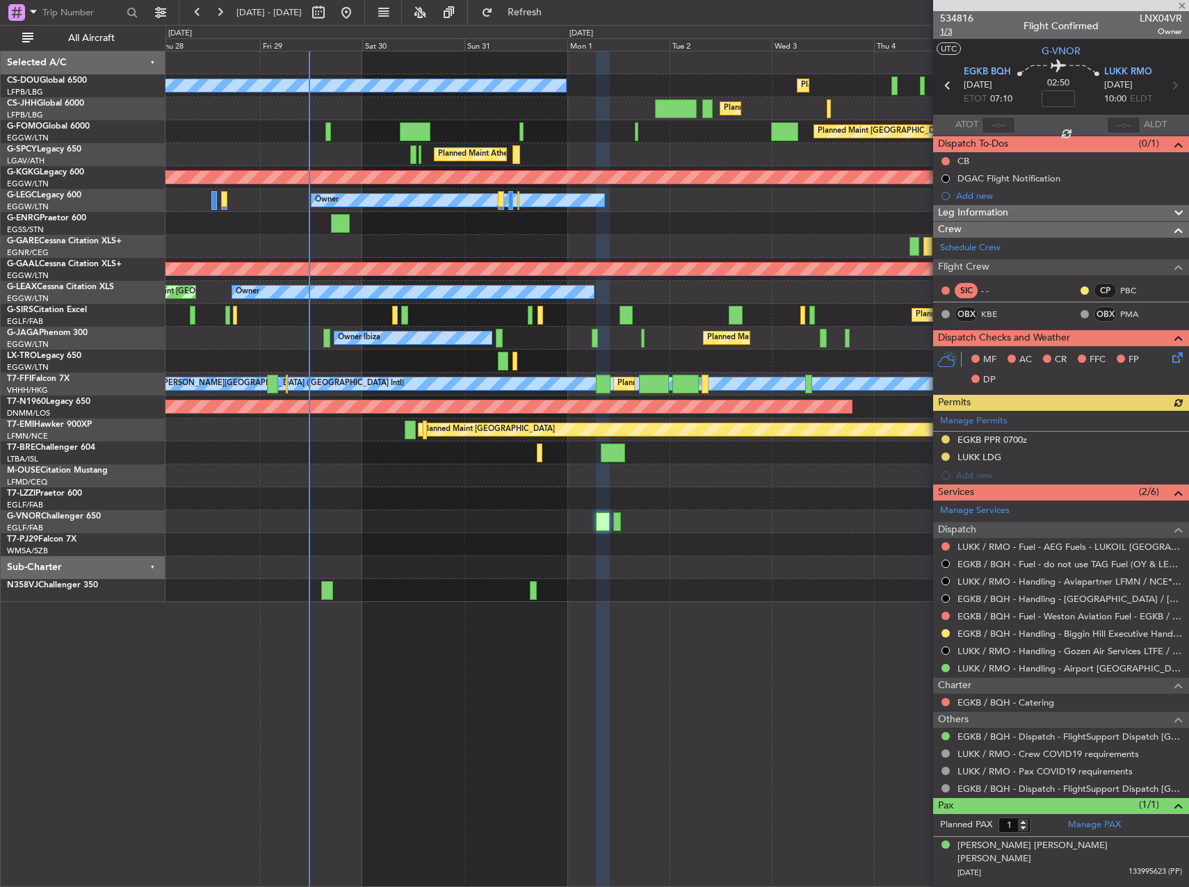
click at [951, 33] on span "1/3" at bounding box center [956, 32] width 33 height 12
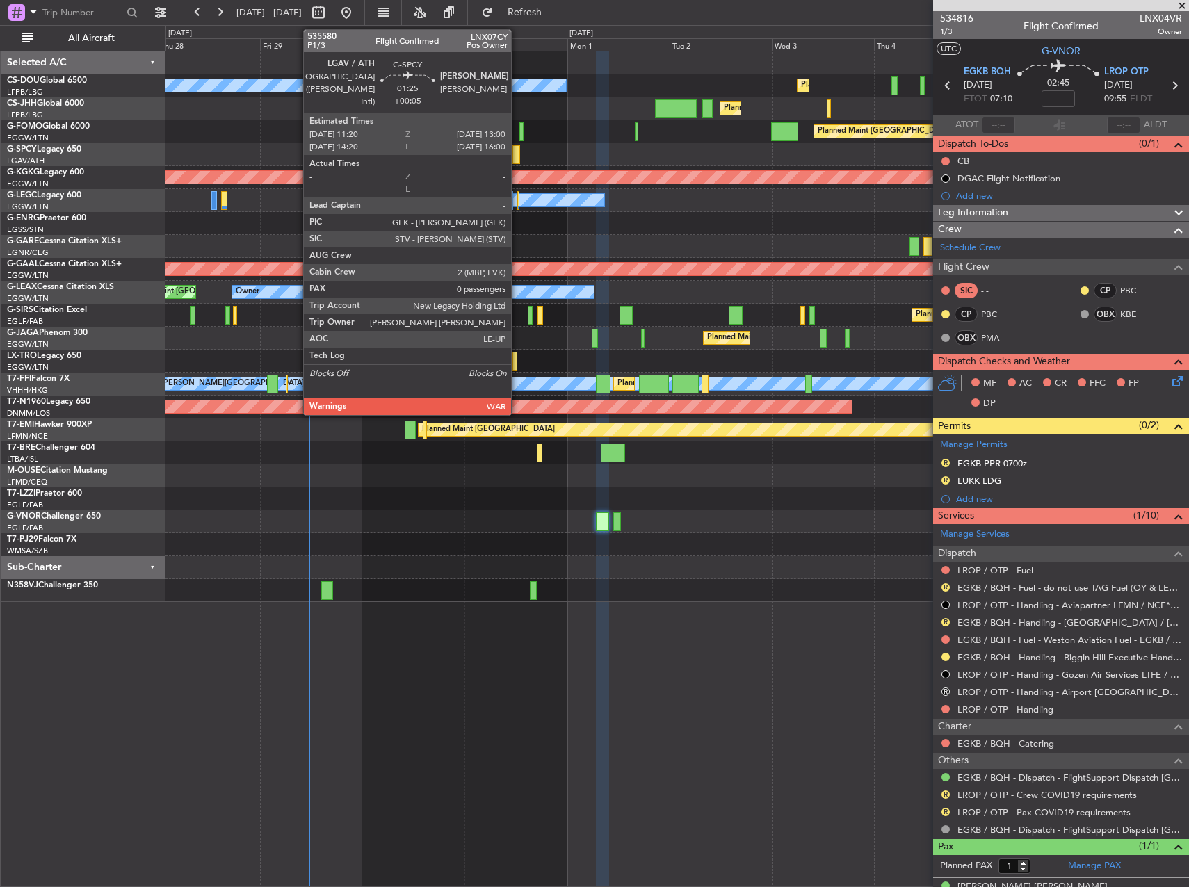
click at [517, 154] on div at bounding box center [516, 154] width 8 height 19
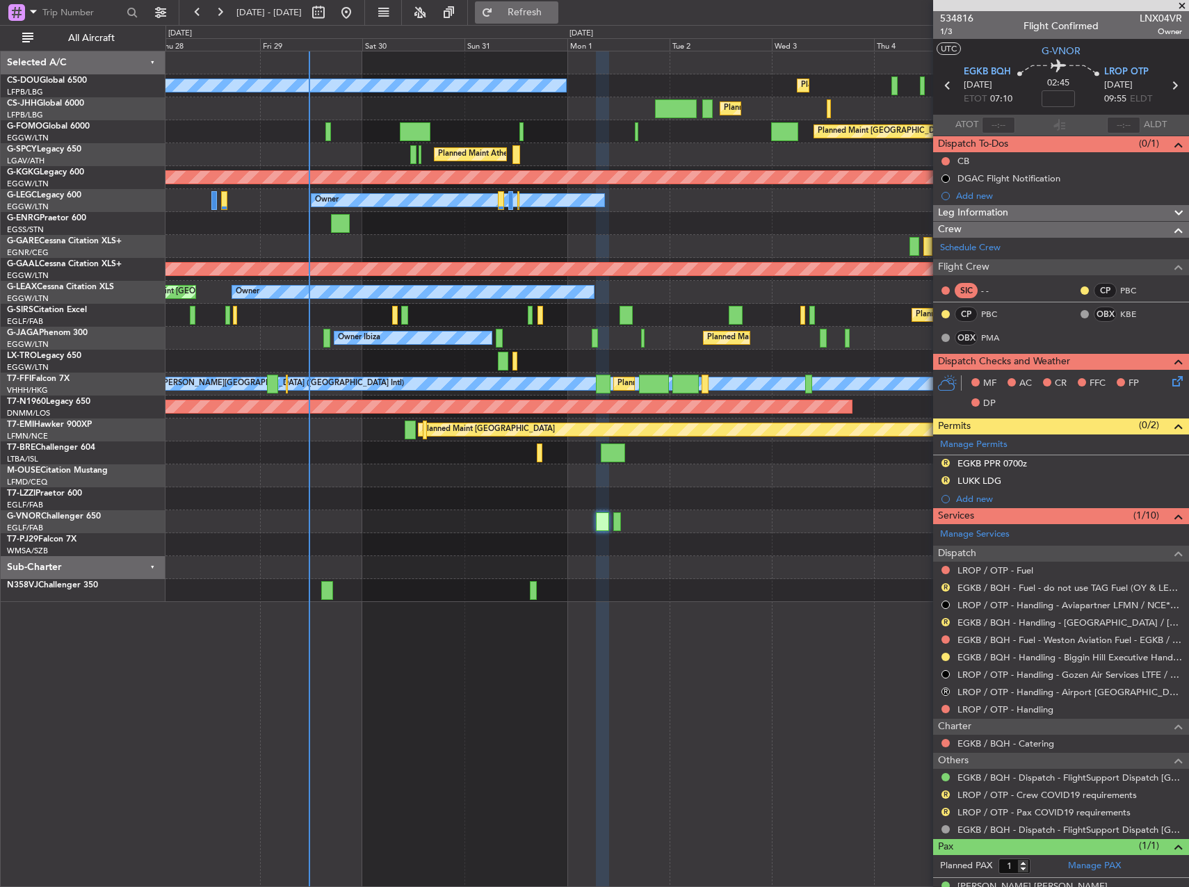
click at [530, 9] on button "Refresh" at bounding box center [516, 12] width 83 height 22
click at [1004, 716] on mat-tooltip-component "LROP / OTP - Handling" at bounding box center [1005, 733] width 106 height 37
click at [1003, 711] on link "LROP / OTP - Handling" at bounding box center [1005, 710] width 96 height 12
click at [993, 564] on link "LROP / OTP - Fuel" at bounding box center [995, 570] width 76 height 12
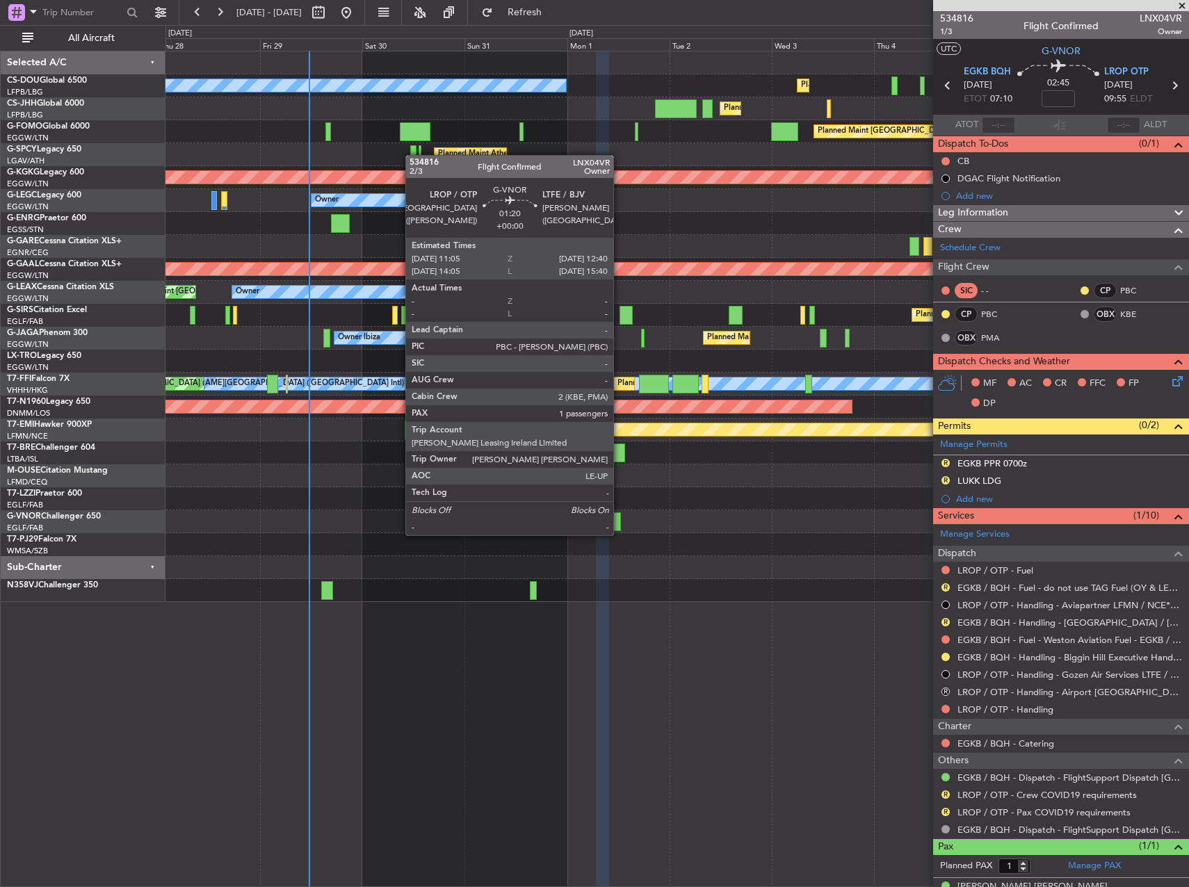
click at [619, 521] on div at bounding box center [616, 521] width 7 height 19
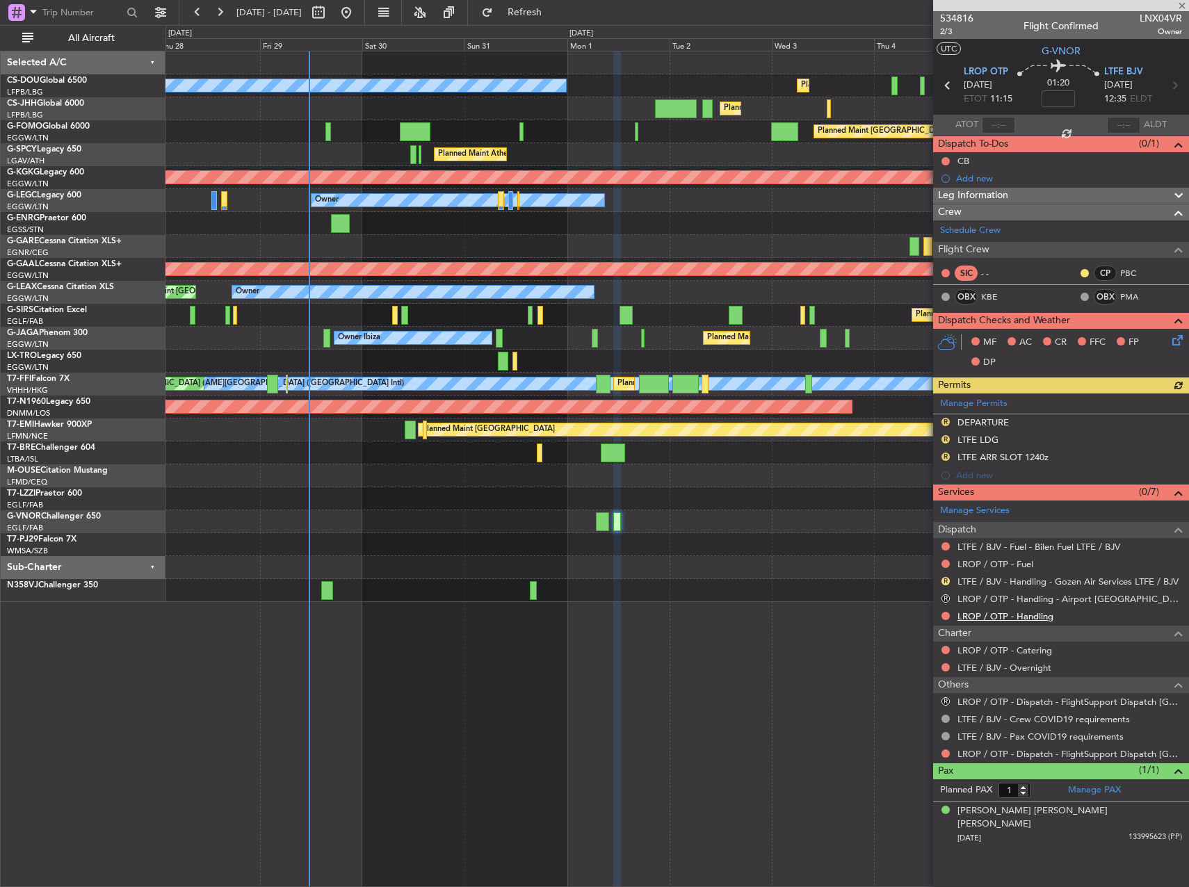
click at [997, 612] on link "LROP / OTP - Handling" at bounding box center [1005, 616] width 96 height 12
click at [994, 564] on link "LROP / OTP - Fuel" at bounding box center [995, 564] width 76 height 12
click at [1010, 756] on link "LROP / OTP - Dispatch - FlightSupport Dispatch UK" at bounding box center [1069, 754] width 225 height 12
click at [952, 18] on span "534816" at bounding box center [956, 18] width 33 height 15
click at [558, 19] on button "Refresh" at bounding box center [516, 12] width 83 height 22
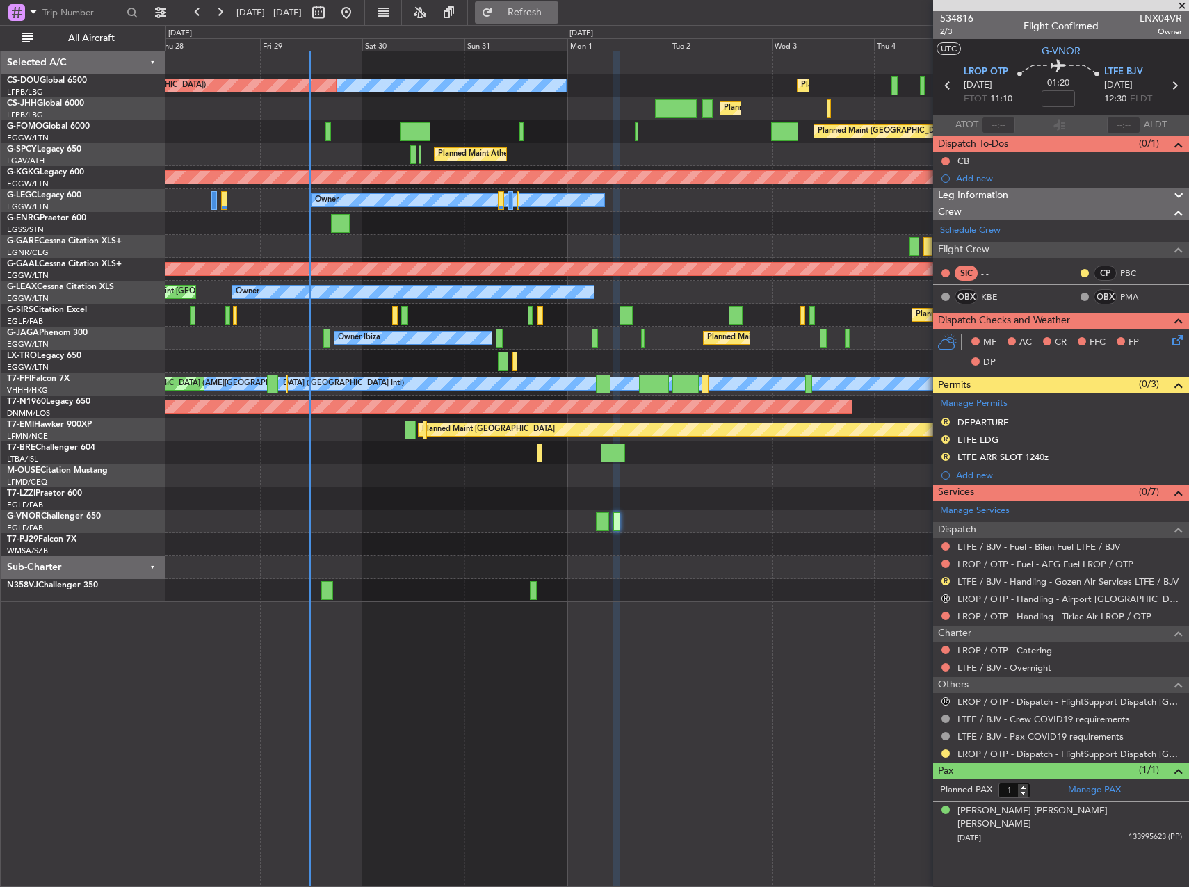
click at [554, 17] on span "Refresh" at bounding box center [525, 13] width 58 height 10
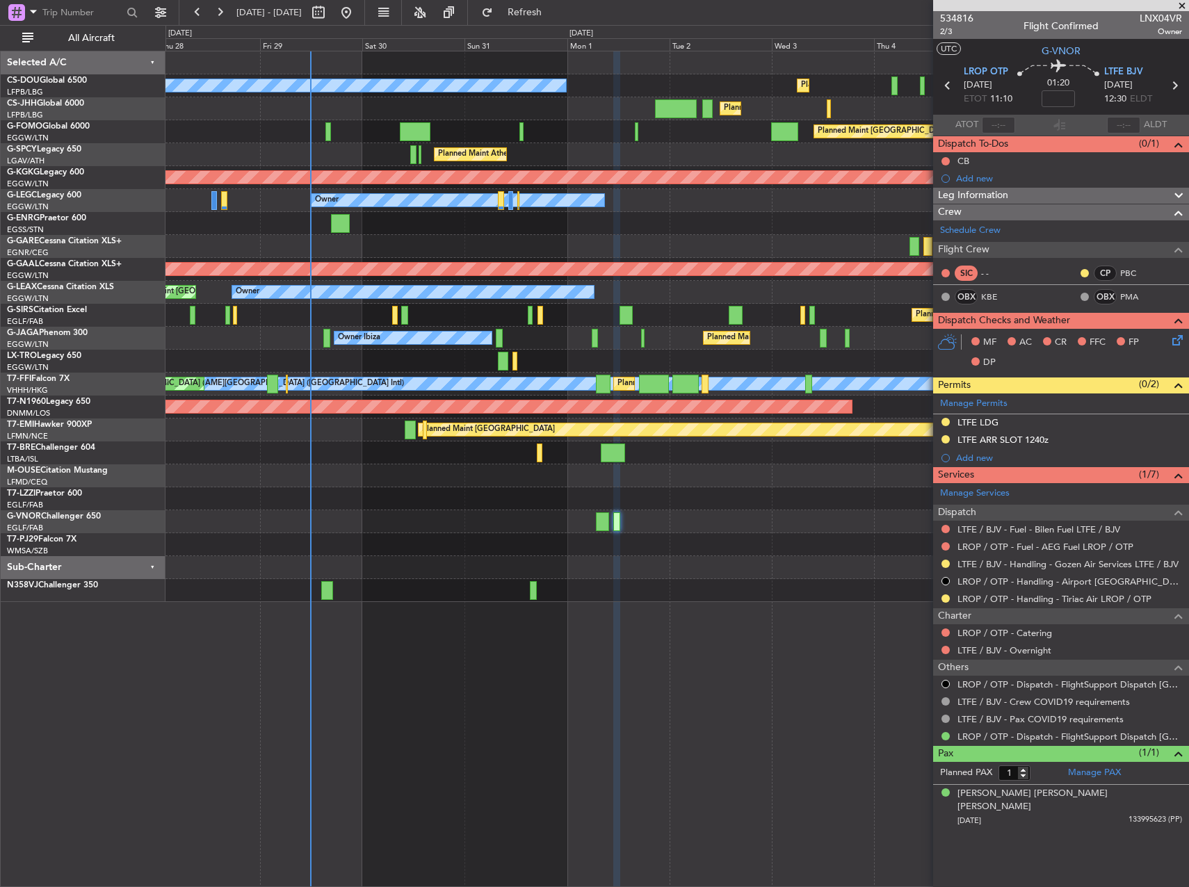
click at [409, 430] on div at bounding box center [410, 430] width 11 height 19
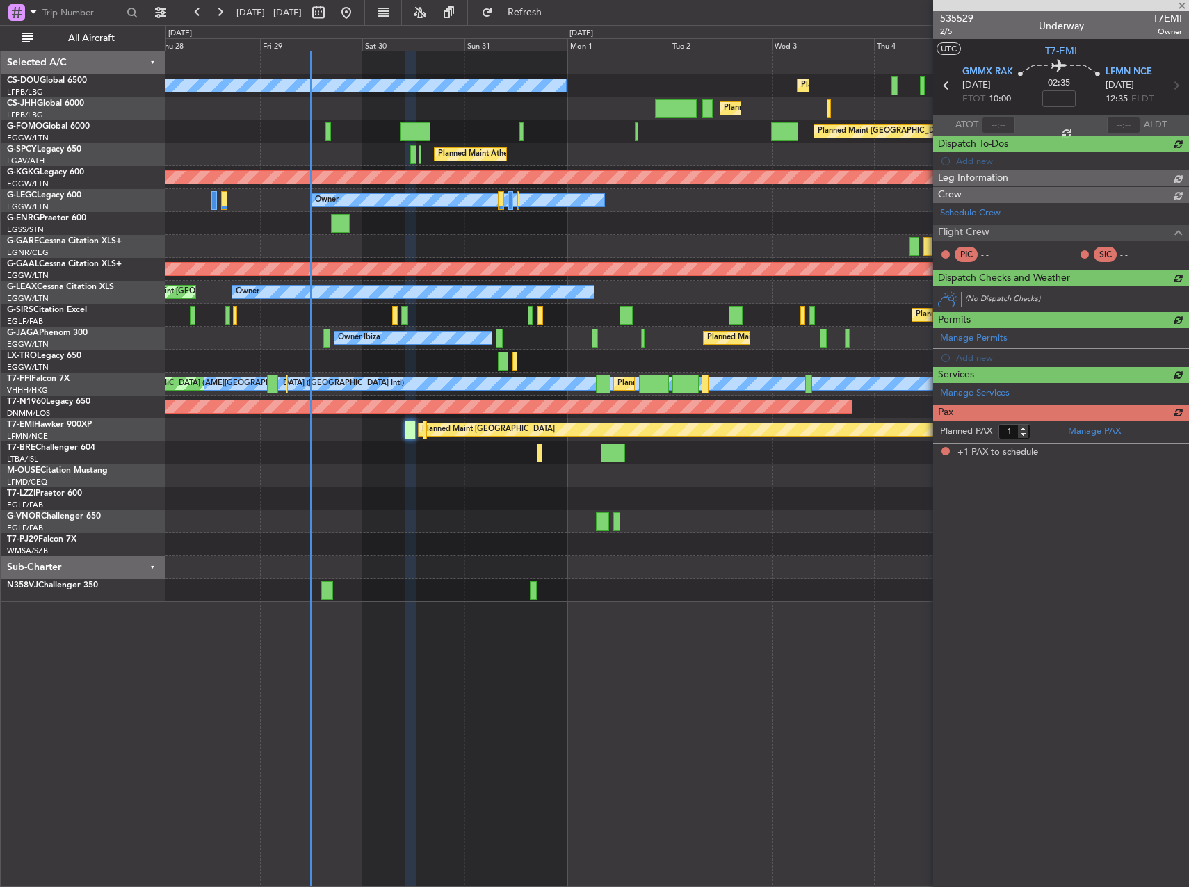
click at [408, 316] on div "Planned Maint [GEOGRAPHIC_DATA] ([GEOGRAPHIC_DATA])" at bounding box center [676, 315] width 1023 height 23
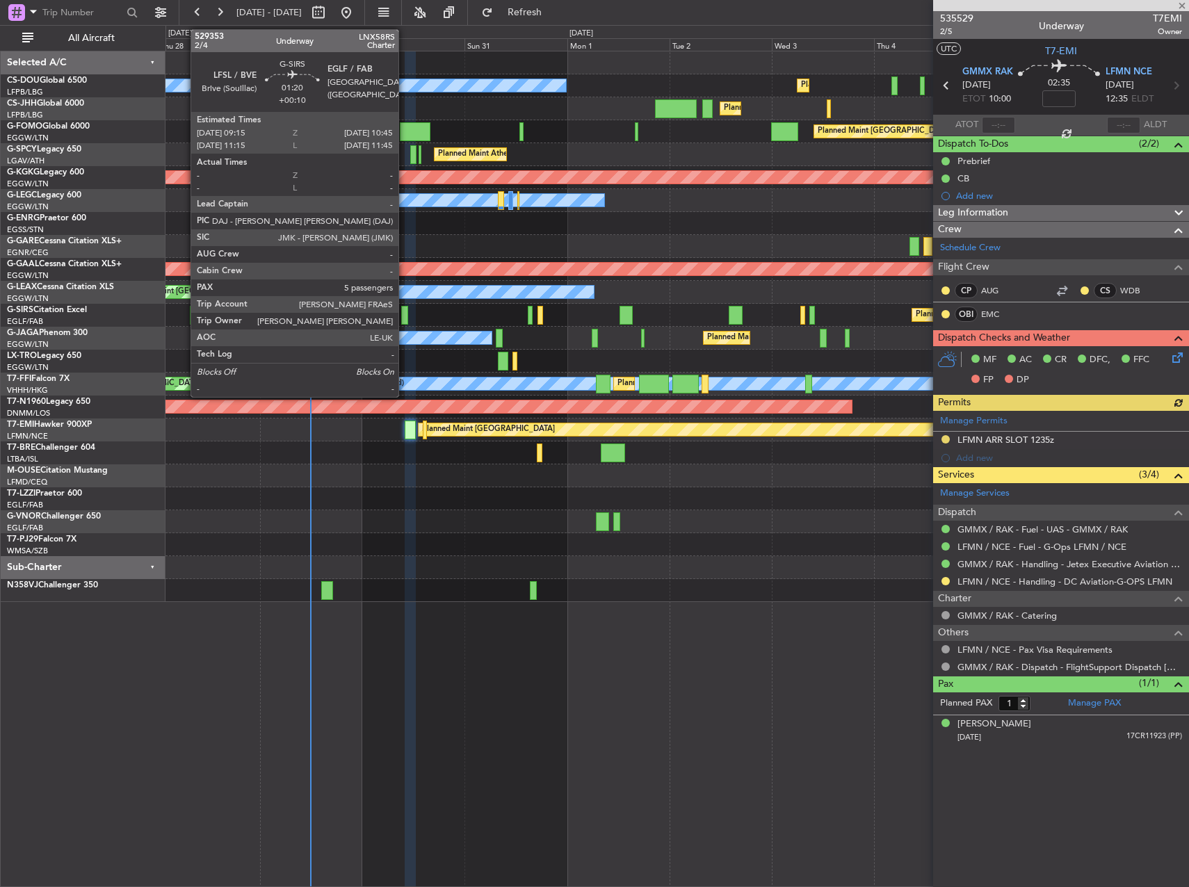
click at [405, 314] on div at bounding box center [404, 315] width 7 height 19
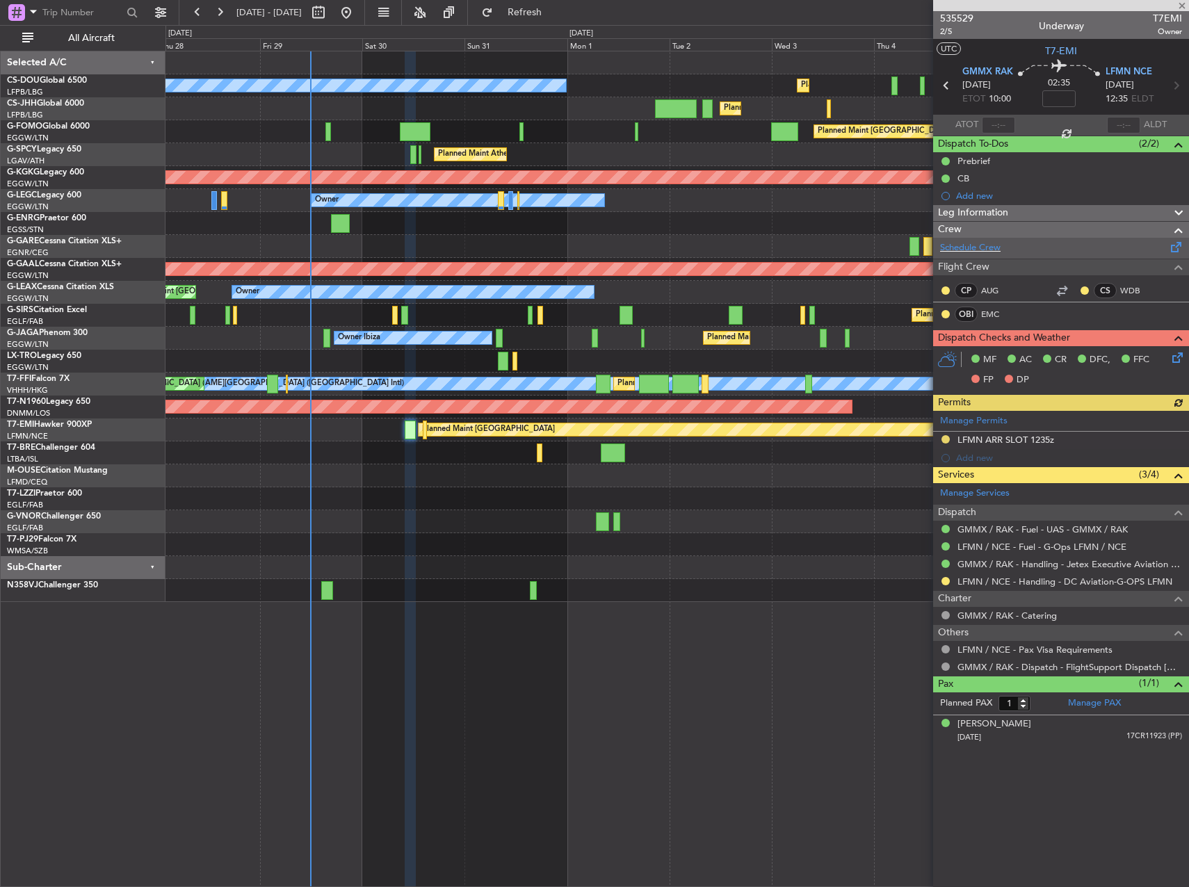
type input "+00:10"
type input "5"
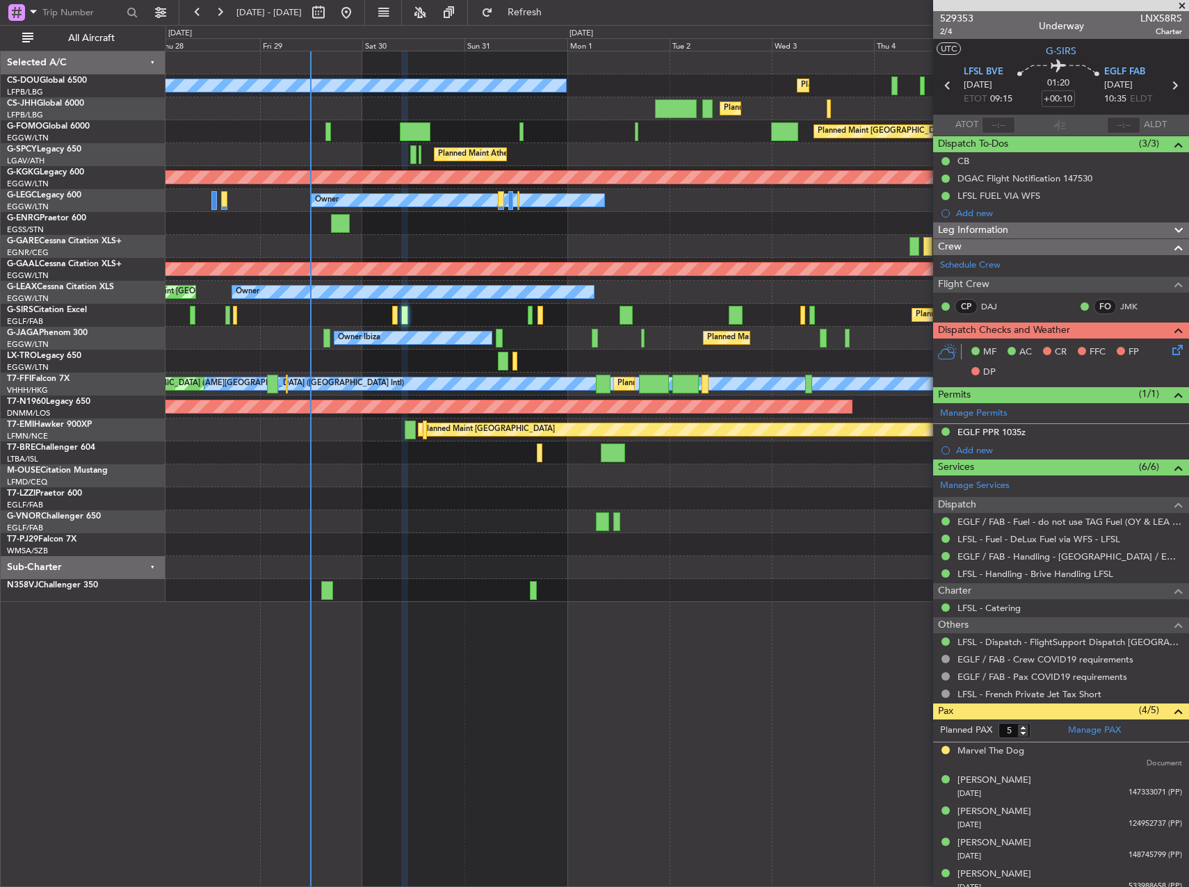
click at [701, 567] on div at bounding box center [676, 567] width 1023 height 23
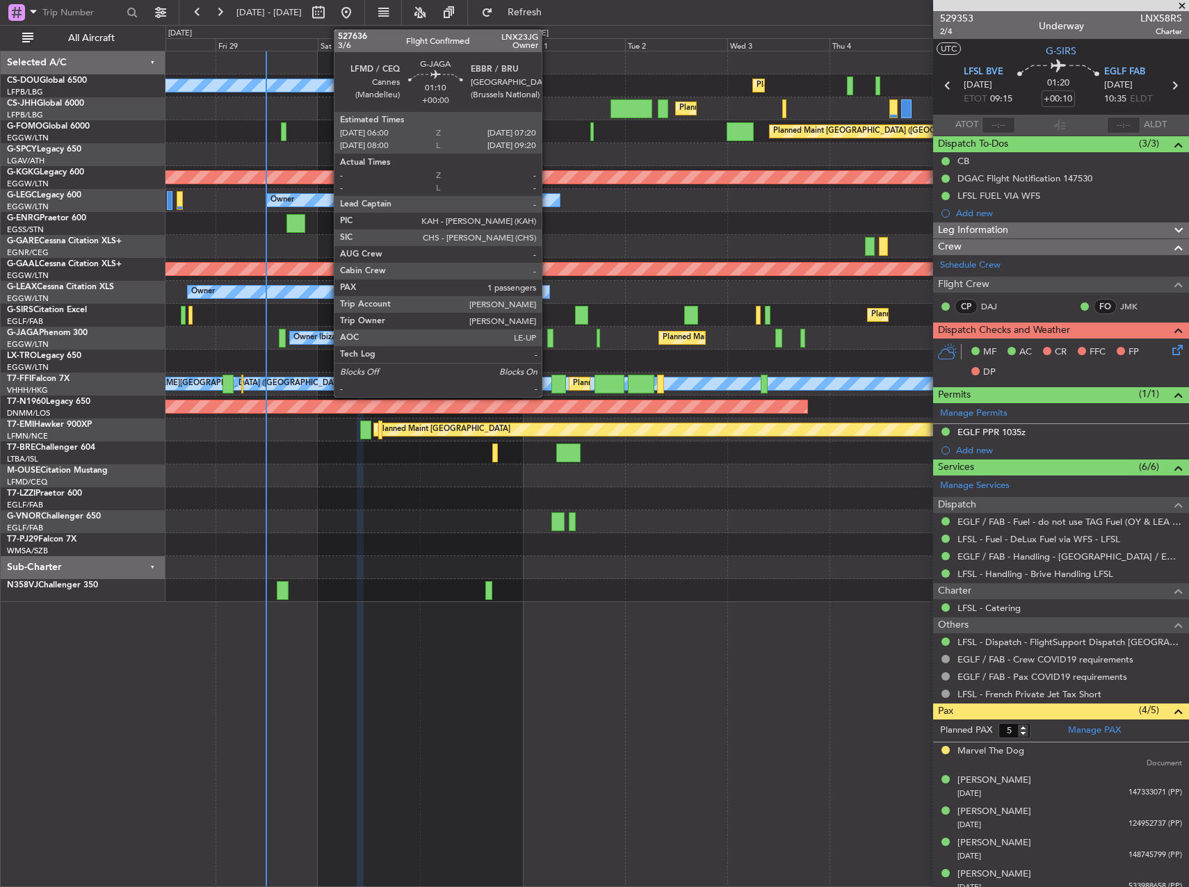
click at [548, 336] on div at bounding box center [550, 338] width 6 height 19
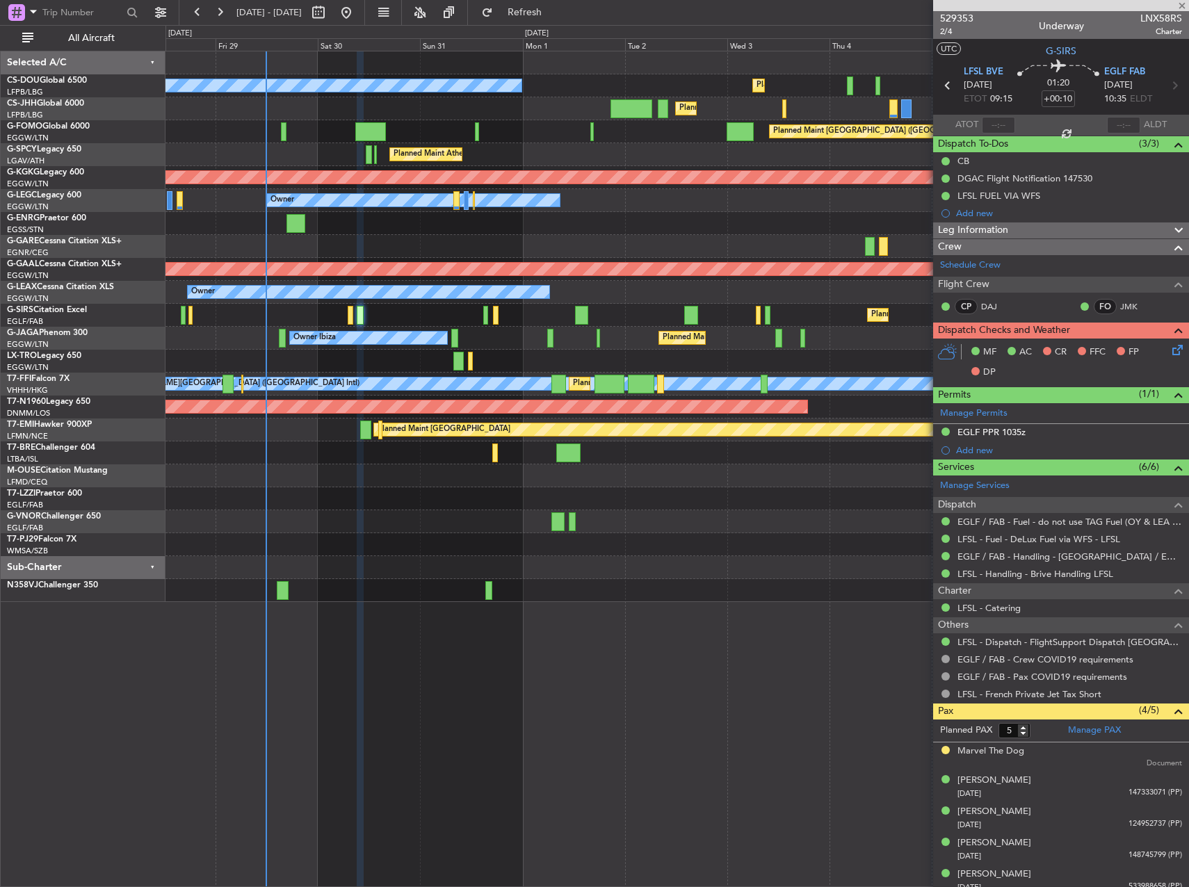
type input "1"
